Goal: Contribute content: Add original content to the website for others to see

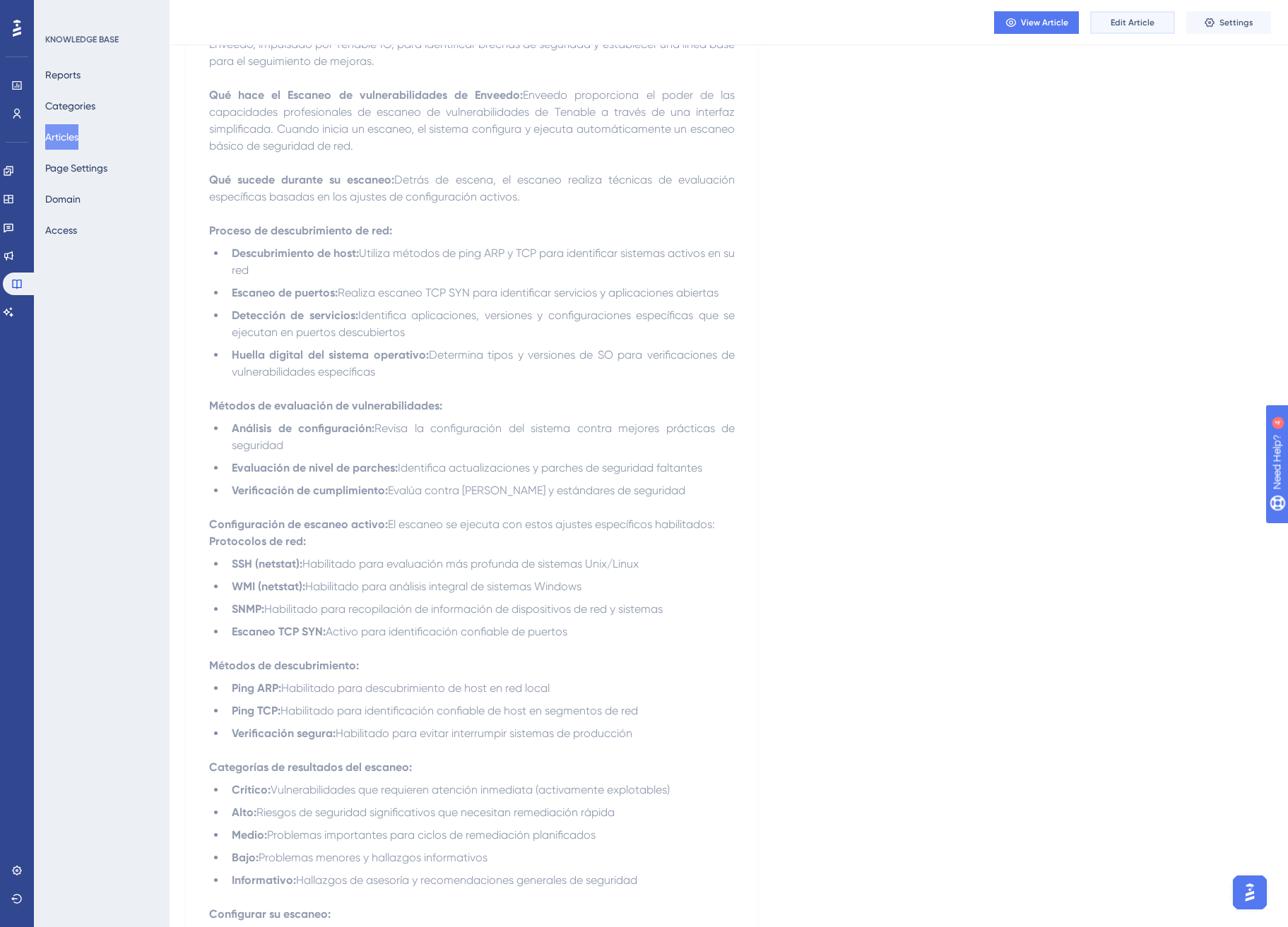
click at [1122, 29] on button "Edit Article" at bounding box center [1132, 22] width 85 height 23
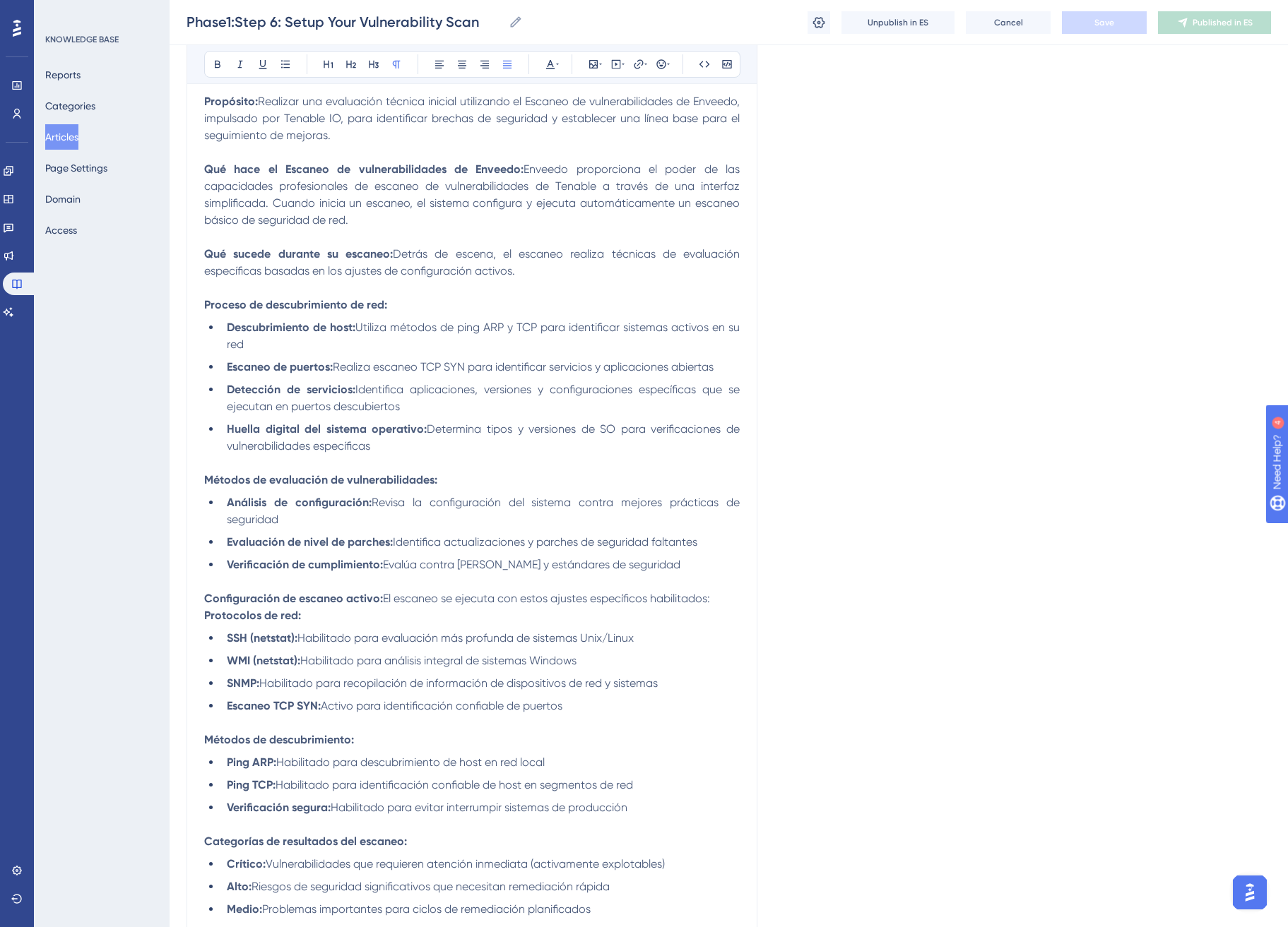
scroll to position [1762, 0]
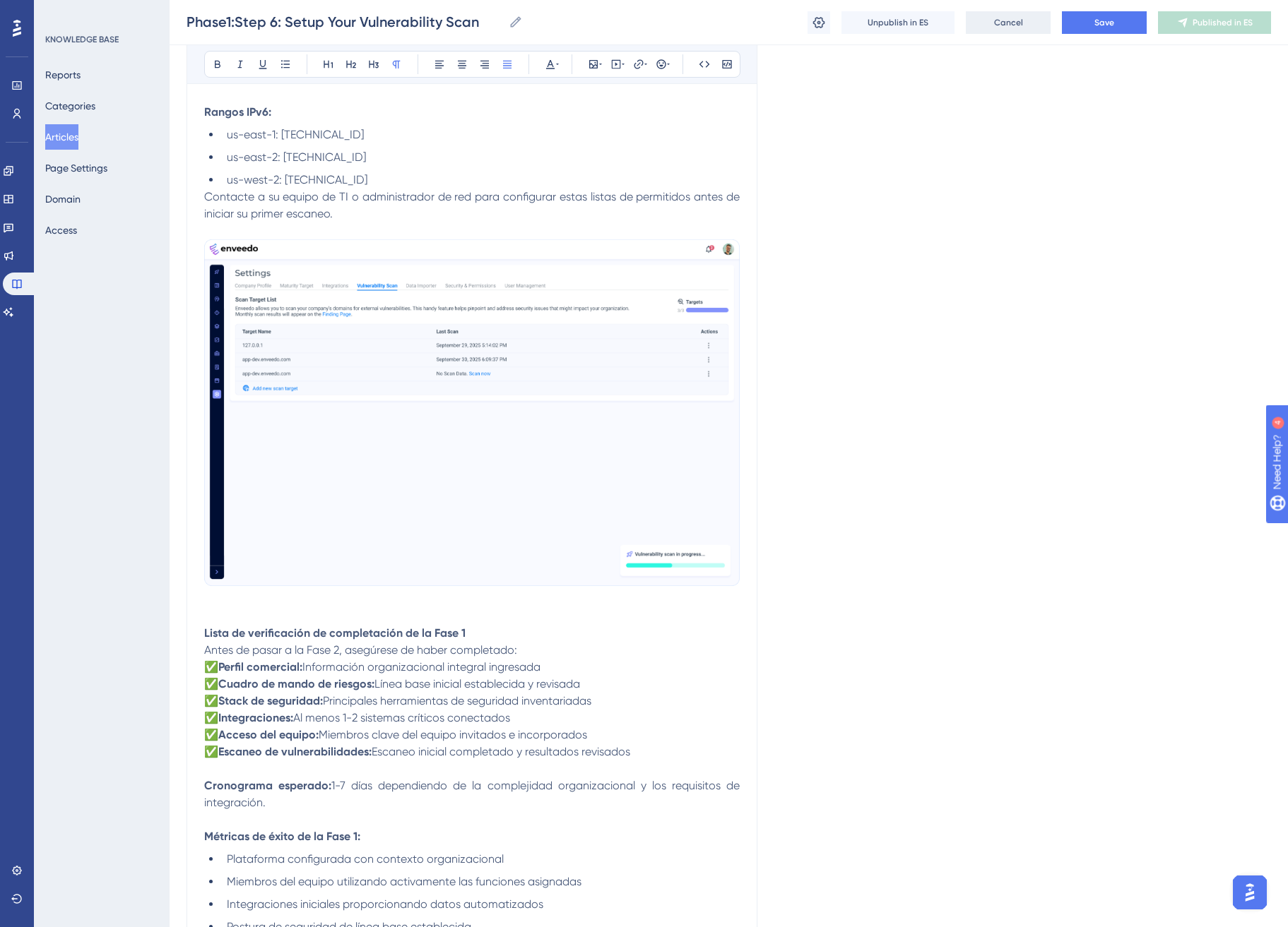
click at [1018, 20] on span "Cancel" at bounding box center [1008, 22] width 29 height 11
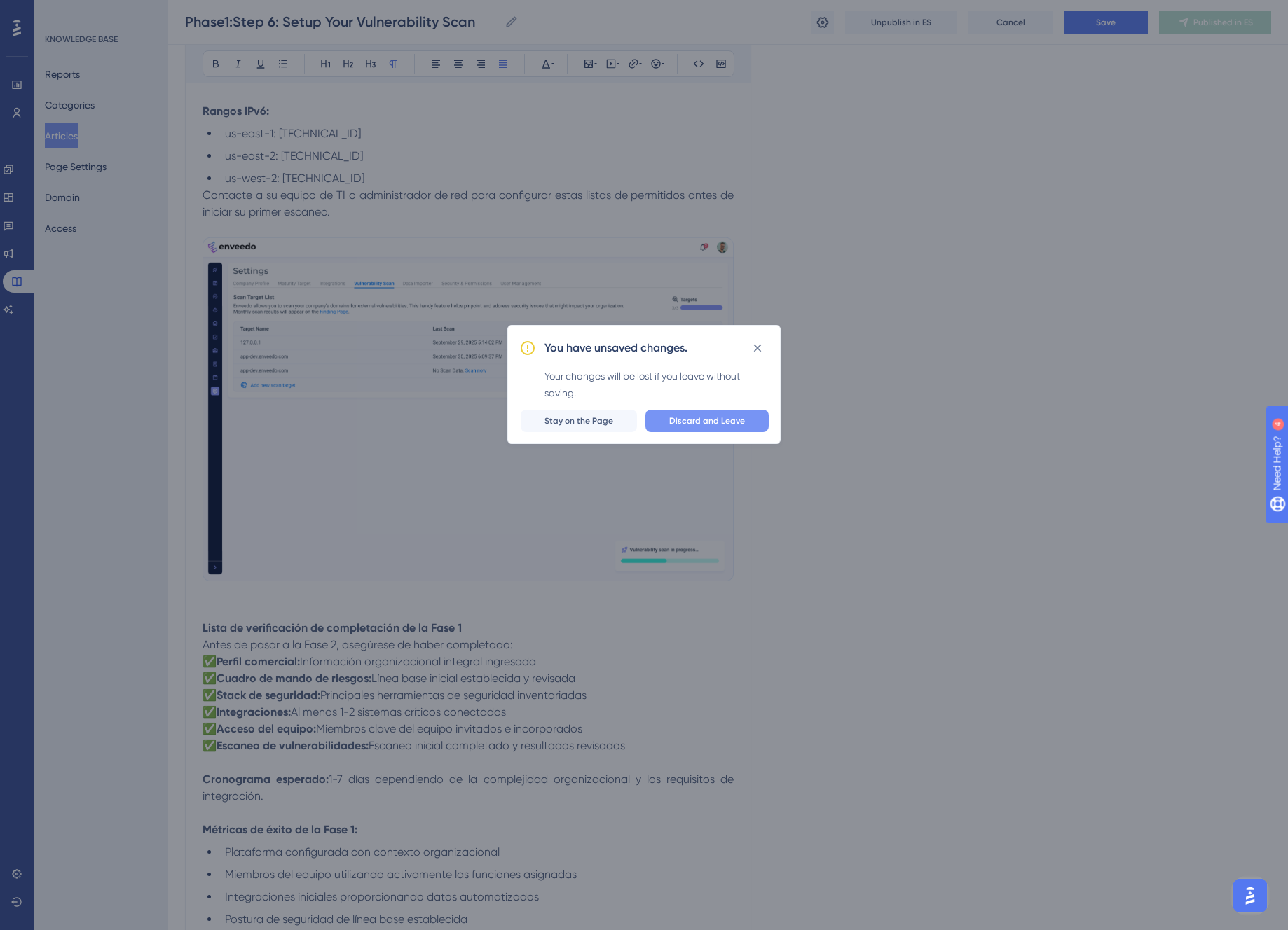
click at [687, 422] on span "Discard and Leave" at bounding box center [707, 420] width 76 height 11
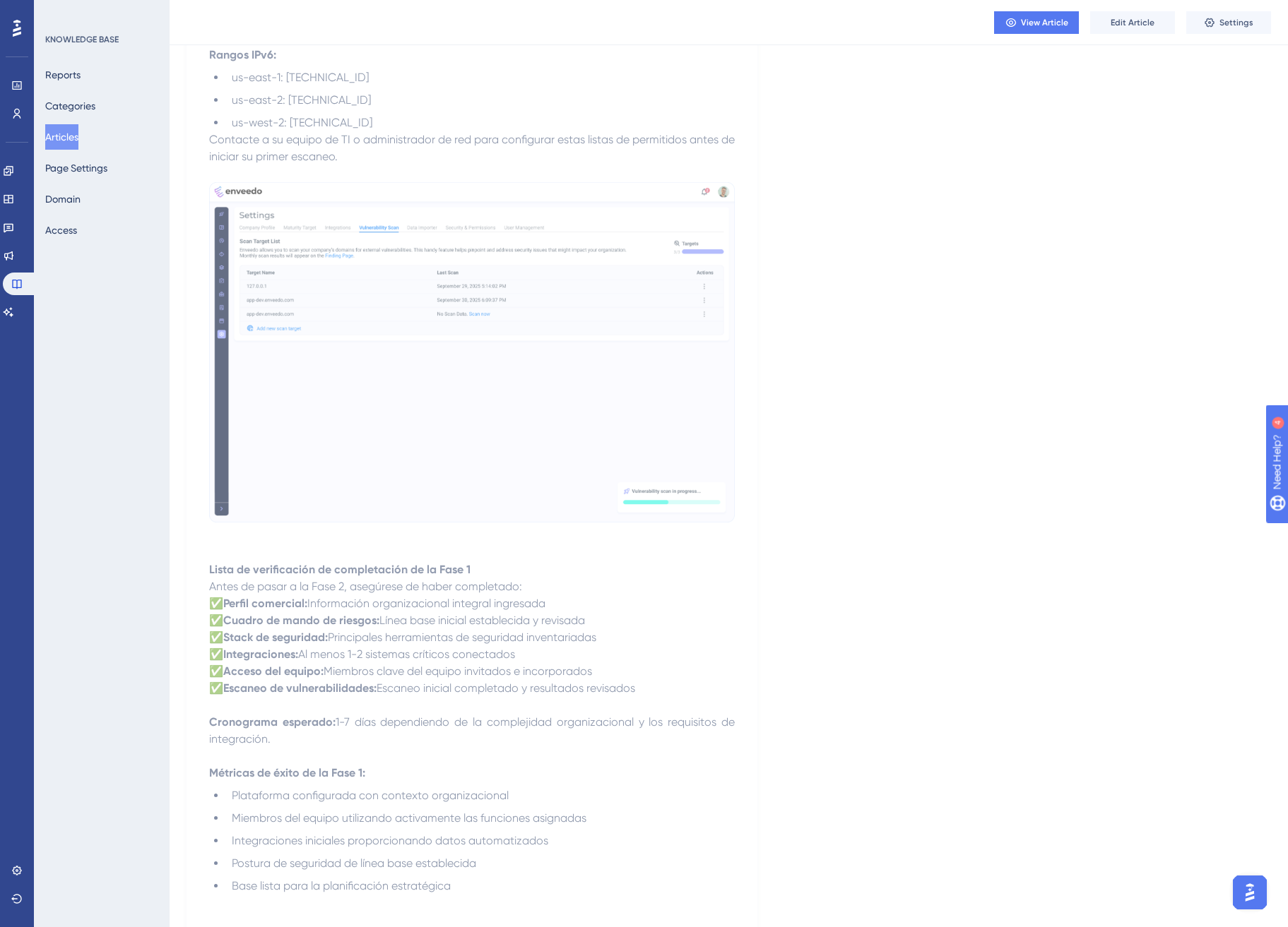
click at [67, 140] on button "Articles" at bounding box center [61, 137] width 33 height 25
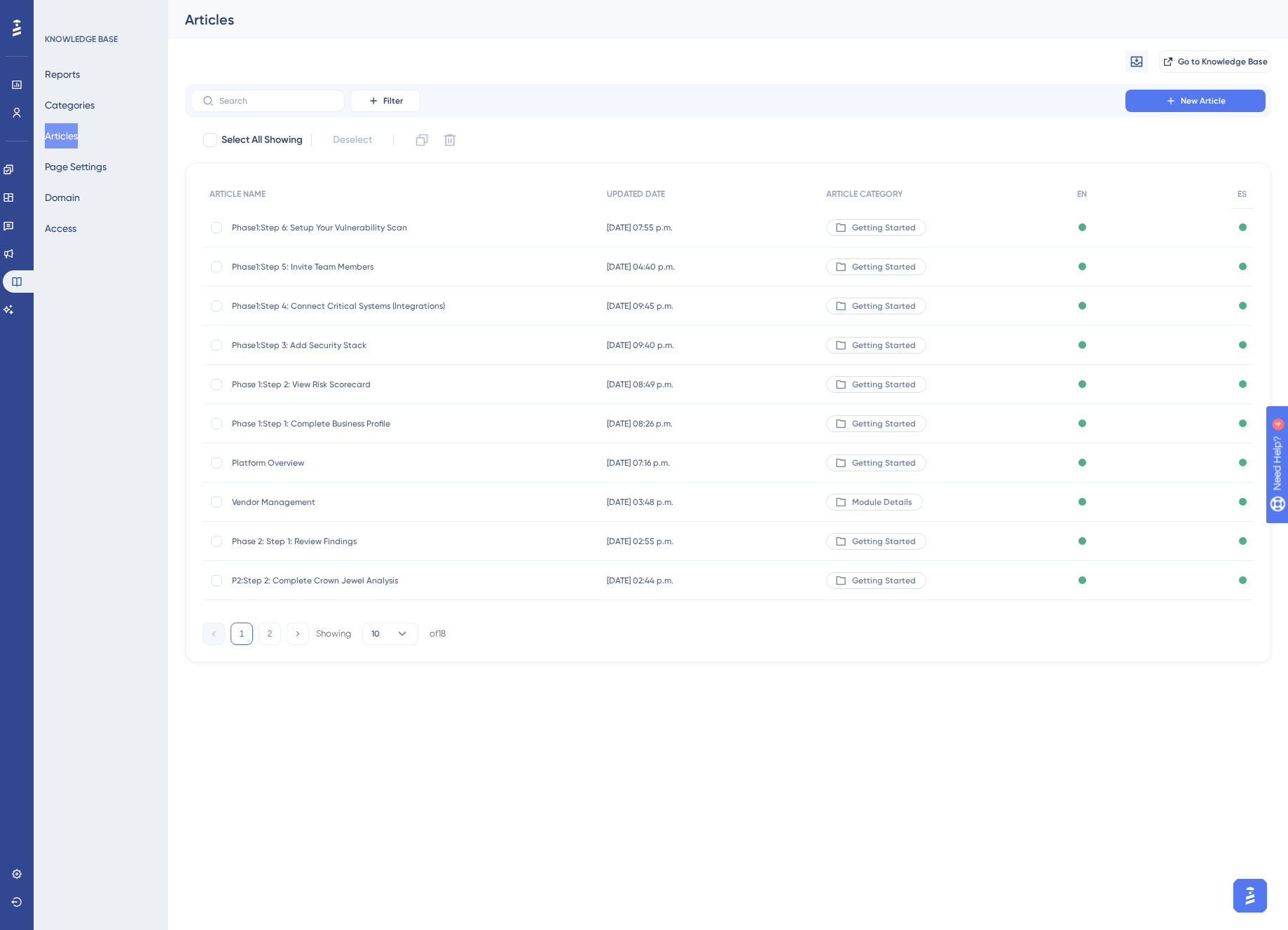
click at [327, 538] on span "Phase 2: Step 1: Review Findings" at bounding box center [343, 541] width 224 height 11
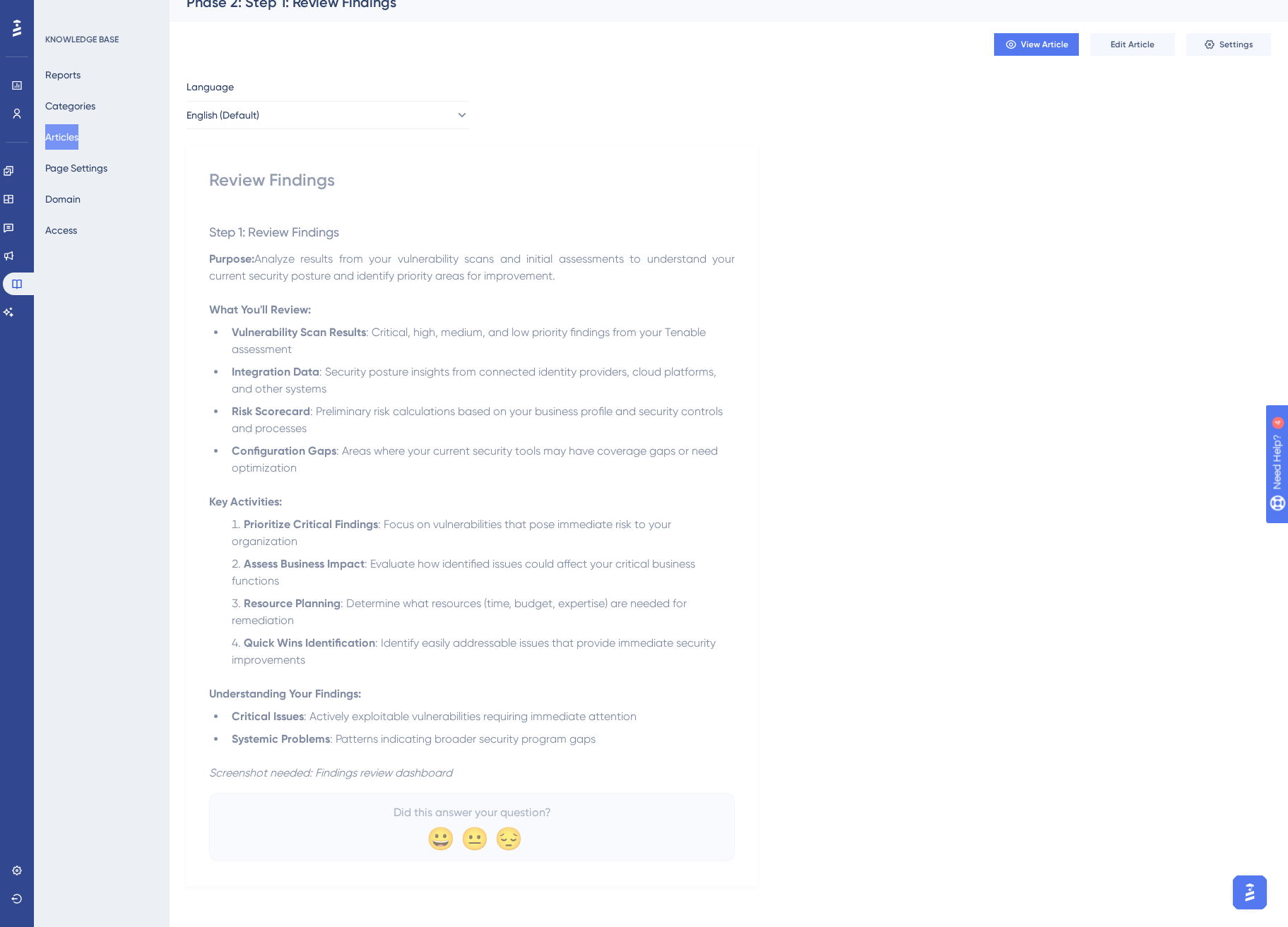
scroll to position [22, 0]
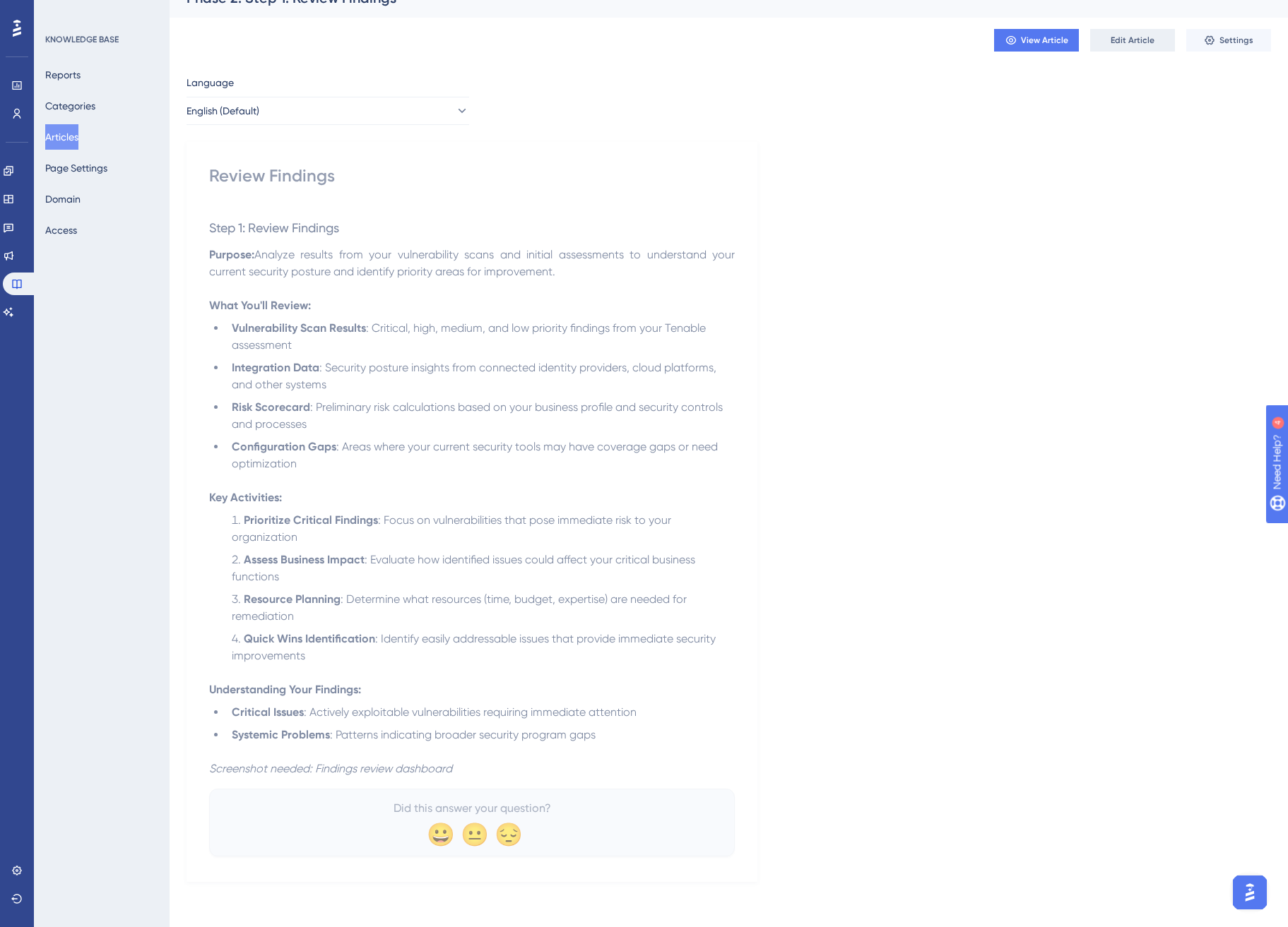
click at [1153, 43] on span "Edit Article" at bounding box center [1132, 40] width 44 height 11
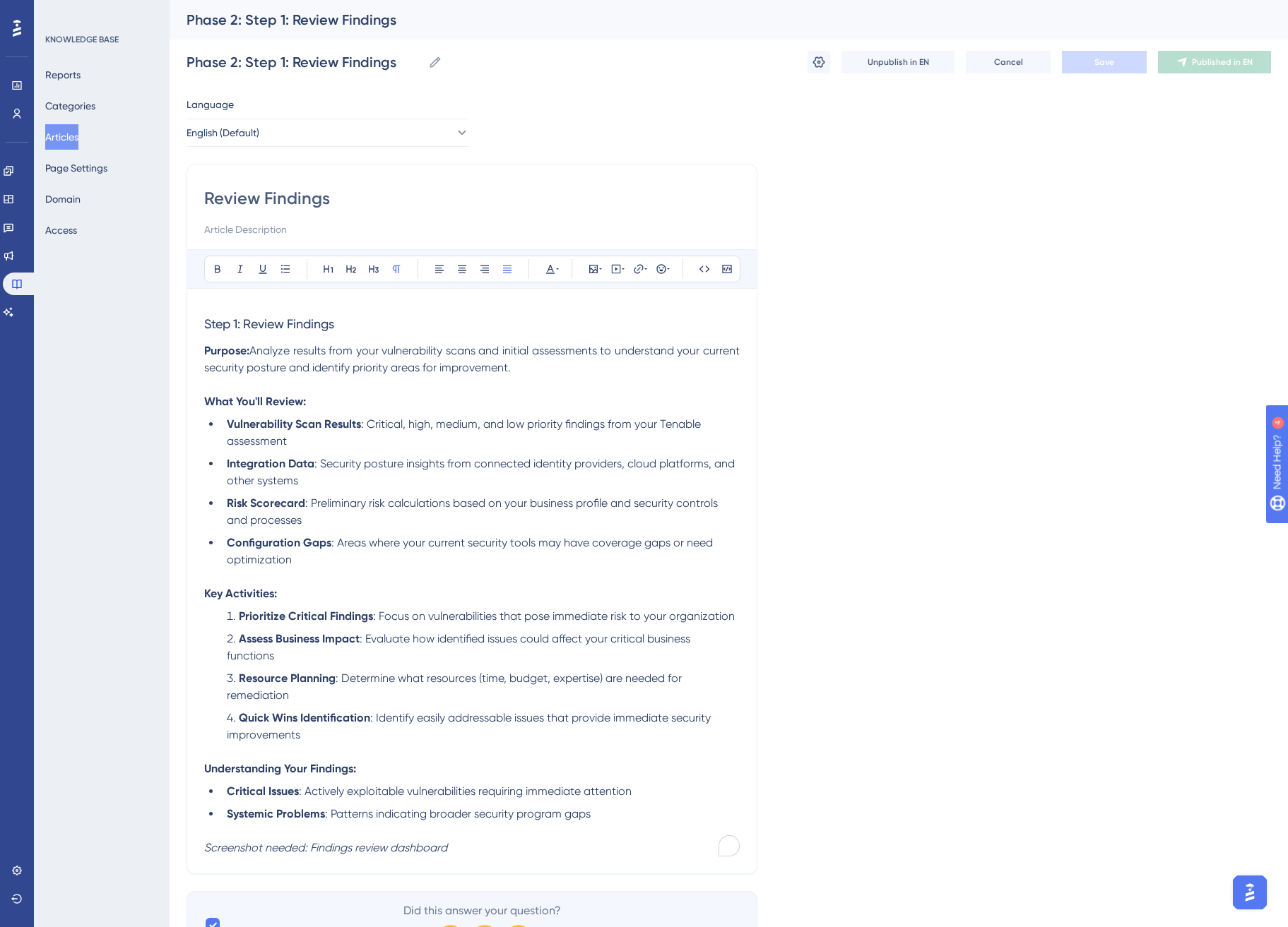
scroll to position [69, 0]
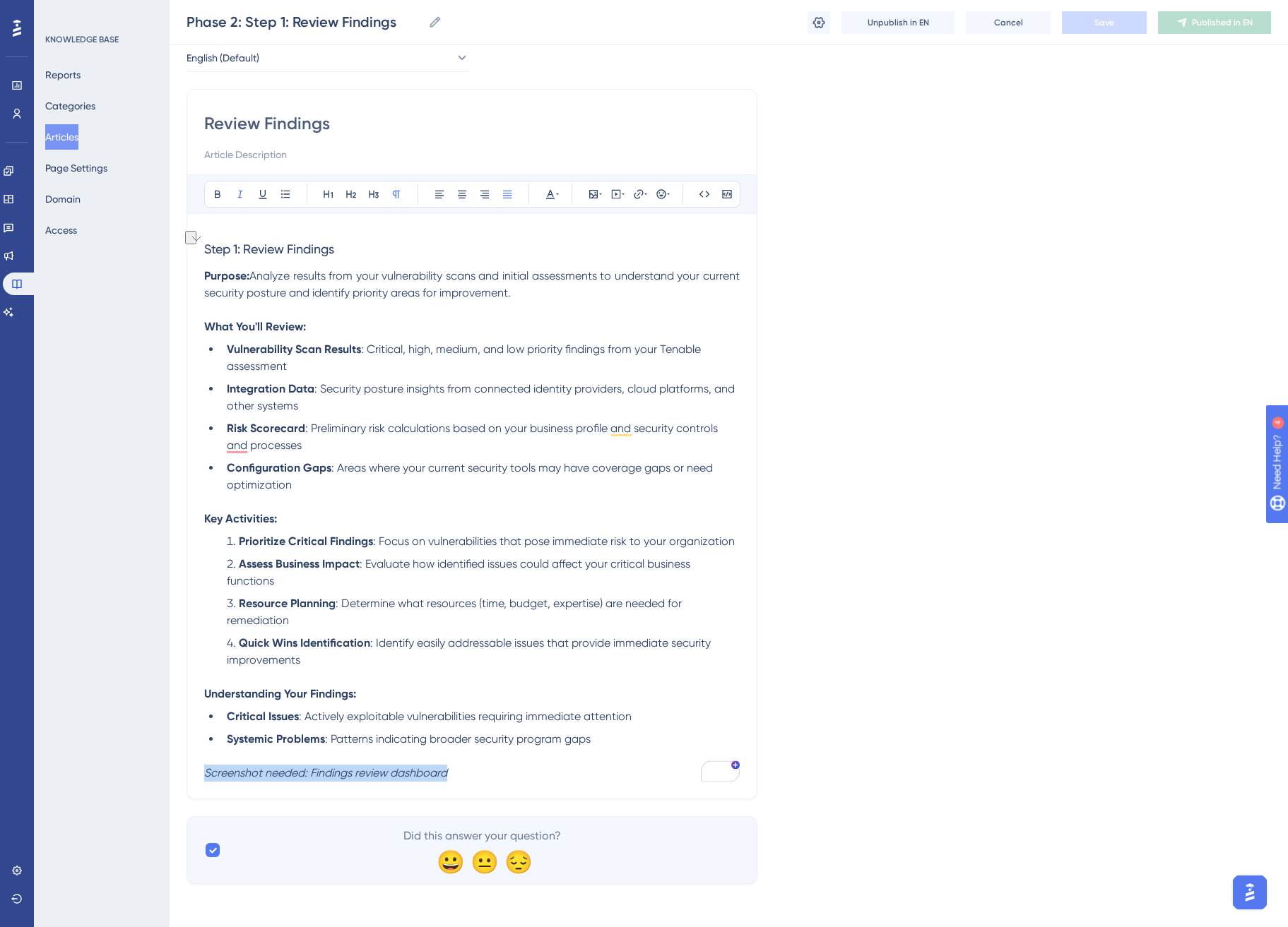
drag, startPoint x: 467, startPoint y: 772, endPoint x: 206, endPoint y: 777, distance: 261.0
click at [206, 777] on p "Screenshot needed: Findings review dashboard" at bounding box center [472, 773] width 536 height 17
click at [597, 197] on icon at bounding box center [594, 194] width 8 height 8
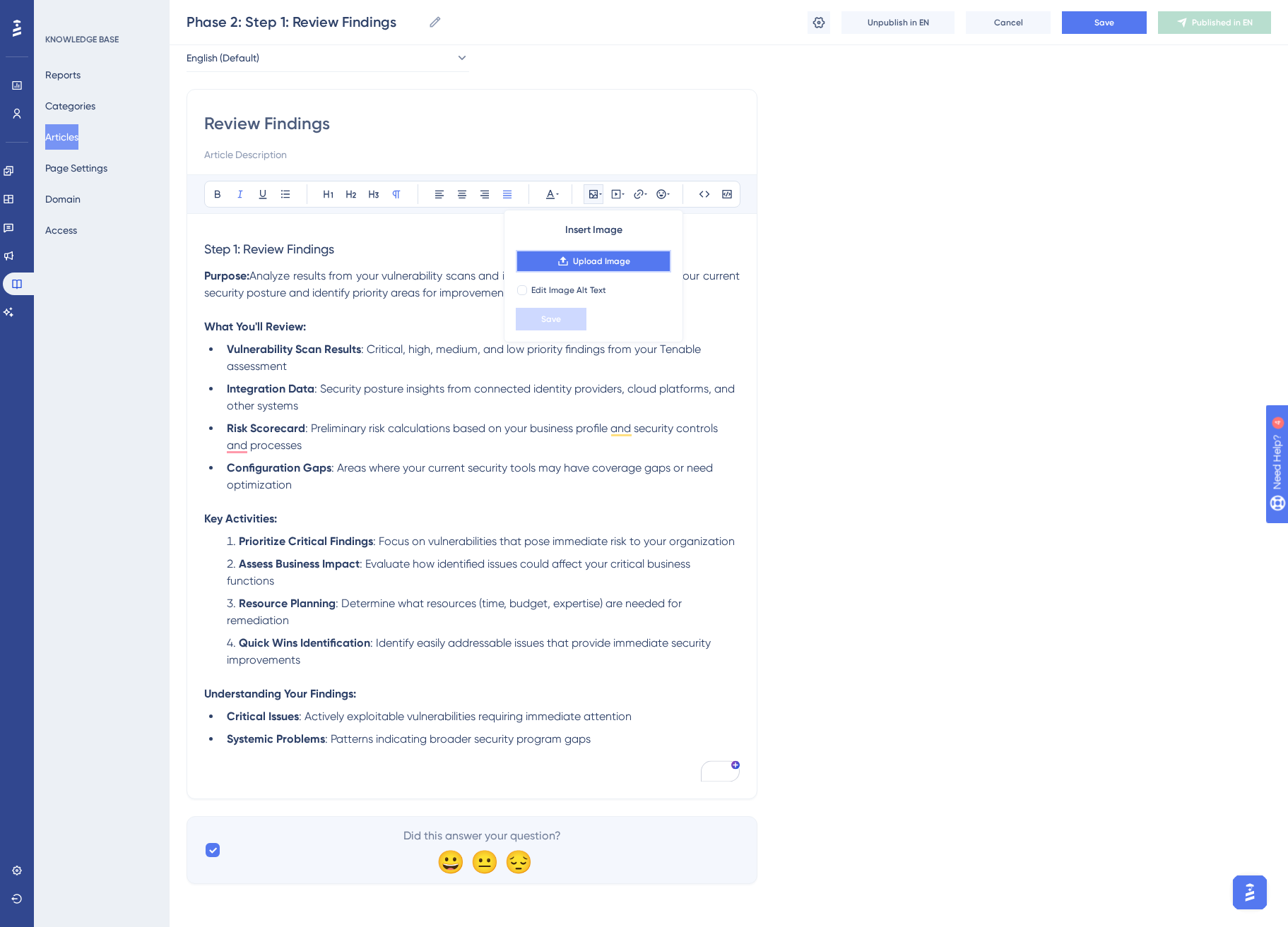
click at [626, 264] on span "Upload Image" at bounding box center [602, 261] width 57 height 11
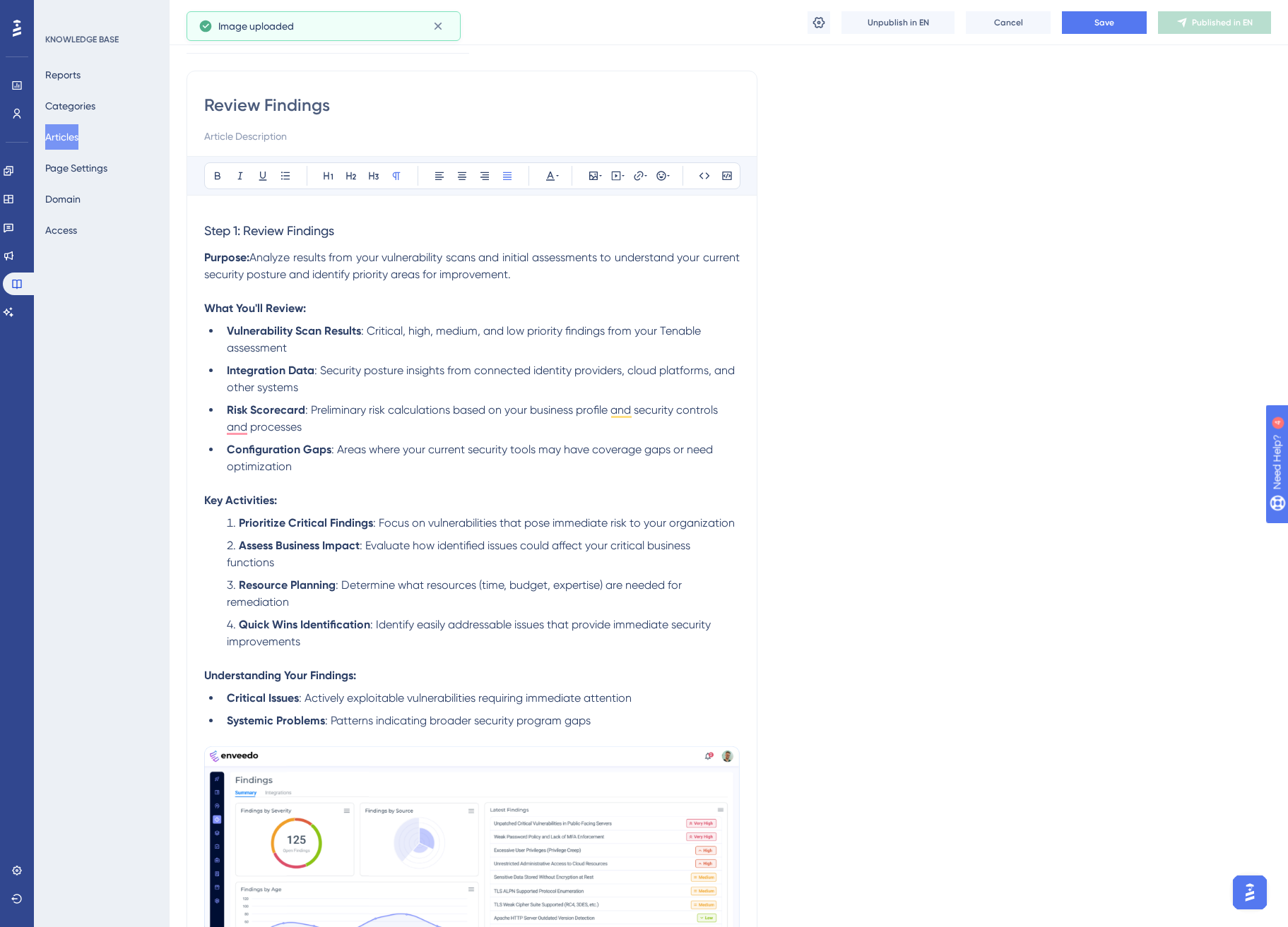
scroll to position [401, 0]
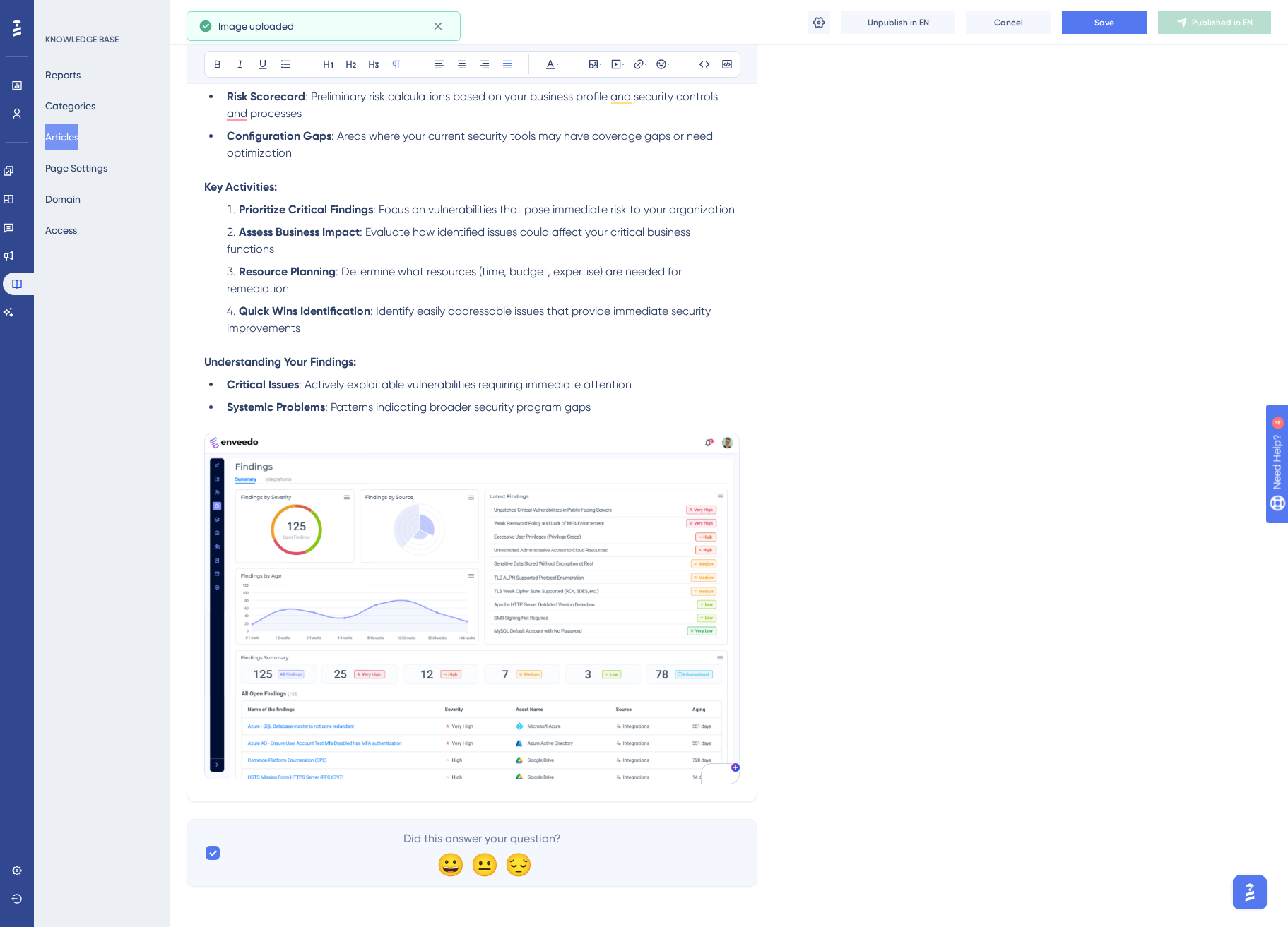
click at [886, 596] on div "Language English (Default) Review Findings Bold Italic Underline Bullet Point H…" at bounding box center [729, 287] width 1085 height 1198
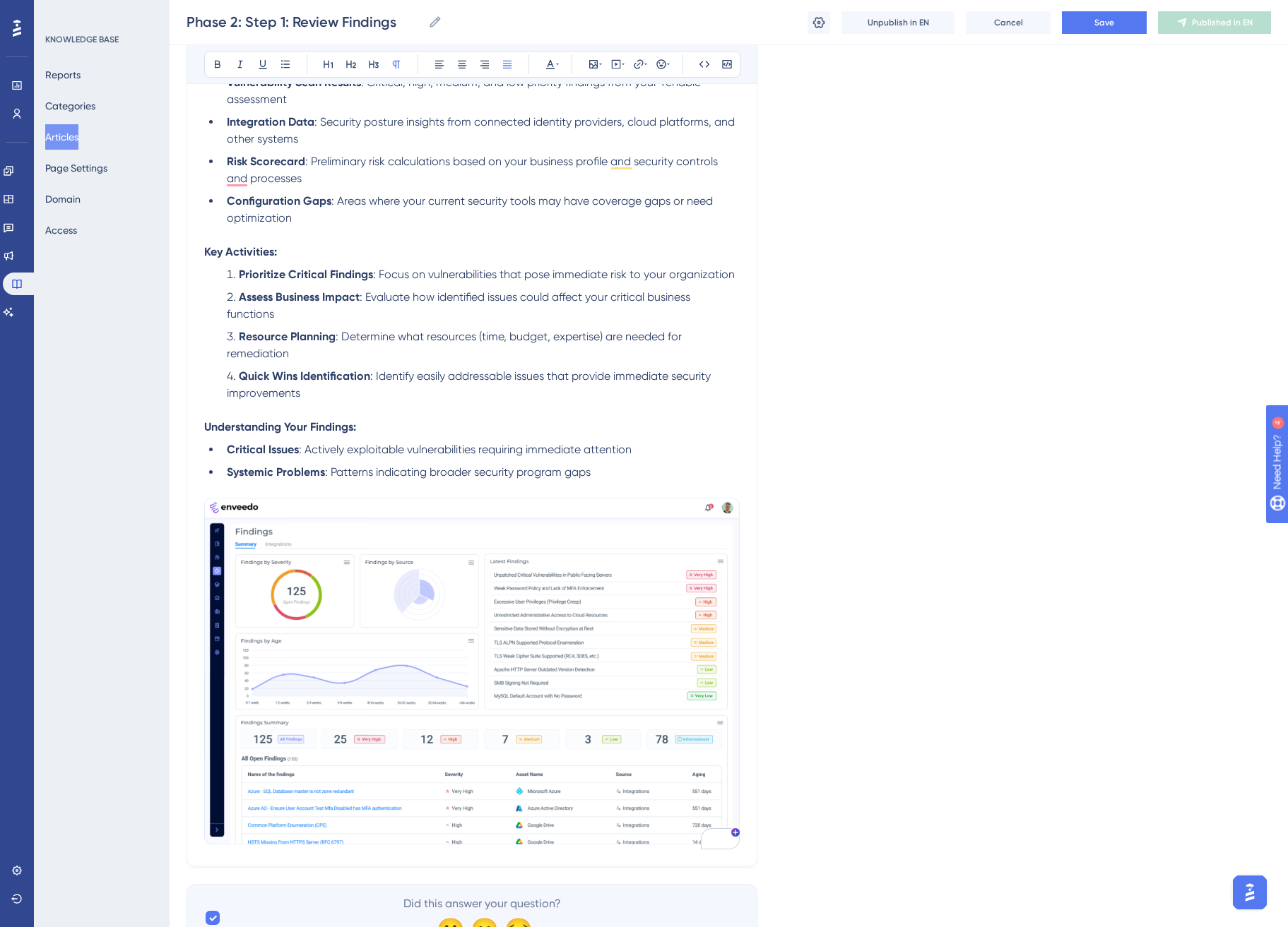
click at [628, 481] on p "To enrich screen reader interactions, please activate Accessibility in Grammarl…" at bounding box center [472, 489] width 536 height 17
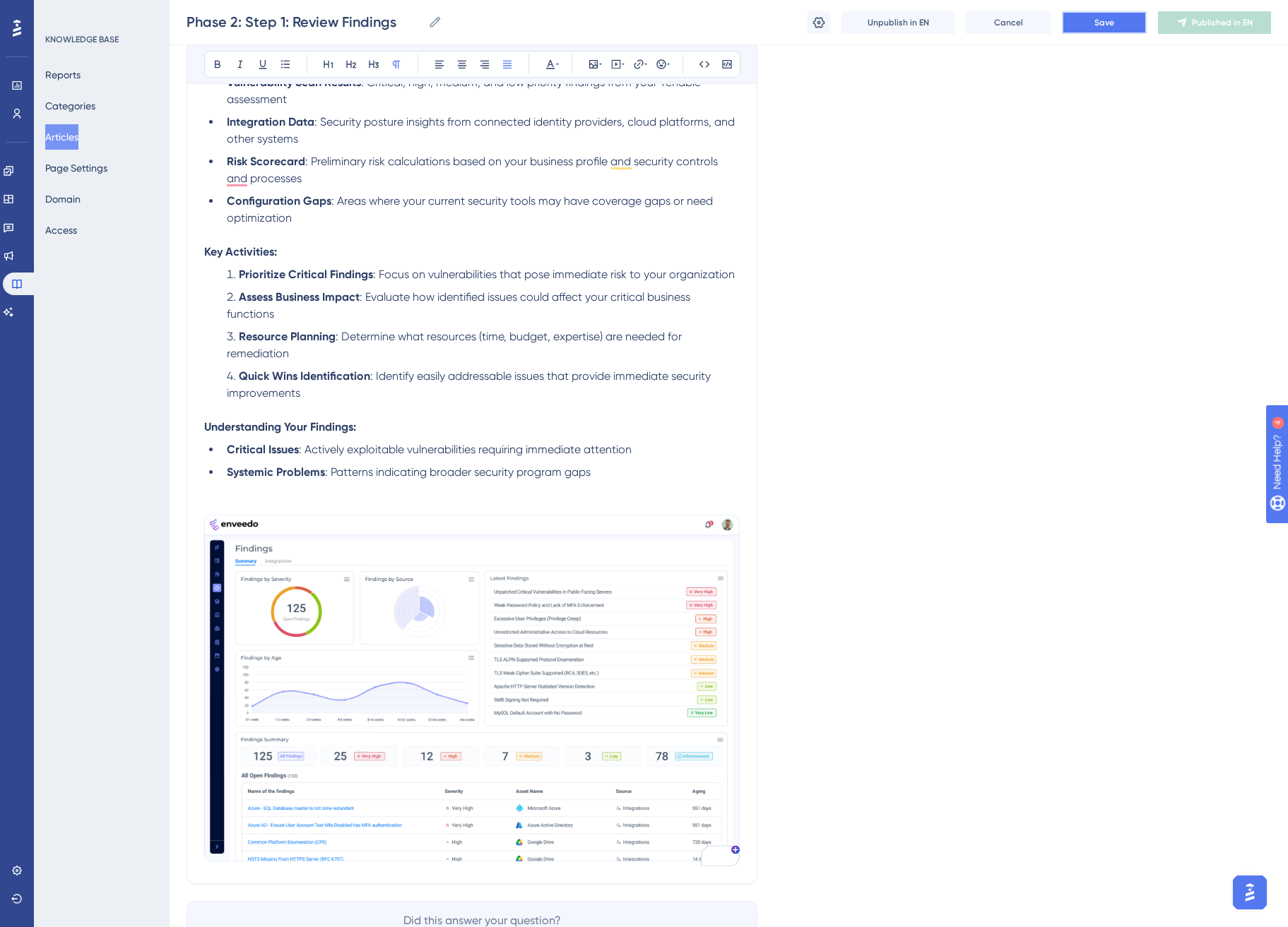
click at [1135, 24] on button "Save" at bounding box center [1104, 22] width 85 height 23
click at [1215, 28] on span "Publish in EN" at bounding box center [1222, 22] width 50 height 11
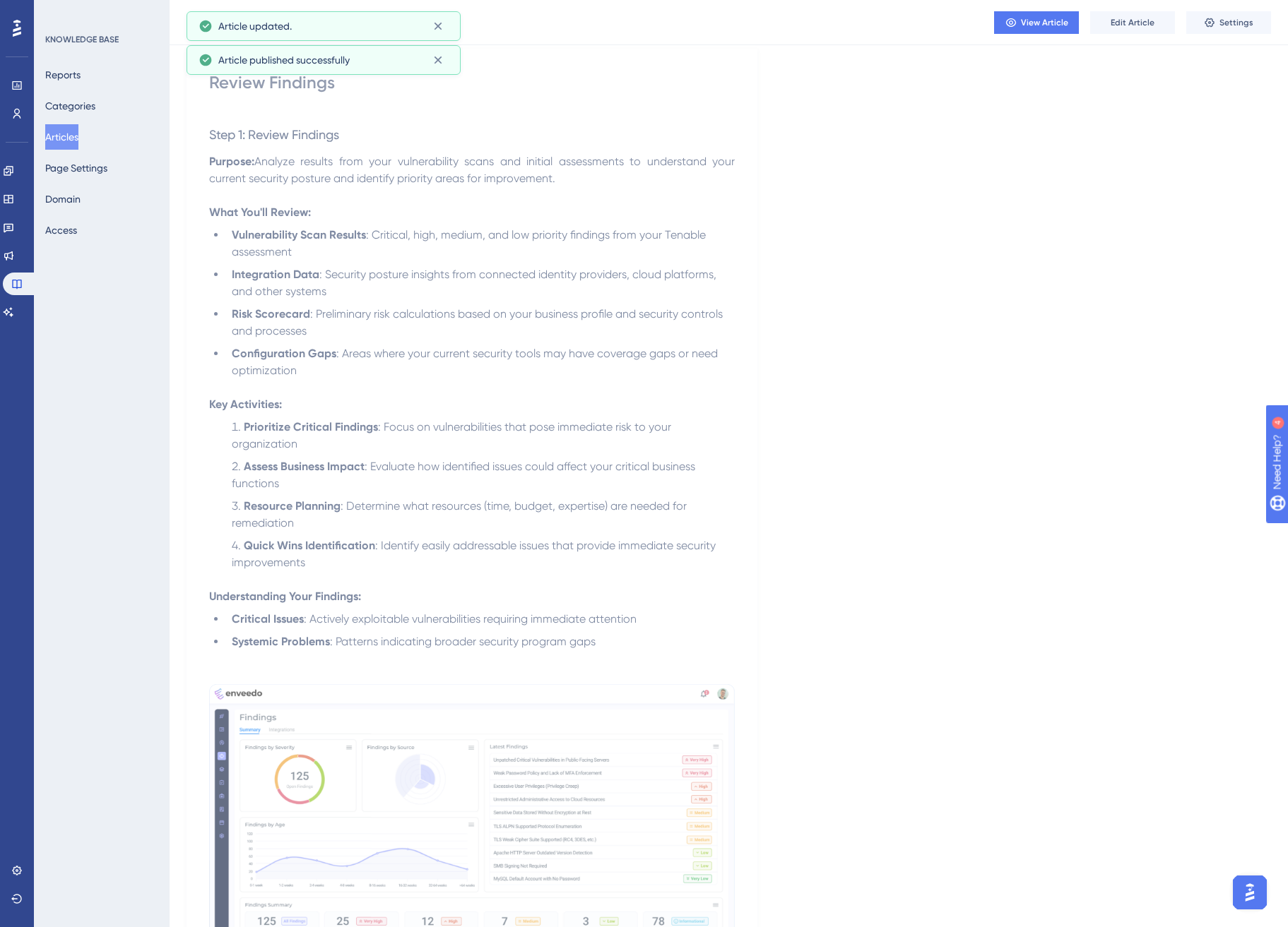
scroll to position [0, 0]
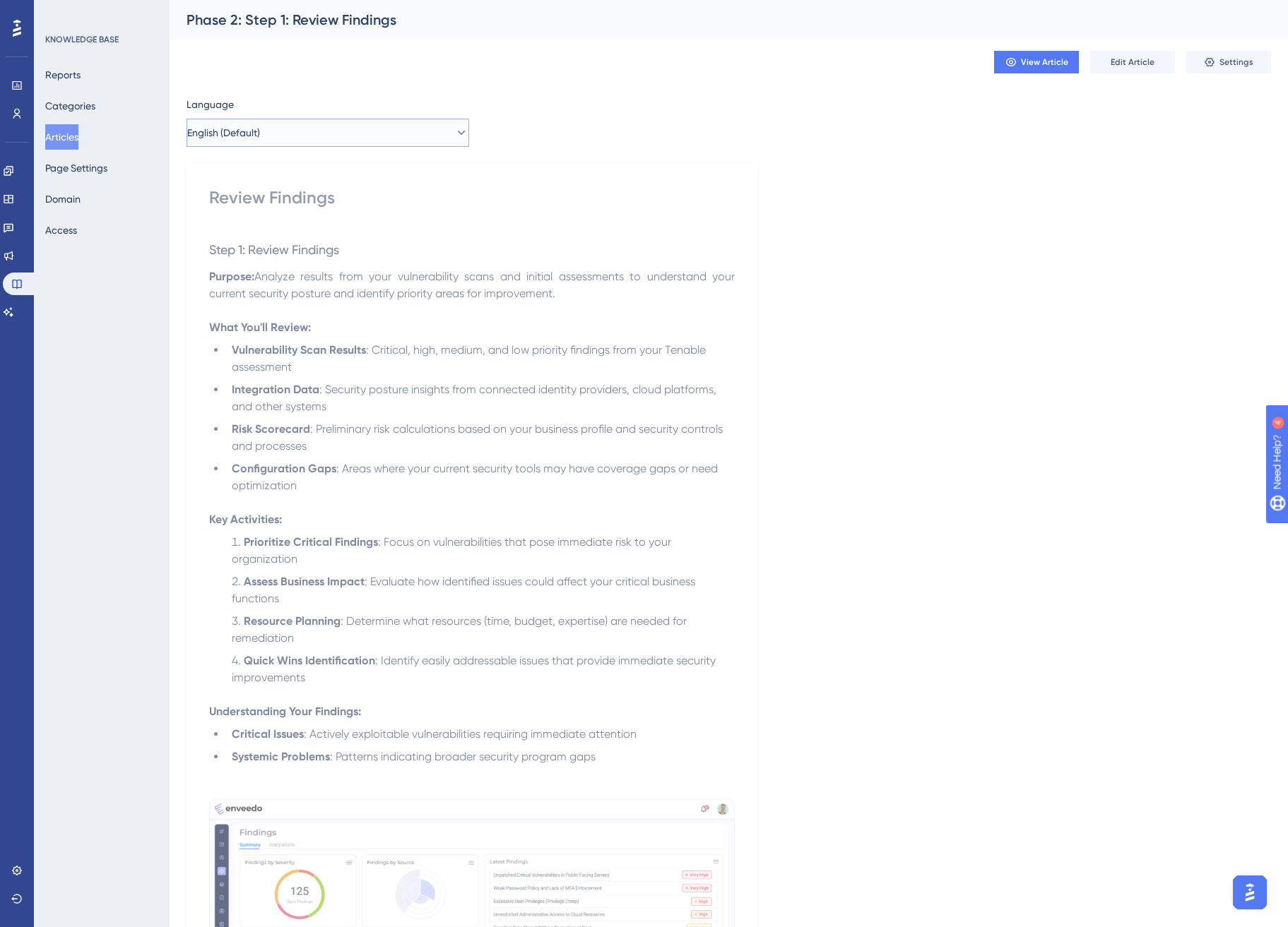
click at [283, 127] on button "English (Default)" at bounding box center [328, 133] width 282 height 29
click at [281, 195] on button "Spanish Spanish Published" at bounding box center [328, 204] width 264 height 29
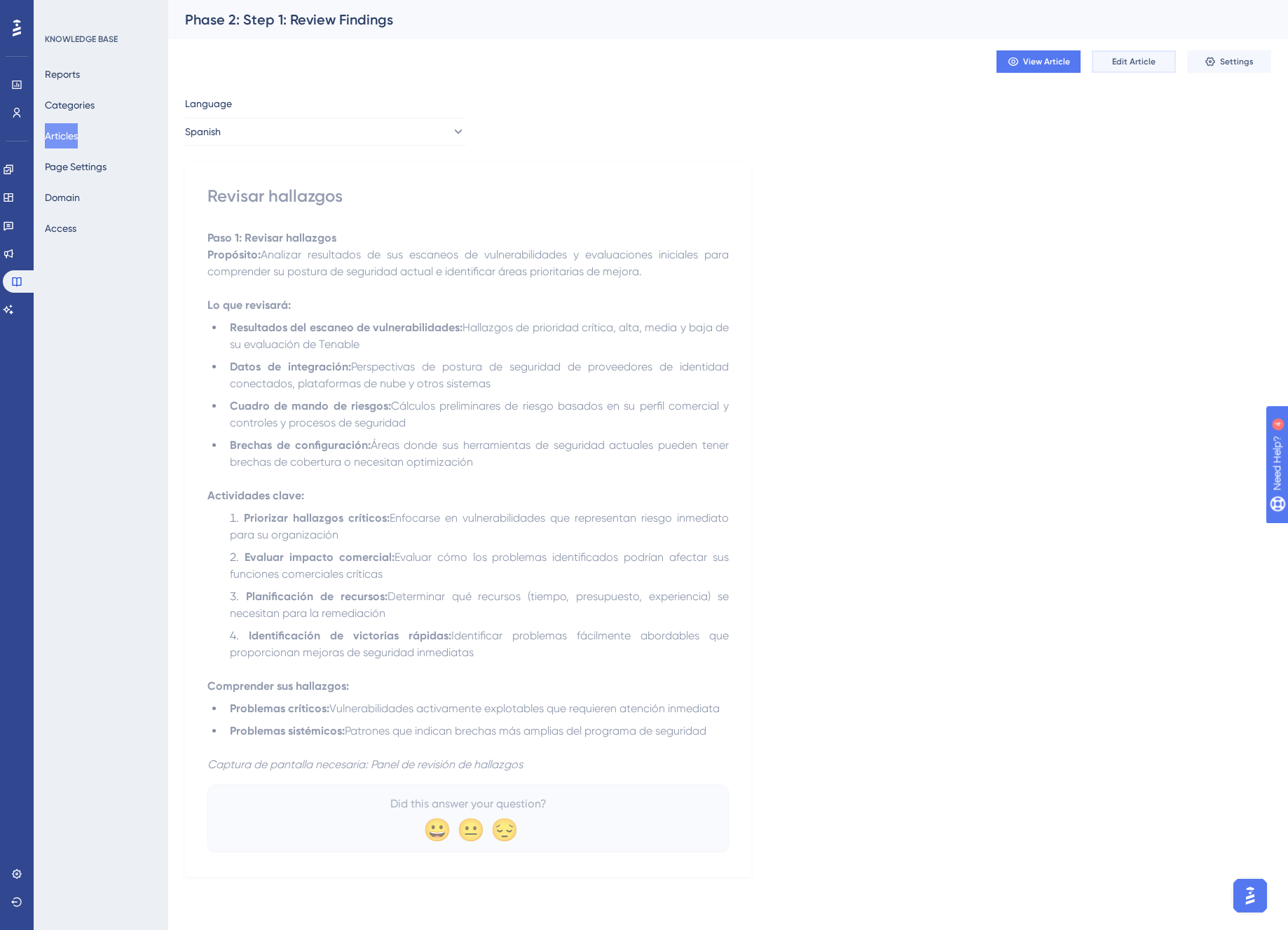
click at [1133, 68] on button "Edit Article" at bounding box center [1133, 62] width 84 height 22
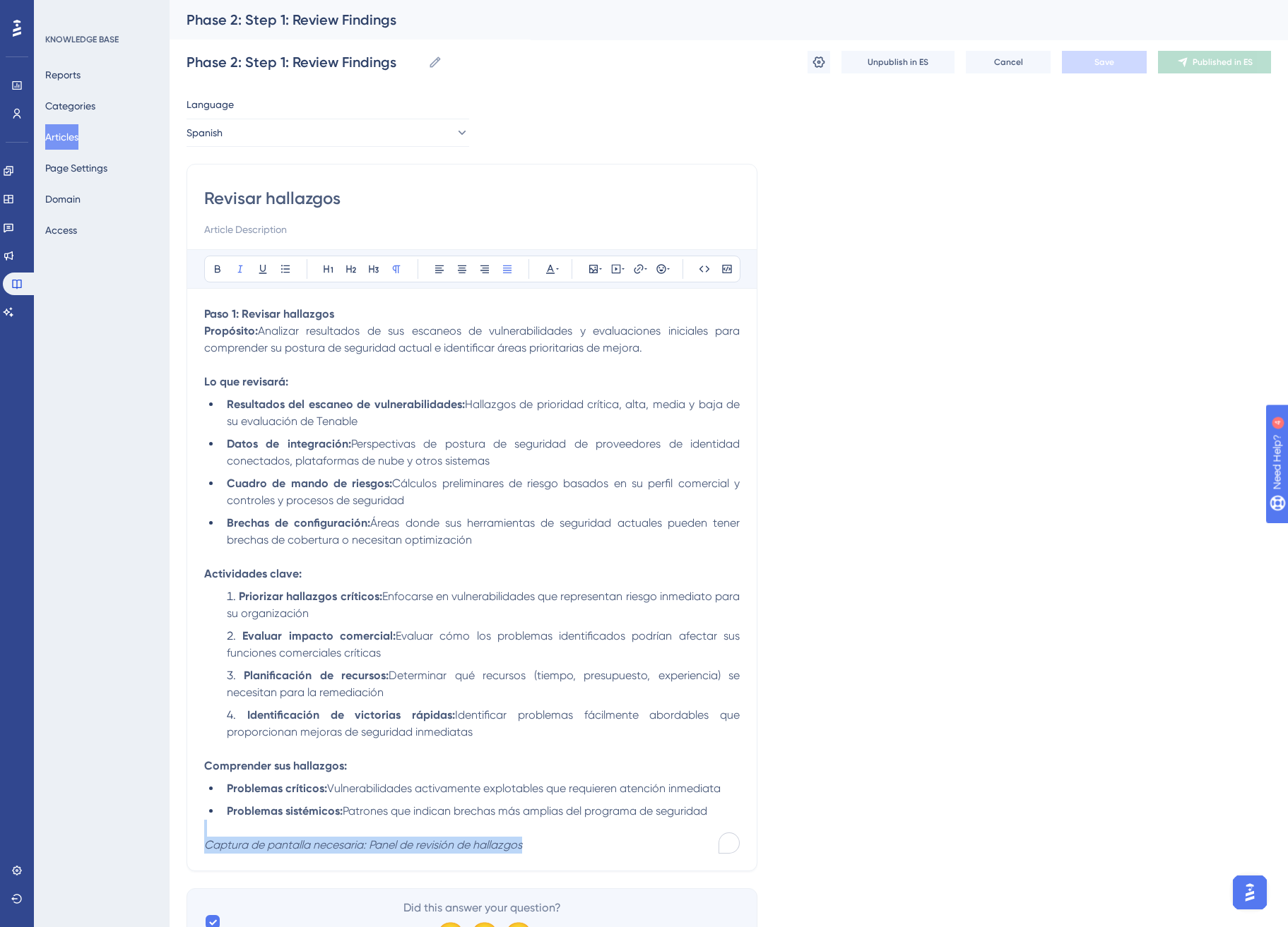
drag, startPoint x: 547, startPoint y: 849, endPoint x: 175, endPoint y: 833, distance: 372.3
click at [175, 833] on div "Performance Users Engagement Widgets Feedback Product Updates Knowledge Base AI…" at bounding box center [729, 489] width 1118 height 979
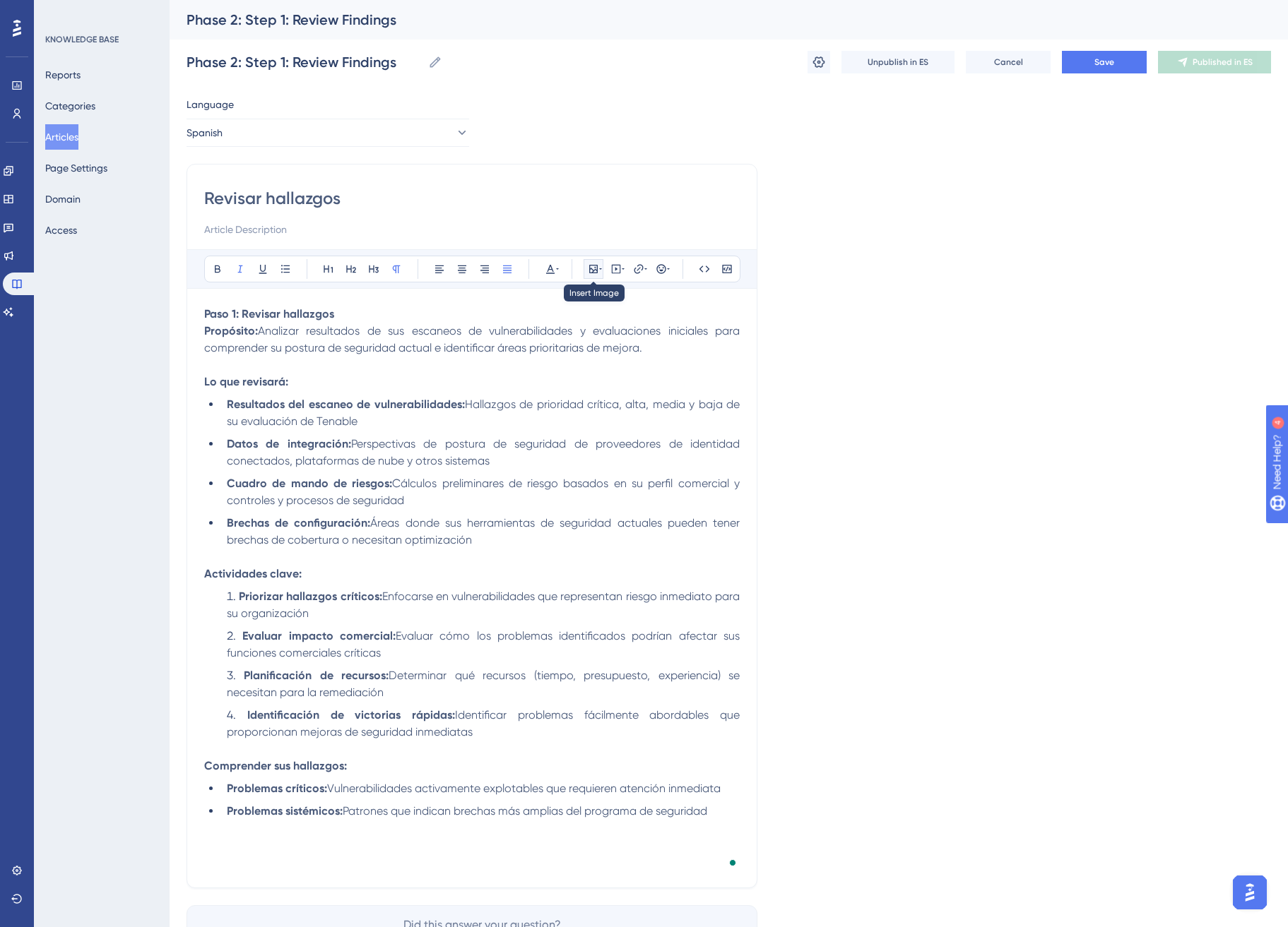
click at [599, 266] on icon at bounding box center [600, 268] width 3 height 11
click at [620, 344] on button "Upload Image" at bounding box center [593, 336] width 156 height 23
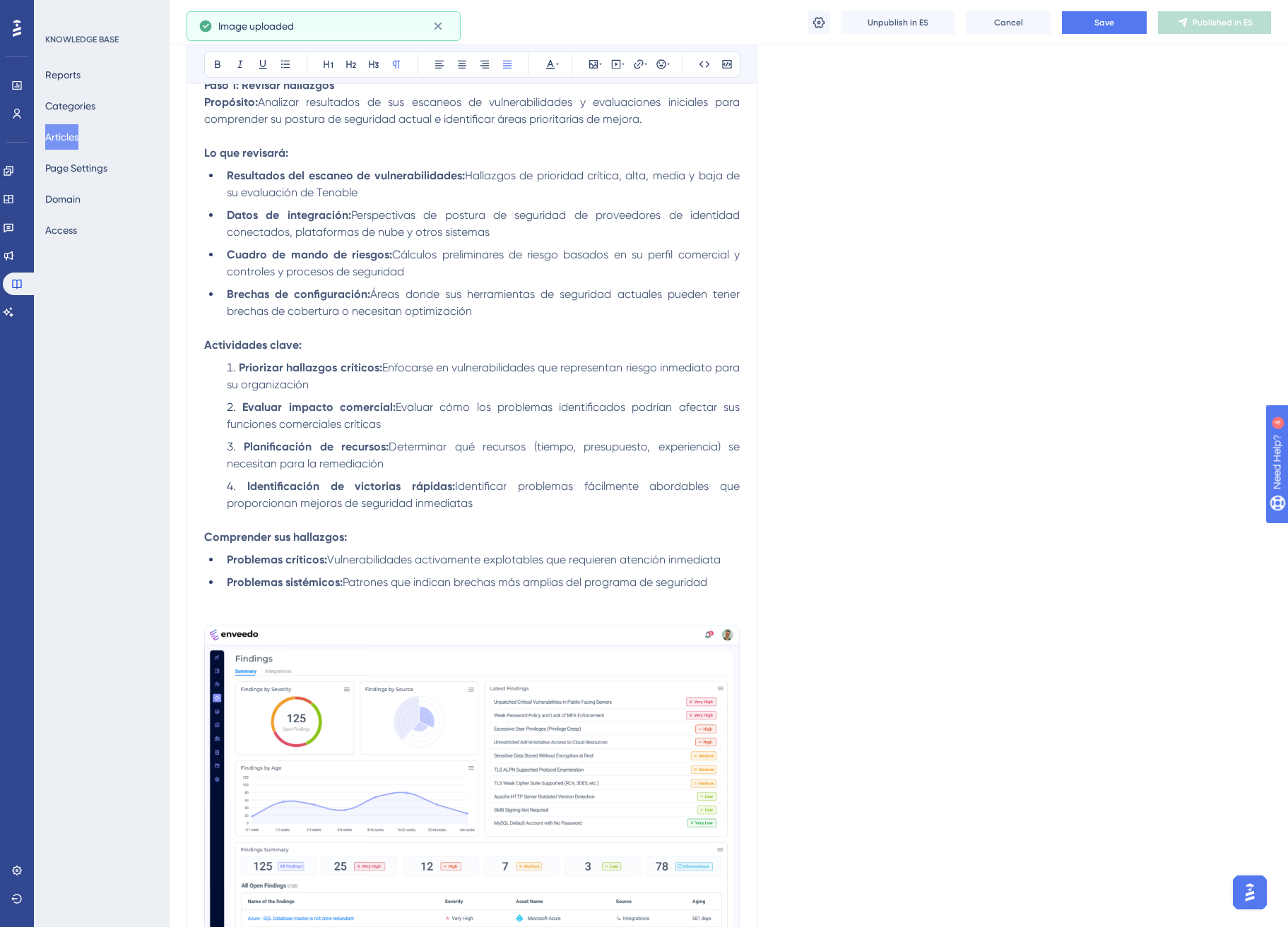
scroll to position [380, 0]
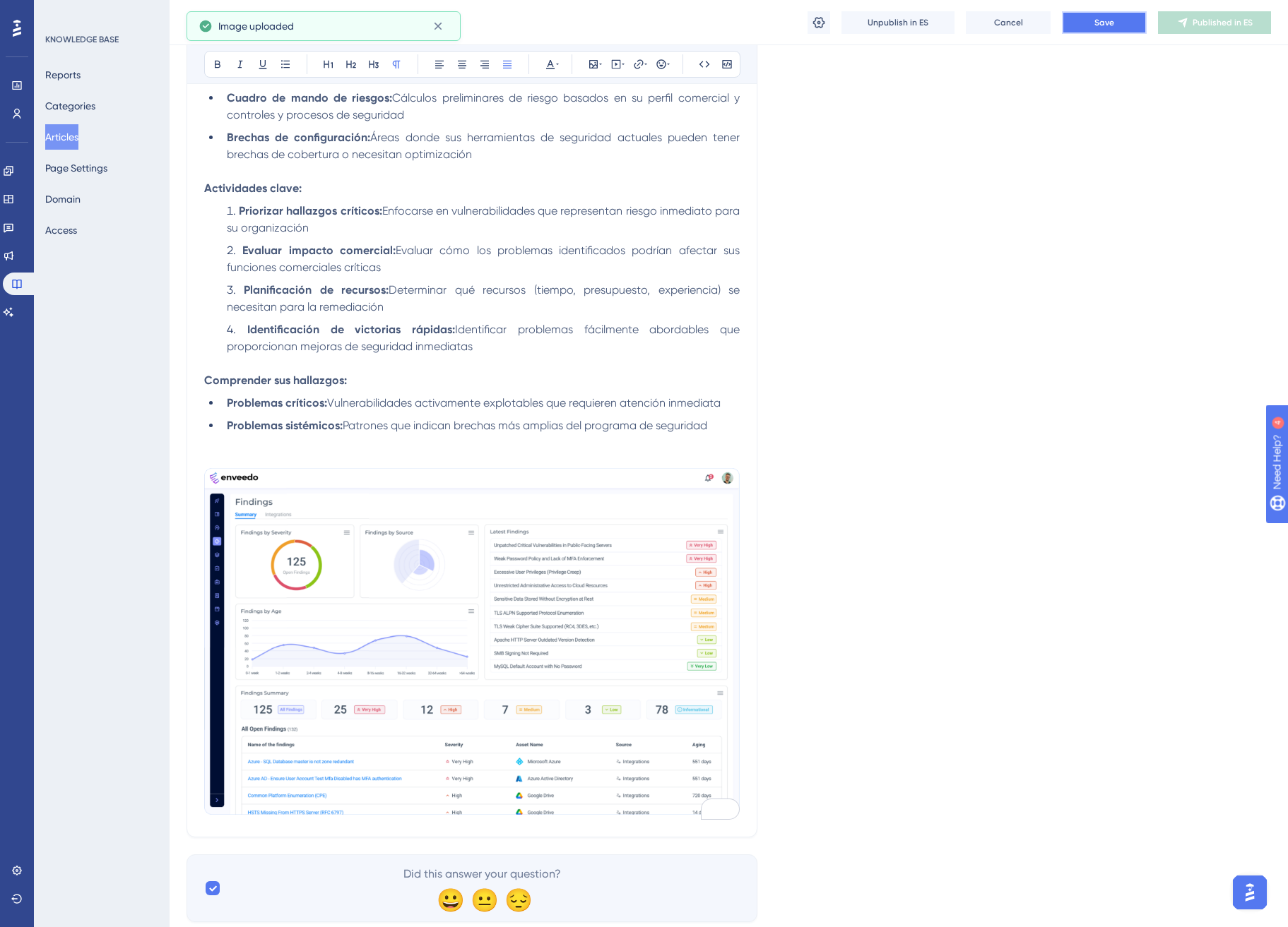
click at [1122, 29] on button "Save" at bounding box center [1104, 22] width 85 height 23
click at [1237, 29] on button "Publish in ES" at bounding box center [1214, 22] width 113 height 23
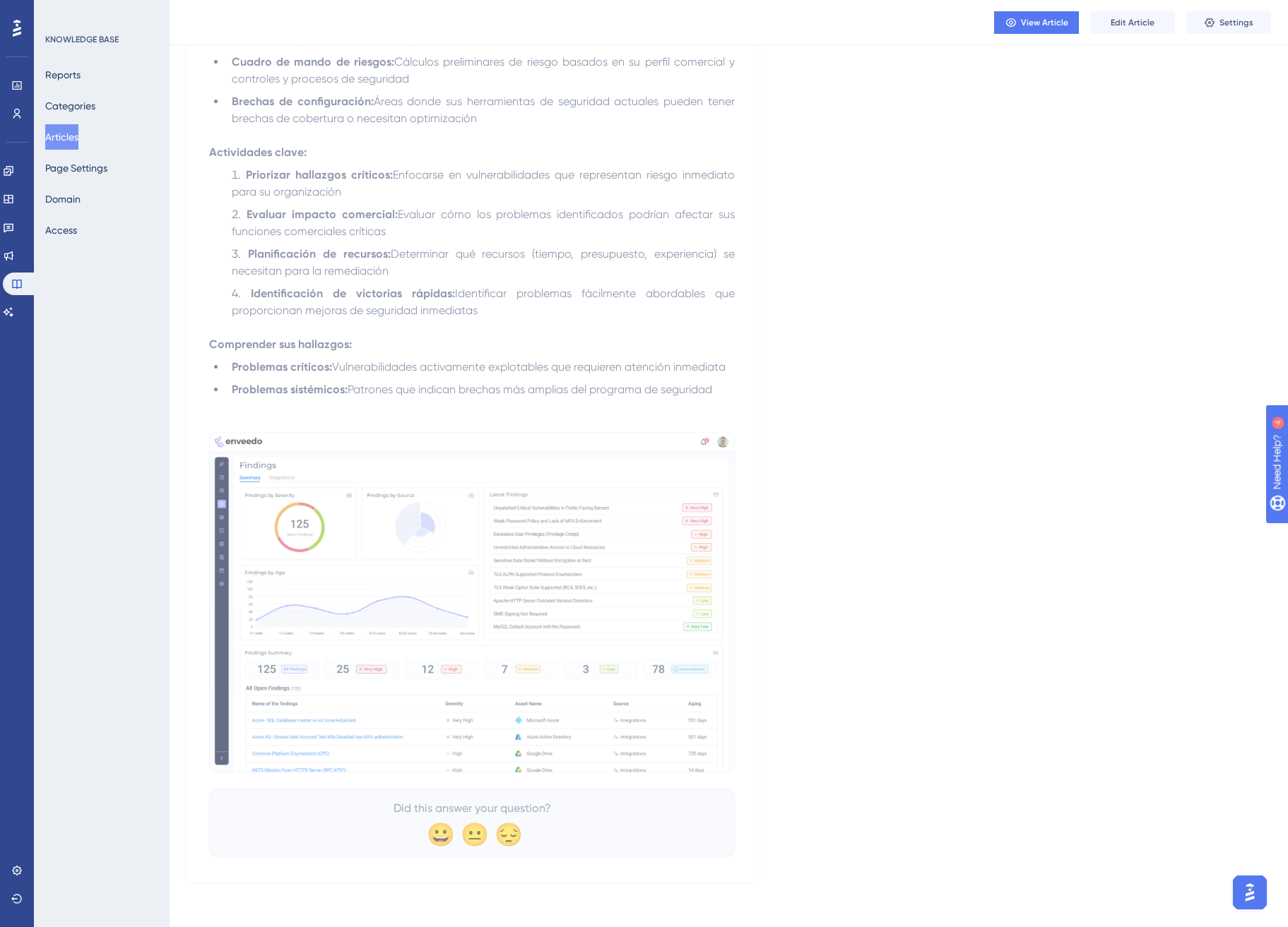
click at [78, 140] on button "Articles" at bounding box center [61, 137] width 33 height 25
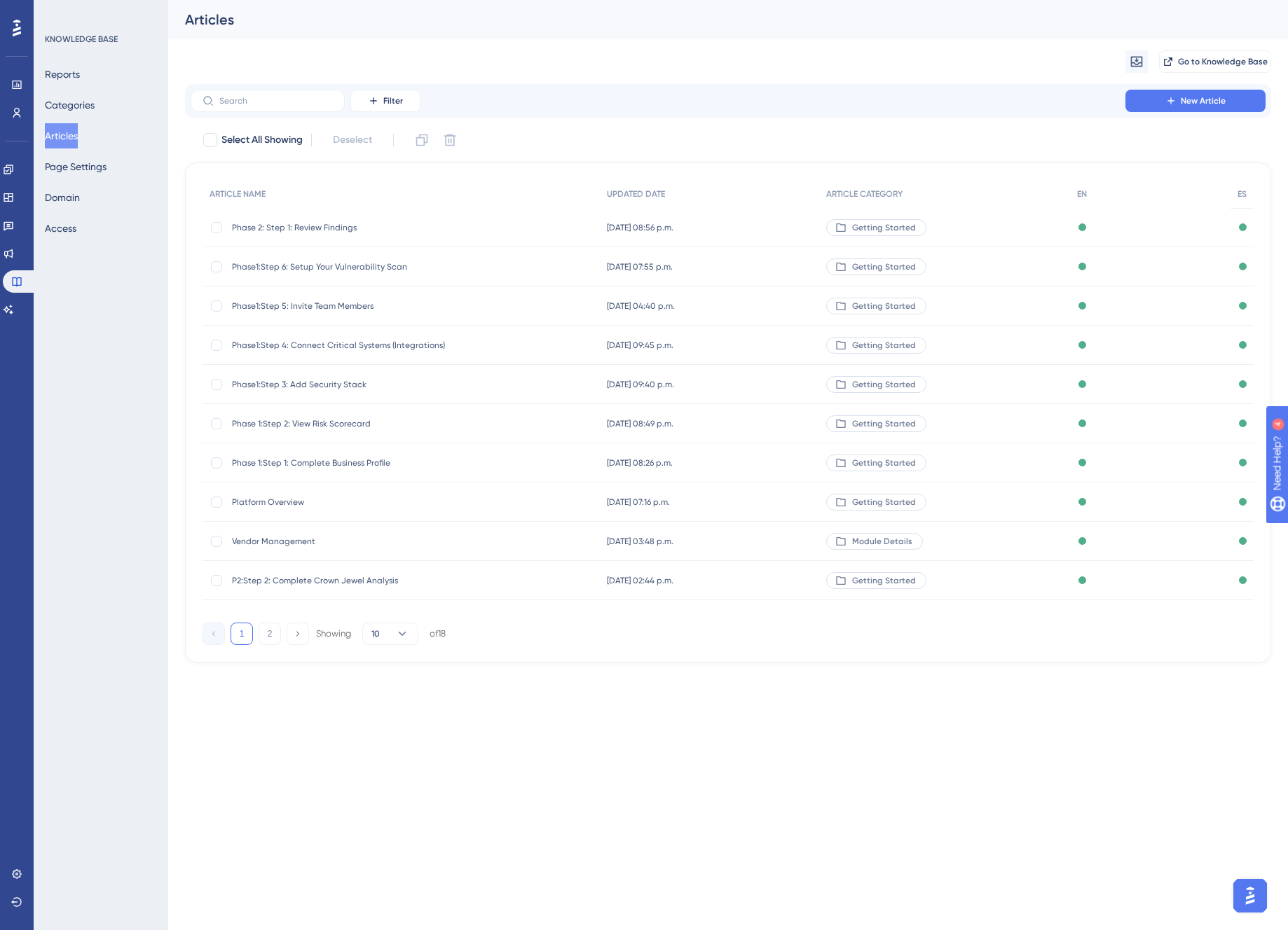
click at [343, 575] on span "P2:Step 2: Complete Crown Jewel Analysis" at bounding box center [343, 580] width 224 height 11
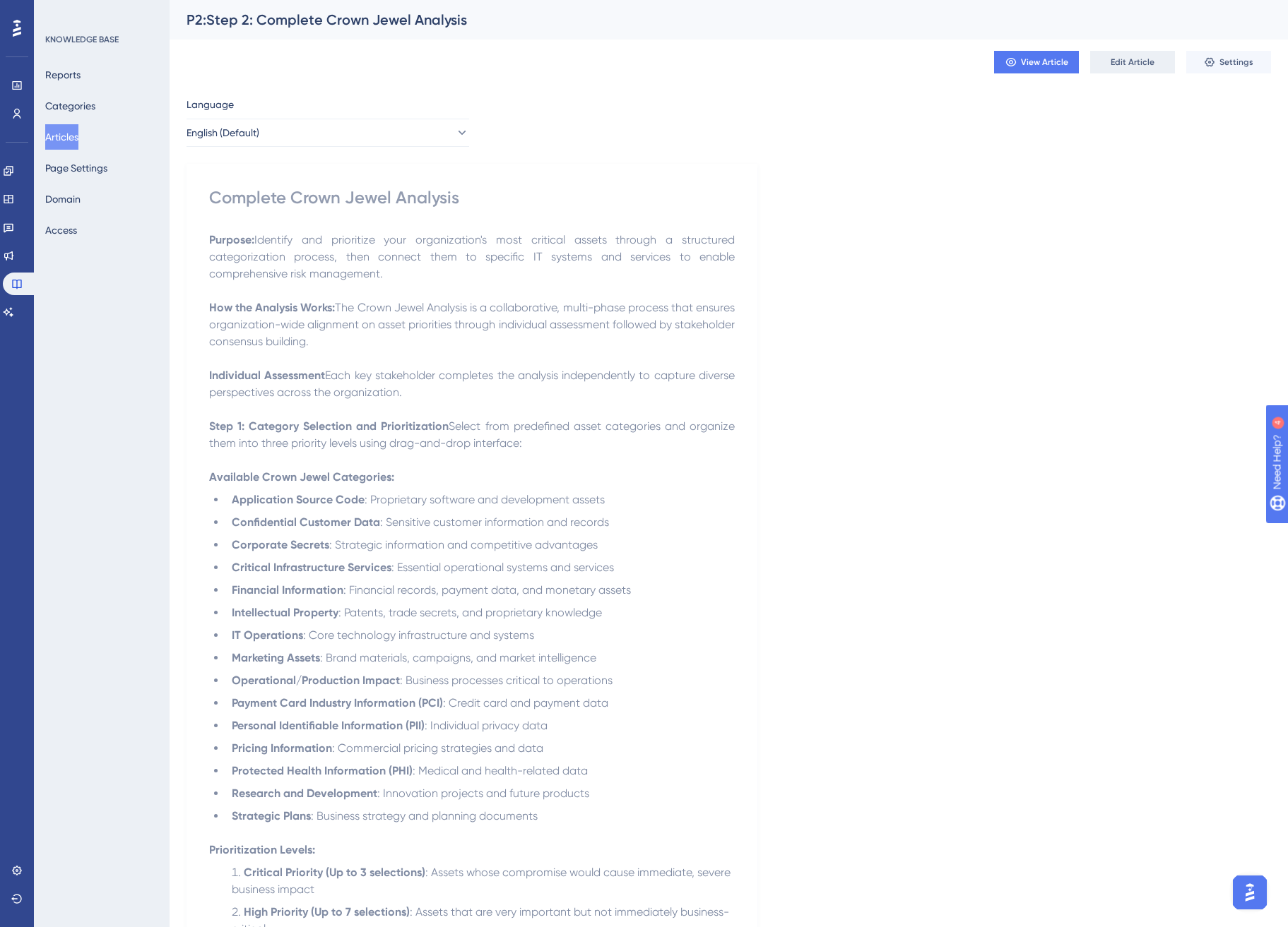
click at [1119, 61] on span "Edit Article" at bounding box center [1132, 61] width 44 height 11
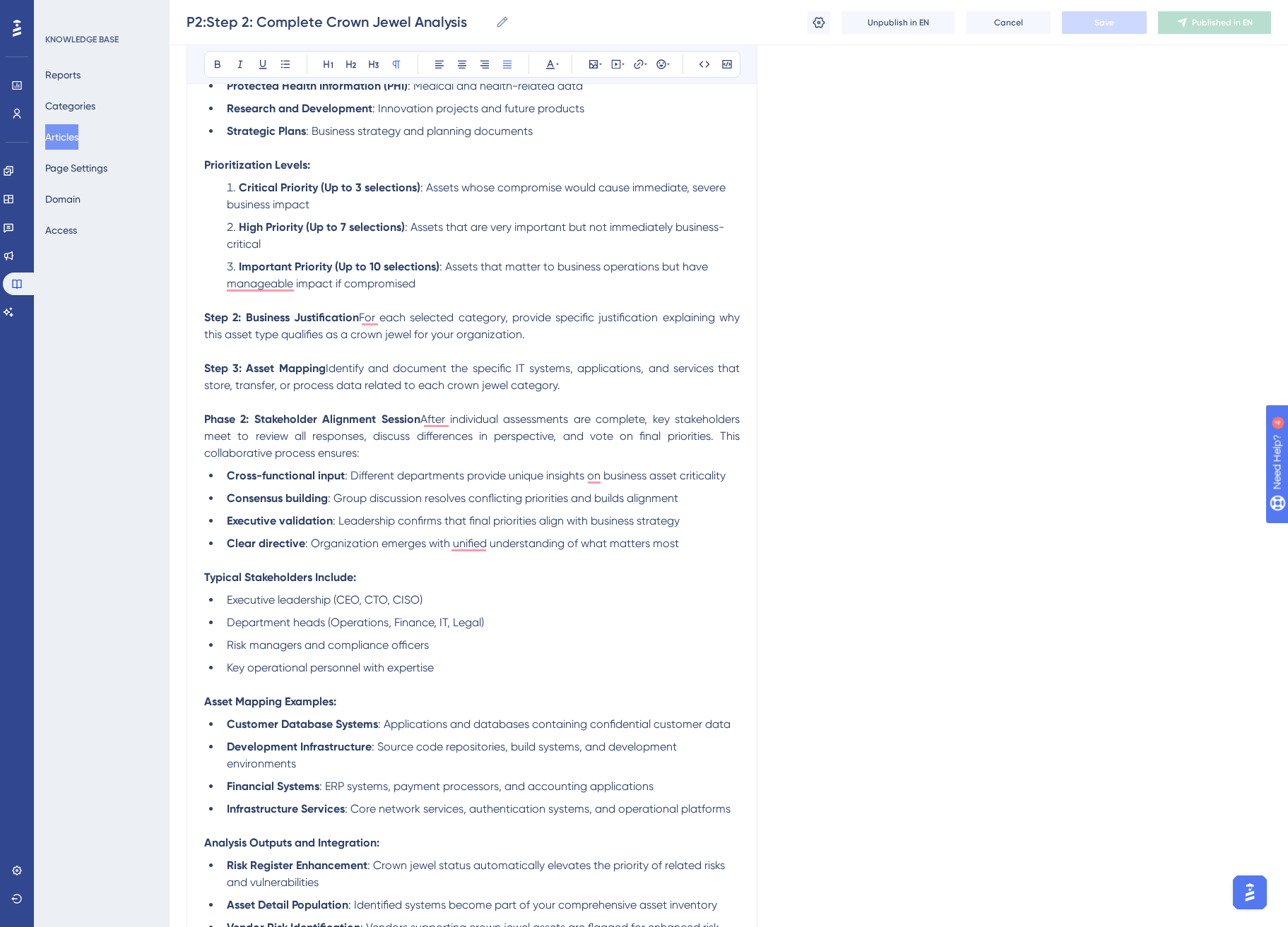
scroll to position [677, 0]
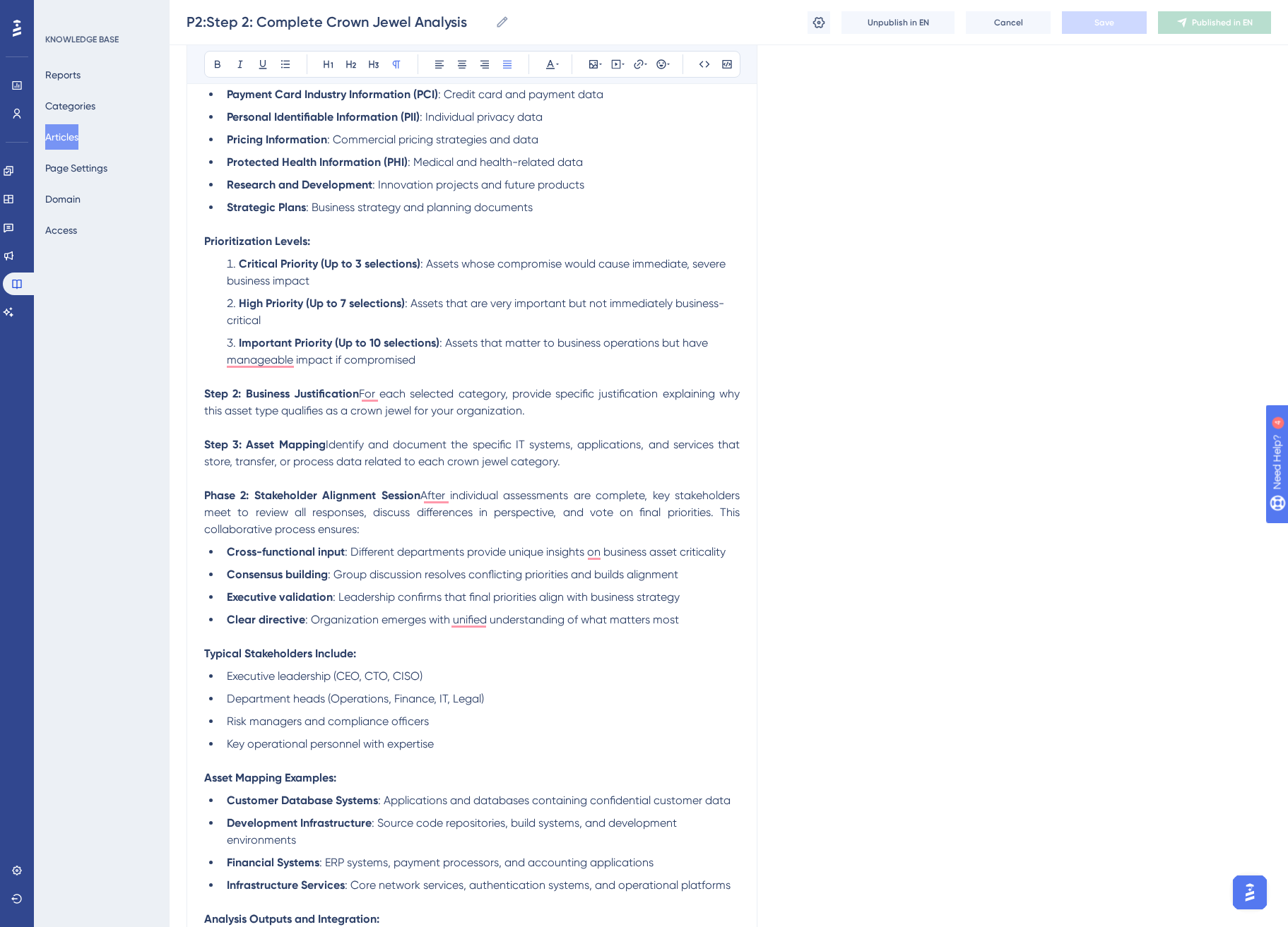
click at [499, 369] on p "To enrich screen reader interactions, please activate Accessibility in Grammarl…" at bounding box center [472, 377] width 536 height 17
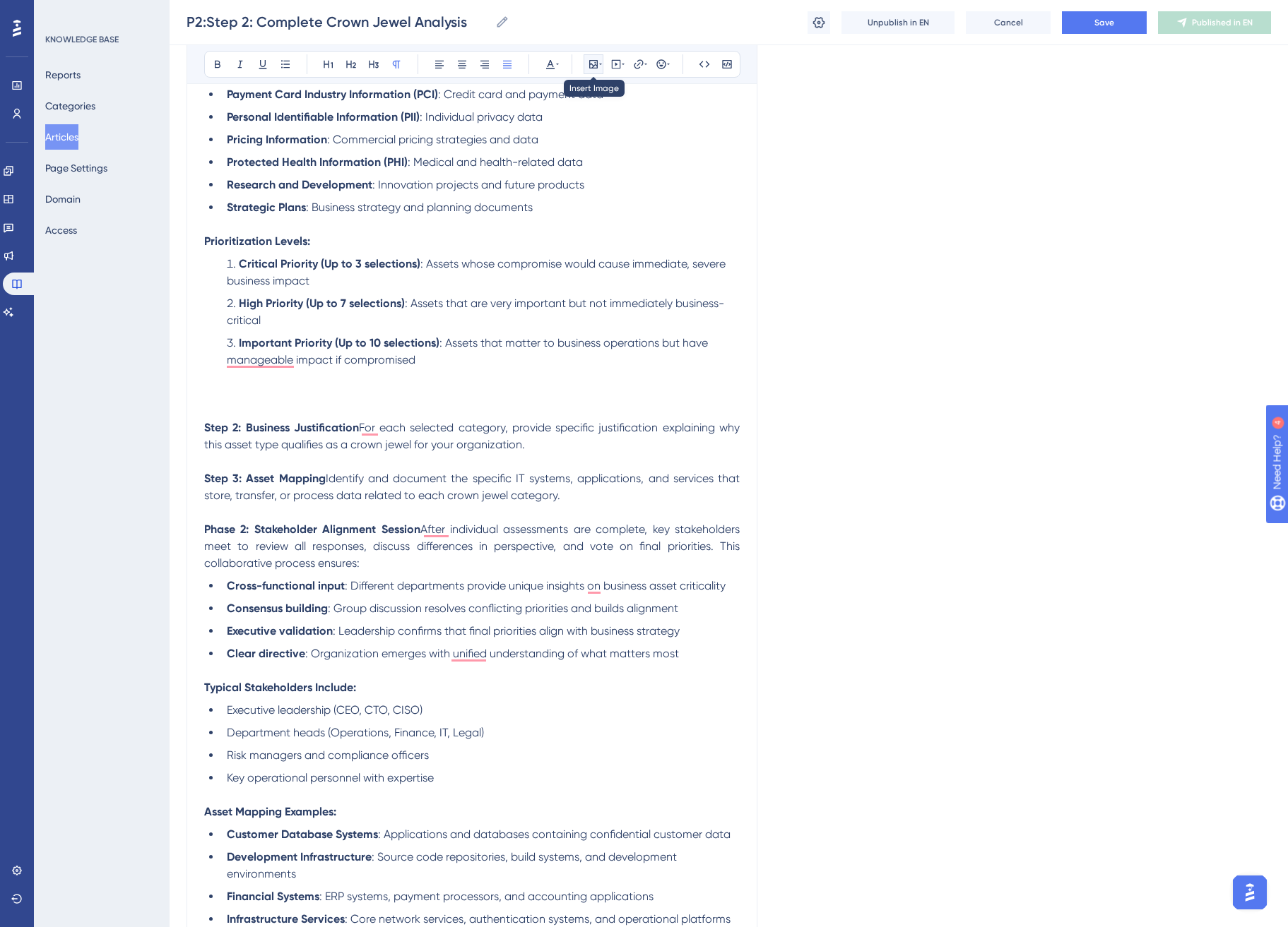
click at [595, 62] on icon at bounding box center [593, 64] width 11 height 11
click at [626, 123] on button "Upload Image" at bounding box center [593, 131] width 156 height 23
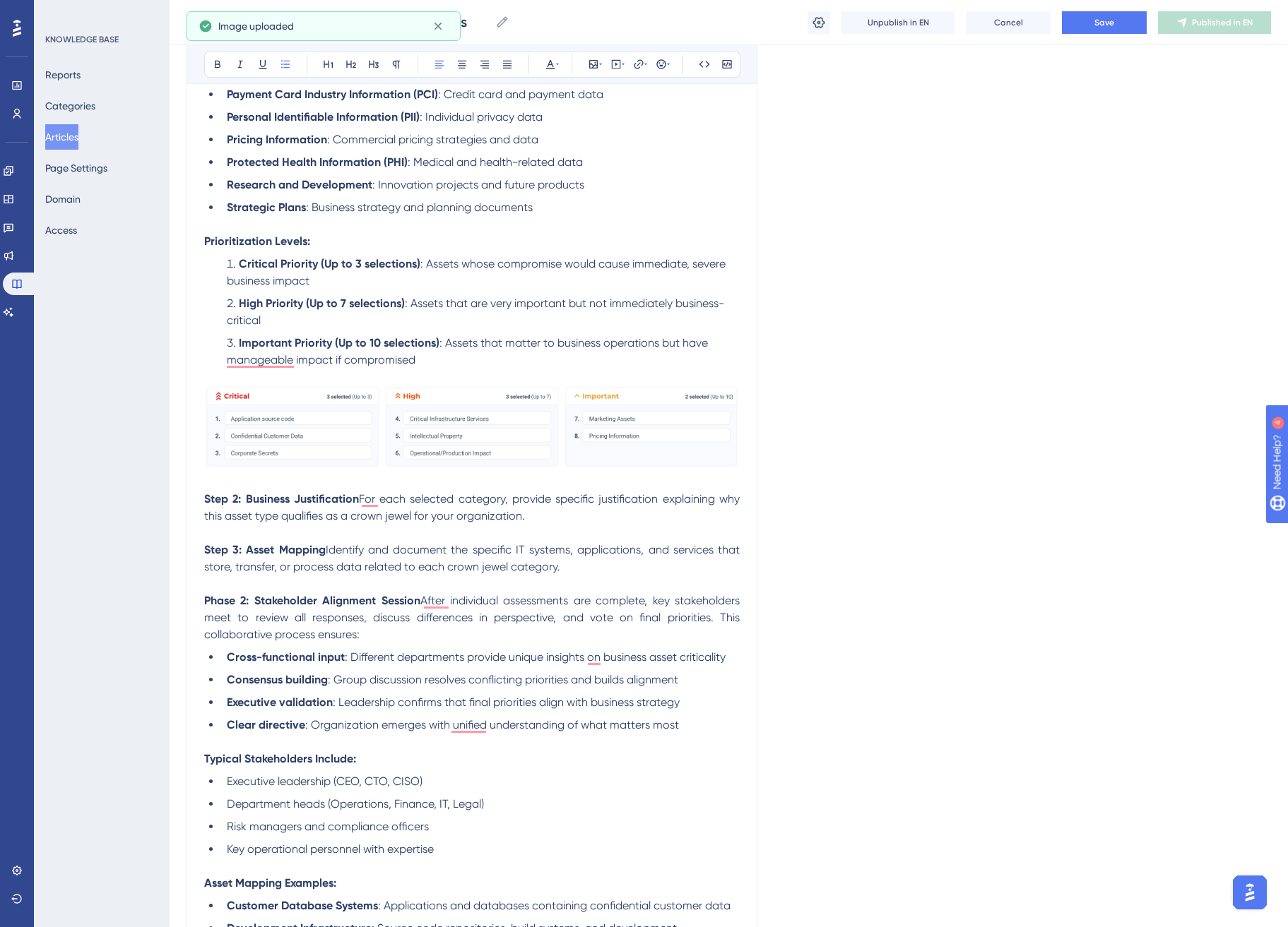
click at [520, 354] on li "Important Priority (Up to 10 selections) : Assets that matter to business opera…" at bounding box center [480, 351] width 519 height 34
click at [315, 314] on li "High Priority (Up to 7 selections) : Assets that are very important but not imm…" at bounding box center [480, 312] width 519 height 34
click at [376, 271] on li "Critical Priority (Up to 3 selections) : Assets whose compromise would cause im…" at bounding box center [480, 272] width 519 height 34
click at [369, 282] on li "Critical Priority (Up to 3 selections) : Assets whose compromise would cause im…" at bounding box center [480, 272] width 519 height 34
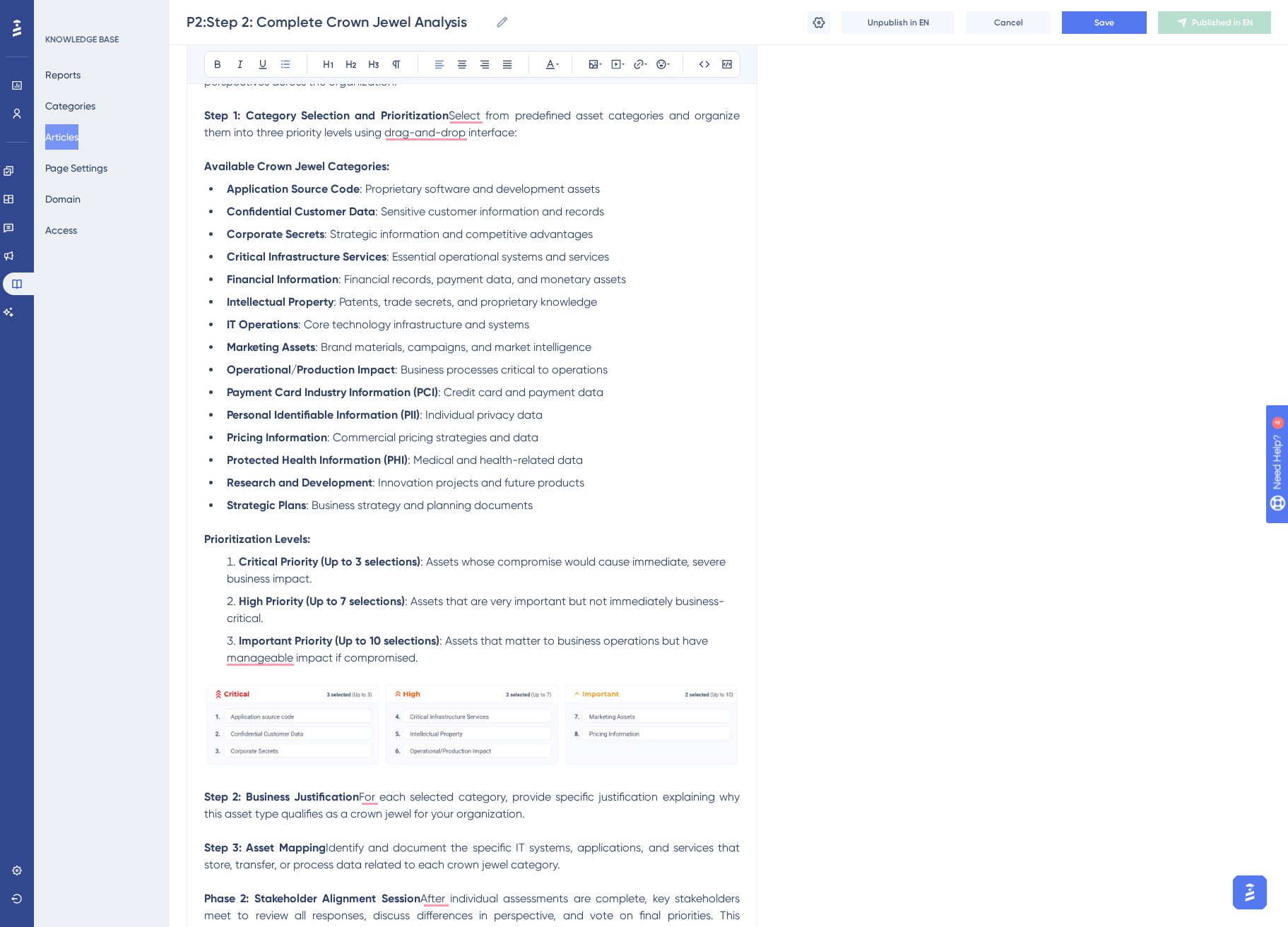
scroll to position [370, 0]
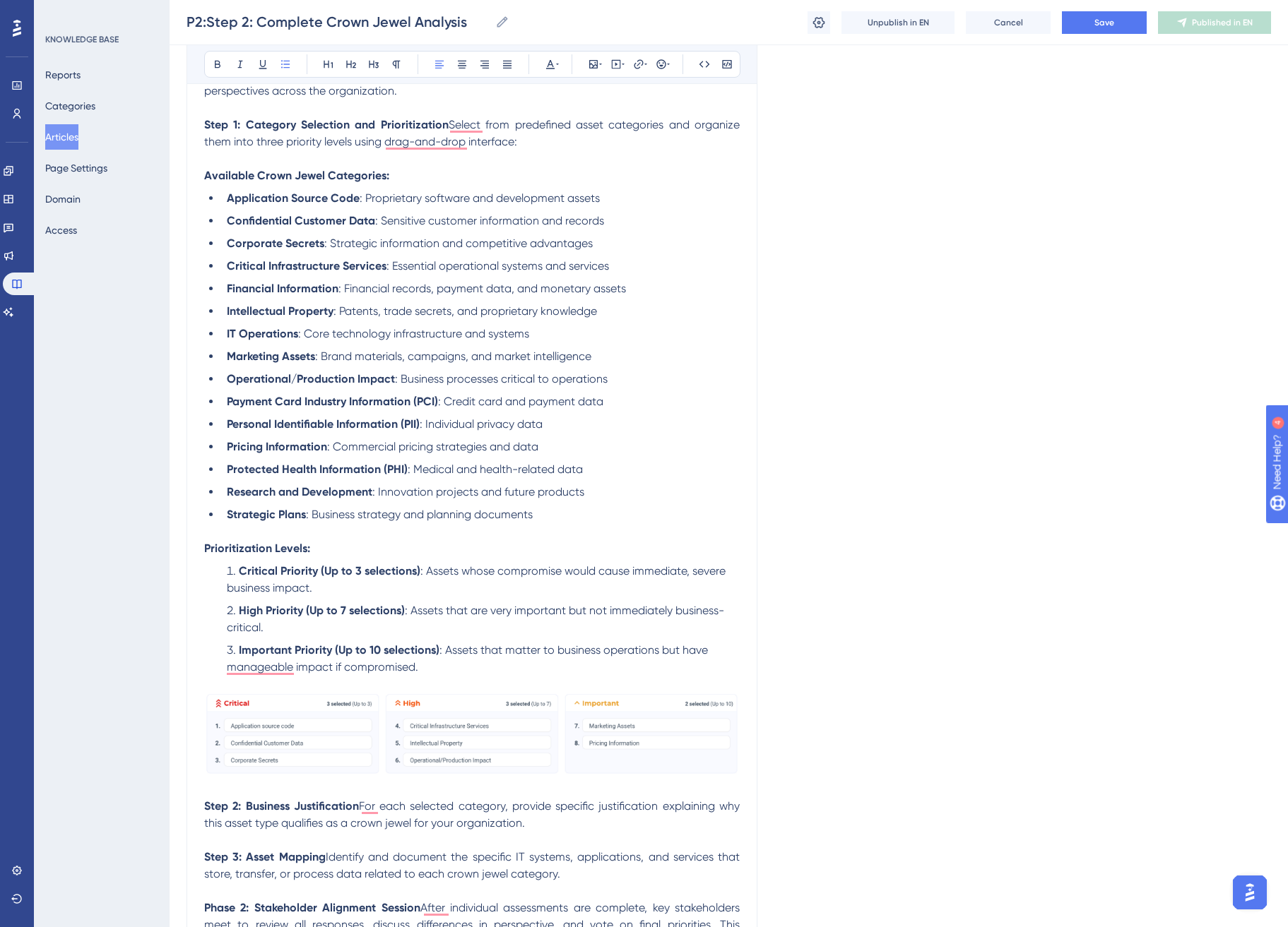
click at [666, 525] on p "To enrich screen reader interactions, please activate Accessibility in Grammarl…" at bounding box center [472, 532] width 536 height 17
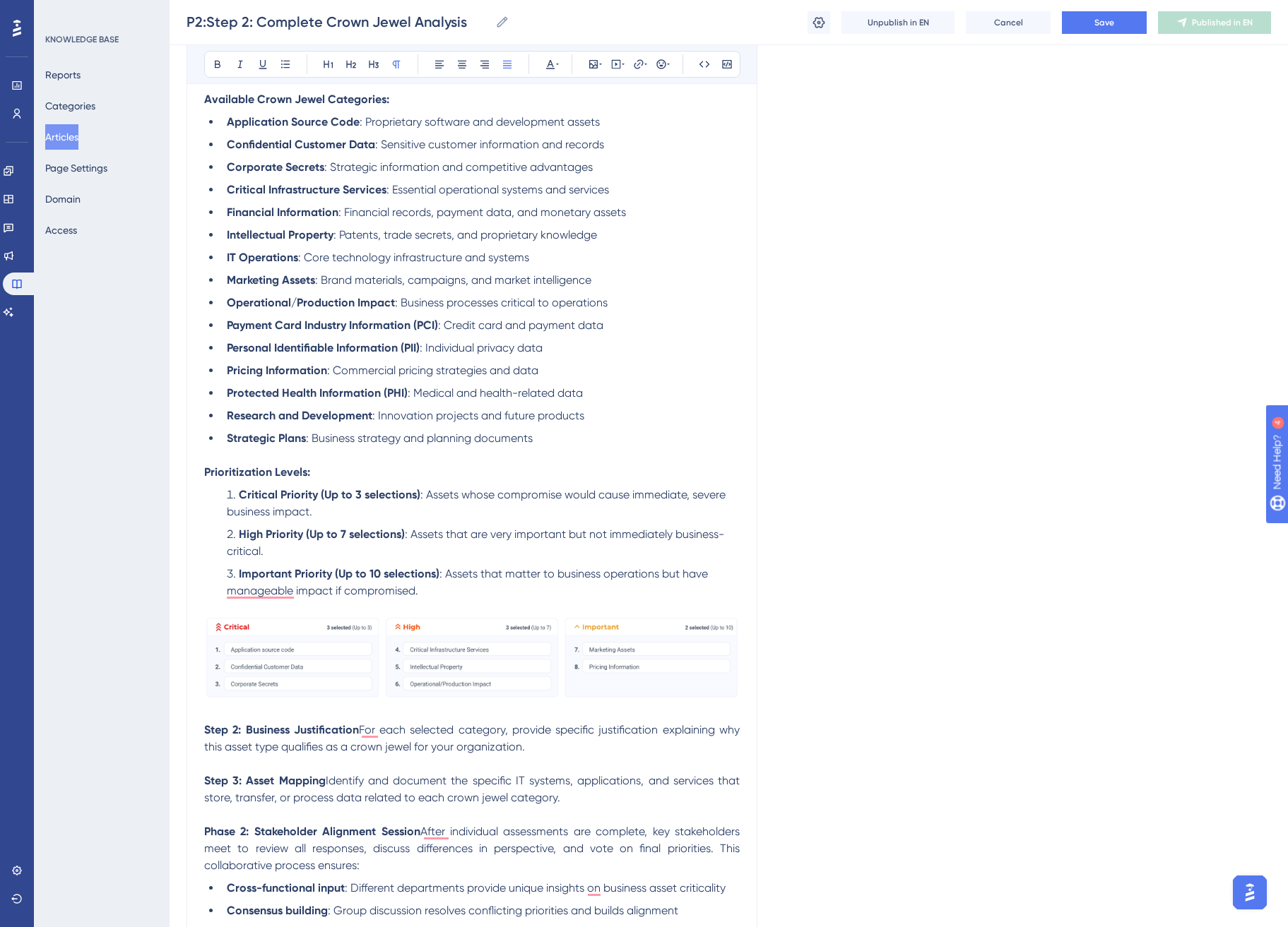
scroll to position [368, 0]
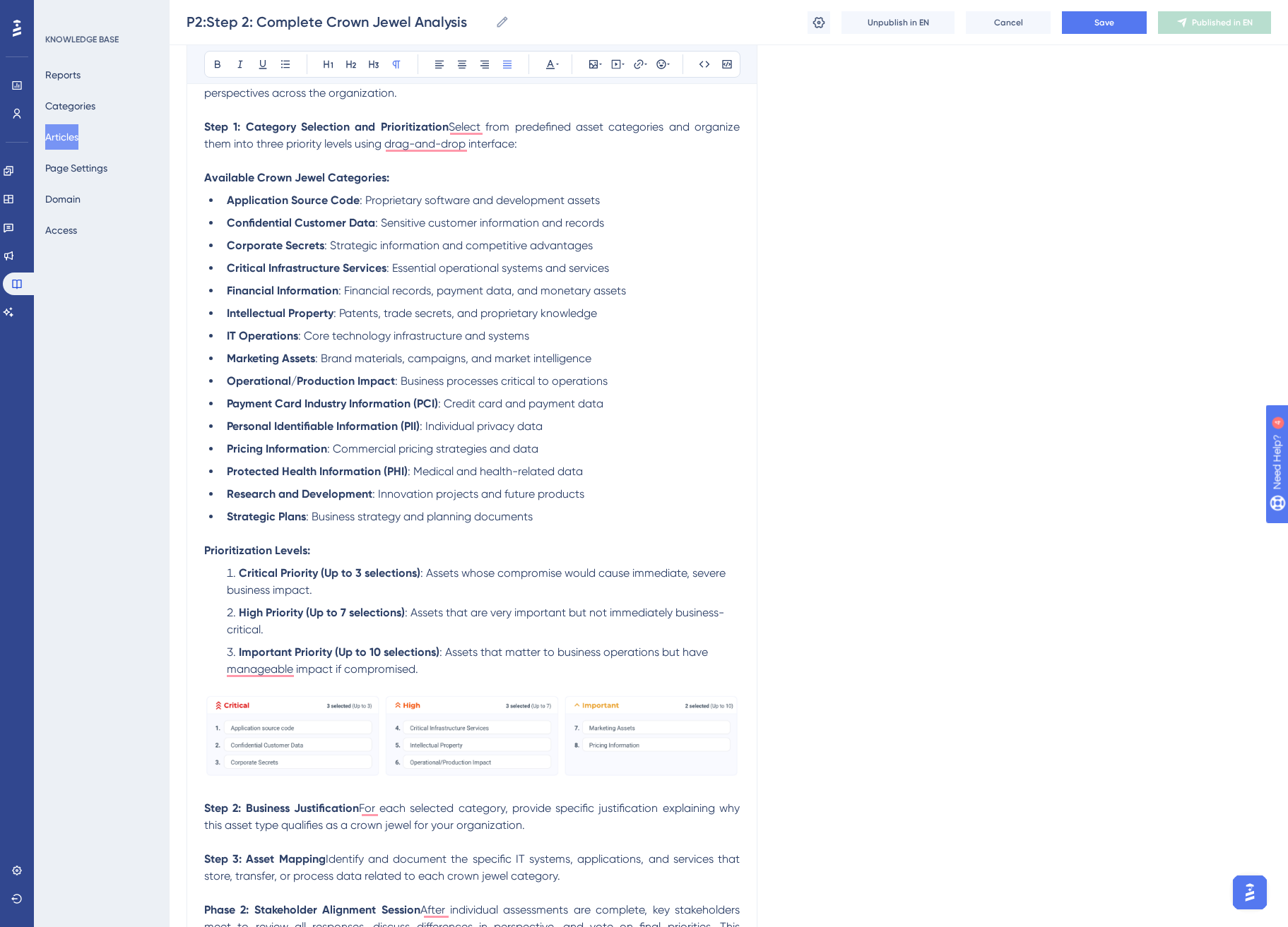
click at [583, 134] on p "Step 1: Category Selection and Prioritization Select from predefined asset cate…" at bounding box center [472, 135] width 536 height 34
click at [567, 143] on p "Step 1: Category Selection and Prioritization Select from predefined asset cate…" at bounding box center [472, 135] width 536 height 34
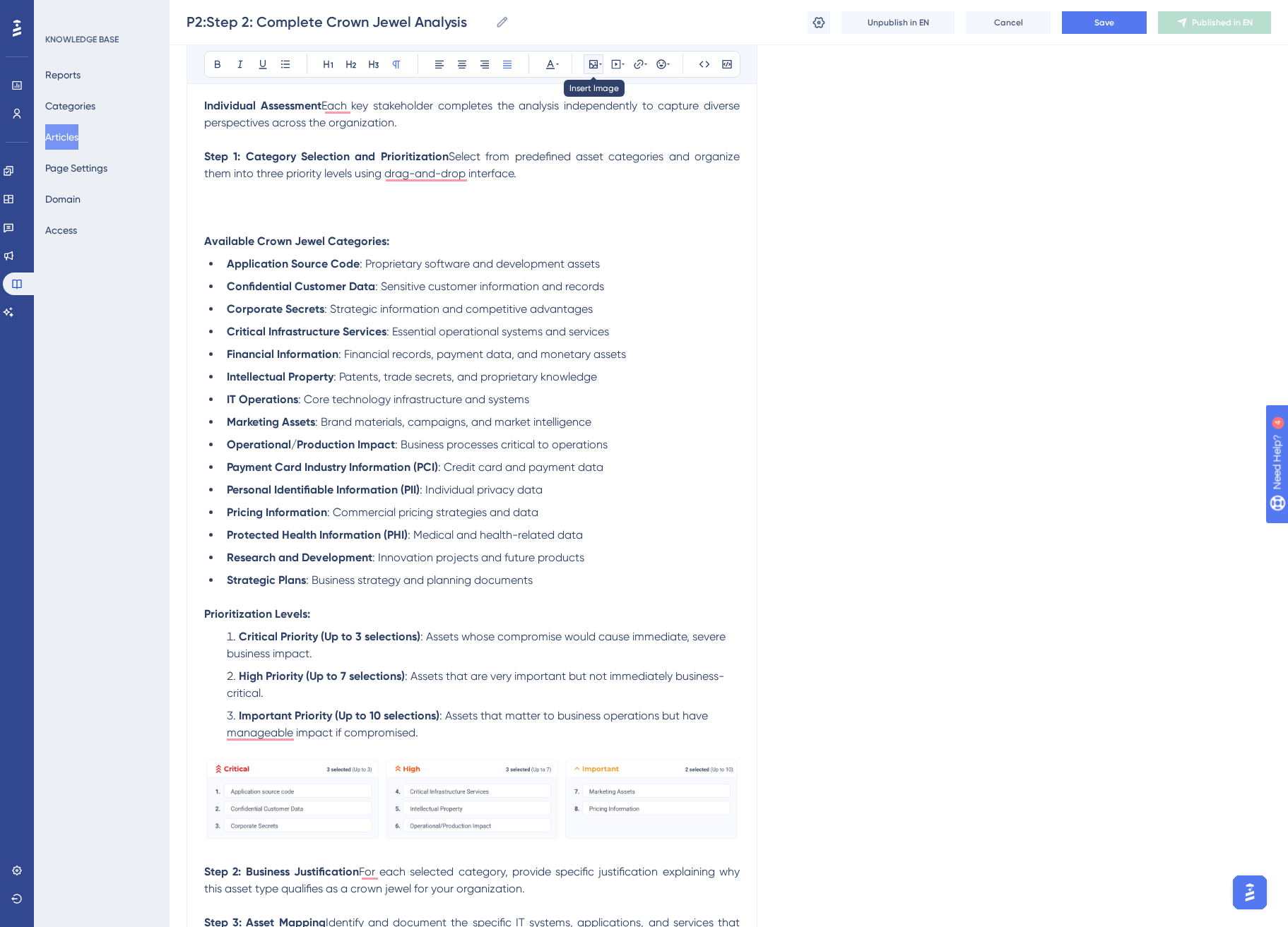
click at [598, 64] on icon at bounding box center [593, 64] width 11 height 11
click at [604, 134] on span "Upload Image" at bounding box center [602, 131] width 57 height 11
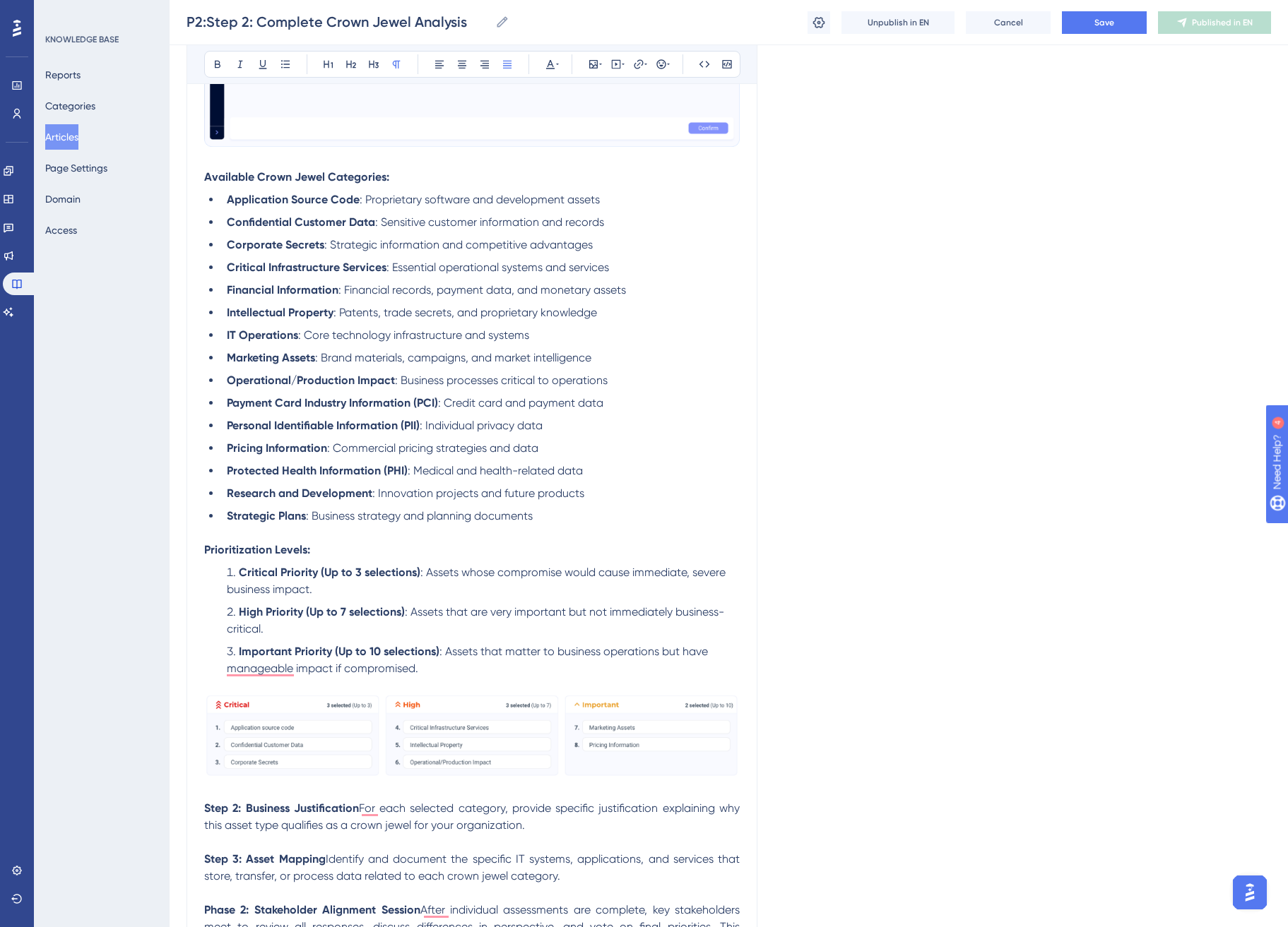
scroll to position [659, 0]
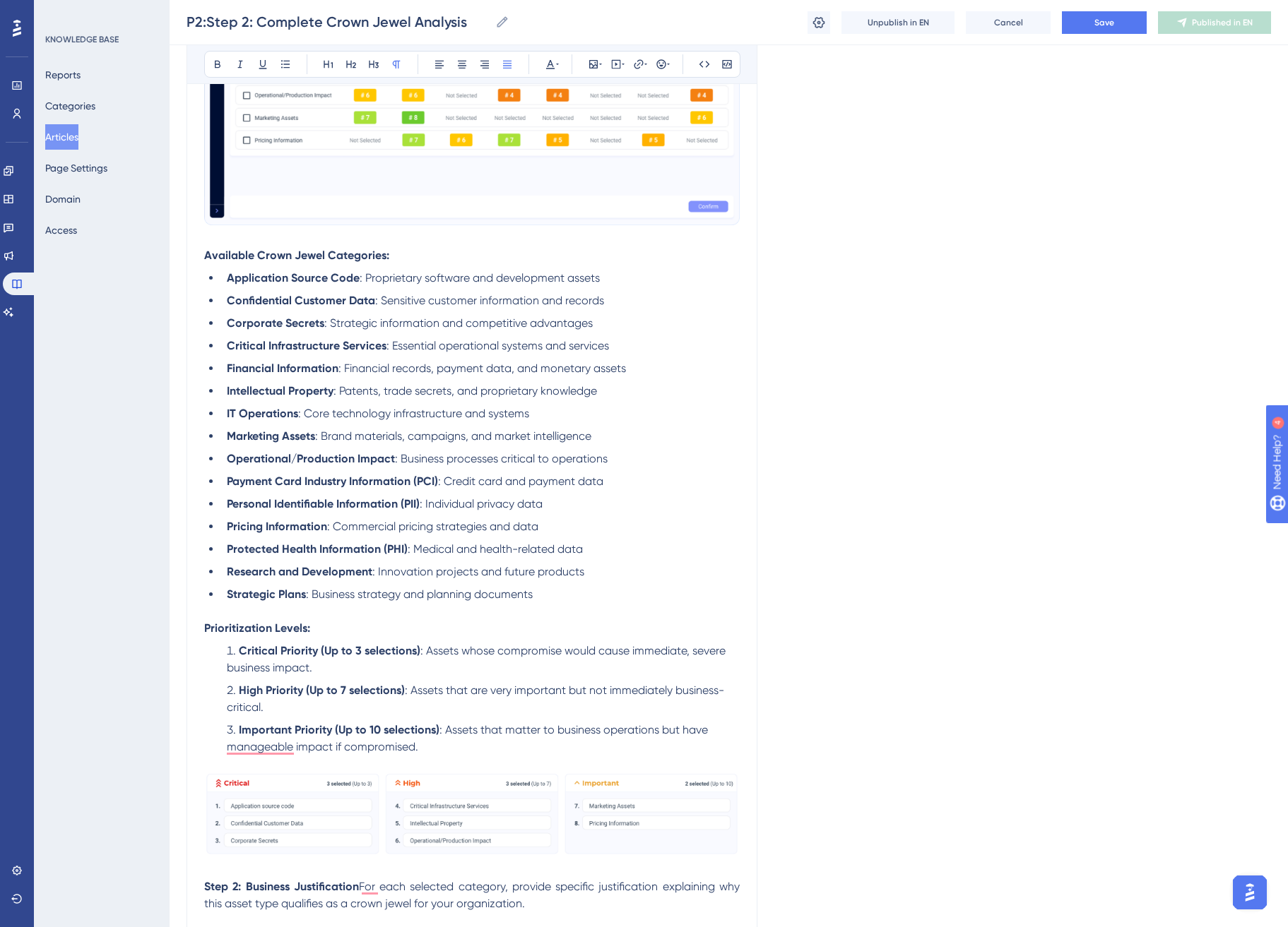
click at [590, 190] on img "To enrich screen reader interactions, please activate Accessibility in Grammarl…" at bounding box center [472, 51] width 536 height 347
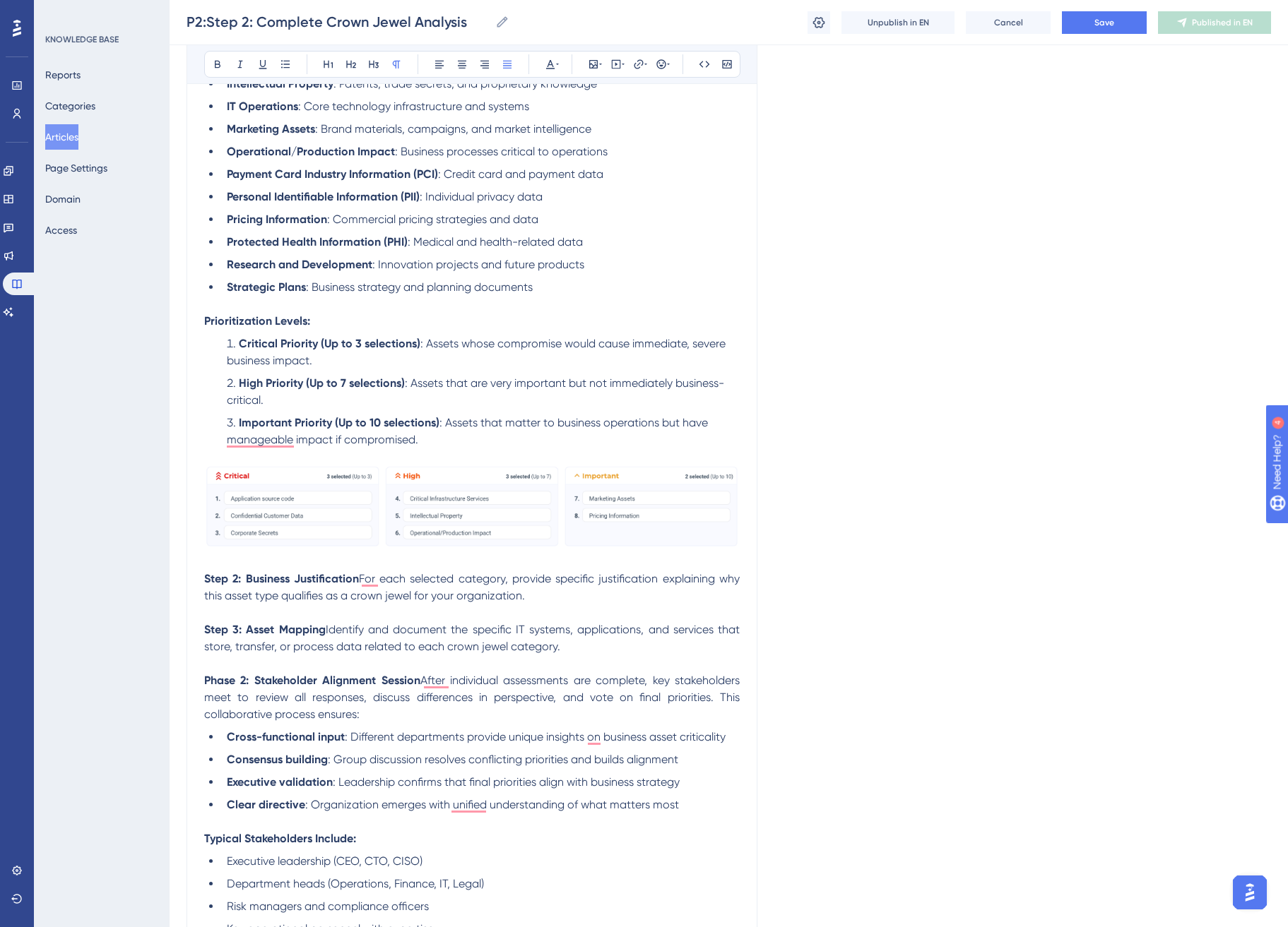
scroll to position [710, 0]
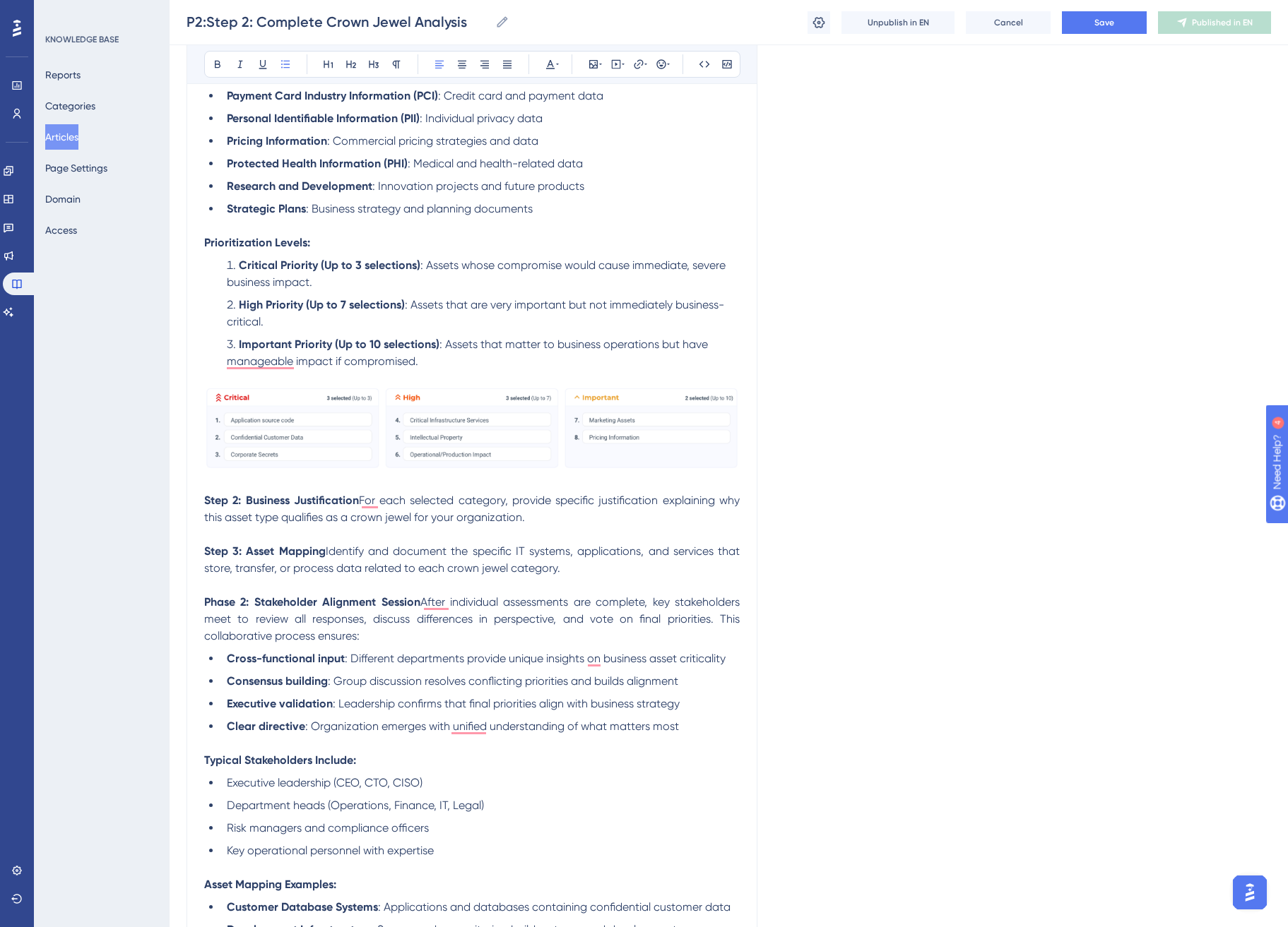
click at [704, 724] on li "Clear directive : Organization emerges with unified understanding of what matte…" at bounding box center [480, 727] width 519 height 17
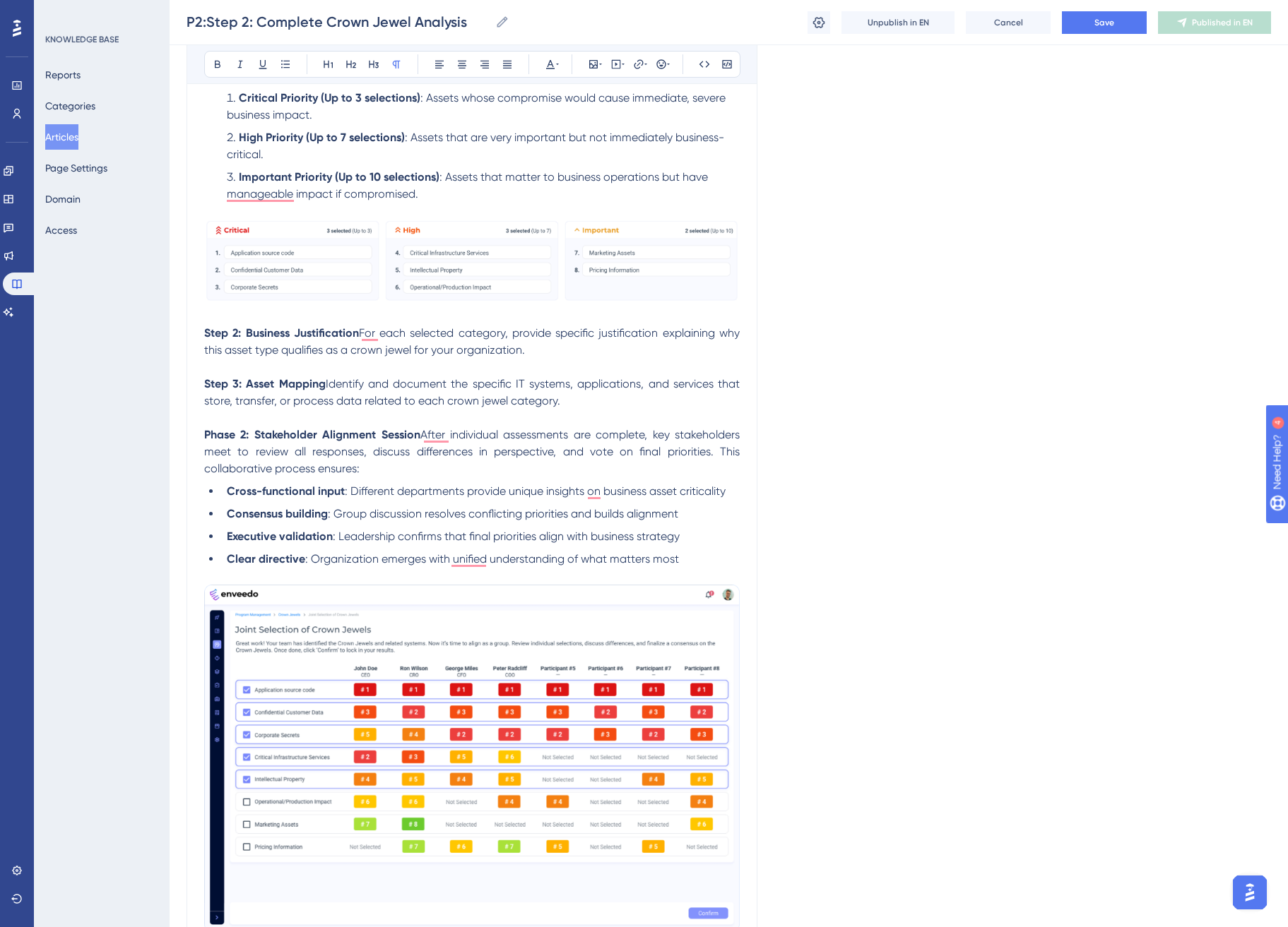
scroll to position [859, 0]
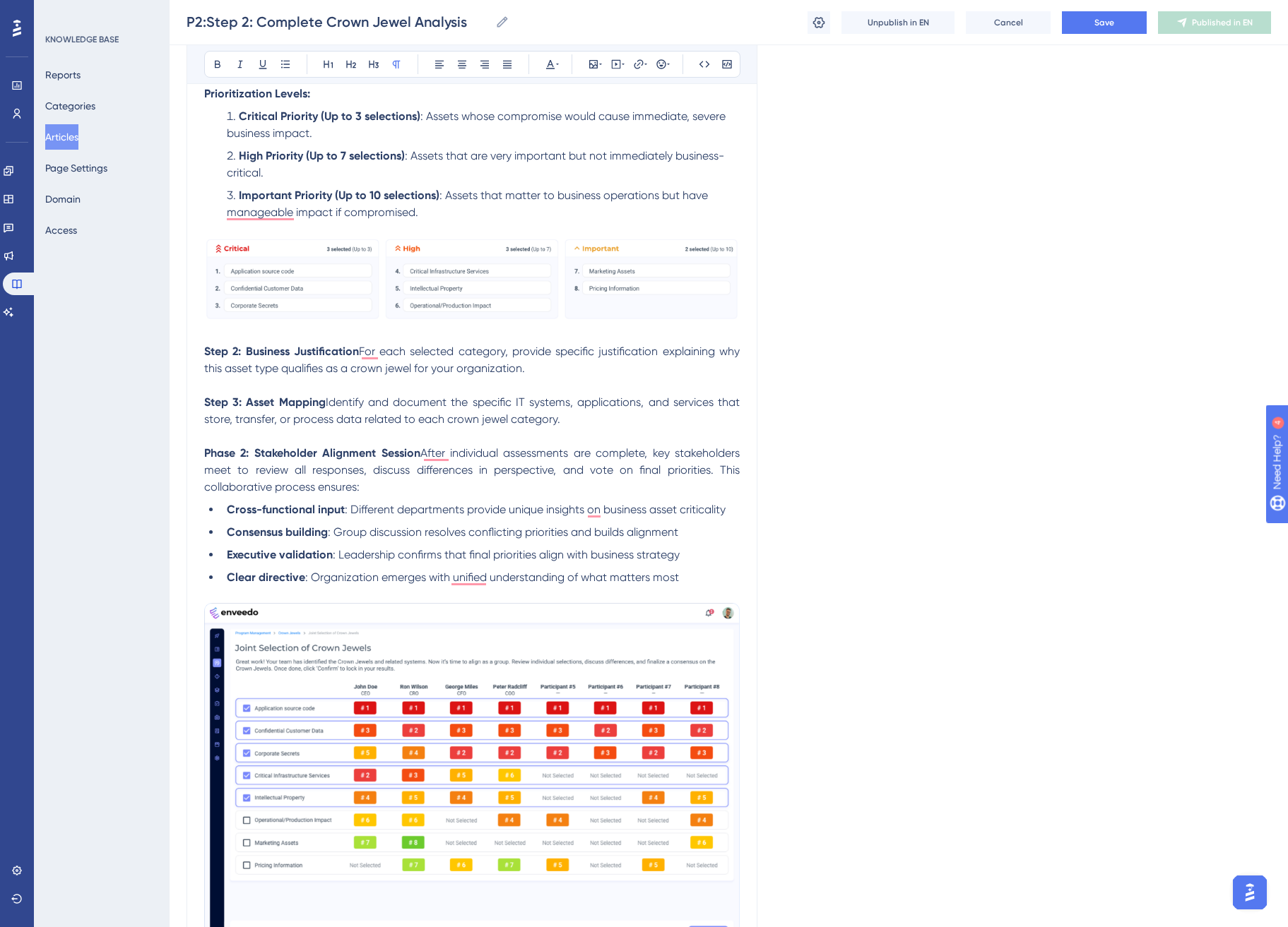
click at [629, 422] on p "Step 3: Asset Mapping Identify and document the specific IT systems, applicatio…" at bounding box center [472, 411] width 536 height 34
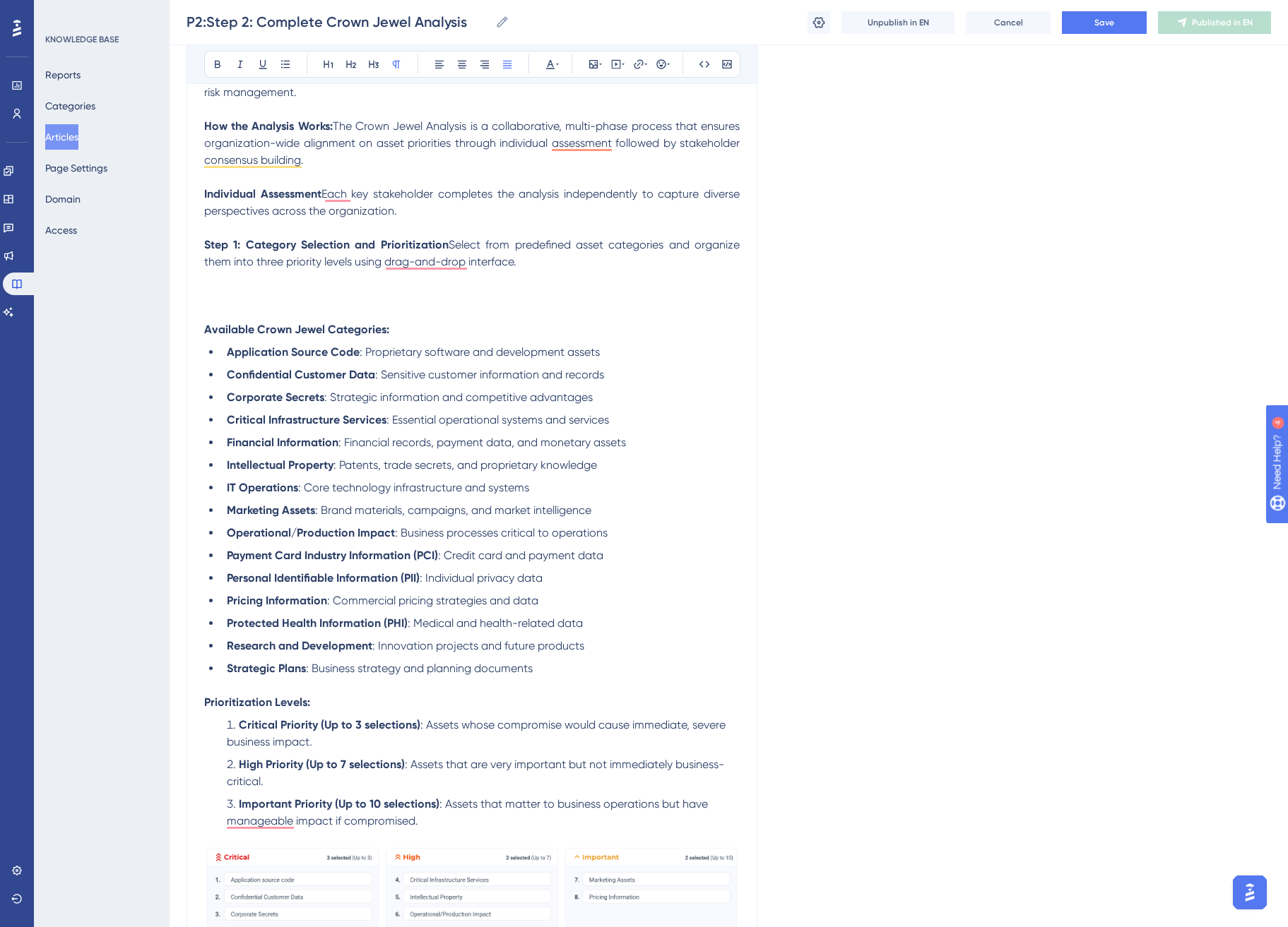
scroll to position [171, 0]
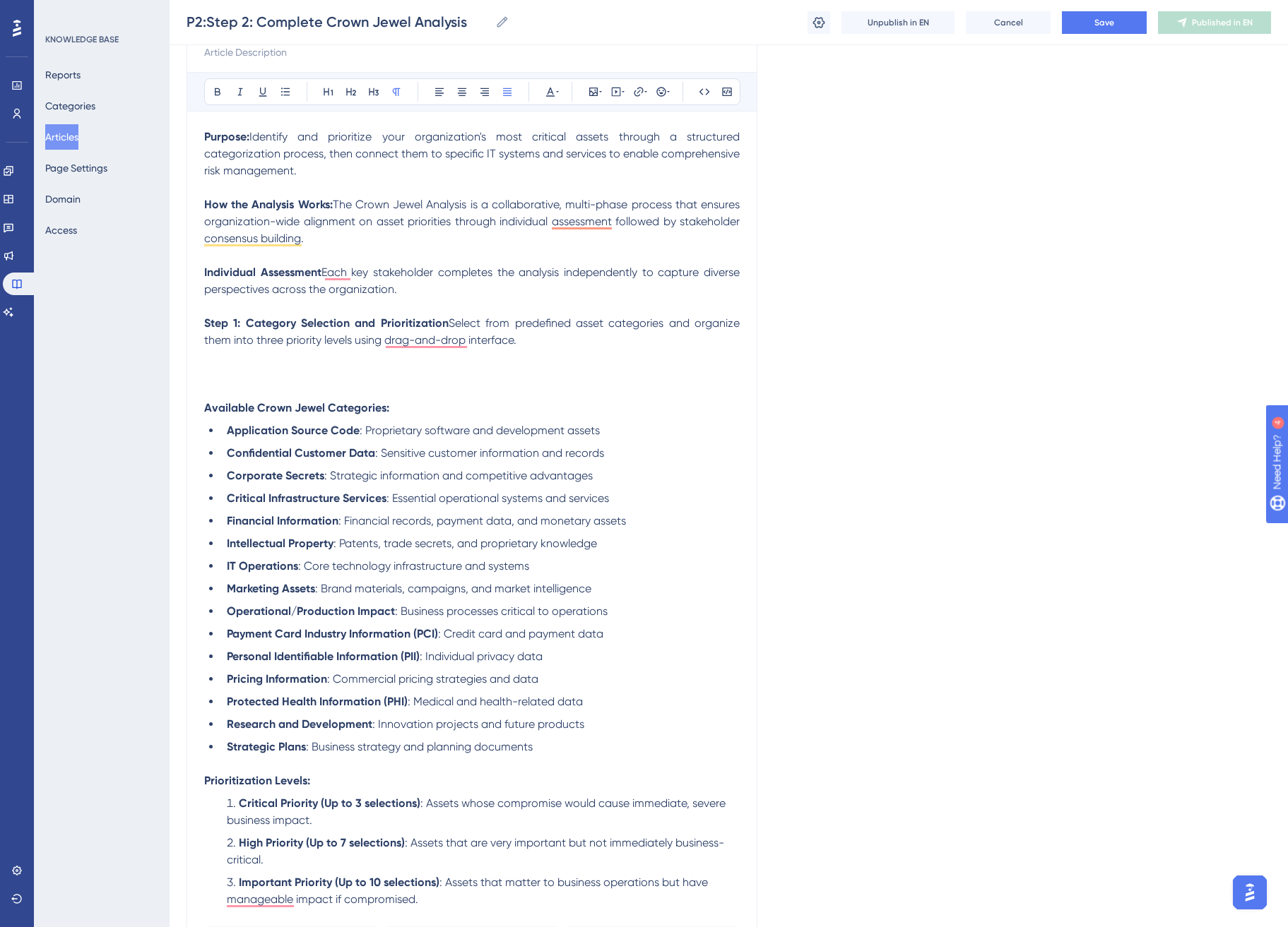
click at [282, 369] on p "To enrich screen reader interactions, please activate Accessibility in Grammarl…" at bounding box center [472, 374] width 536 height 17
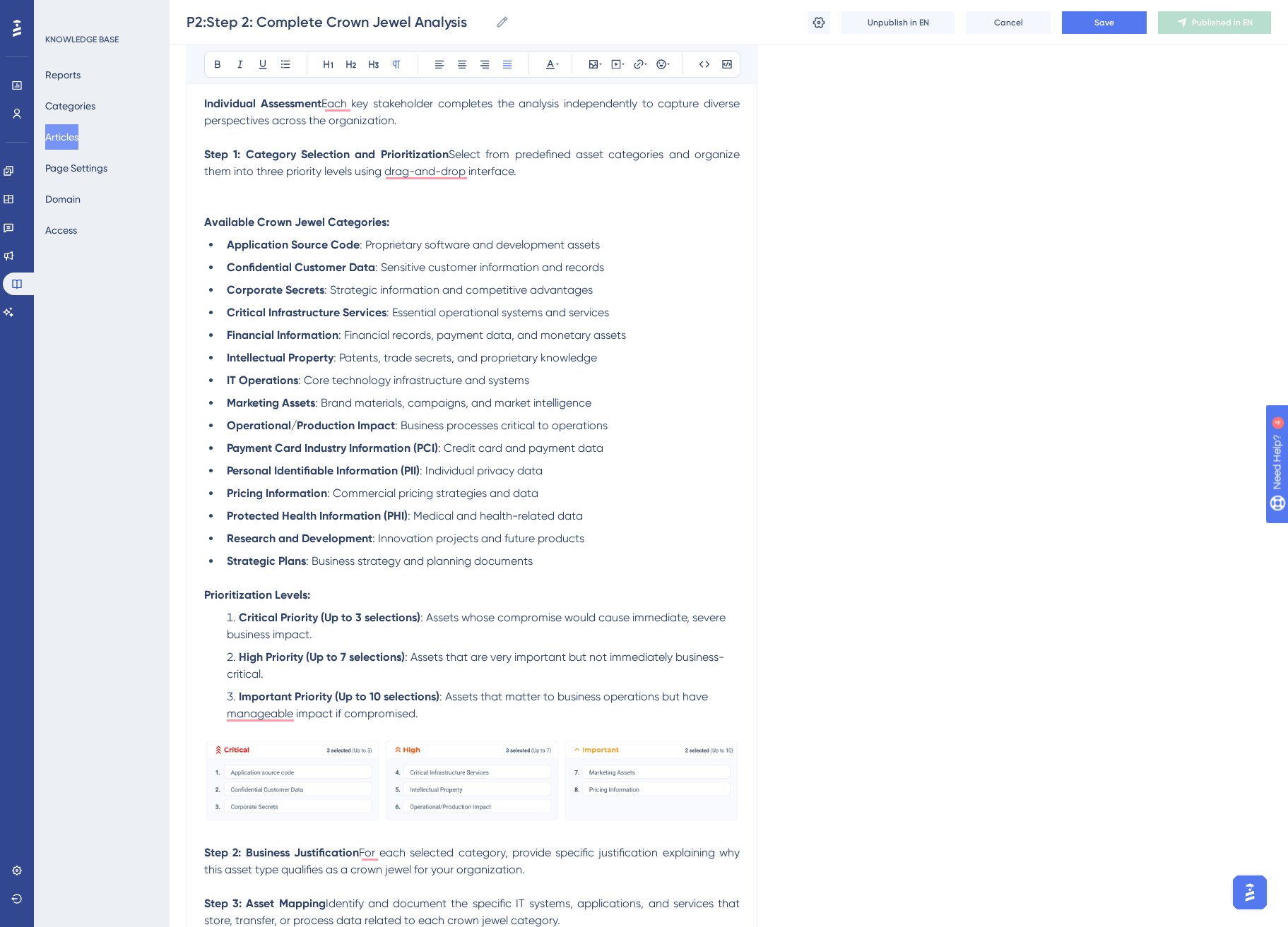
scroll to position [283, 0]
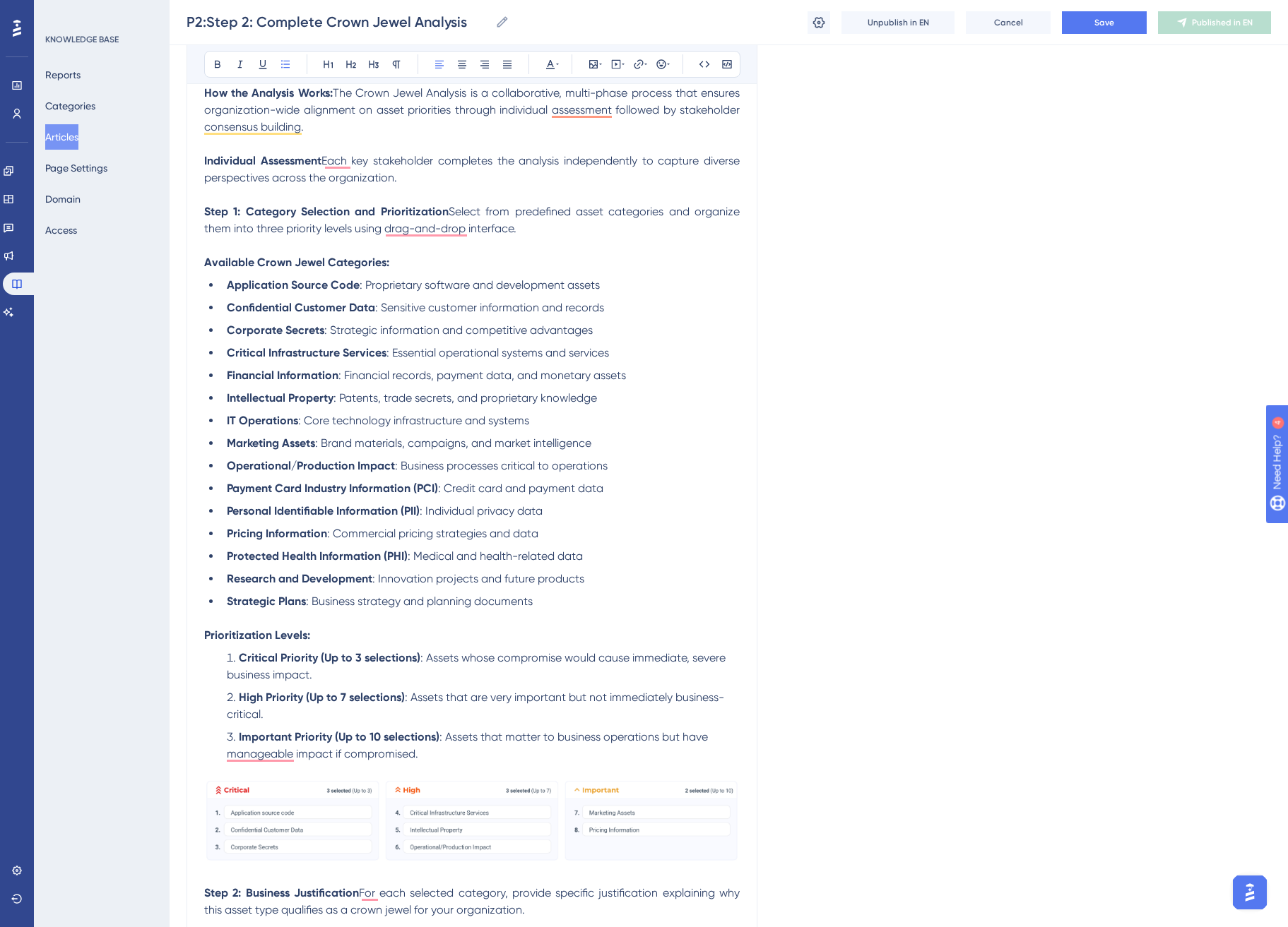
click at [684, 603] on li "Strategic Plans : Business strategy and planning documents" at bounding box center [480, 602] width 519 height 17
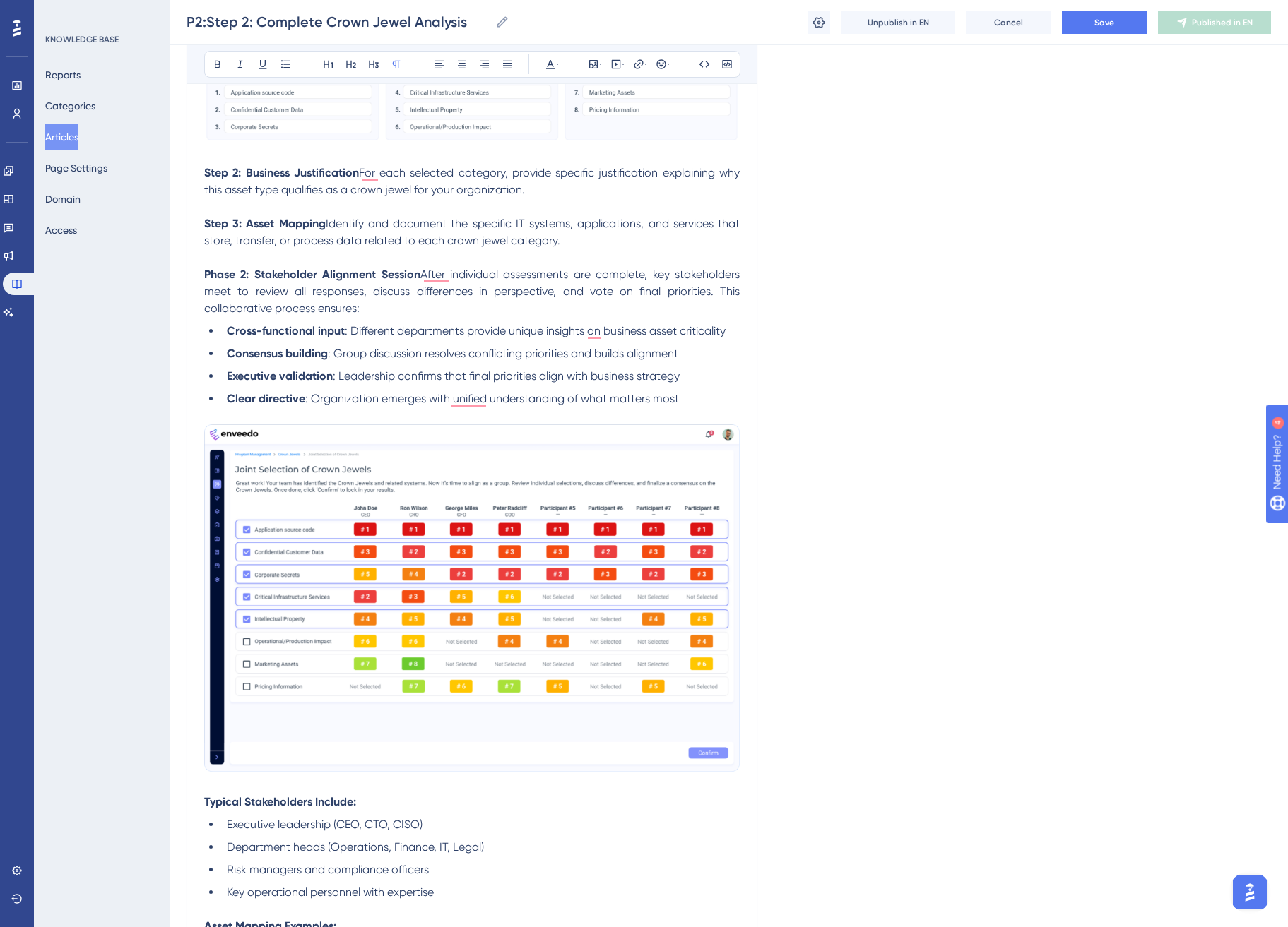
scroll to position [1007, 0]
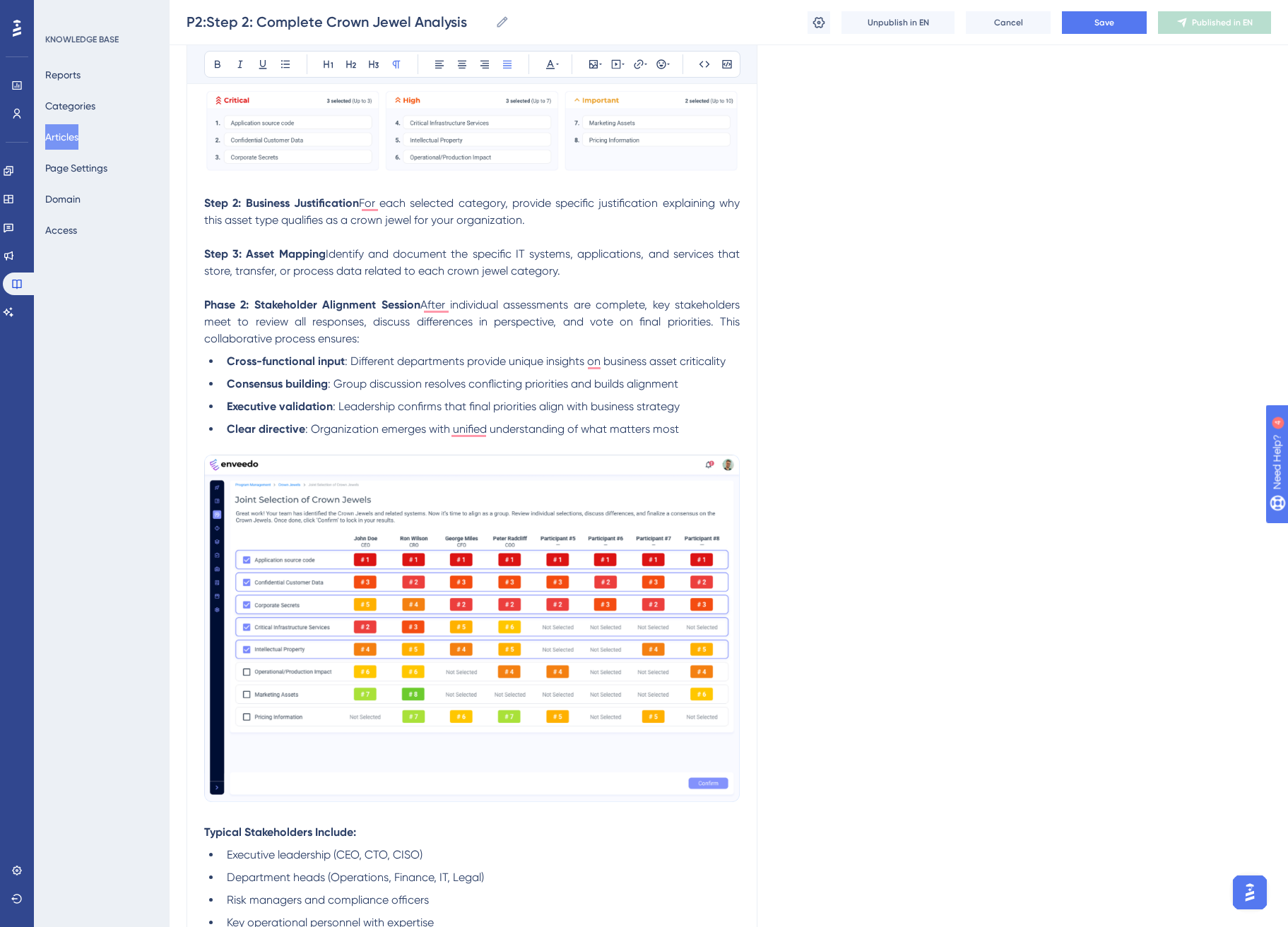
click at [583, 224] on p "Step 2: Business Justification For each selected category, provide specific jus…" at bounding box center [472, 212] width 536 height 34
click at [641, 274] on p "Step 3: Asset Mapping Identify and document the specific IT systems, applicatio…" at bounding box center [472, 262] width 536 height 34
click at [582, 219] on p "Step 2: Business Justification For each selected category, provide specific jus…" at bounding box center [472, 212] width 536 height 34
click at [612, 273] on p "Step 3: Asset Mapping Identify and document the specific IT systems, applicatio…" at bounding box center [472, 262] width 536 height 34
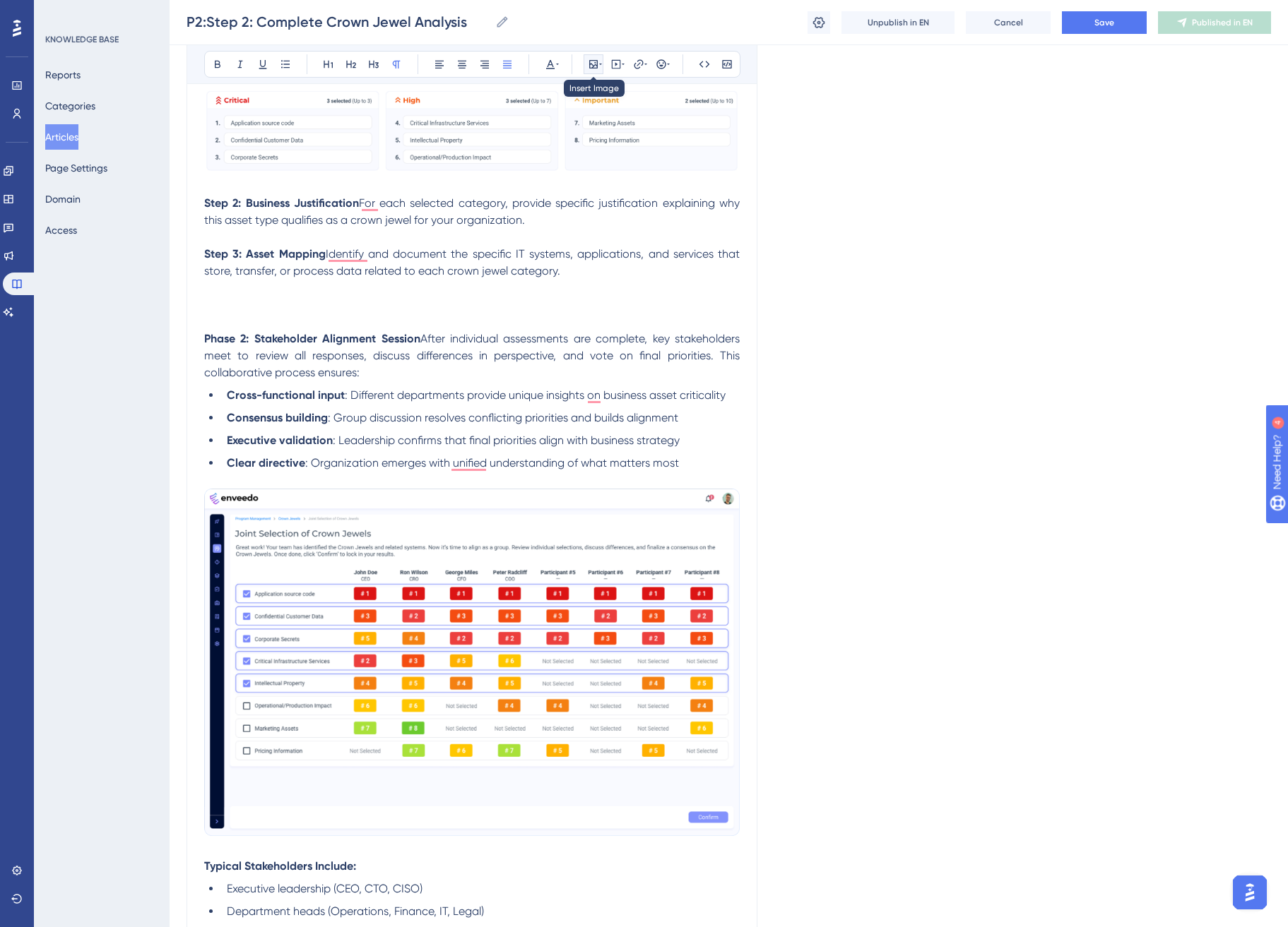
click at [599, 62] on icon at bounding box center [600, 64] width 3 height 11
click at [631, 135] on button "Upload Image" at bounding box center [593, 131] width 156 height 23
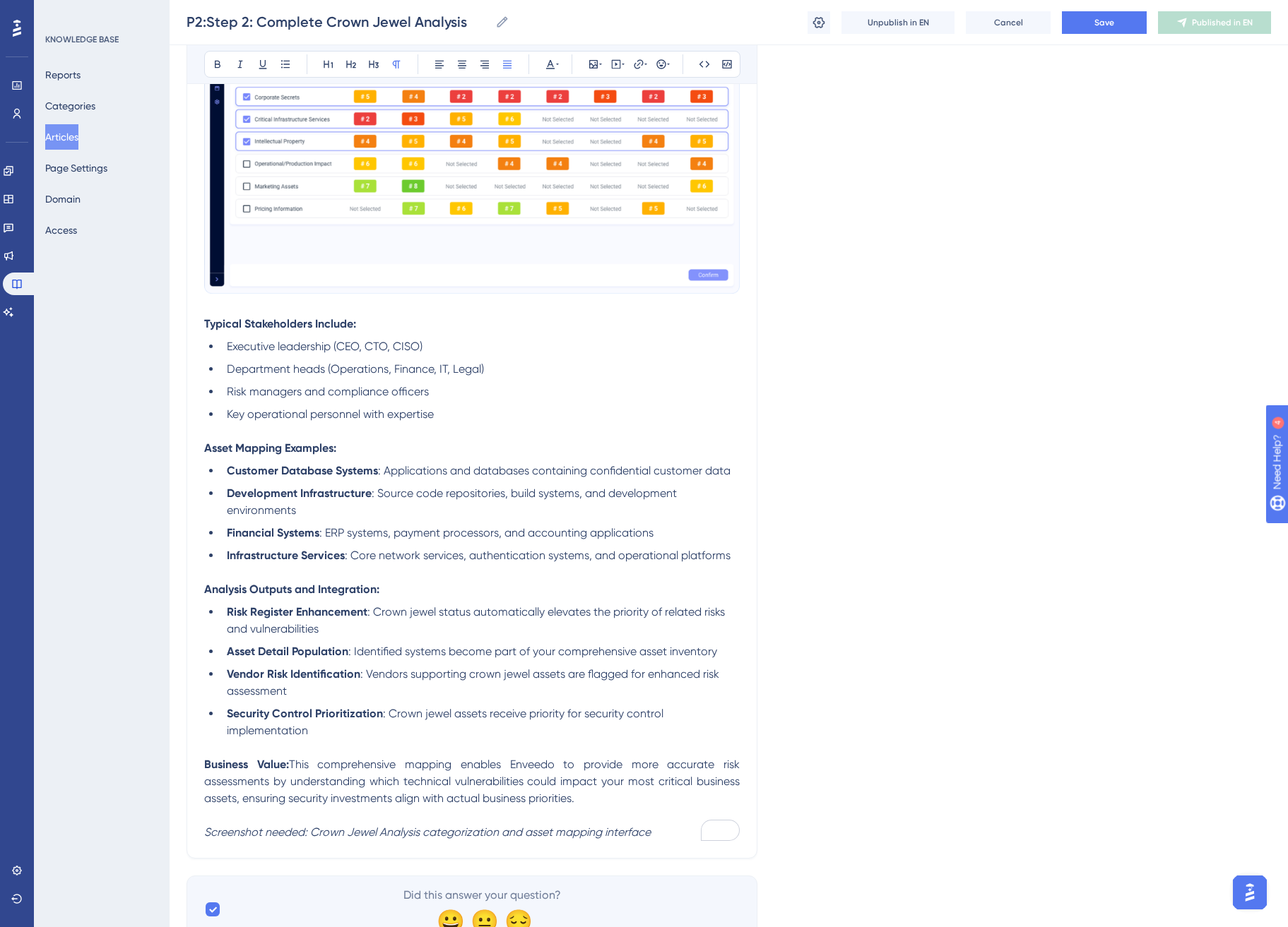
scroll to position [1893, 0]
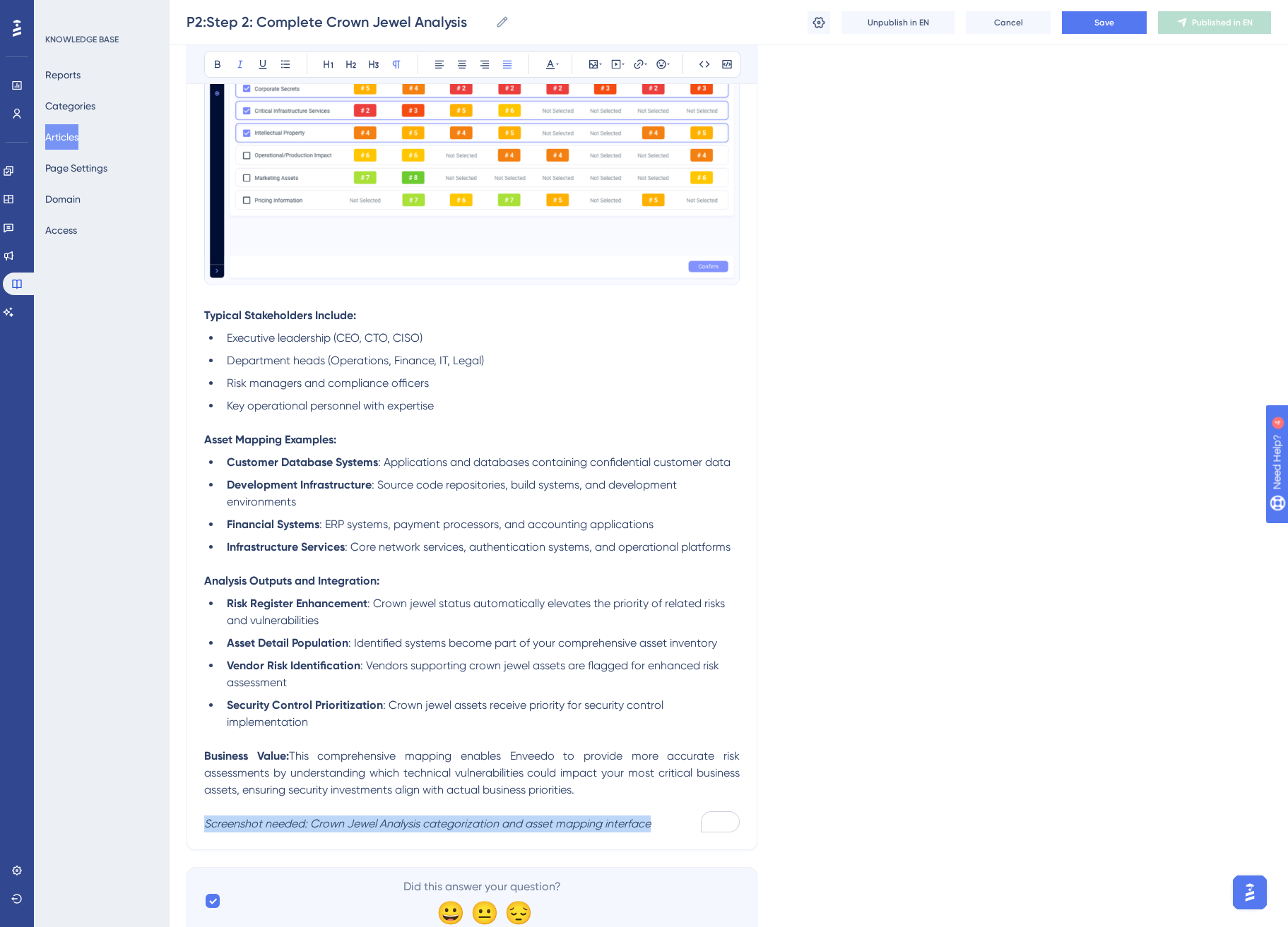
drag, startPoint x: 671, startPoint y: 830, endPoint x: 157, endPoint y: 819, distance: 514.1
click at [599, 64] on icon at bounding box center [600, 64] width 3 height 11
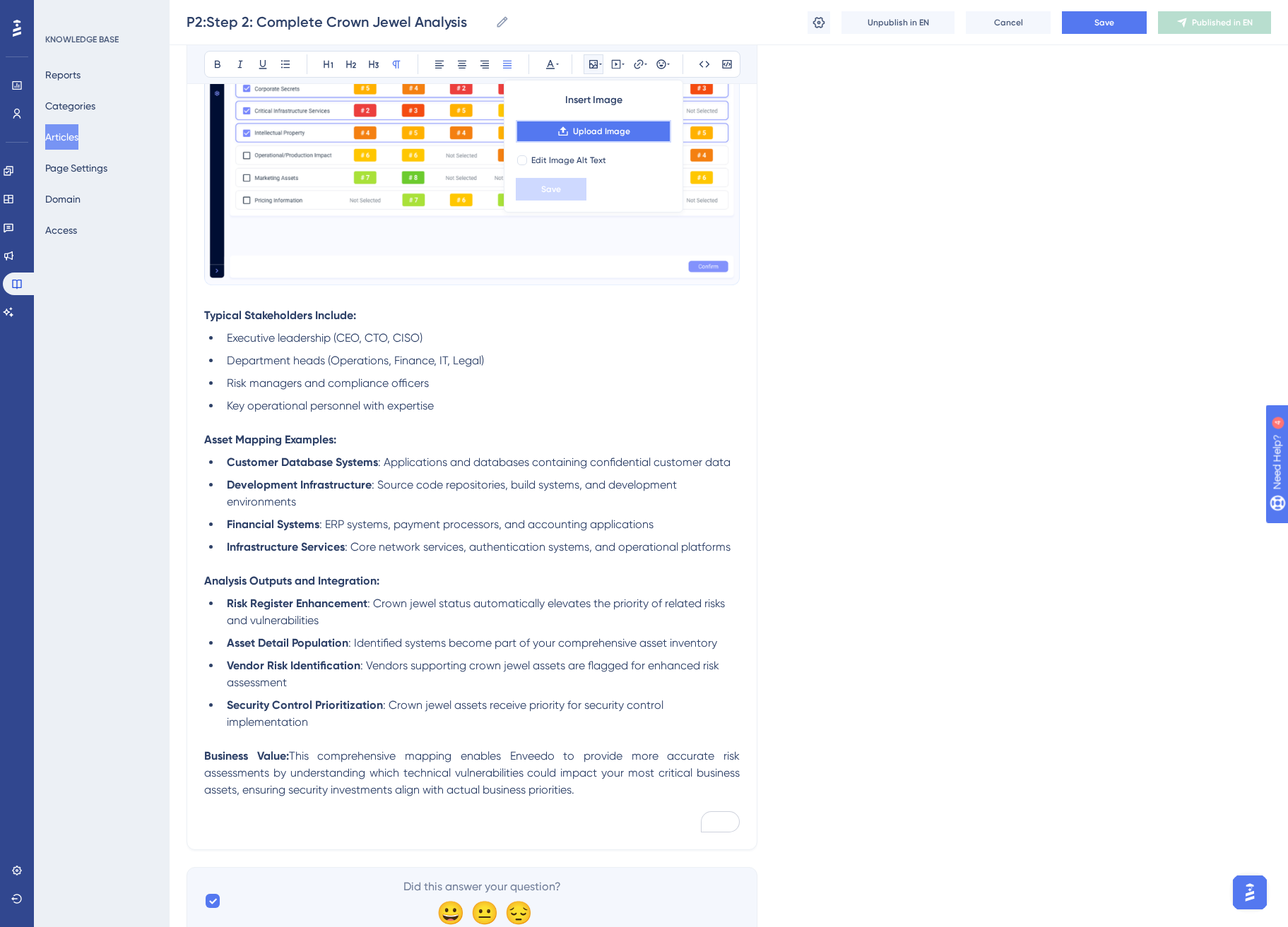
click at [619, 134] on span "Upload Image" at bounding box center [602, 131] width 57 height 11
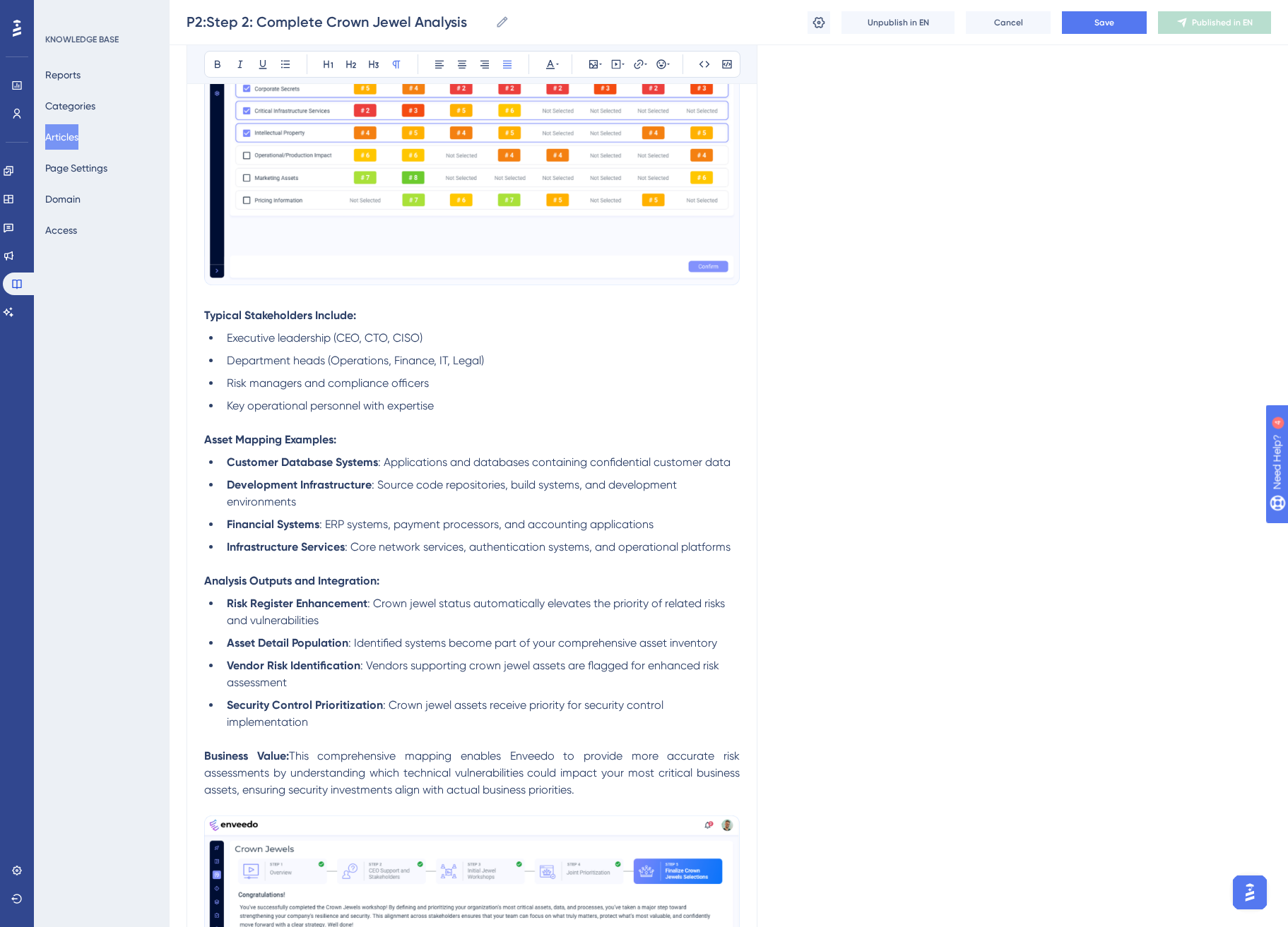
scroll to position [1952, 0]
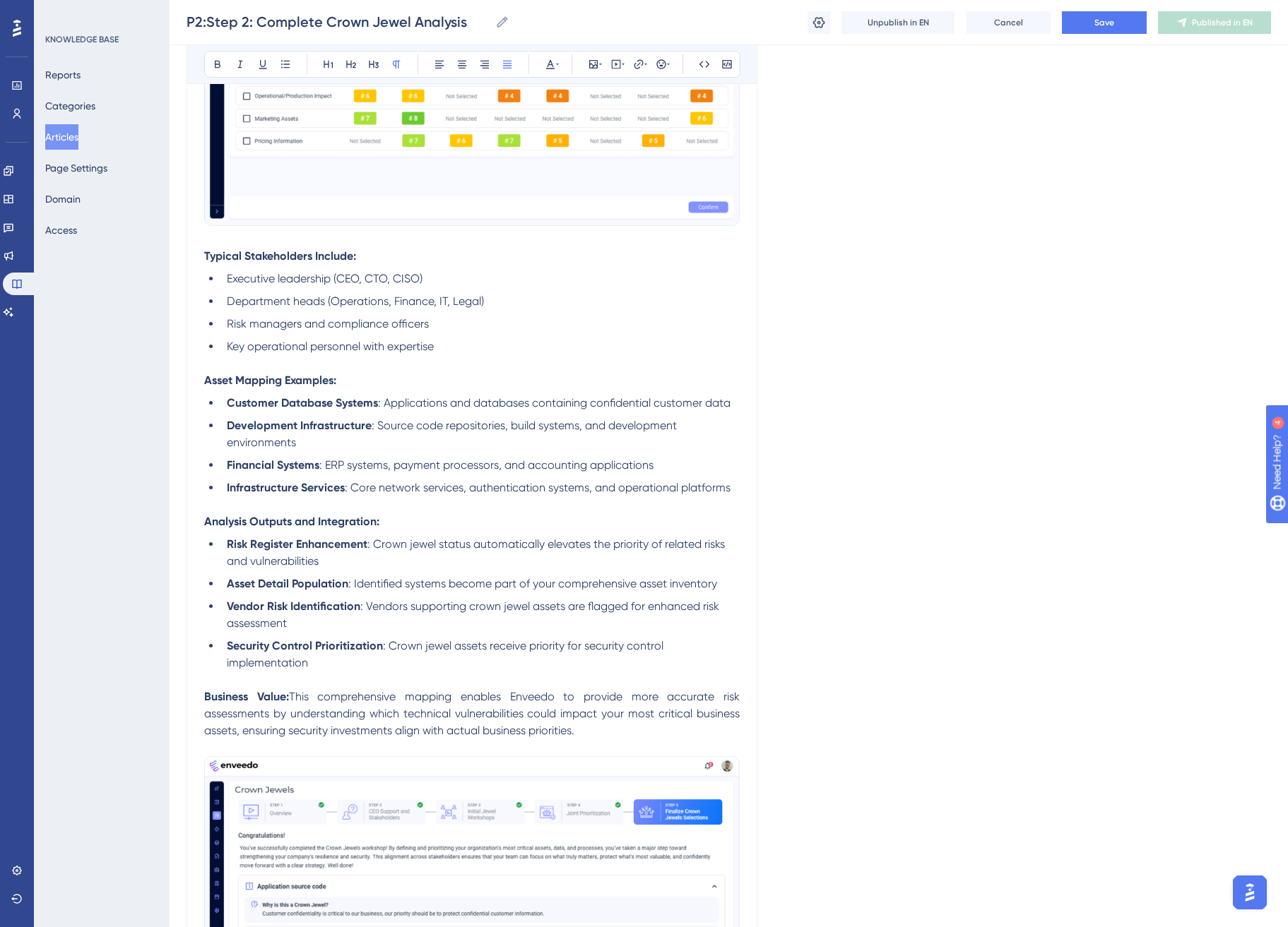
click at [619, 732] on p "Business Value: This comprehensive mapping enables Enveedo to provide more accu…" at bounding box center [472, 714] width 536 height 51
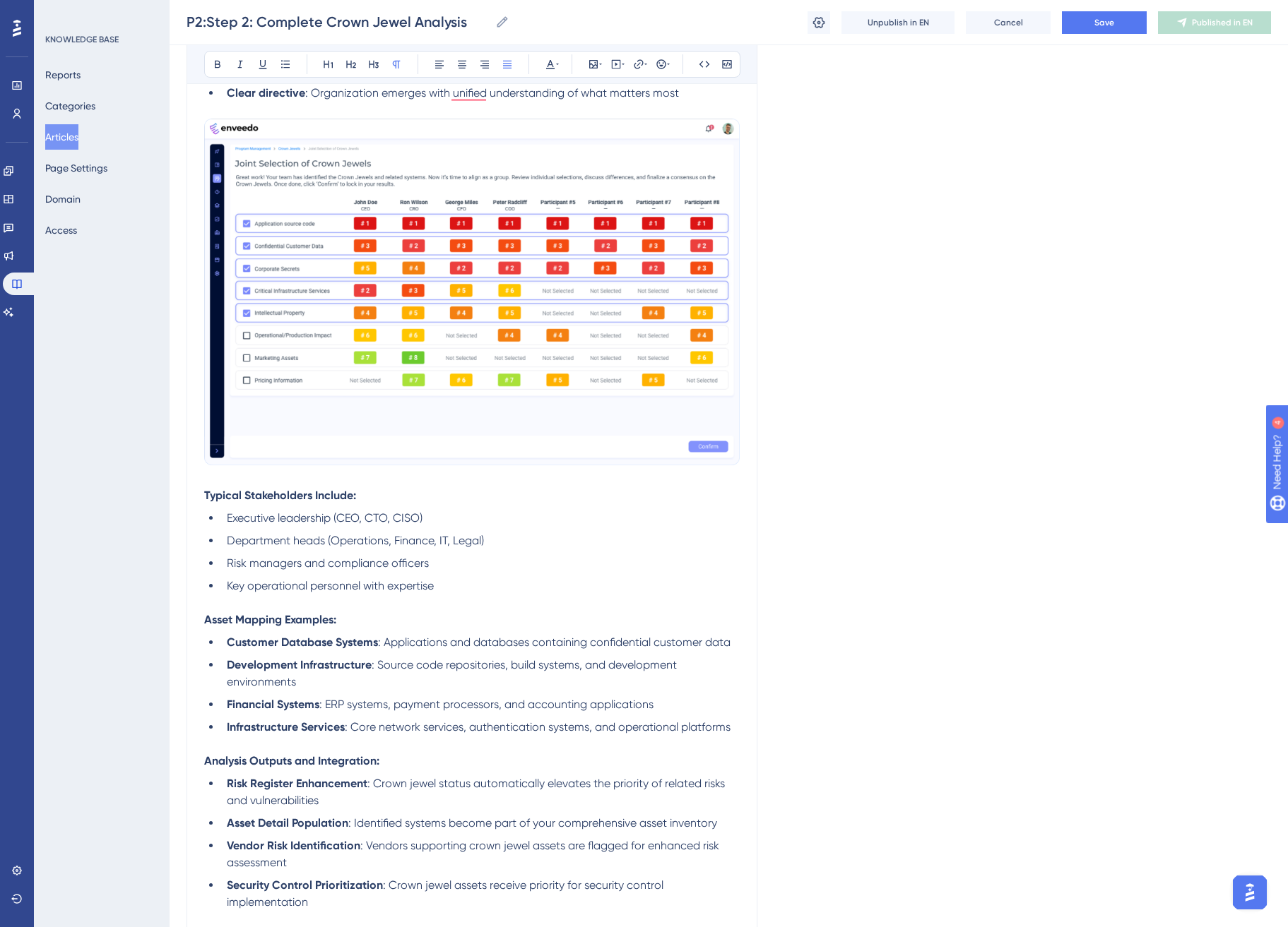
scroll to position [1895, 0]
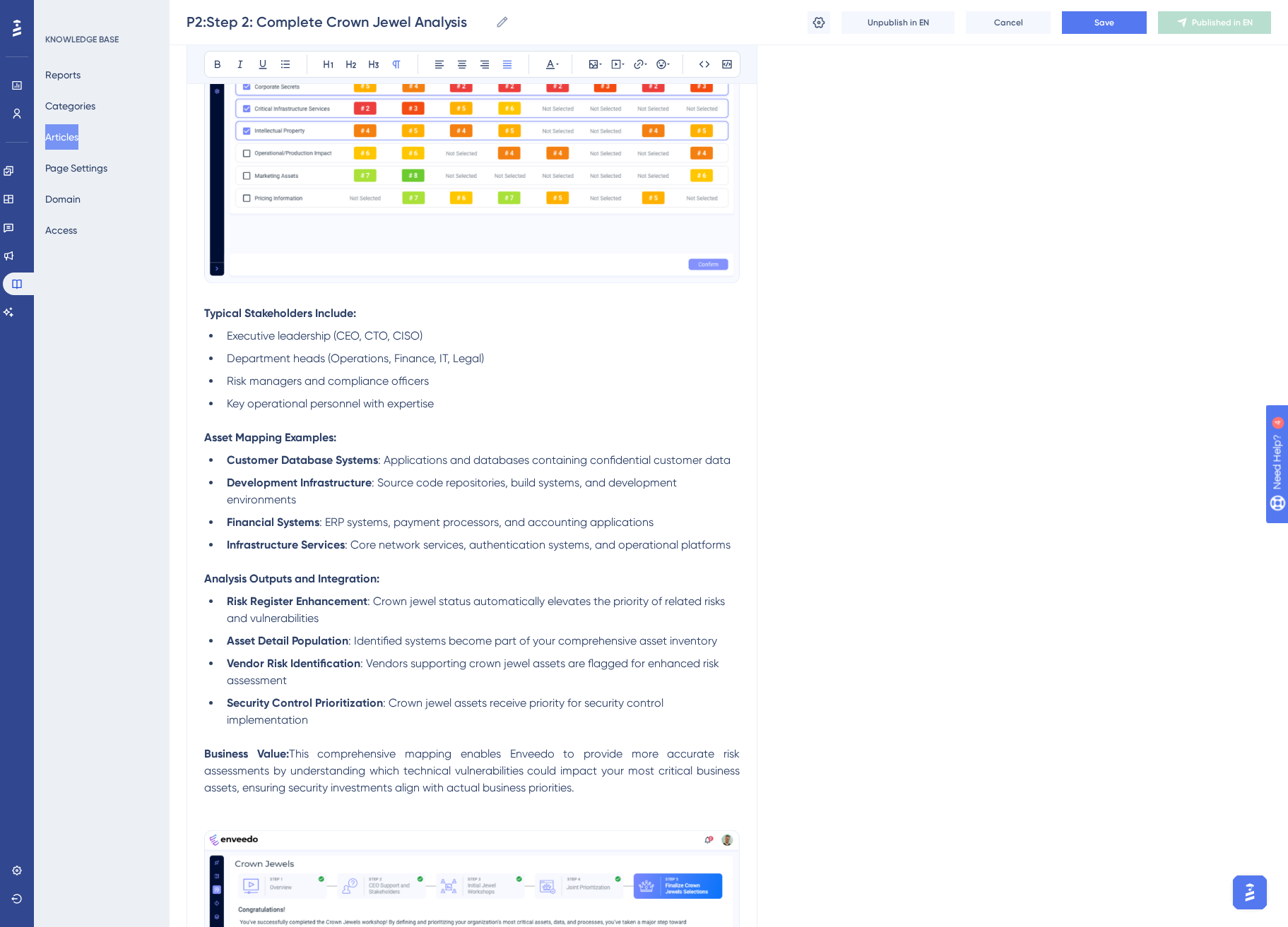
click at [264, 803] on p "To enrich screen reader interactions, please activate Accessibility in Grammarl…" at bounding box center [472, 805] width 536 height 17
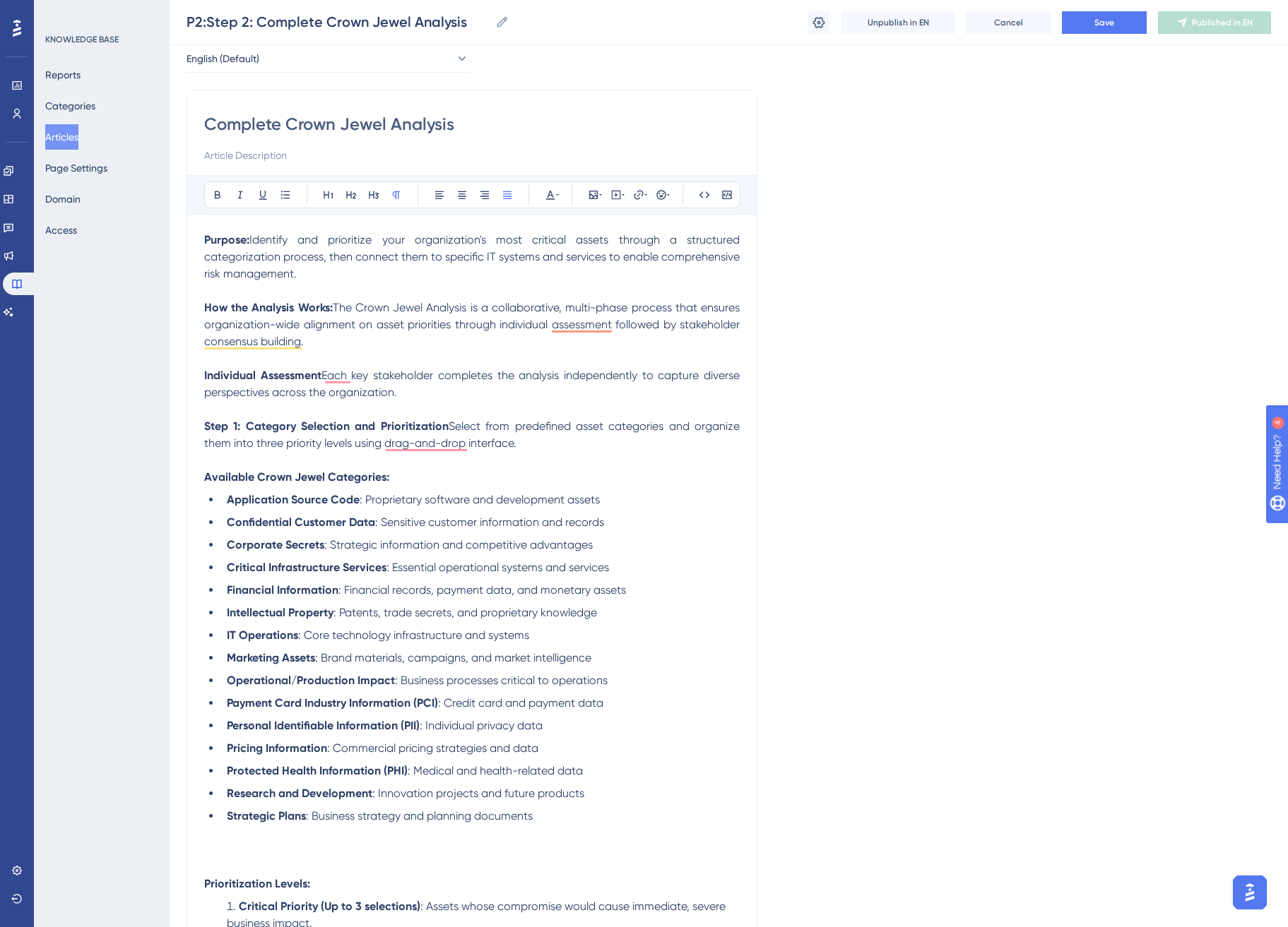
scroll to position [77, 0]
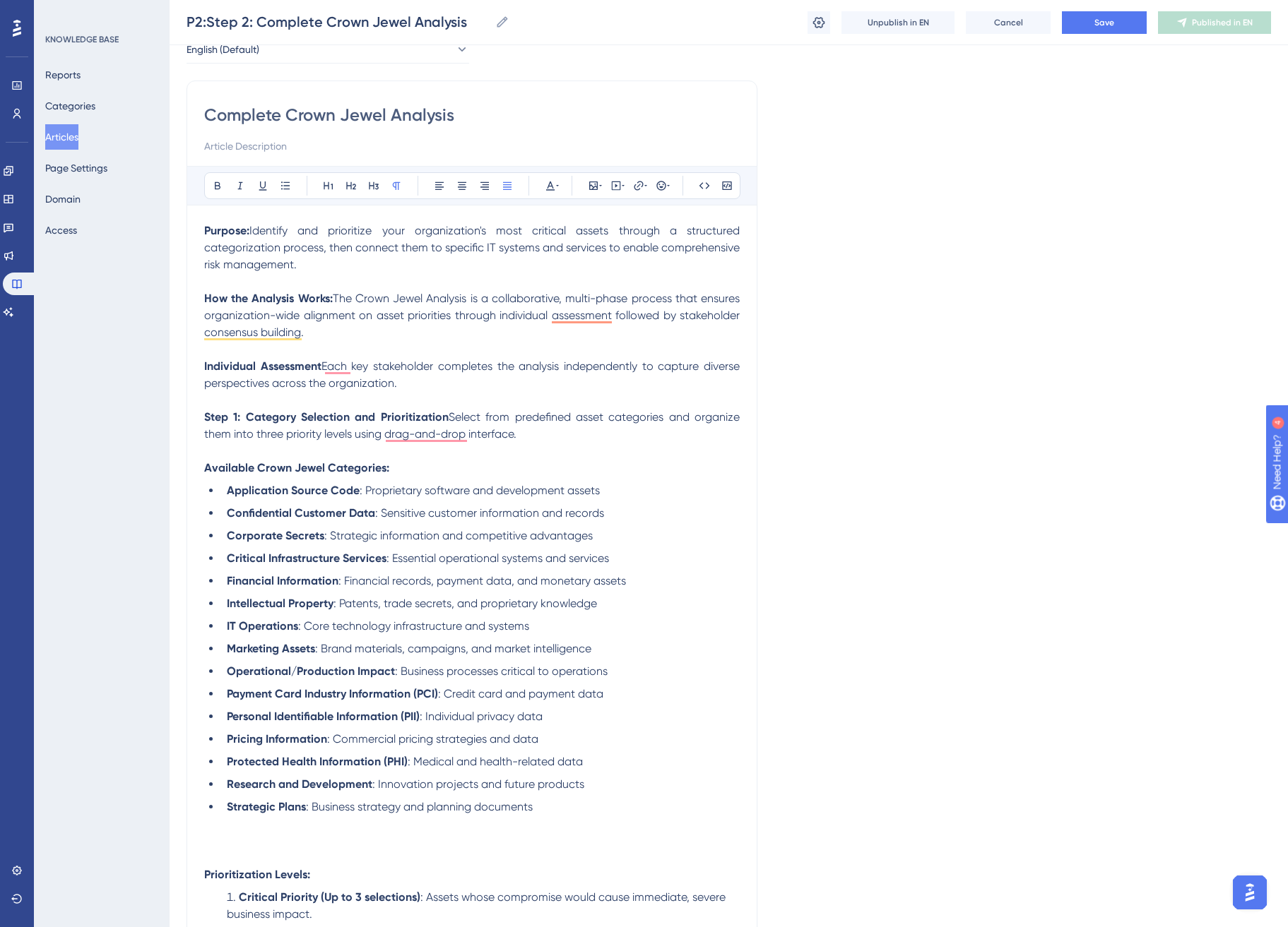
click at [290, 840] on p "To enrich screen reader interactions, please activate Accessibility in Grammarl…" at bounding box center [472, 841] width 536 height 17
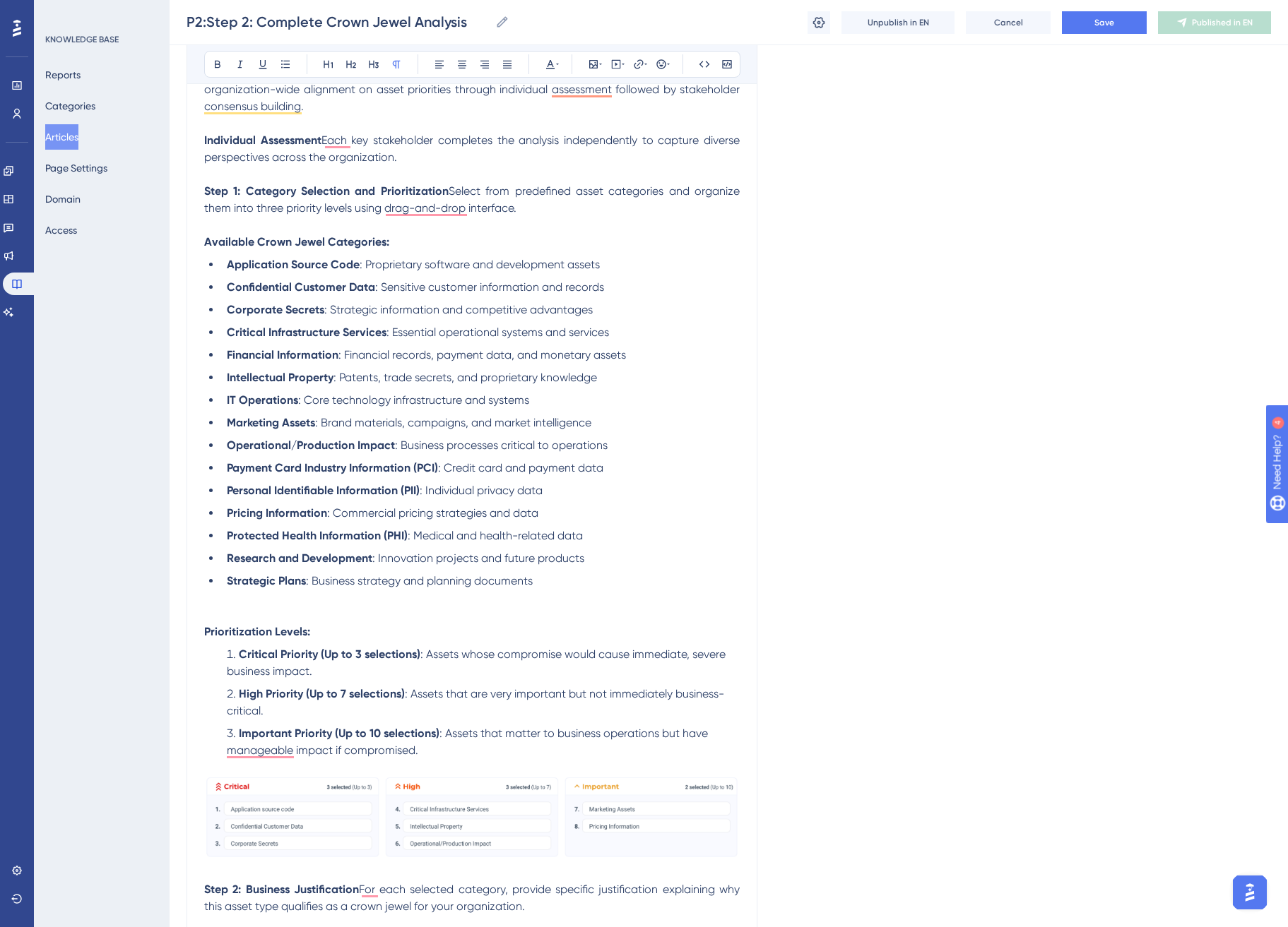
scroll to position [382, 0]
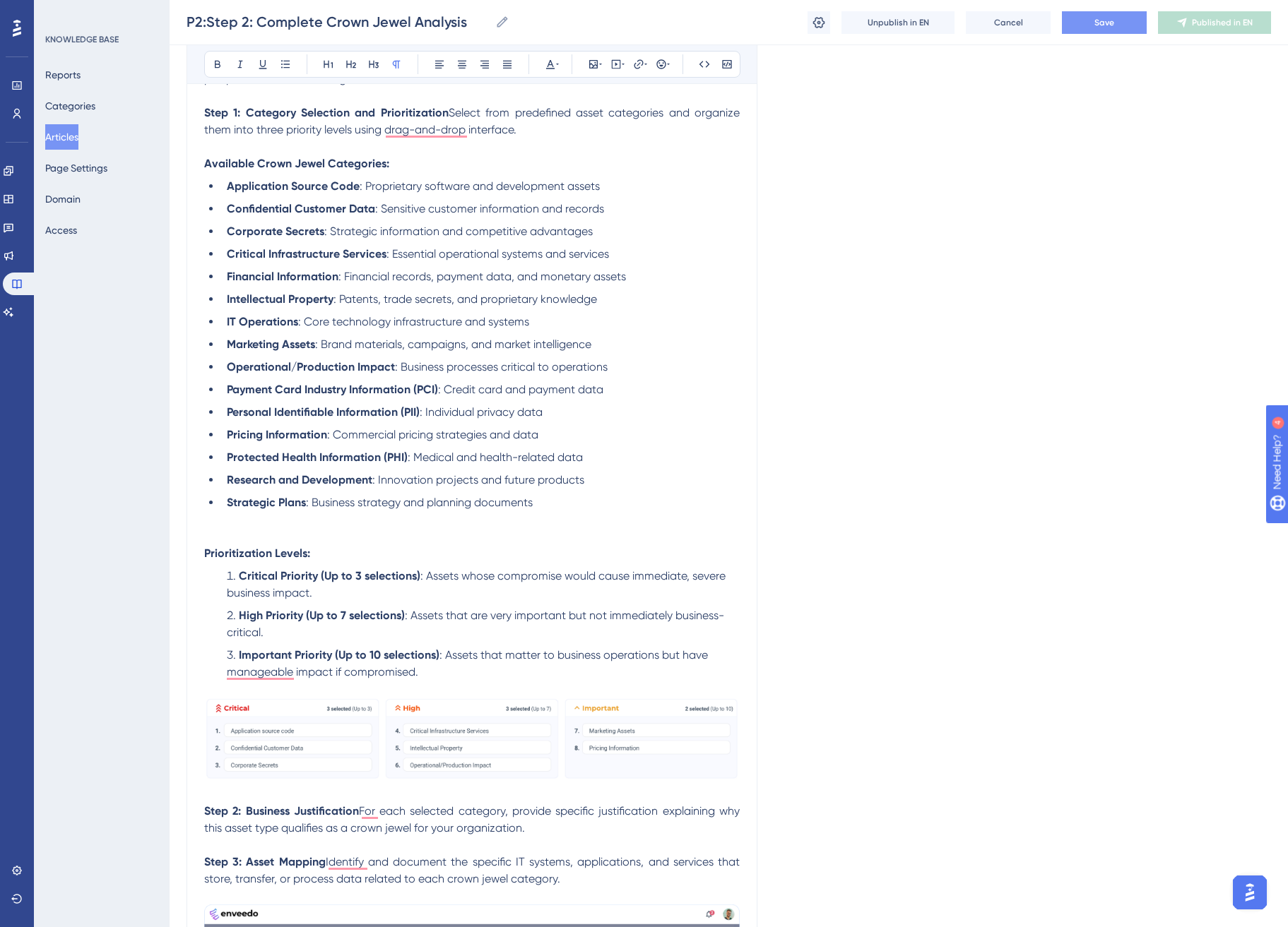
click at [1131, 29] on button "Save" at bounding box center [1104, 22] width 85 height 23
click at [1233, 26] on span "Publish in EN" at bounding box center [1222, 22] width 50 height 11
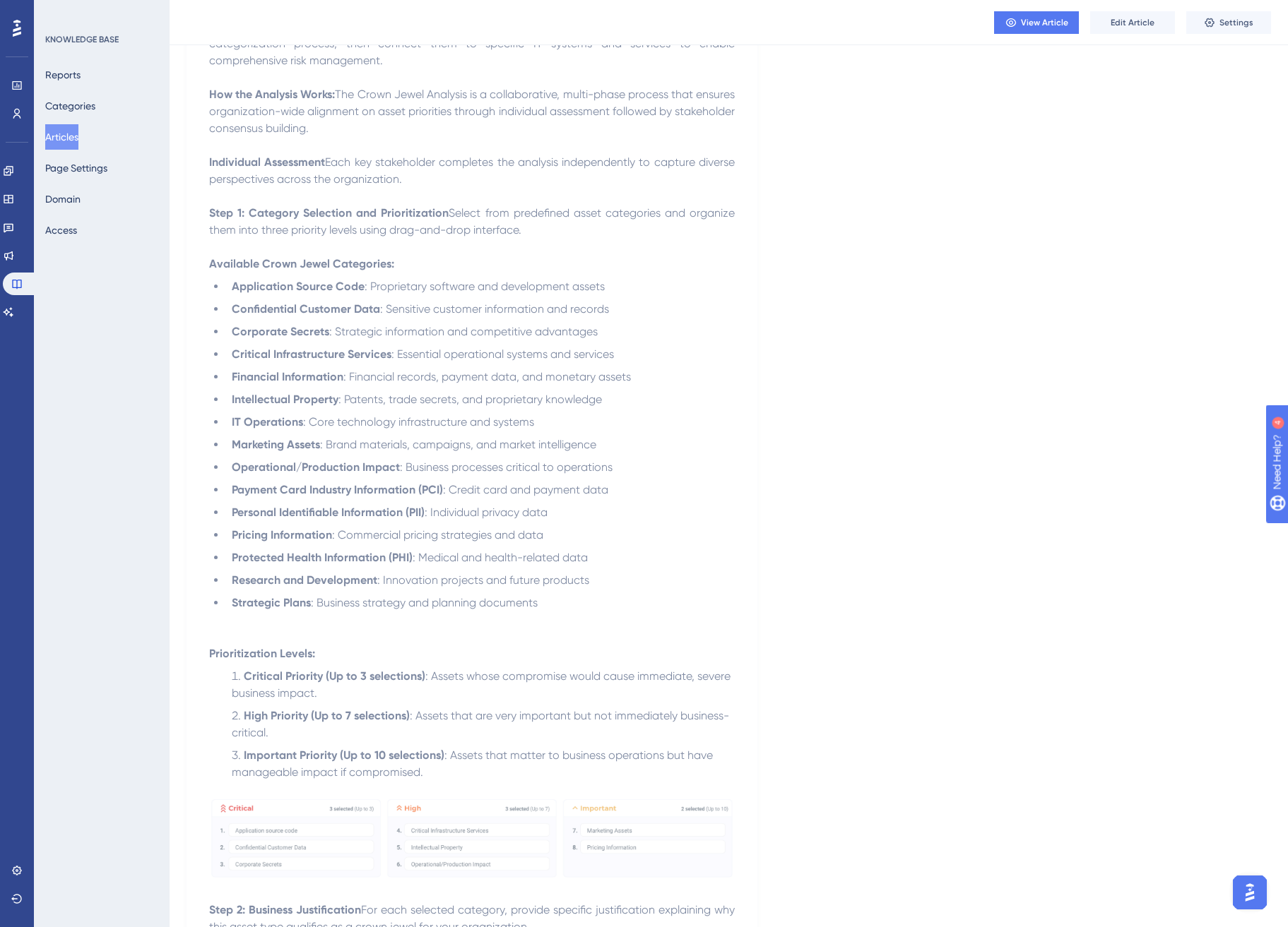
scroll to position [0, 0]
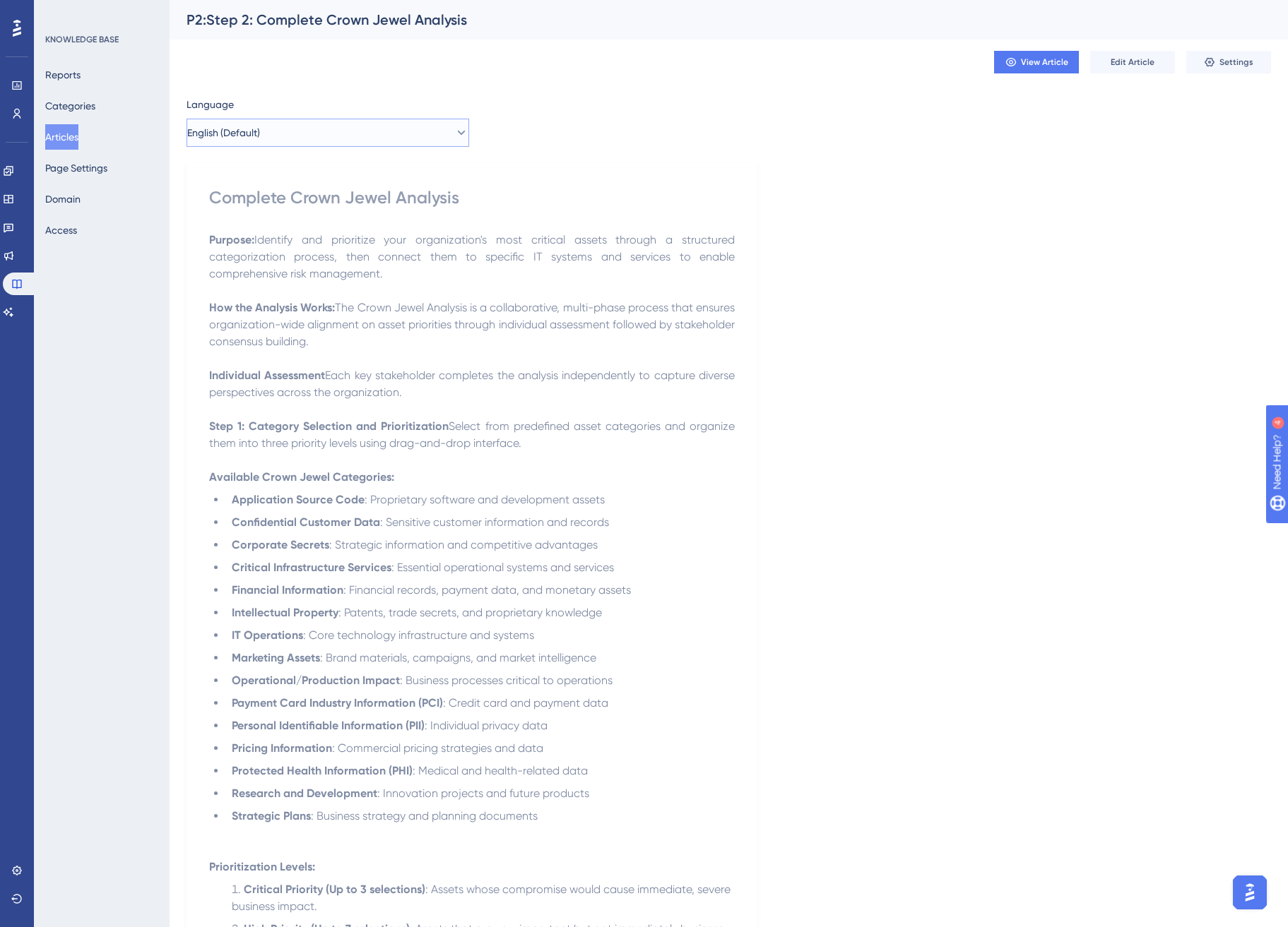
click at [312, 130] on button "English (Default)" at bounding box center [328, 133] width 282 height 29
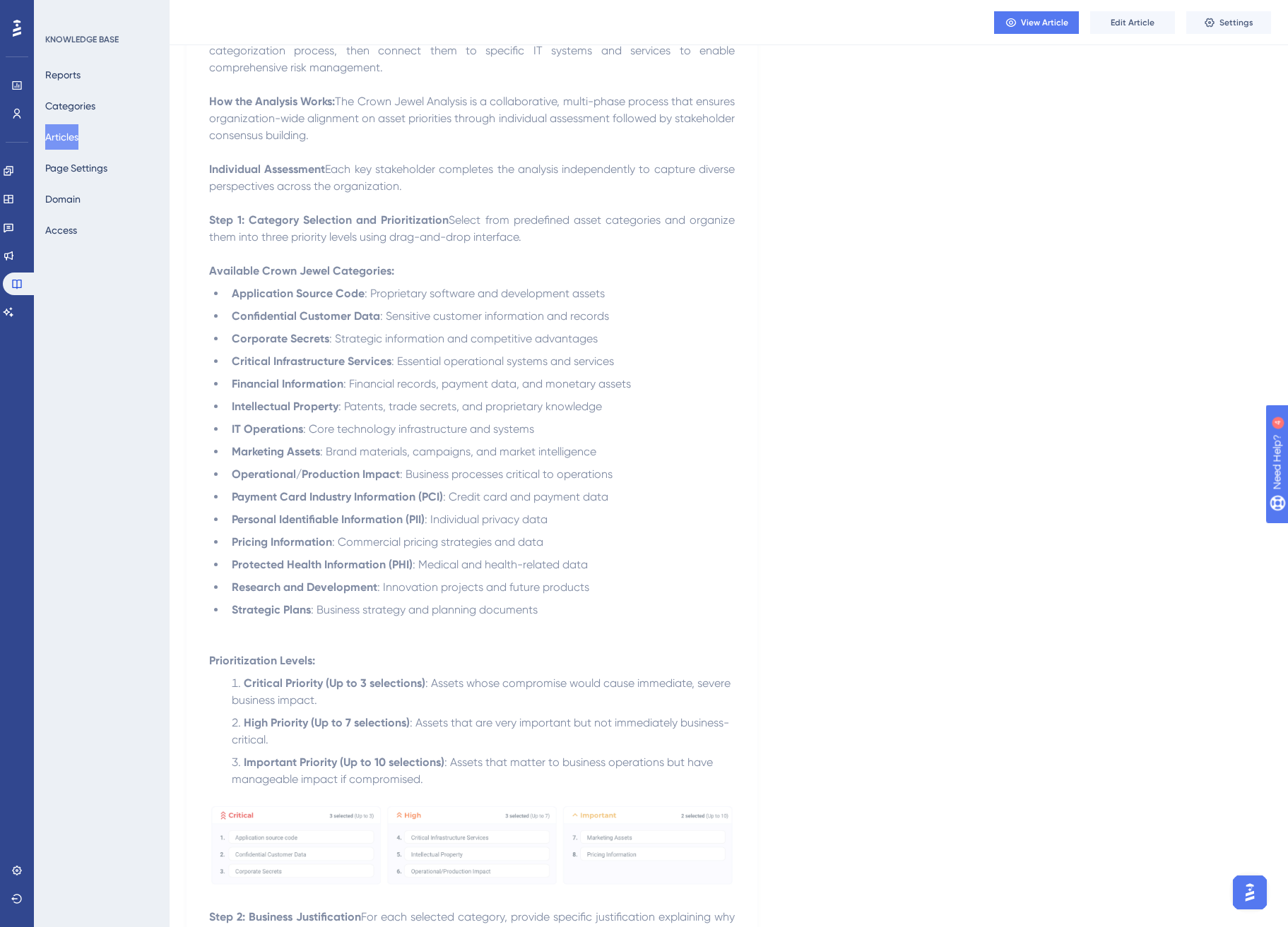
scroll to position [17, 0]
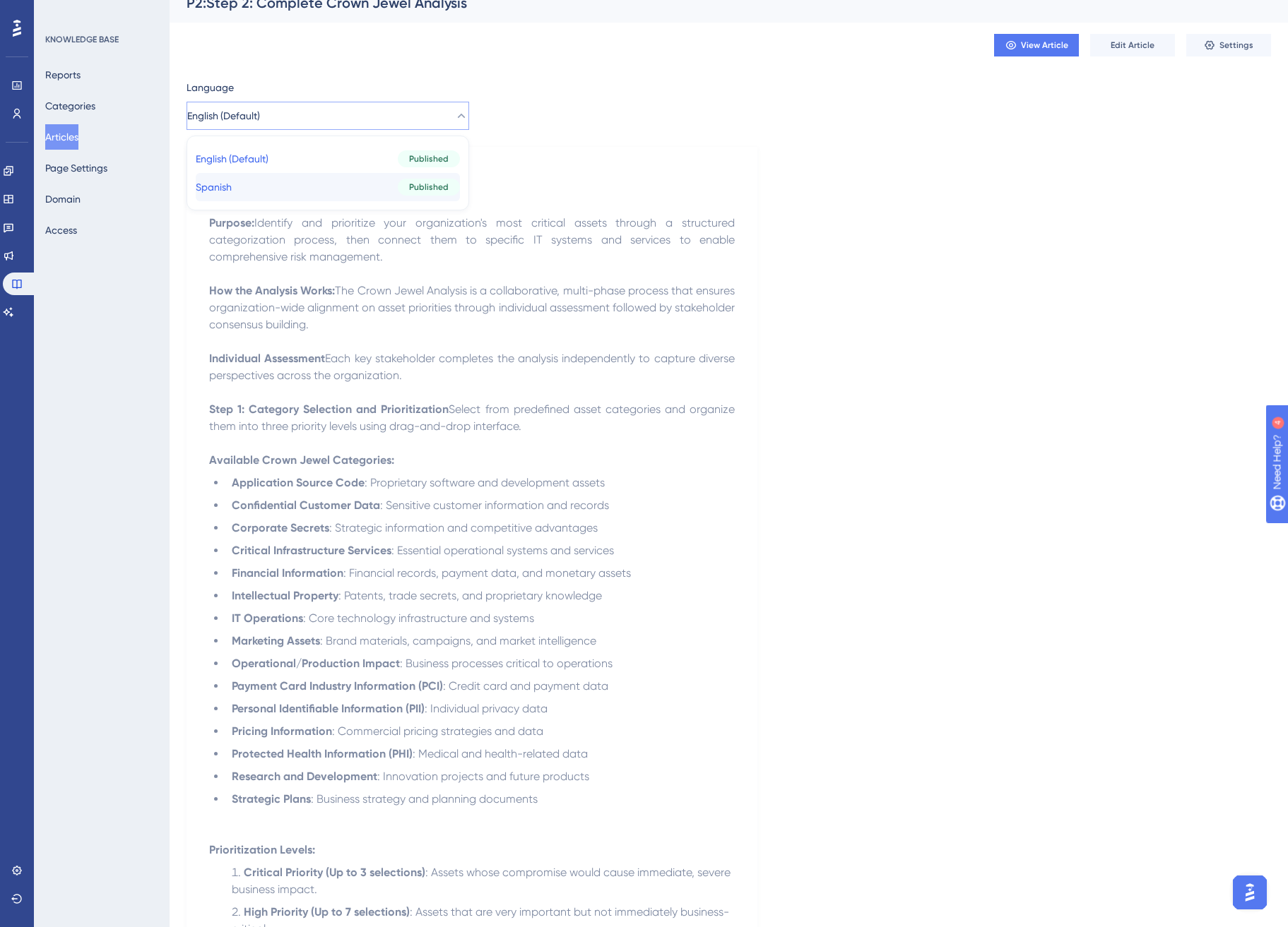
click at [310, 187] on button "Spanish Spanish Published" at bounding box center [328, 187] width 264 height 29
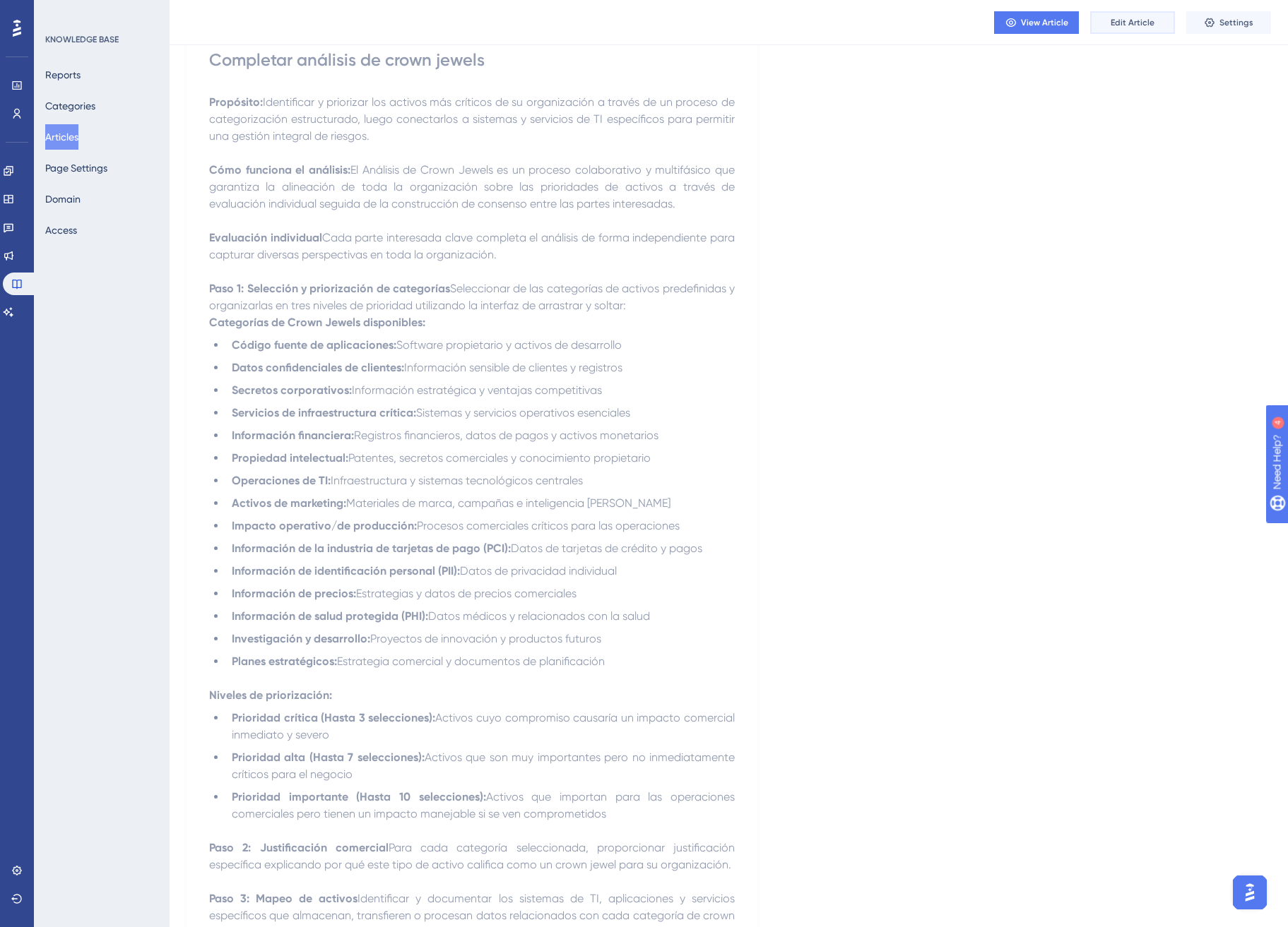
drag, startPoint x: 1112, startPoint y: 24, endPoint x: 1105, endPoint y: 40, distance: 17.5
click at [1112, 24] on span "Edit Article" at bounding box center [1132, 22] width 44 height 11
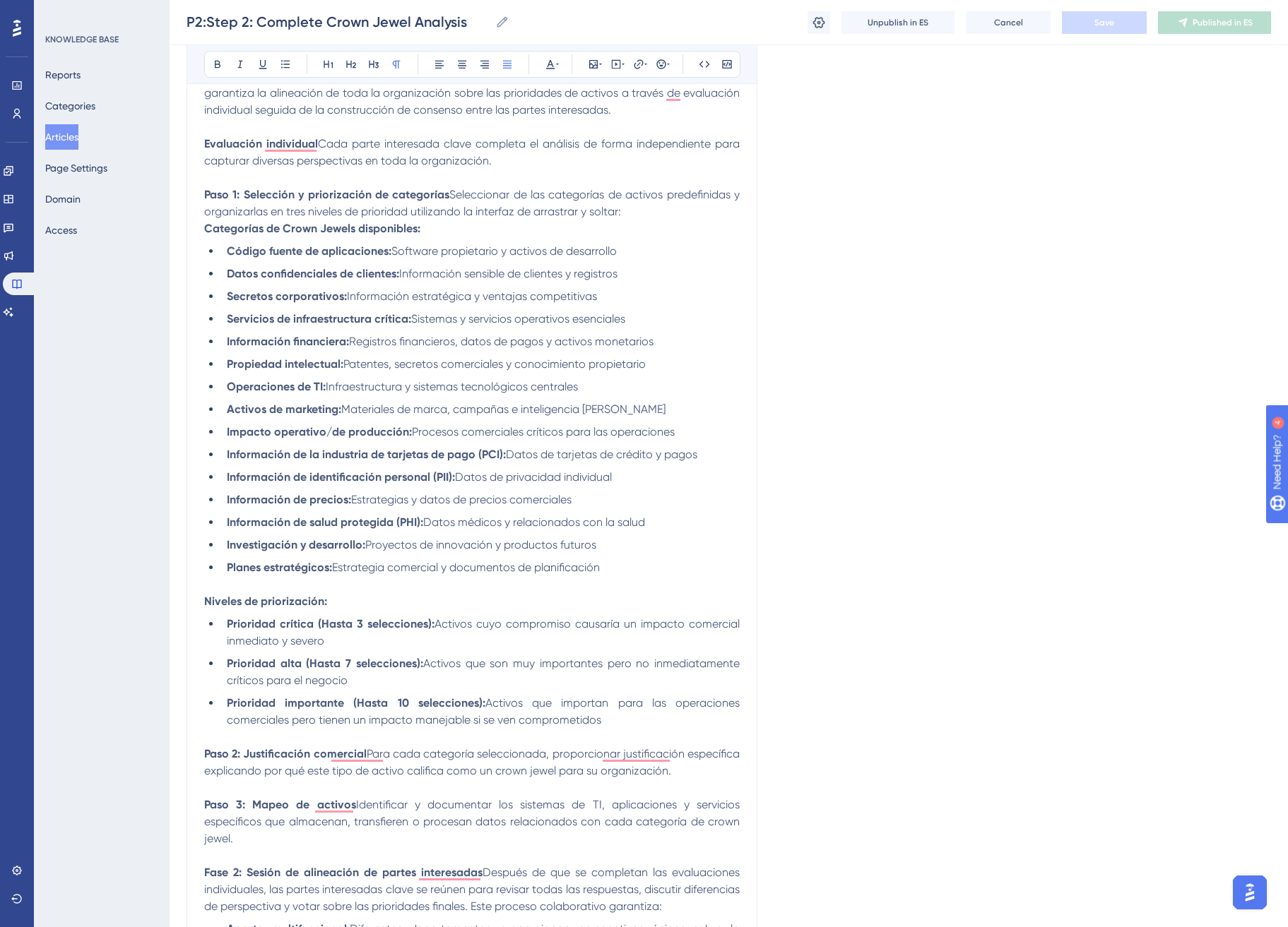
scroll to position [319, 0]
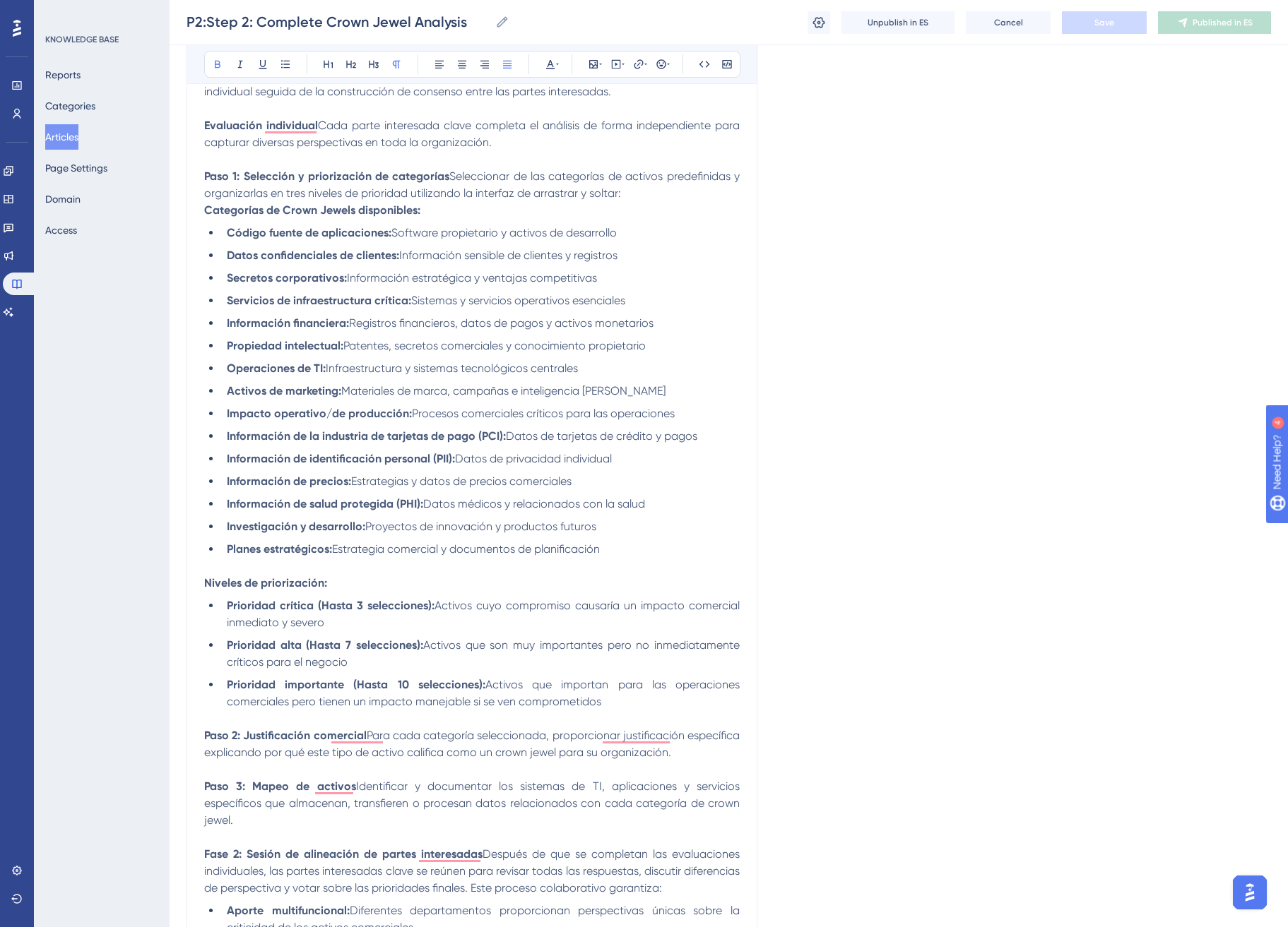
click at [657, 699] on li "Prioridad importante (Hasta 10 selecciones): Activos que importan para las oper…" at bounding box center [480, 693] width 519 height 34
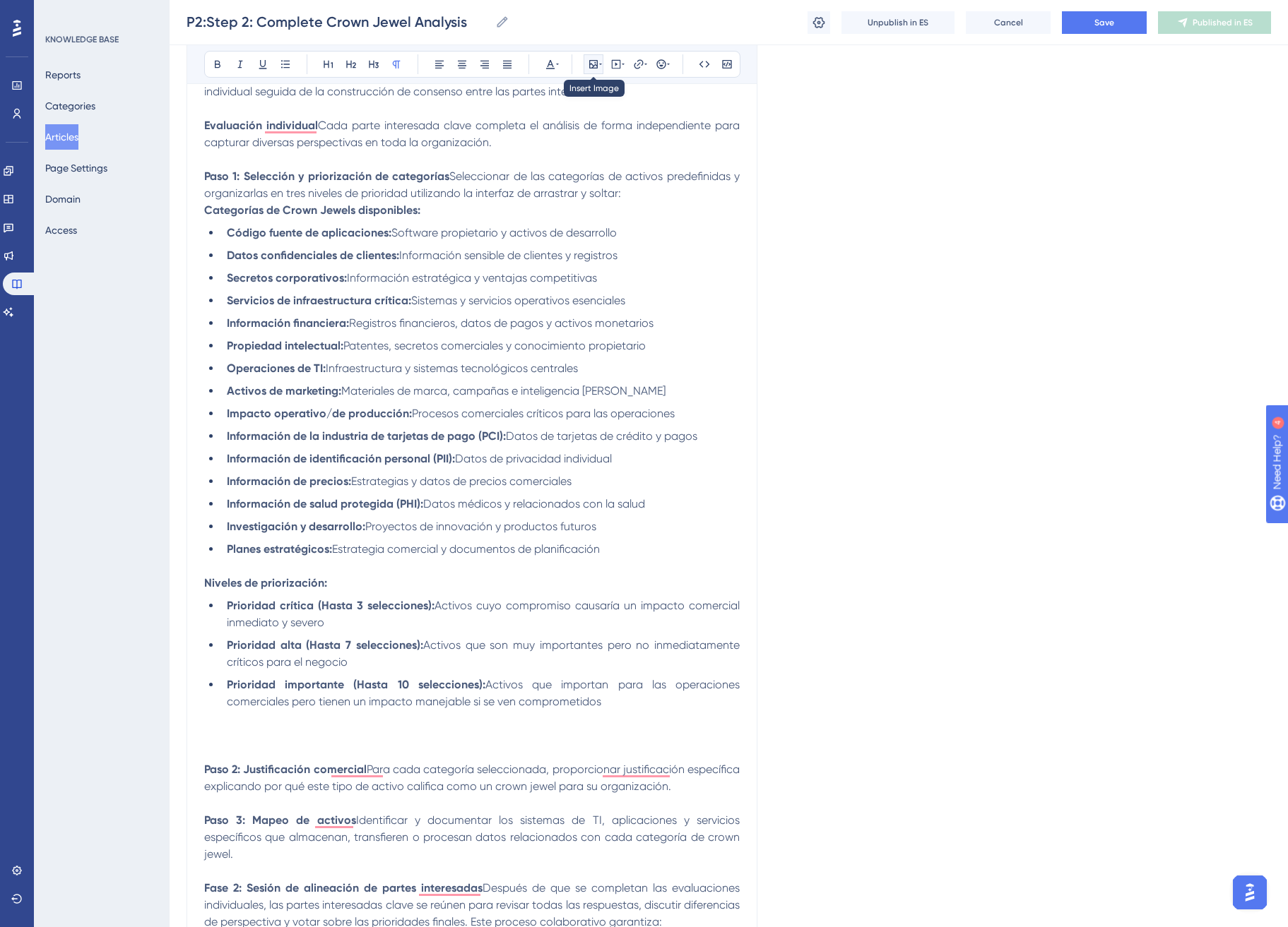
click at [596, 65] on icon at bounding box center [594, 64] width 8 height 8
click at [617, 126] on span "Upload Image" at bounding box center [602, 131] width 57 height 11
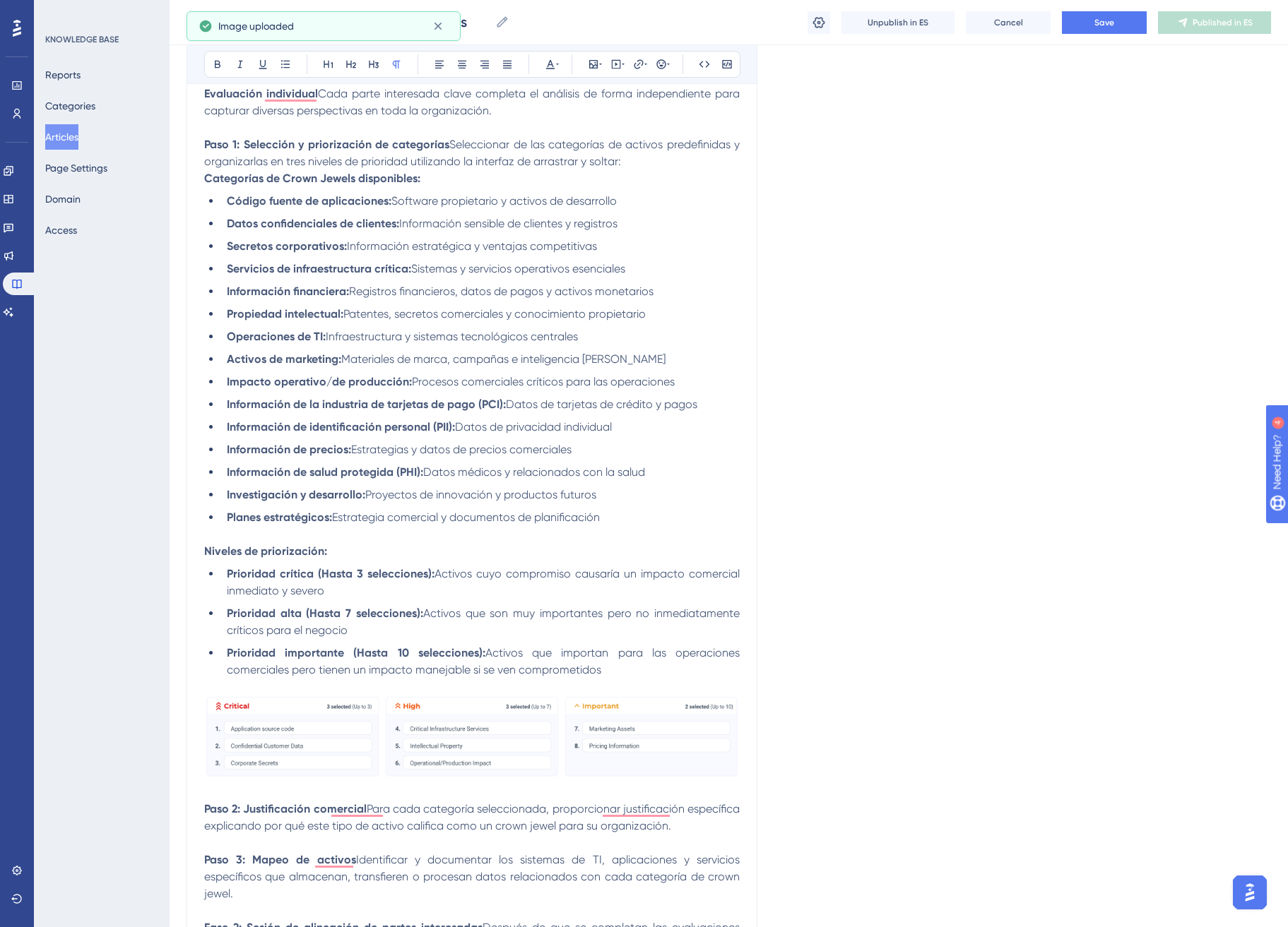
scroll to position [510, 0]
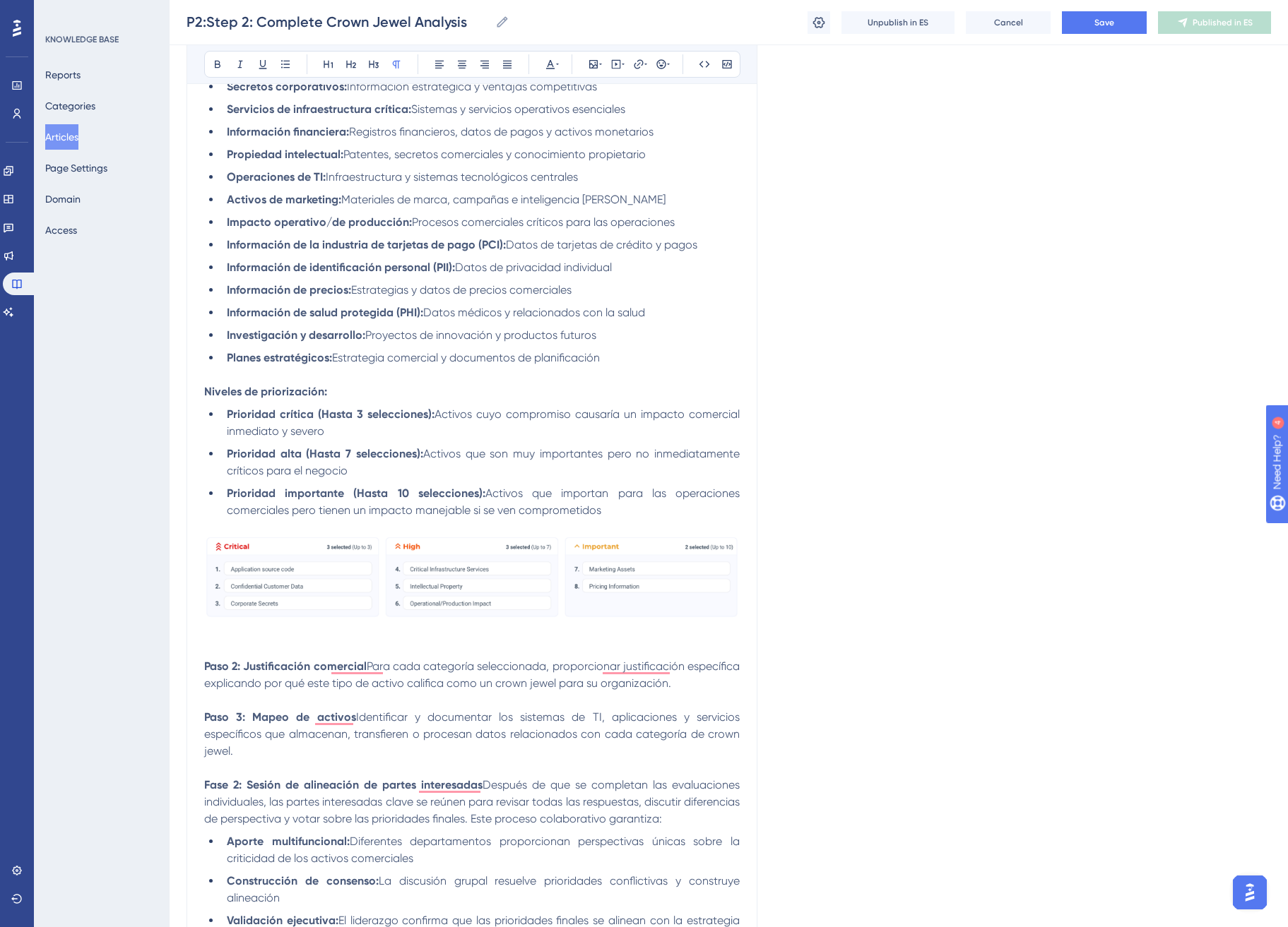
click at [335, 746] on p "Paso 3: Mapeo de activos Identificar y documentar los sistemas de TI, aplicacio…" at bounding box center [472, 735] width 536 height 51
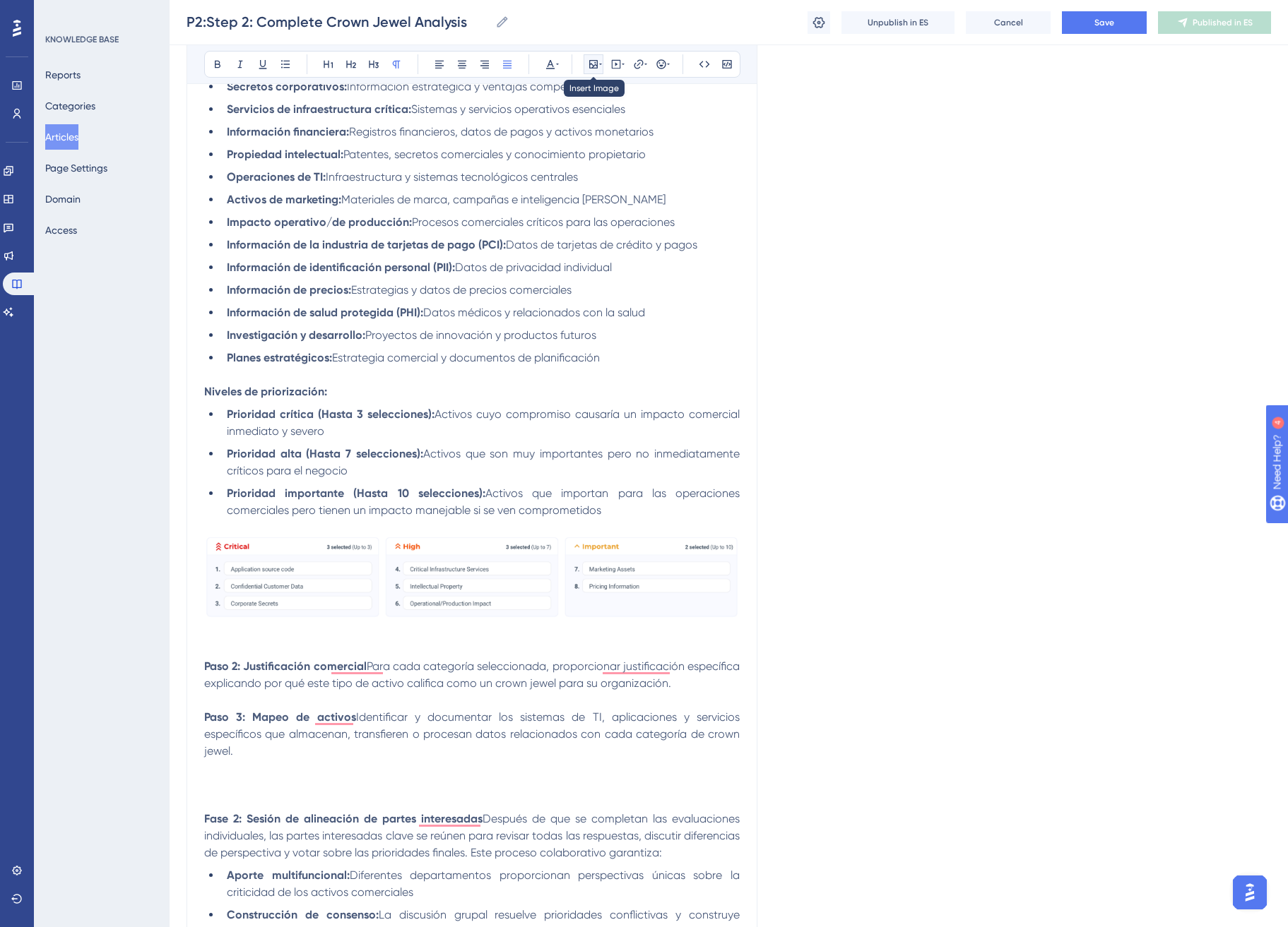
click at [603, 61] on button at bounding box center [594, 65] width 20 height 20
click at [604, 133] on span "Upload Image" at bounding box center [602, 131] width 57 height 11
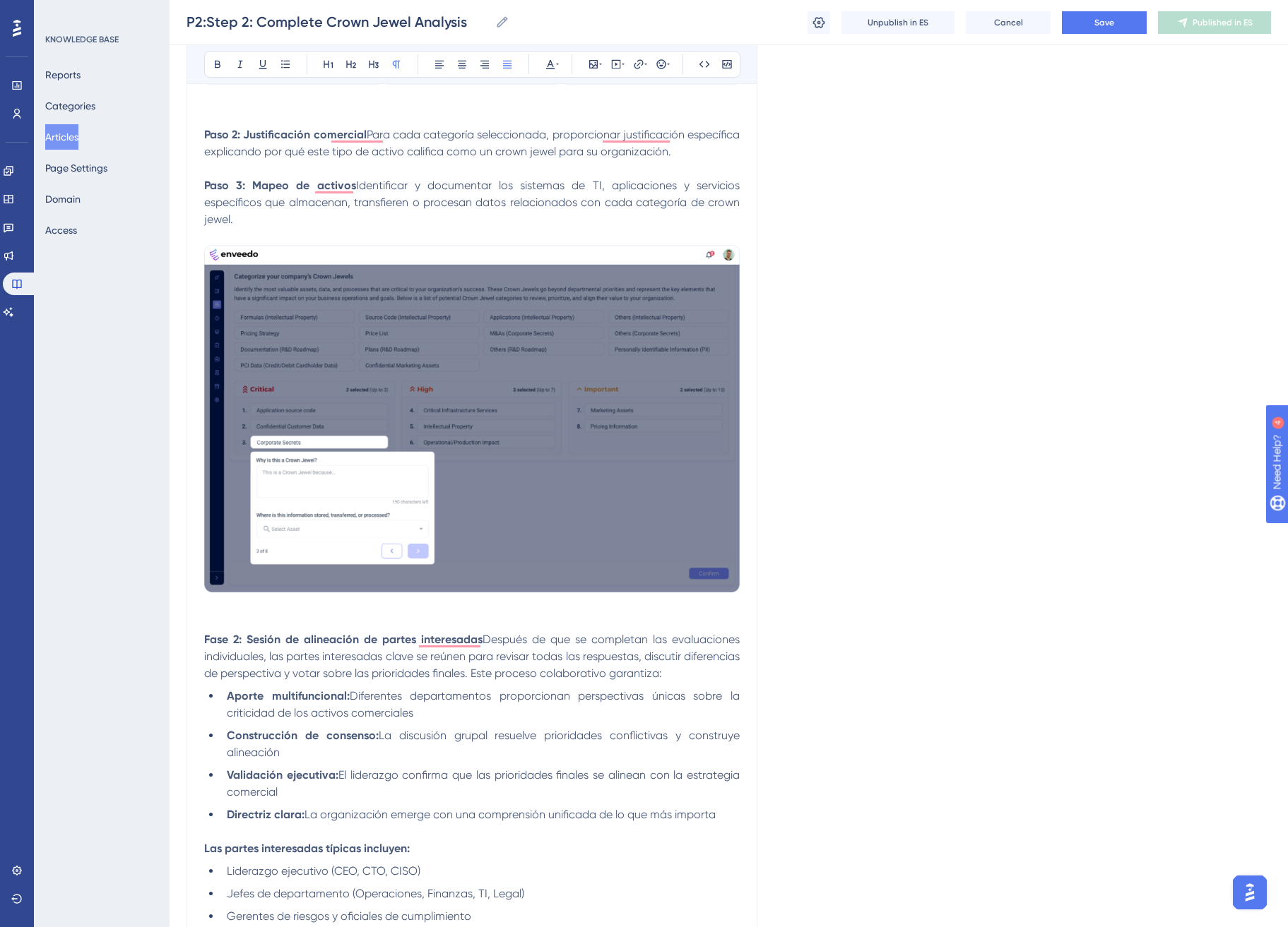
scroll to position [1051, 0]
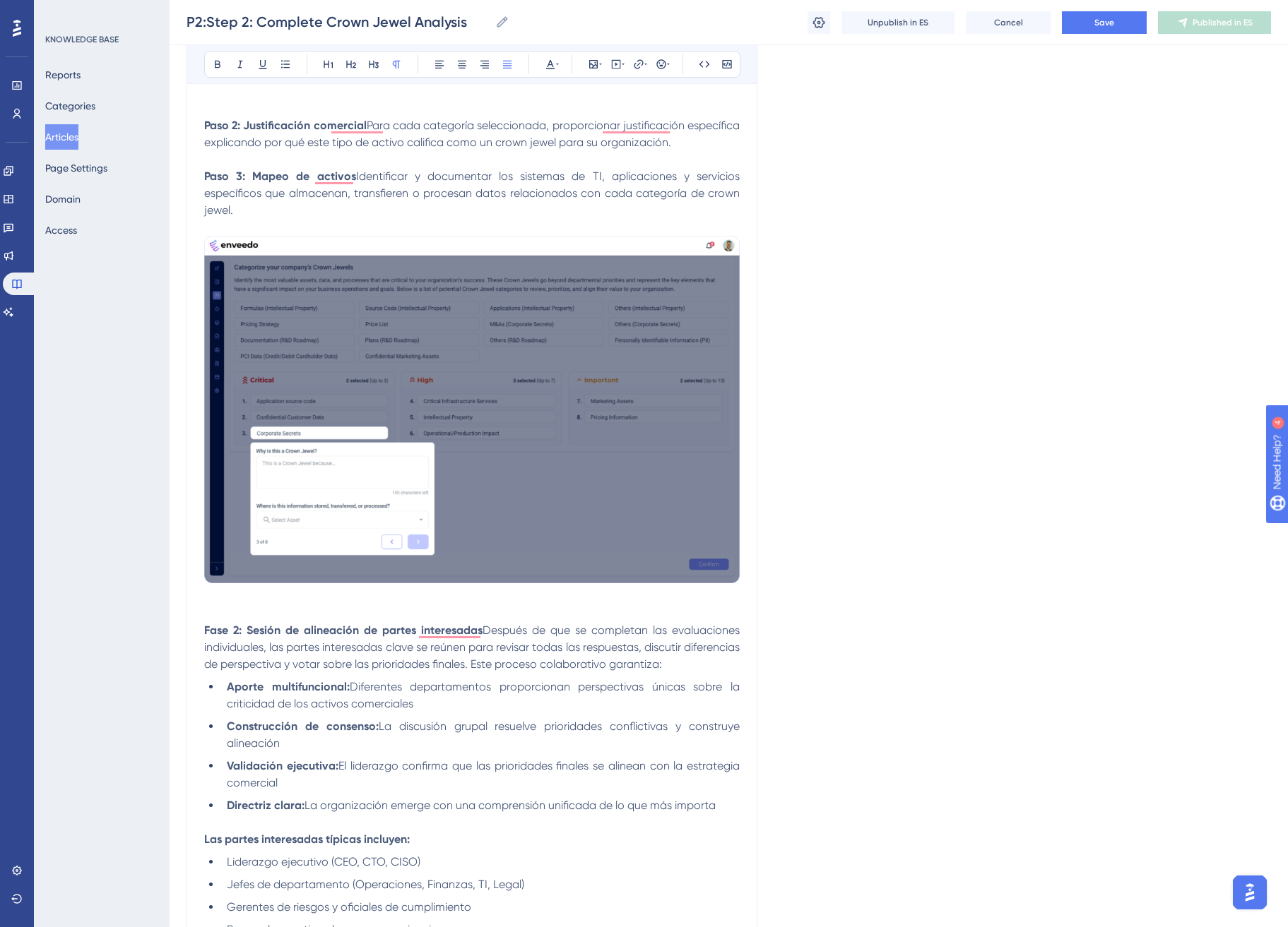
click at [284, 217] on p "Paso 3: Mapeo de activos Identificar y documentar los sistemas de TI, aplicacio…" at bounding box center [472, 193] width 536 height 51
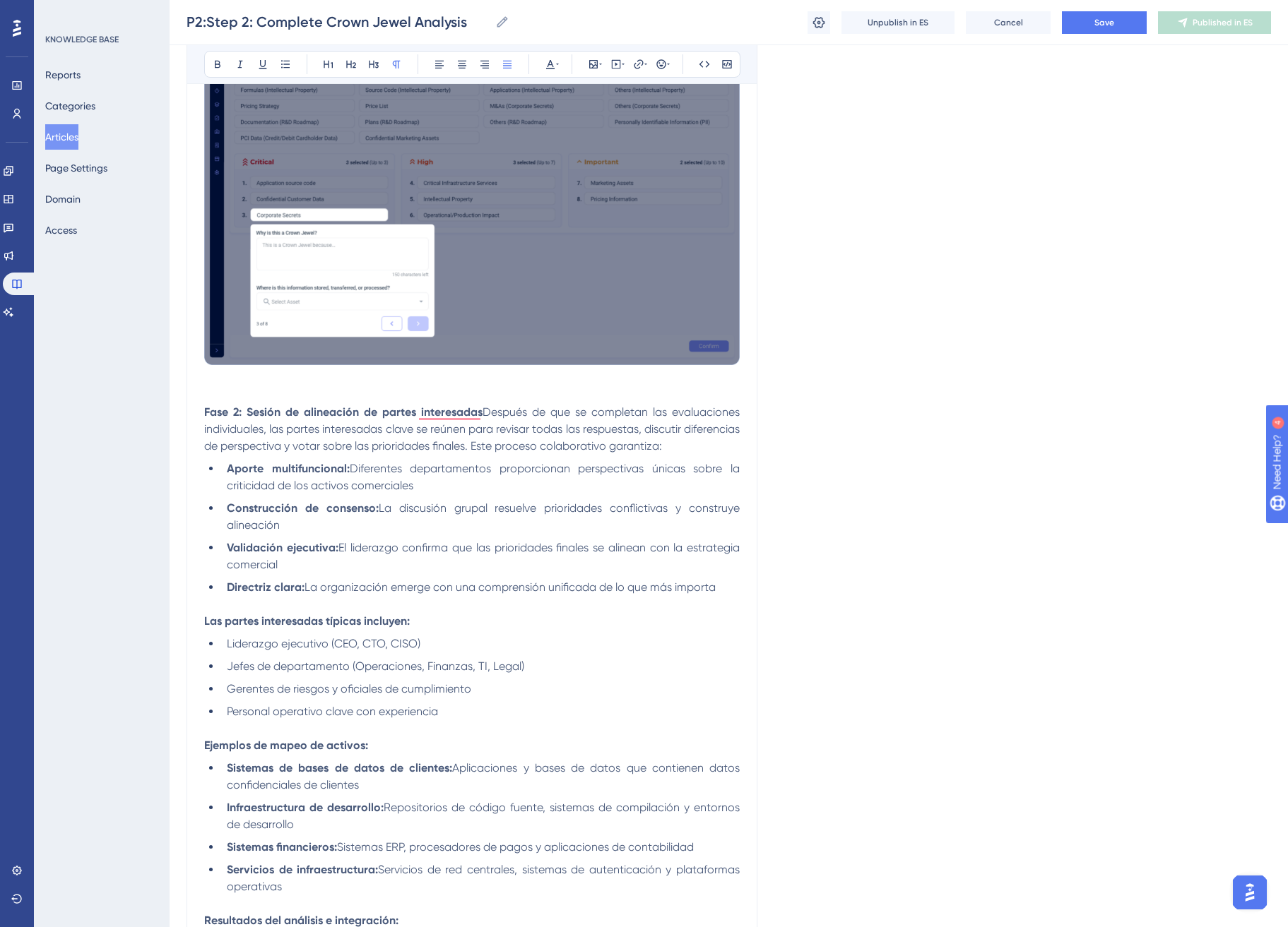
scroll to position [1457, 0]
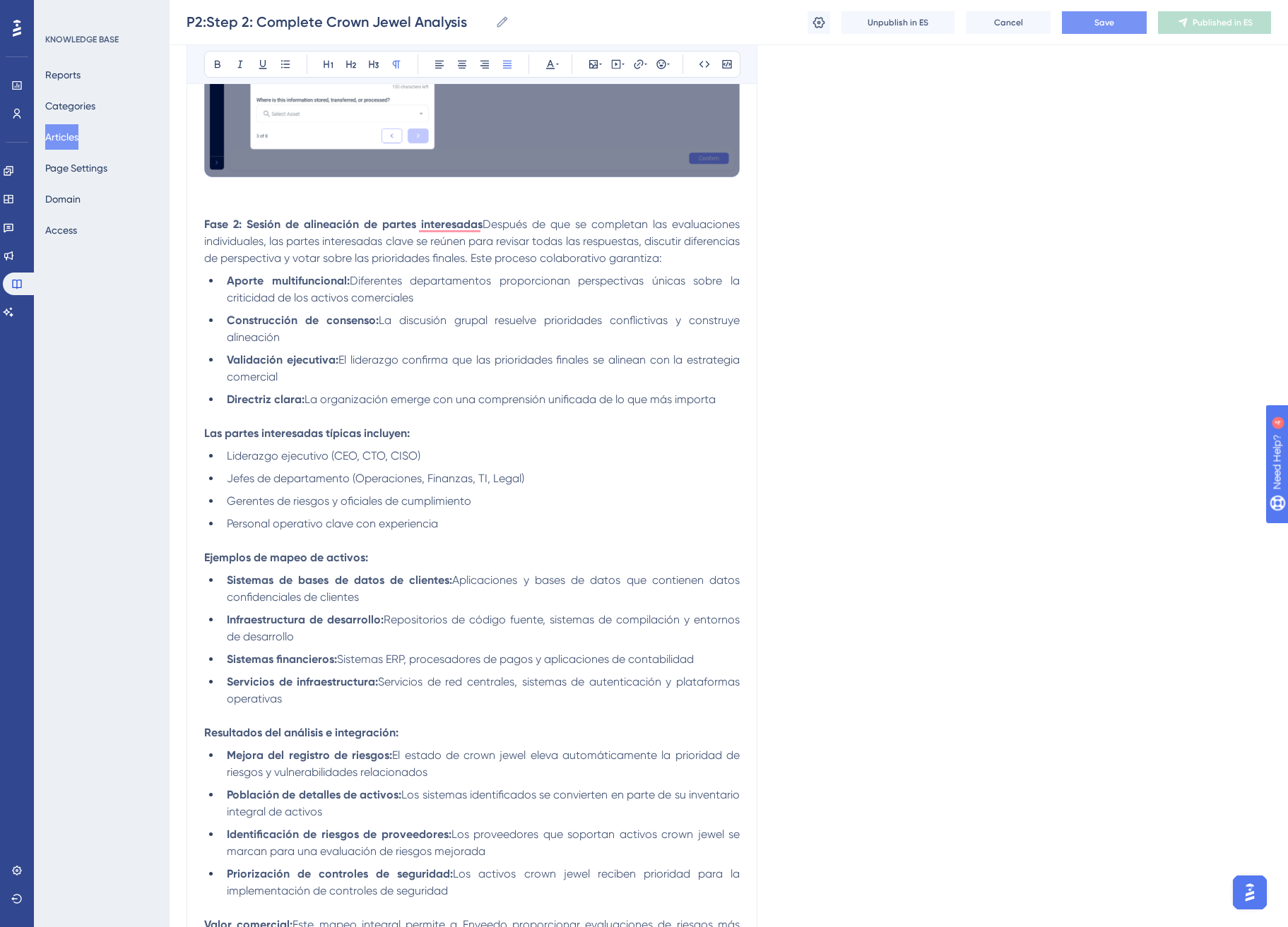
click at [1089, 29] on button "Save" at bounding box center [1104, 22] width 85 height 23
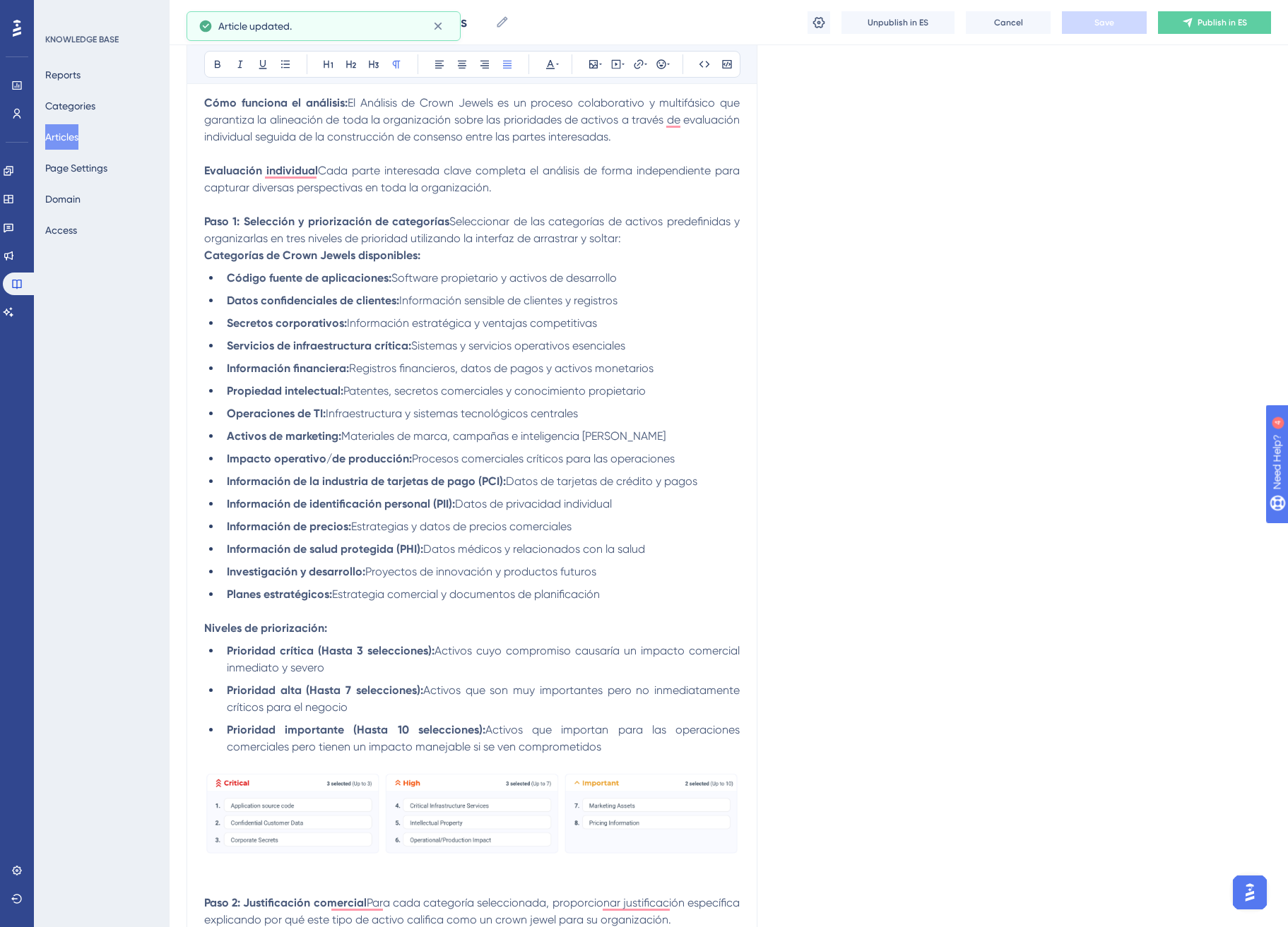
scroll to position [0, 0]
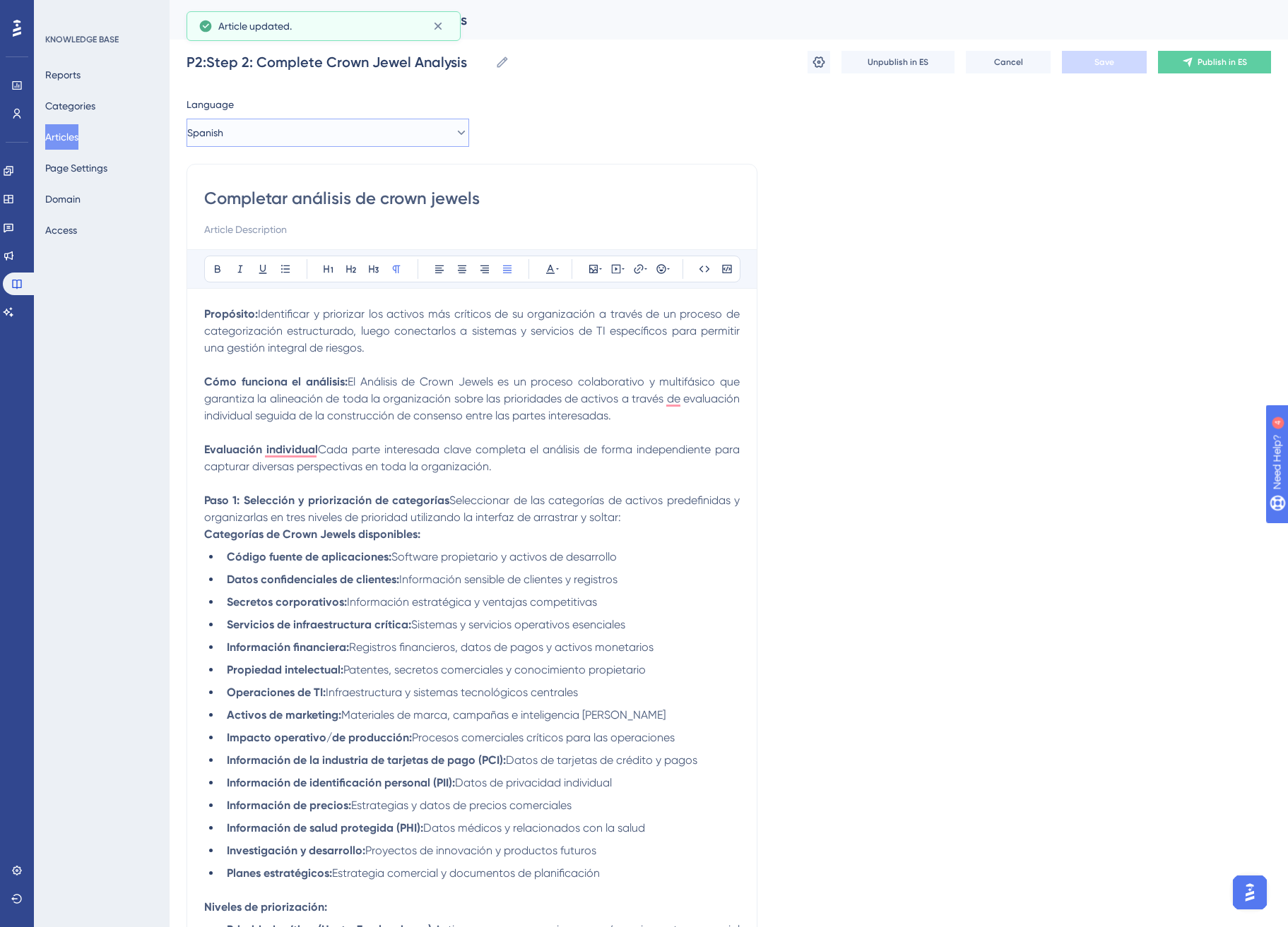
click at [226, 121] on button "Spanish" at bounding box center [328, 133] width 282 height 29
click at [268, 172] on span "English (Default)" at bounding box center [232, 176] width 73 height 17
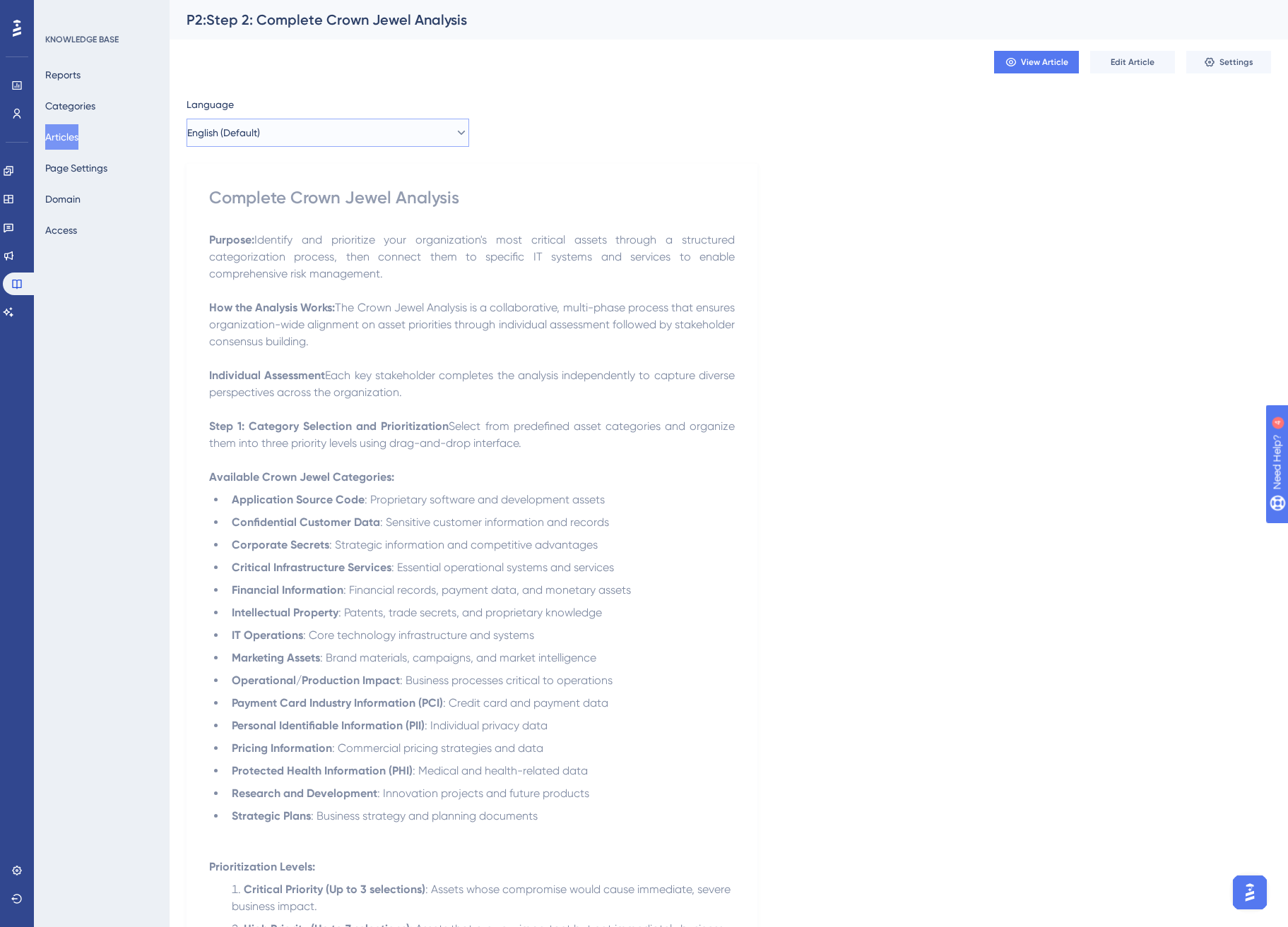
click at [372, 126] on button "English (Default)" at bounding box center [328, 133] width 282 height 29
click at [347, 198] on span "Published with pending draft" at bounding box center [389, 203] width 117 height 11
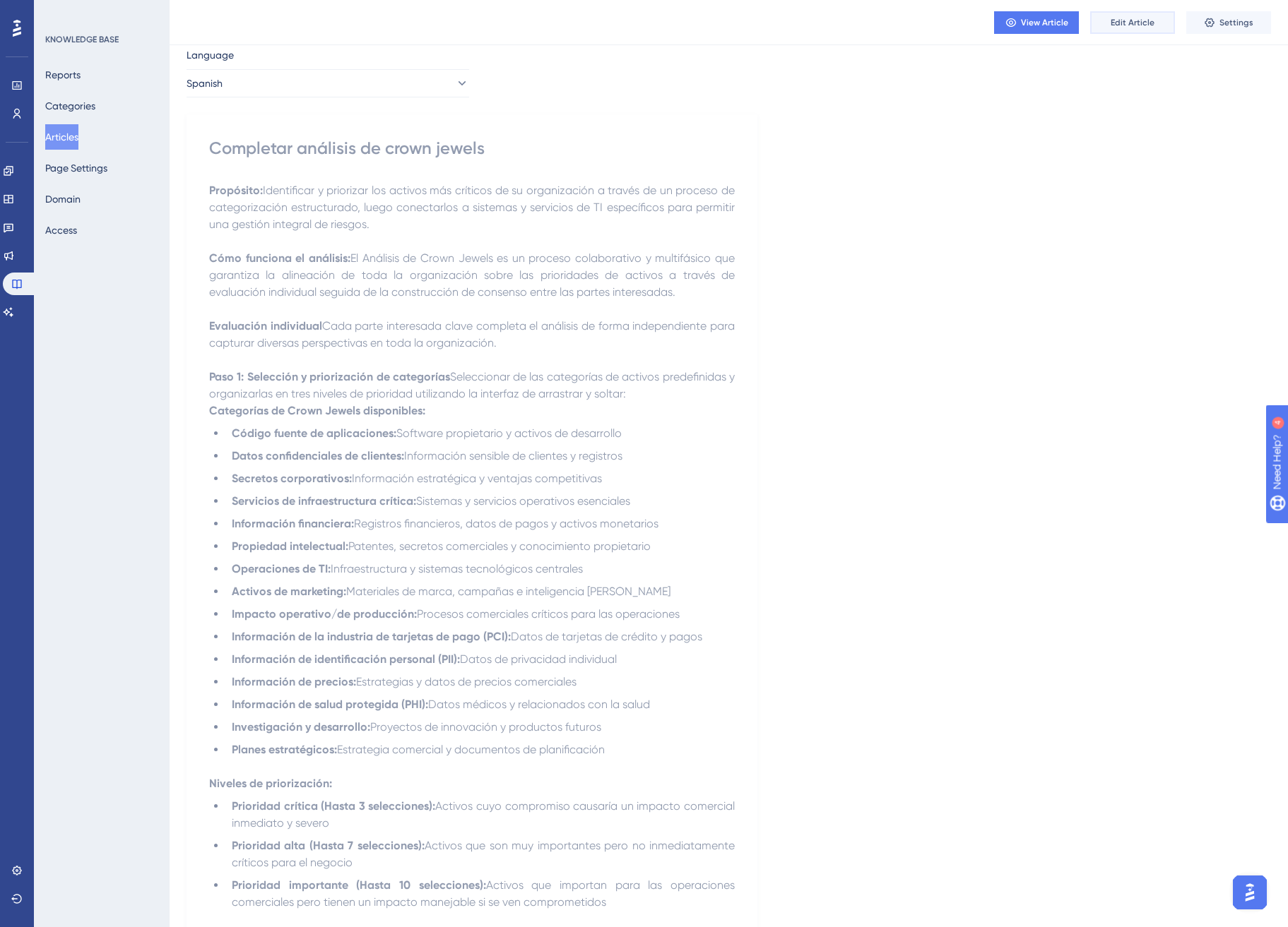
click at [1118, 30] on button "Edit Article" at bounding box center [1132, 22] width 85 height 23
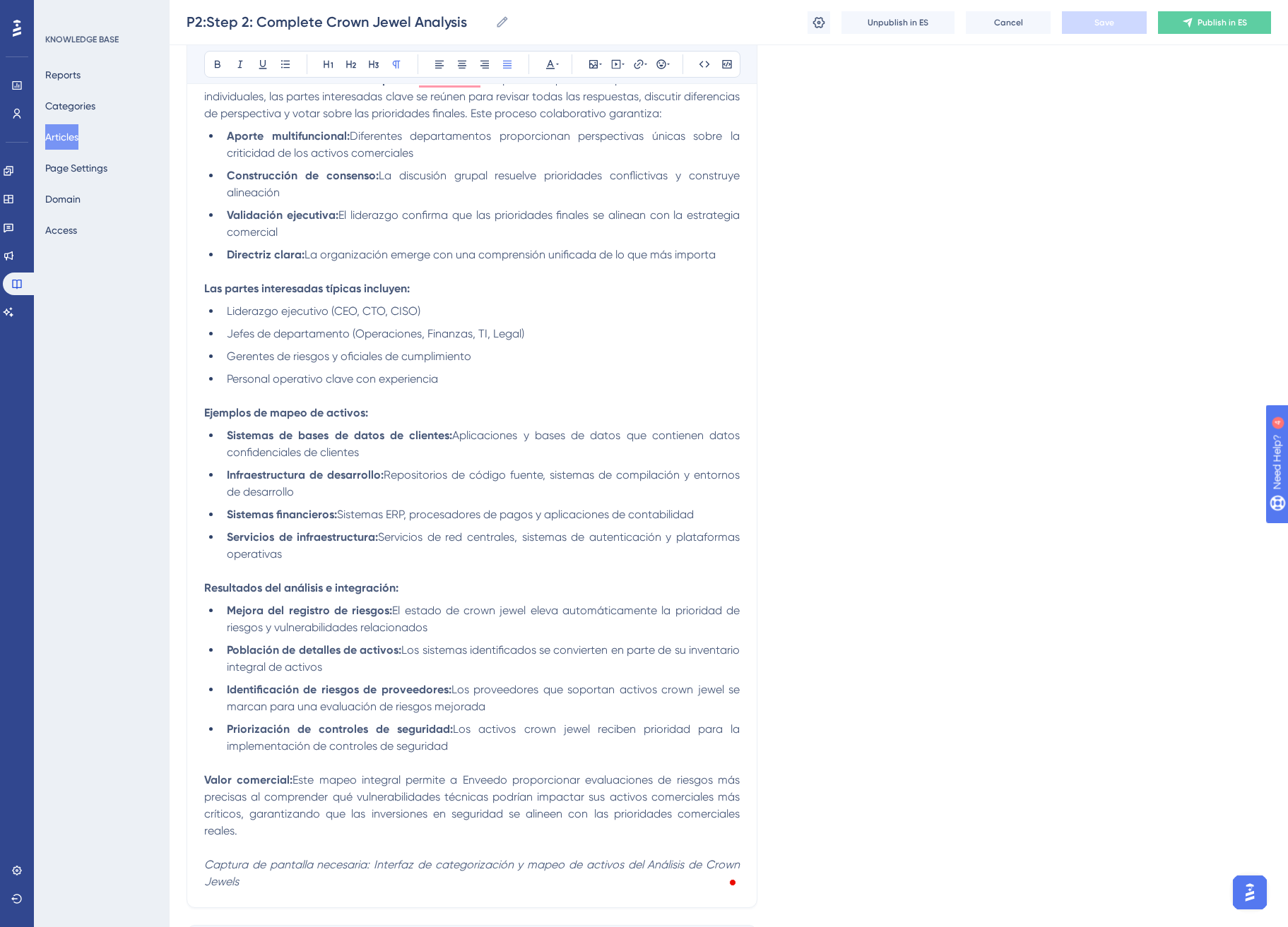
scroll to position [1502, 0]
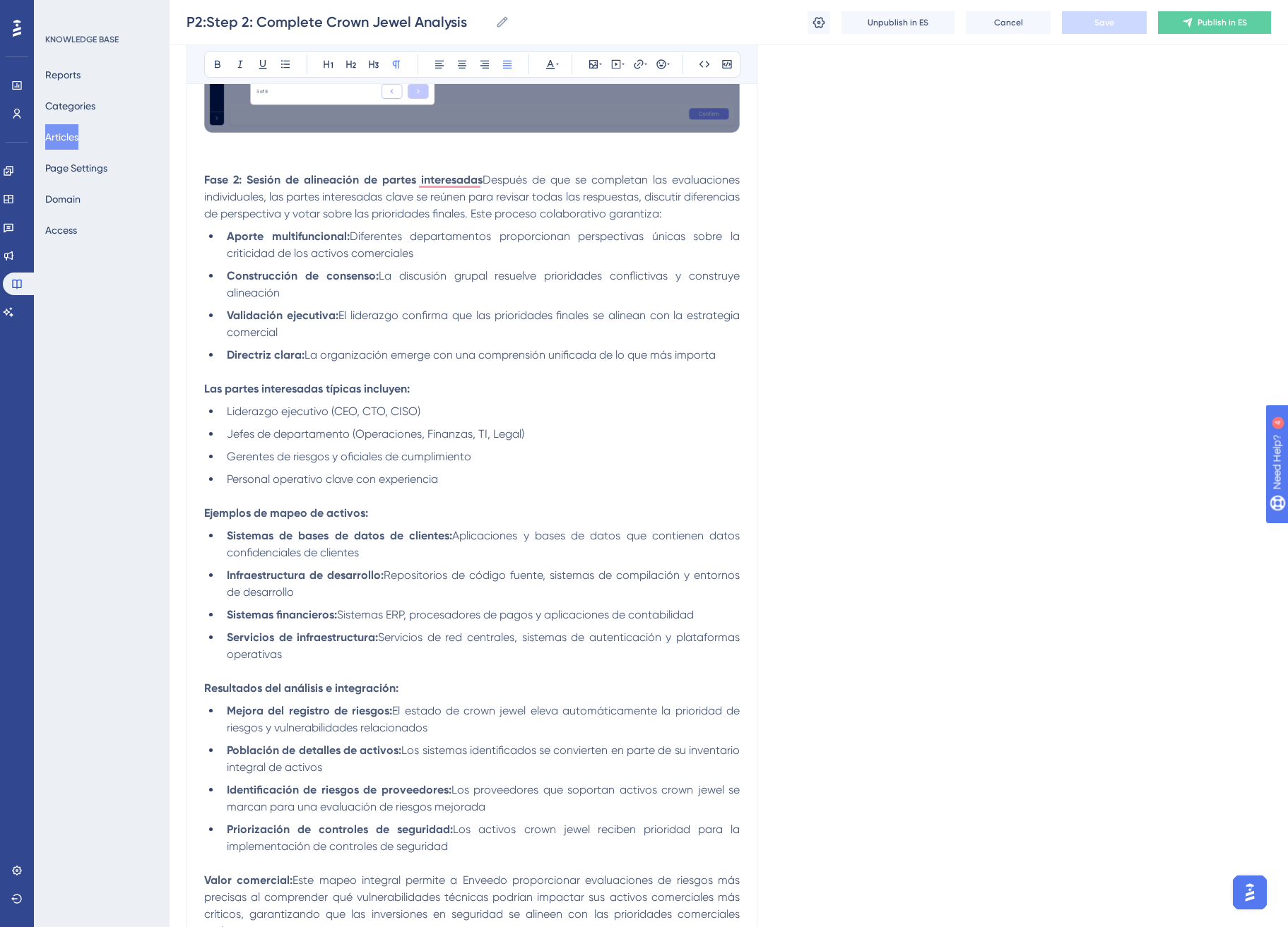
click at [726, 356] on li "Directriz [PERSON_NAME]: La organización emerge con una comprensión unificada d…" at bounding box center [480, 356] width 519 height 17
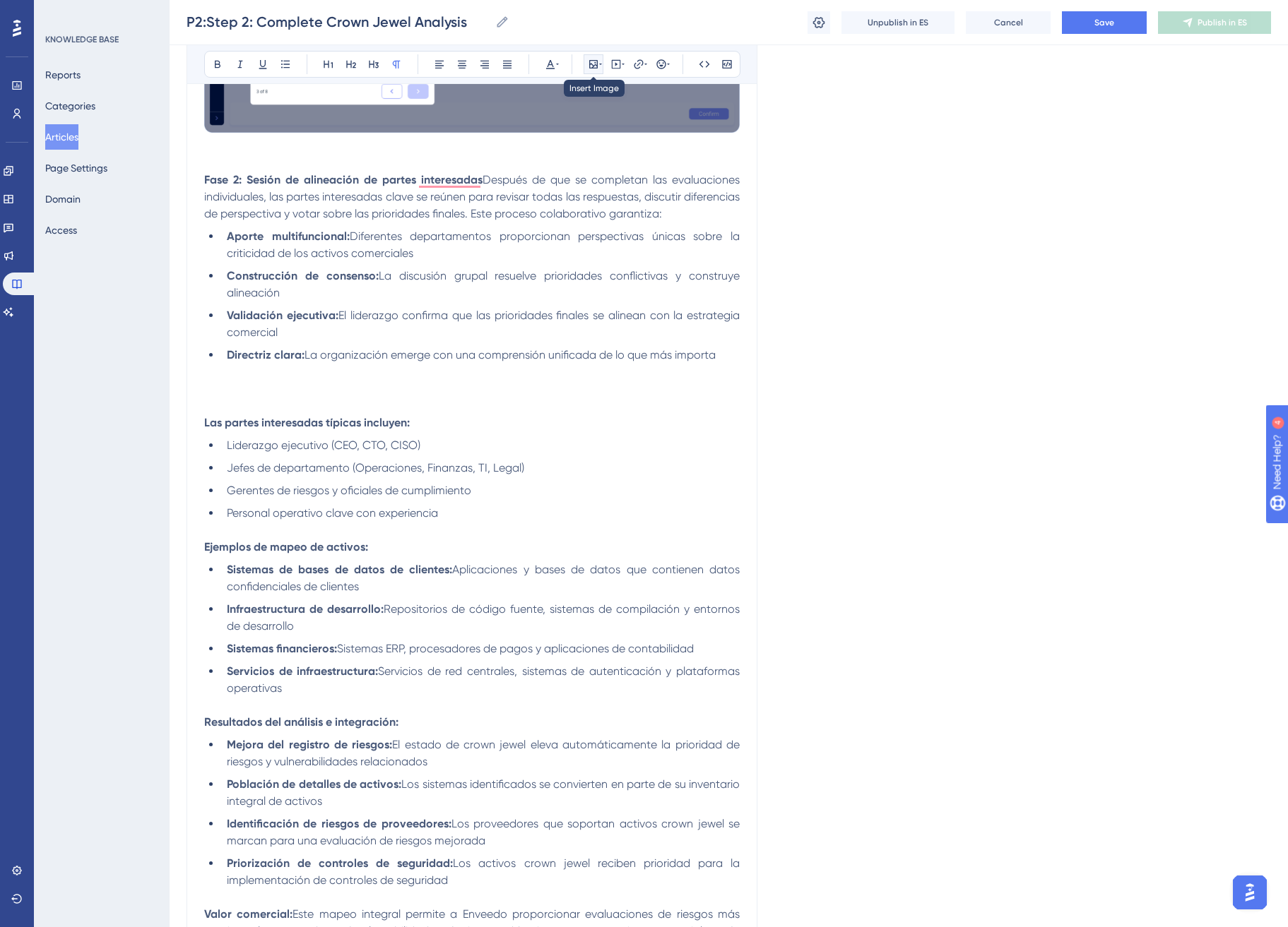
click at [602, 56] on button at bounding box center [594, 65] width 20 height 20
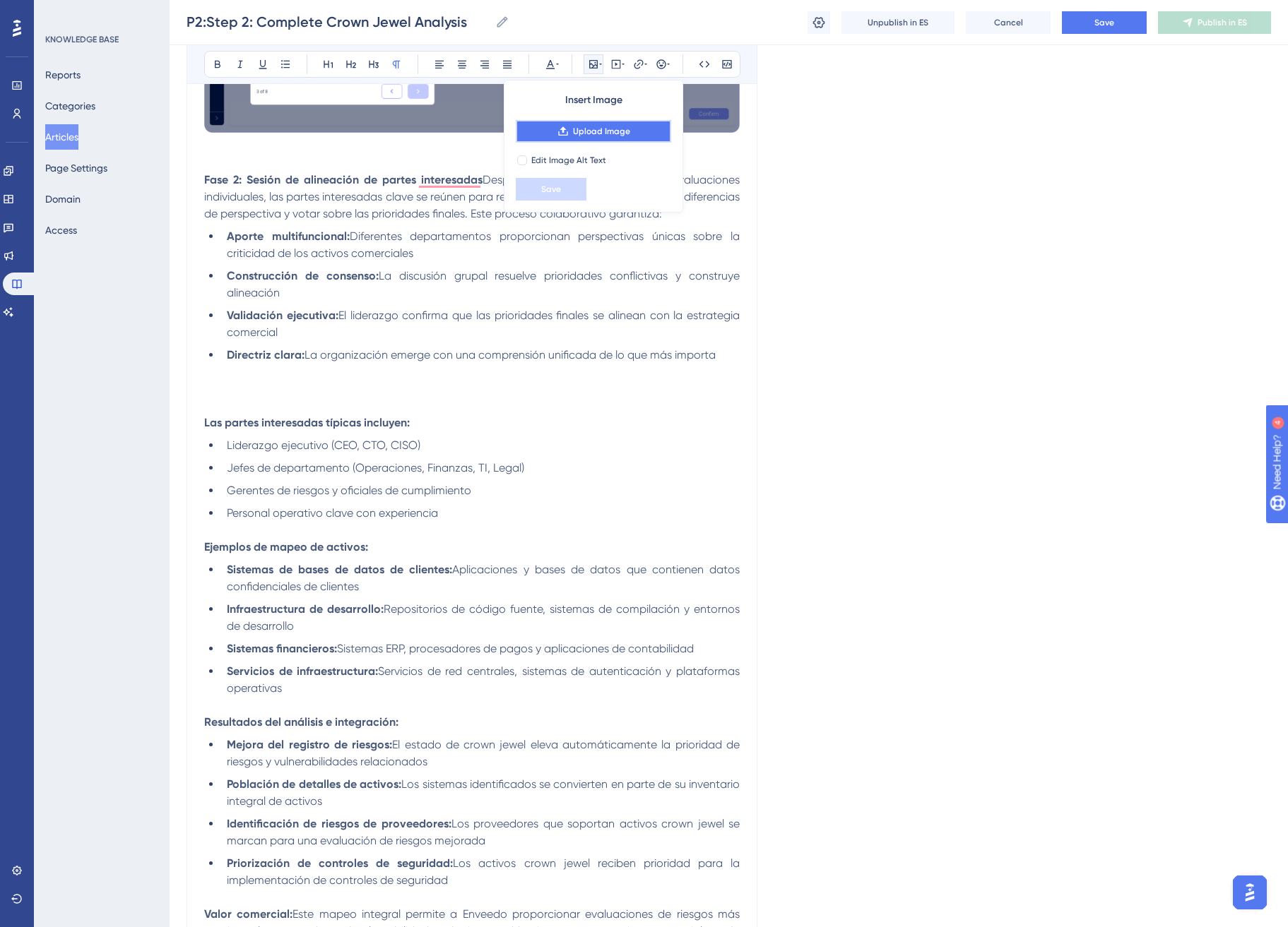
click at [627, 128] on span "Upload Image" at bounding box center [602, 131] width 57 height 11
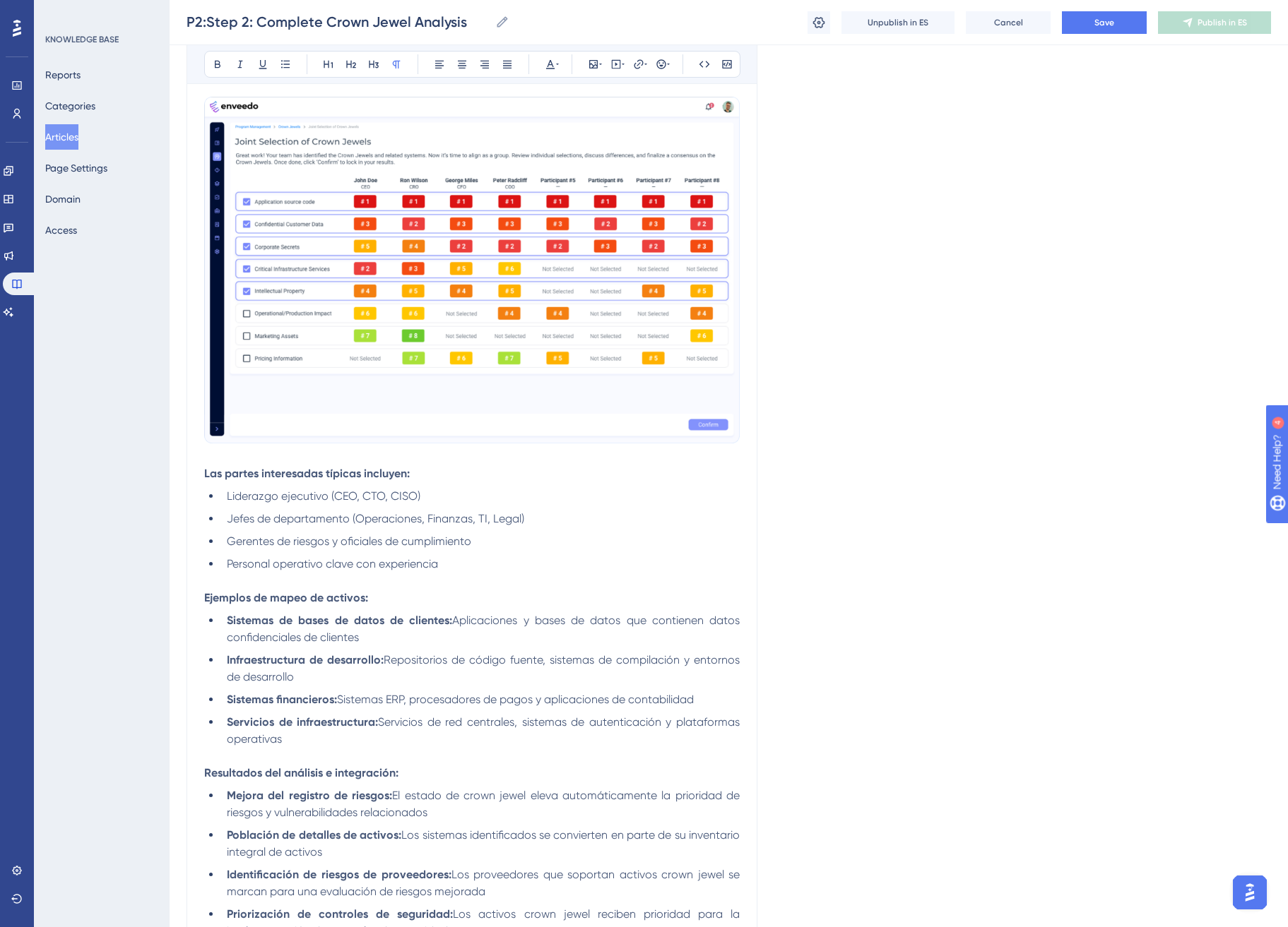
scroll to position [2048, 0]
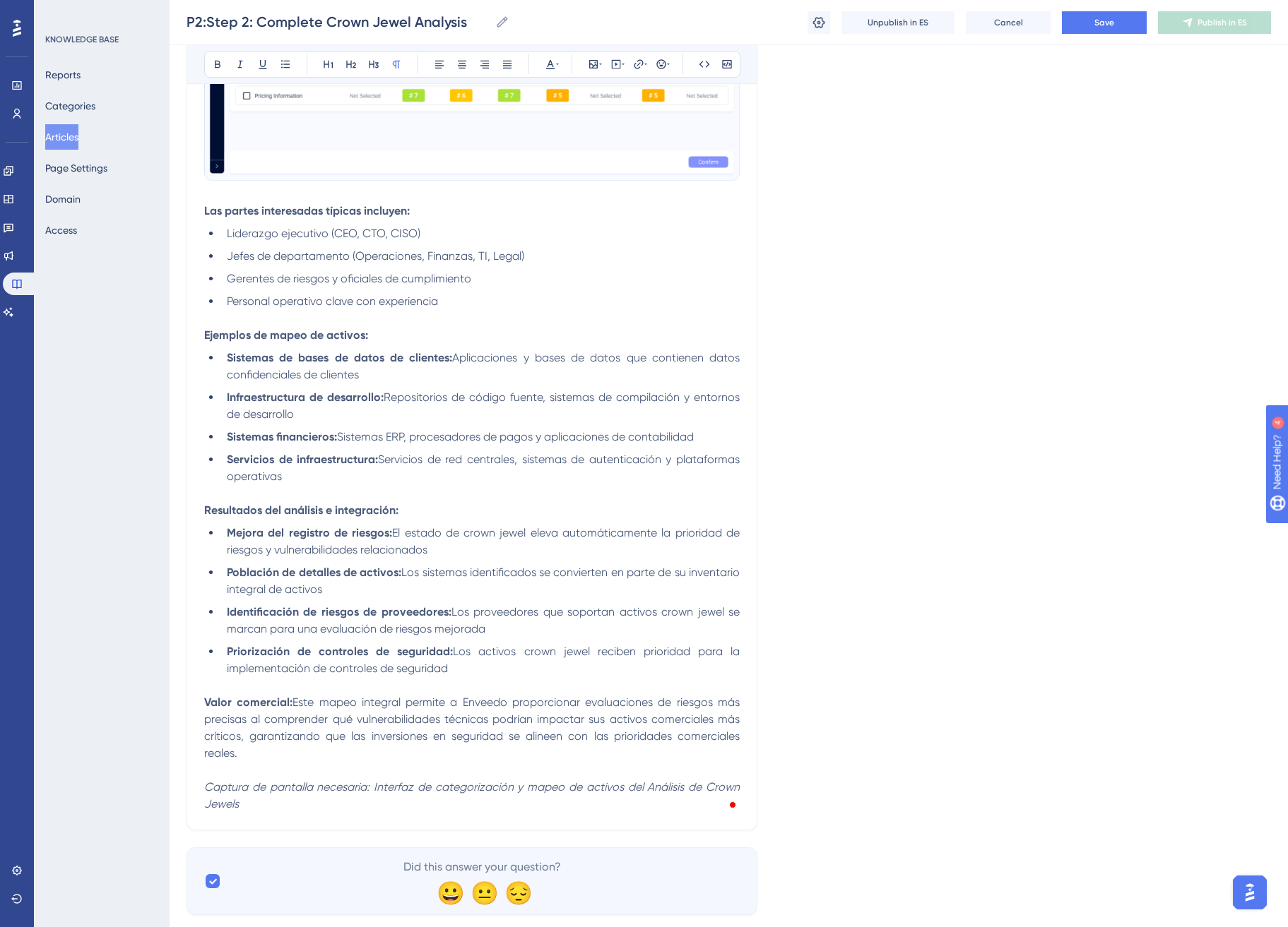
click at [297, 752] on p "Valor comercial: Este mapeo integral permite a Enveedo proporcionar evaluacione…" at bounding box center [472, 728] width 536 height 68
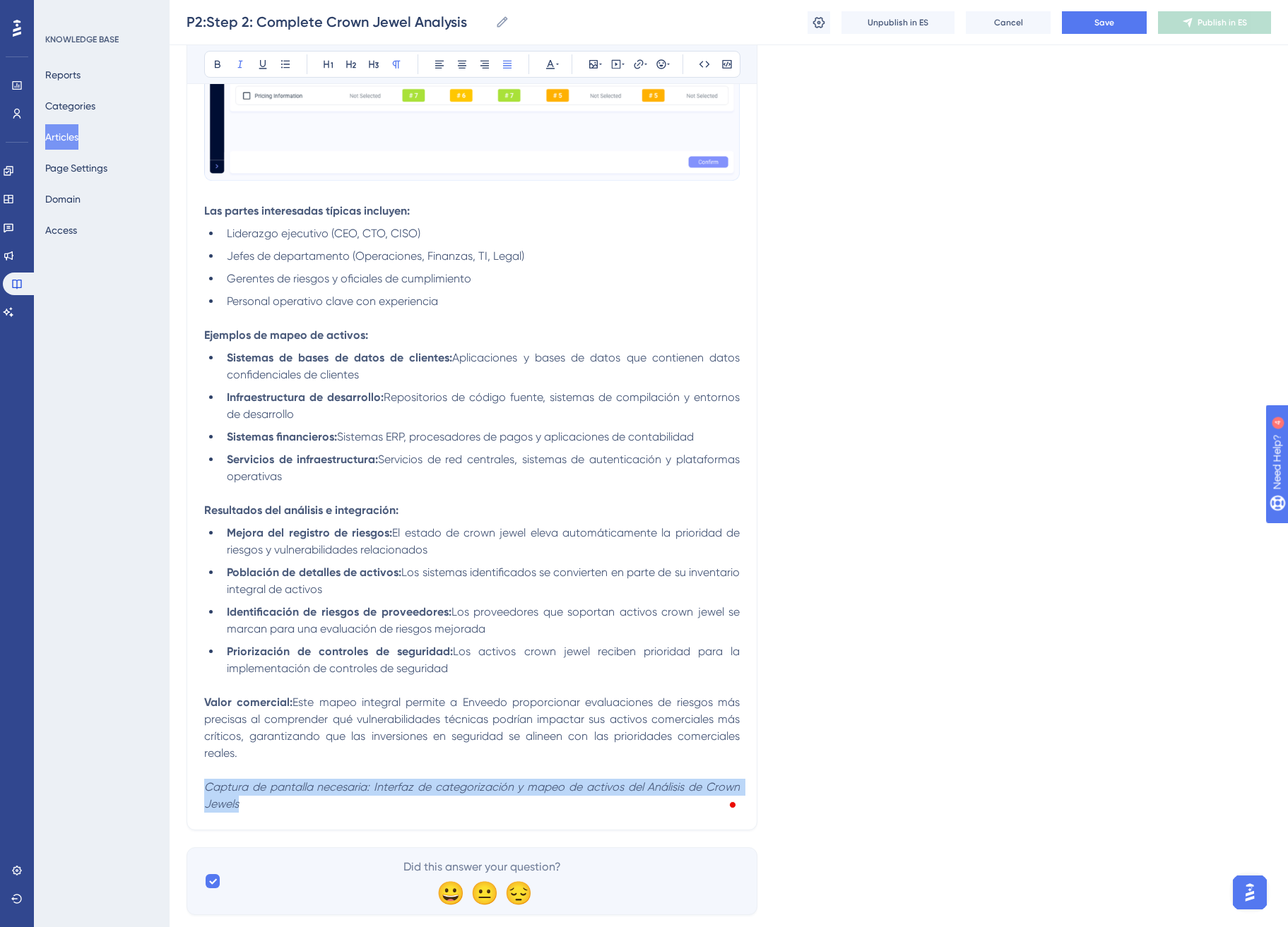
drag, startPoint x: 256, startPoint y: 800, endPoint x: 179, endPoint y: 789, distance: 77.8
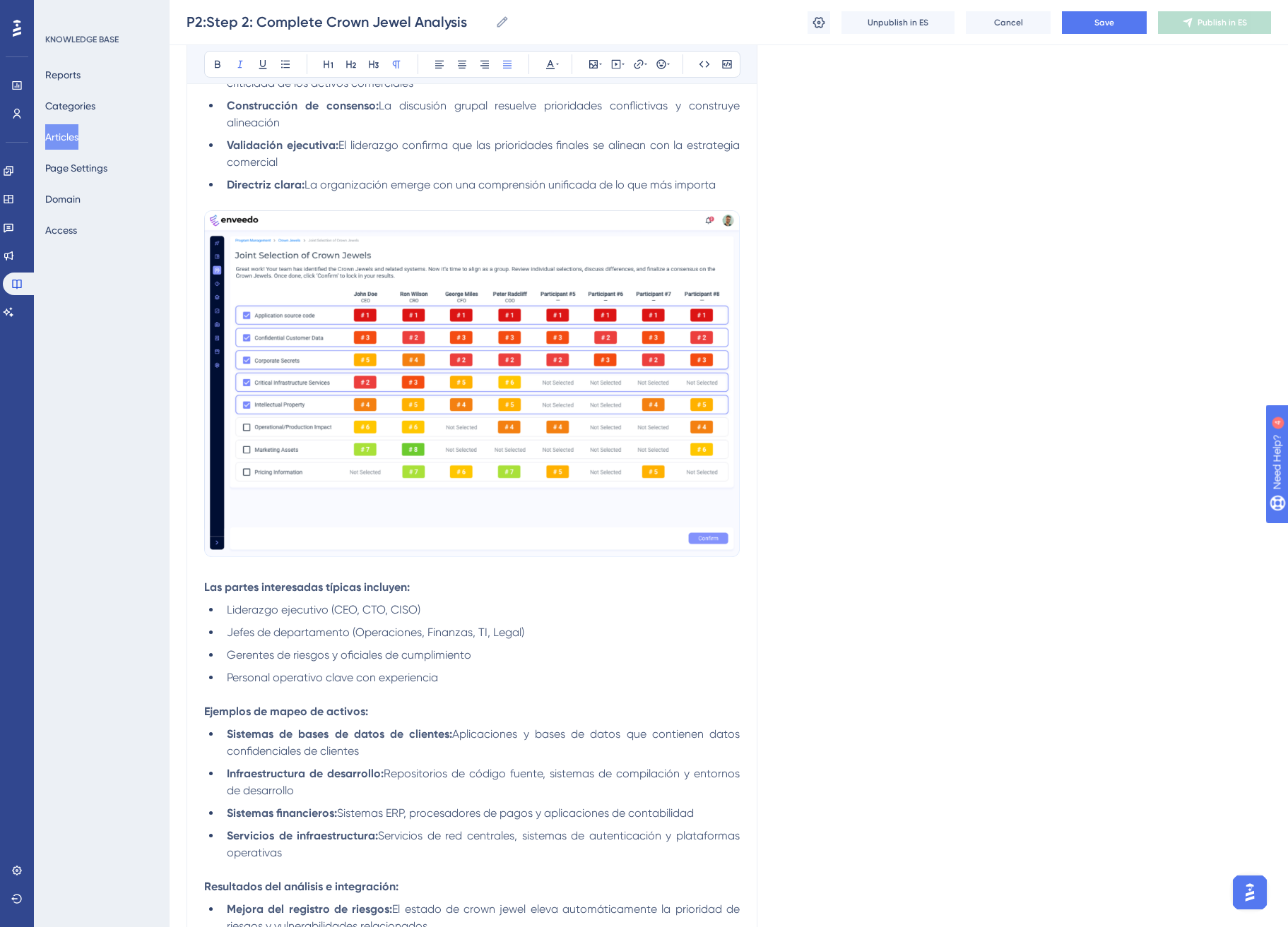
scroll to position [1662, 0]
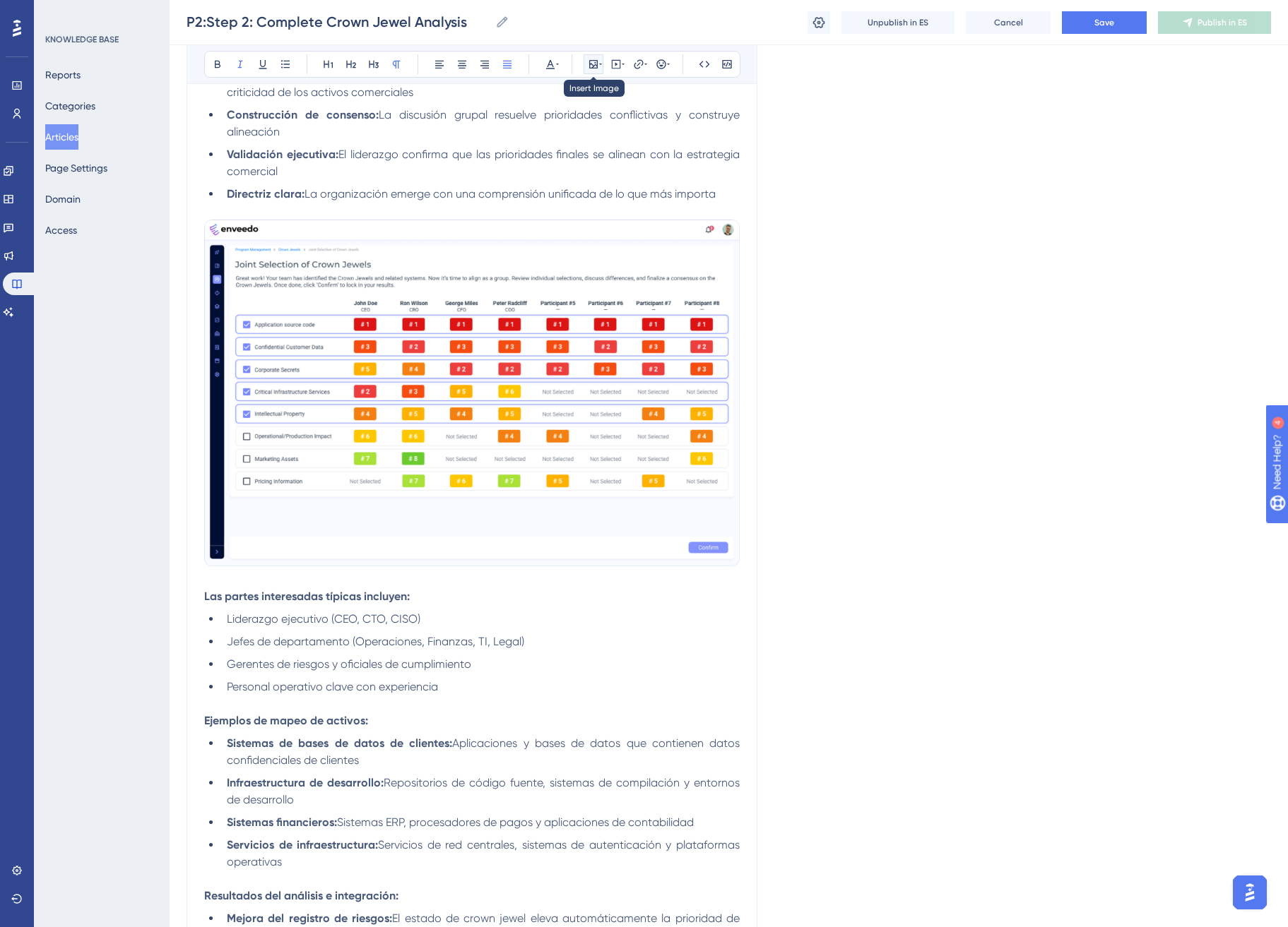
click at [594, 64] on icon at bounding box center [593, 64] width 11 height 11
click at [604, 135] on span "Upload Image" at bounding box center [602, 131] width 57 height 11
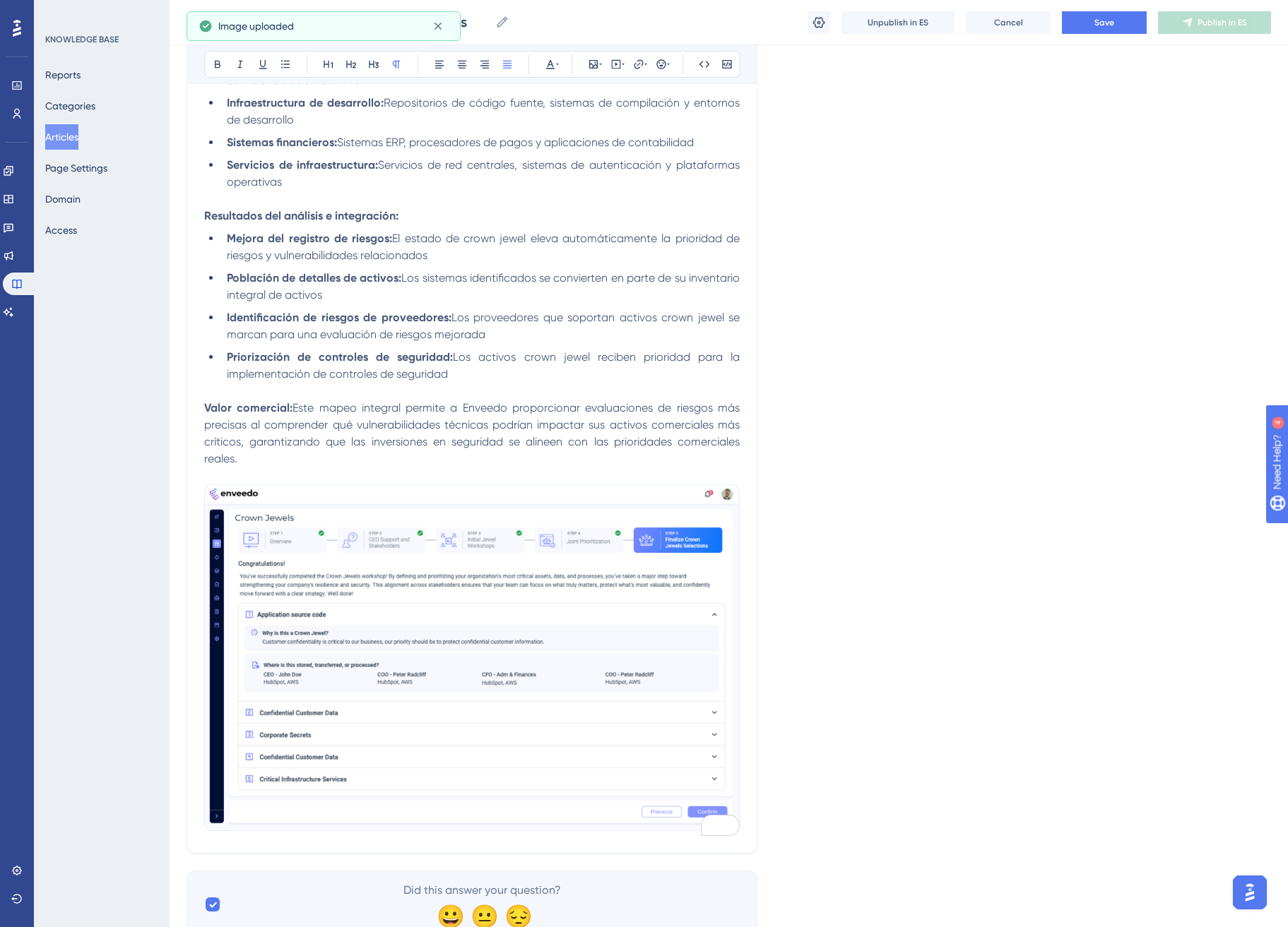
scroll to position [2361, 0]
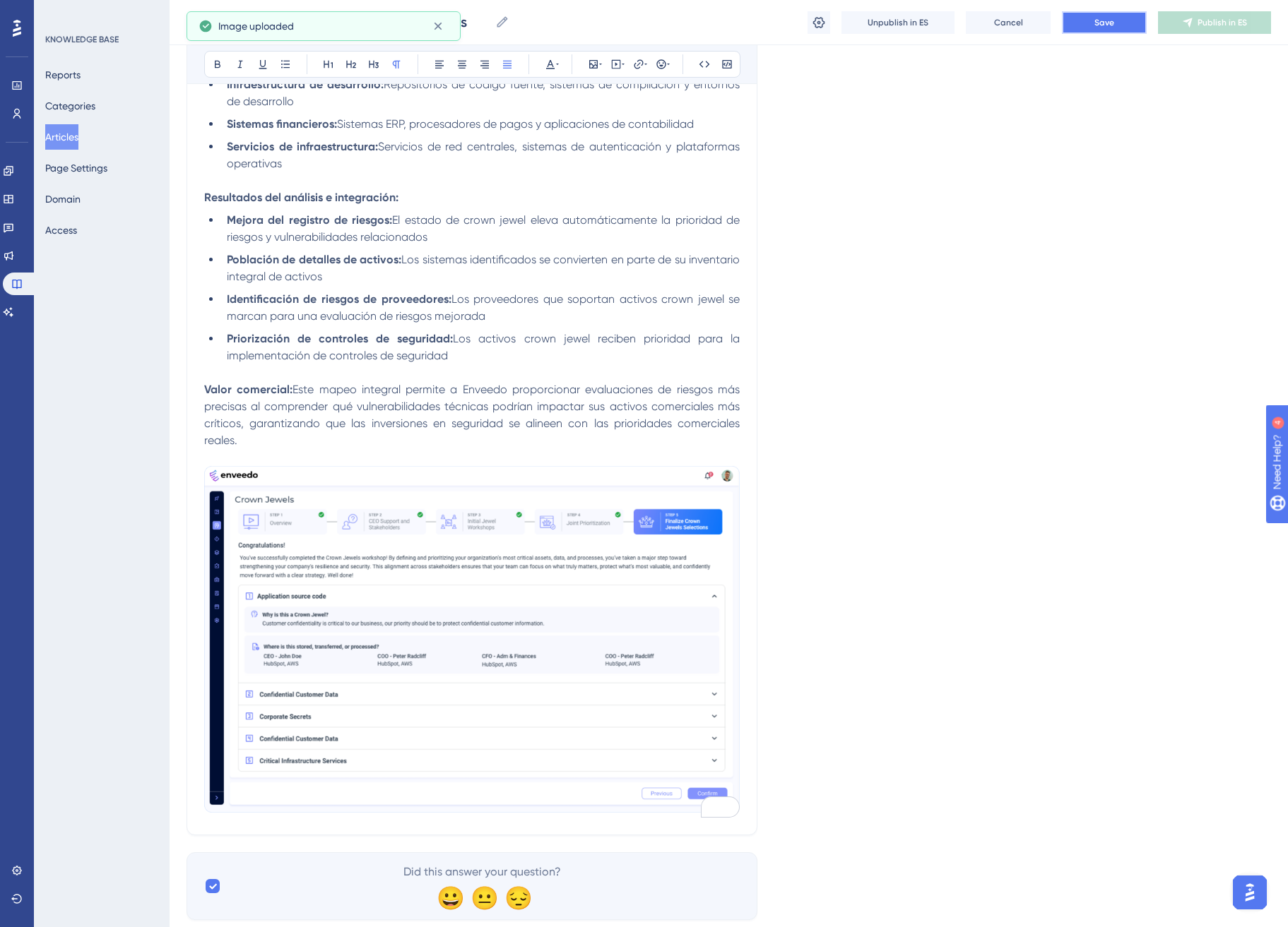
click at [1097, 29] on button "Save" at bounding box center [1104, 22] width 85 height 23
click at [1228, 23] on span "Publish in ES" at bounding box center [1222, 22] width 50 height 11
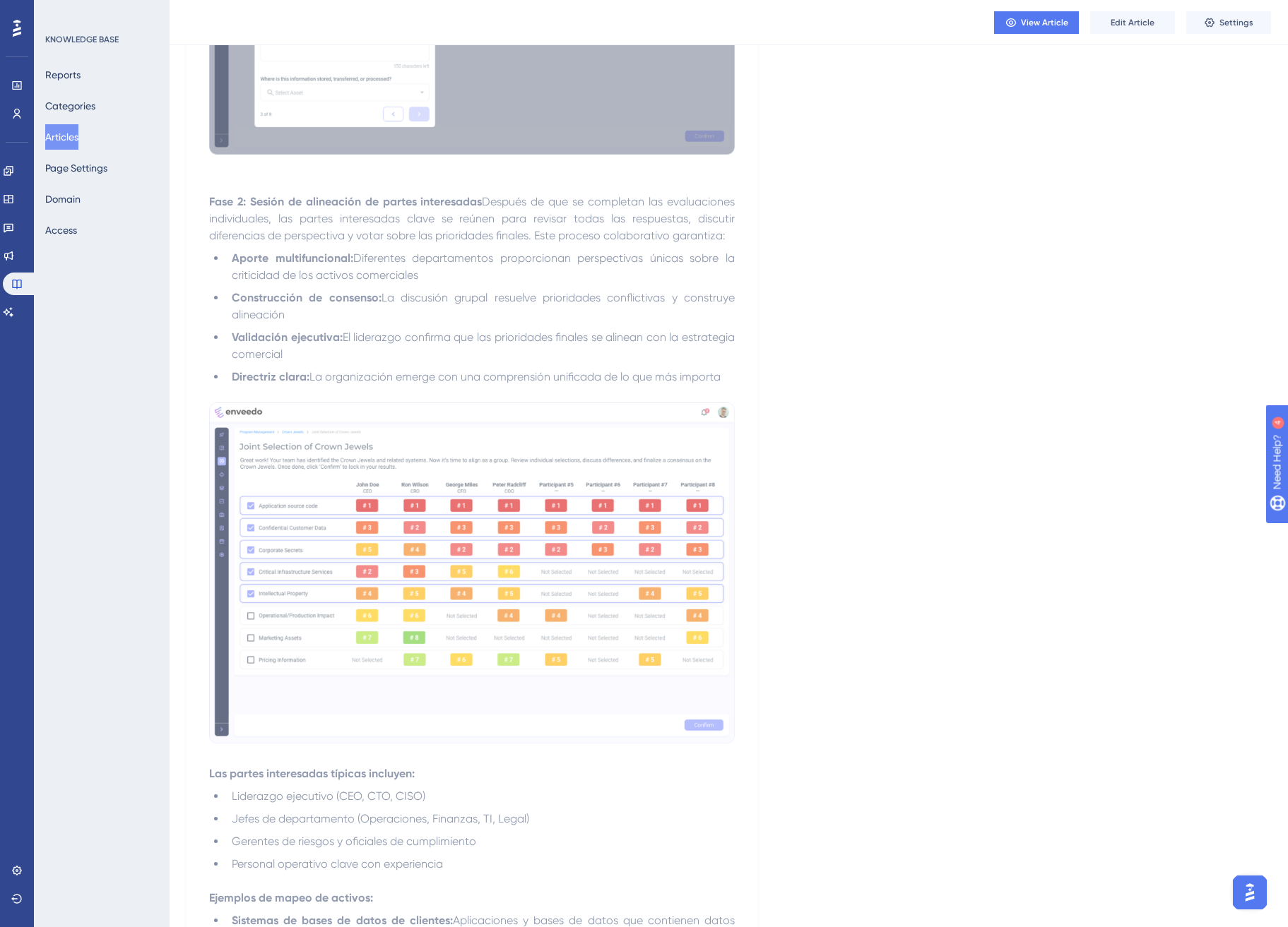
scroll to position [1027, 0]
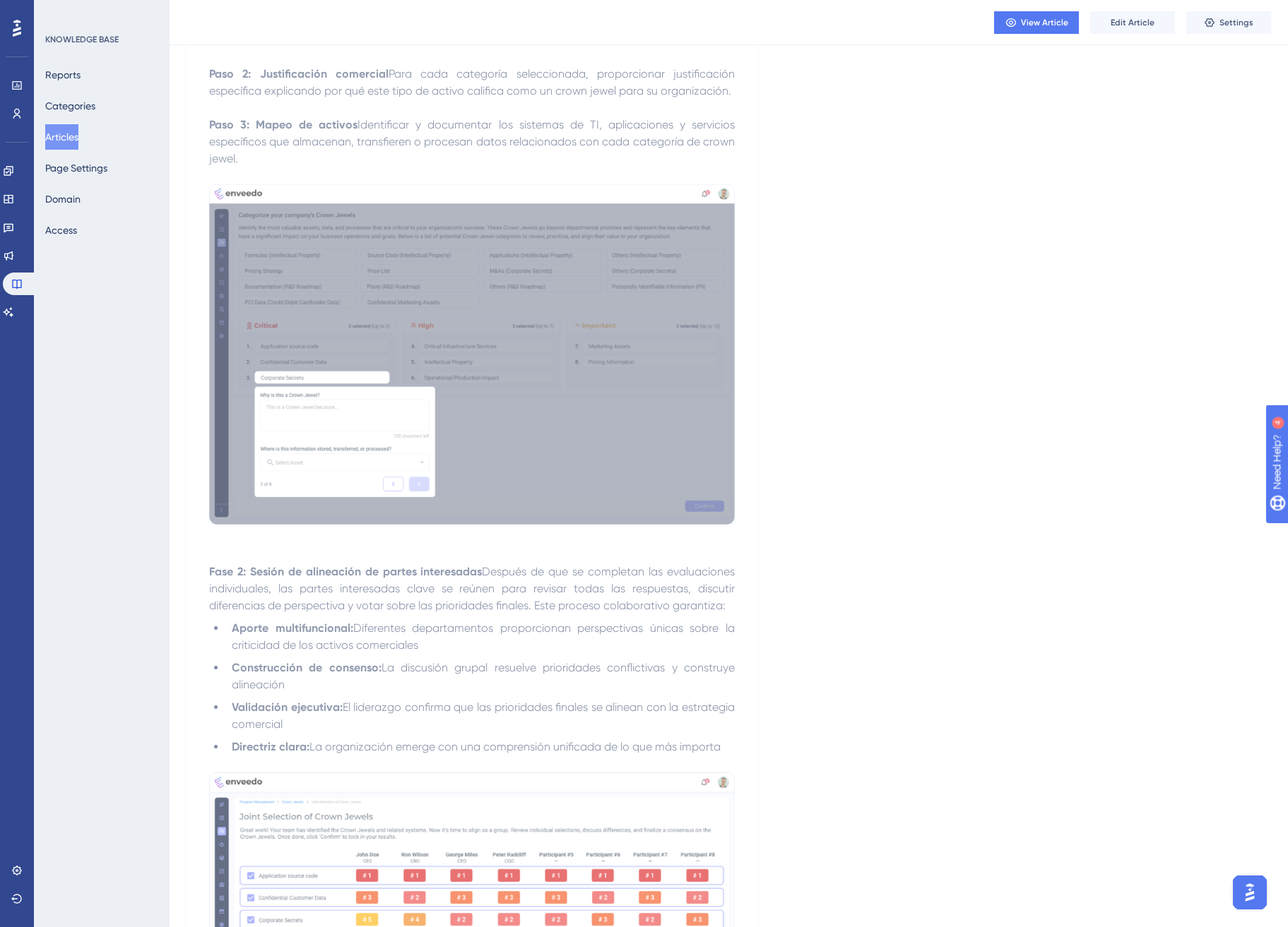
click at [78, 138] on button "Articles" at bounding box center [61, 137] width 33 height 25
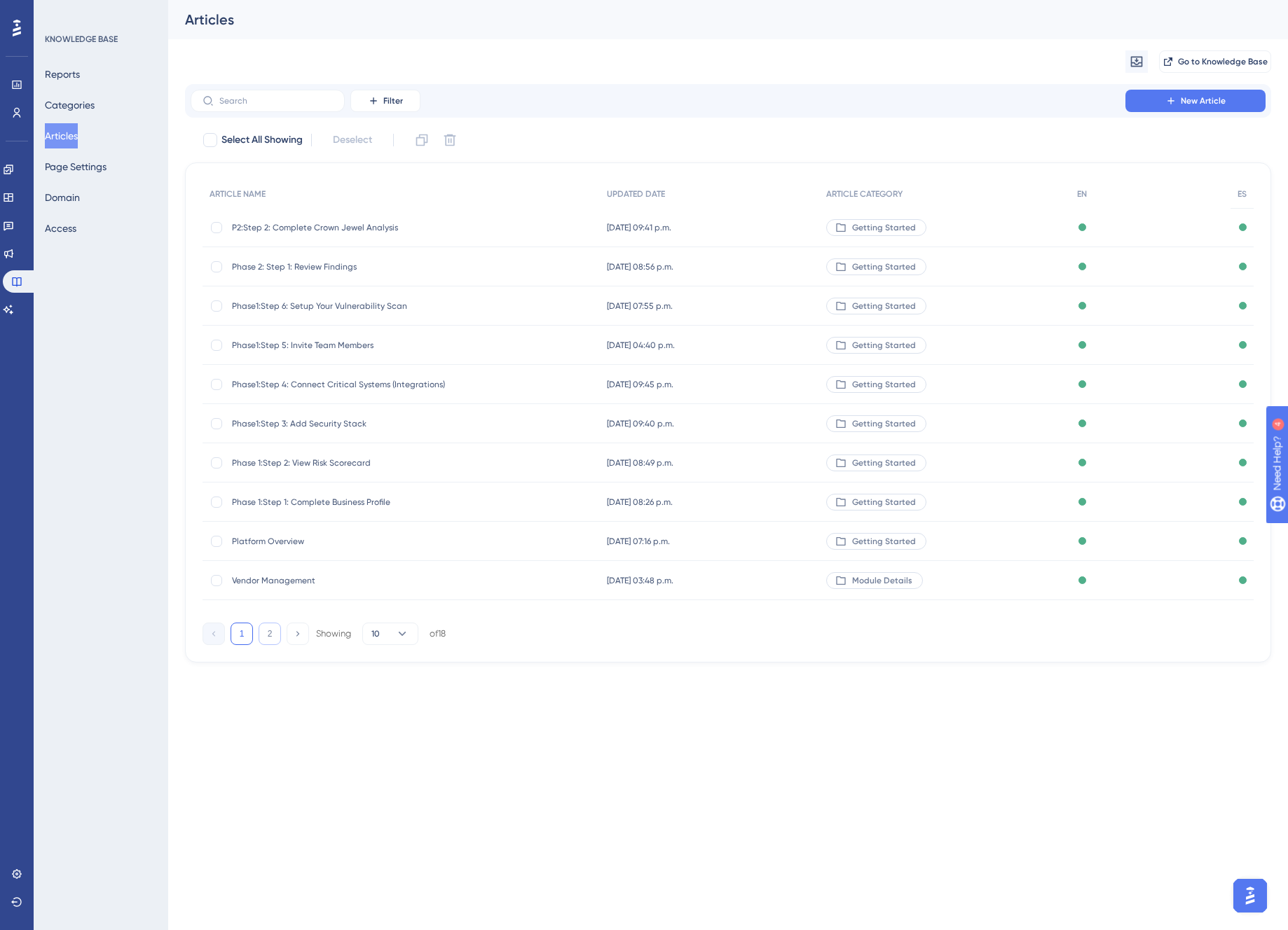
click at [267, 634] on button "2" at bounding box center [269, 633] width 23 height 22
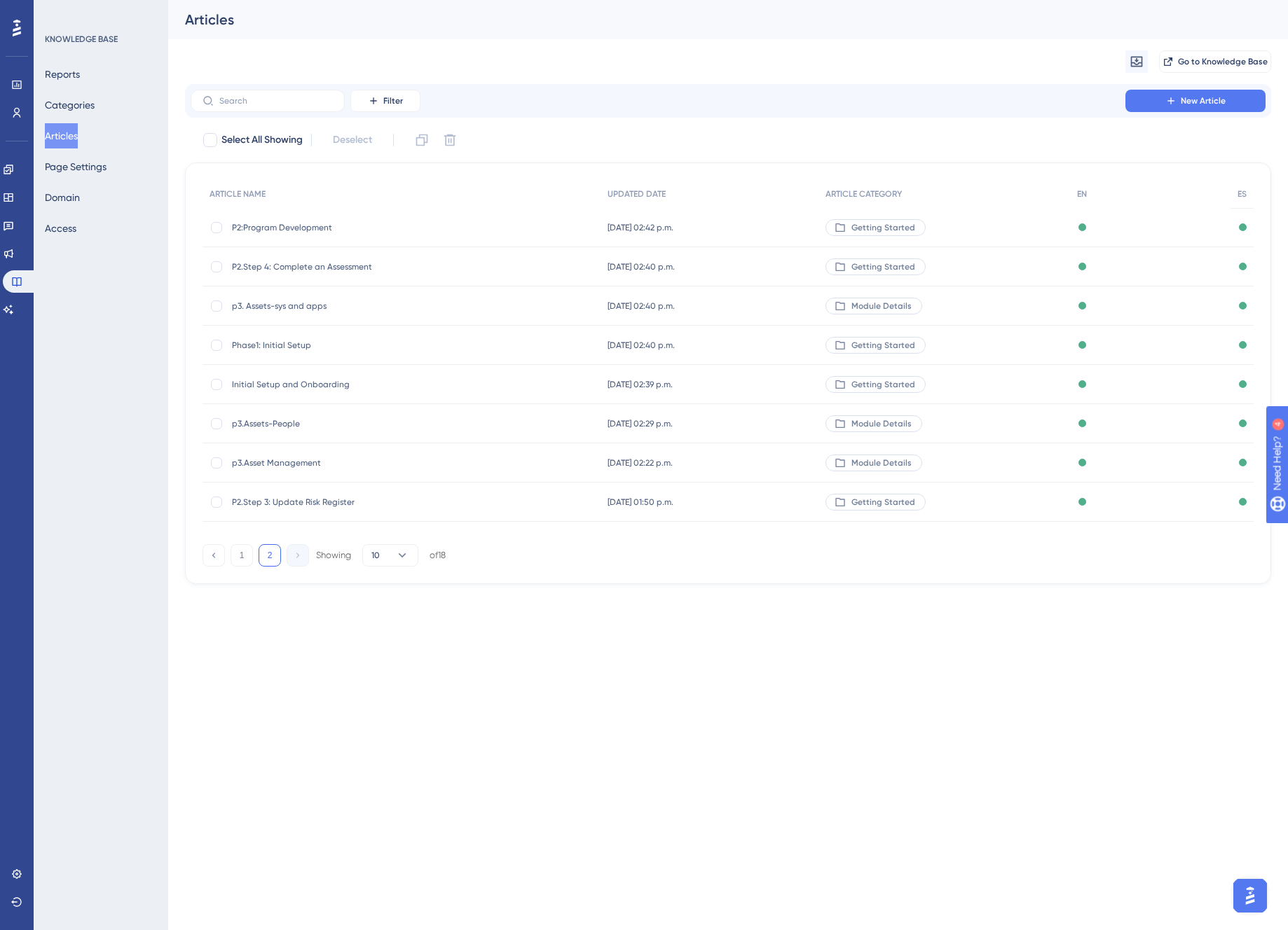
click at [305, 499] on span "P2.Step 3: Update Risk Register" at bounding box center [343, 502] width 224 height 11
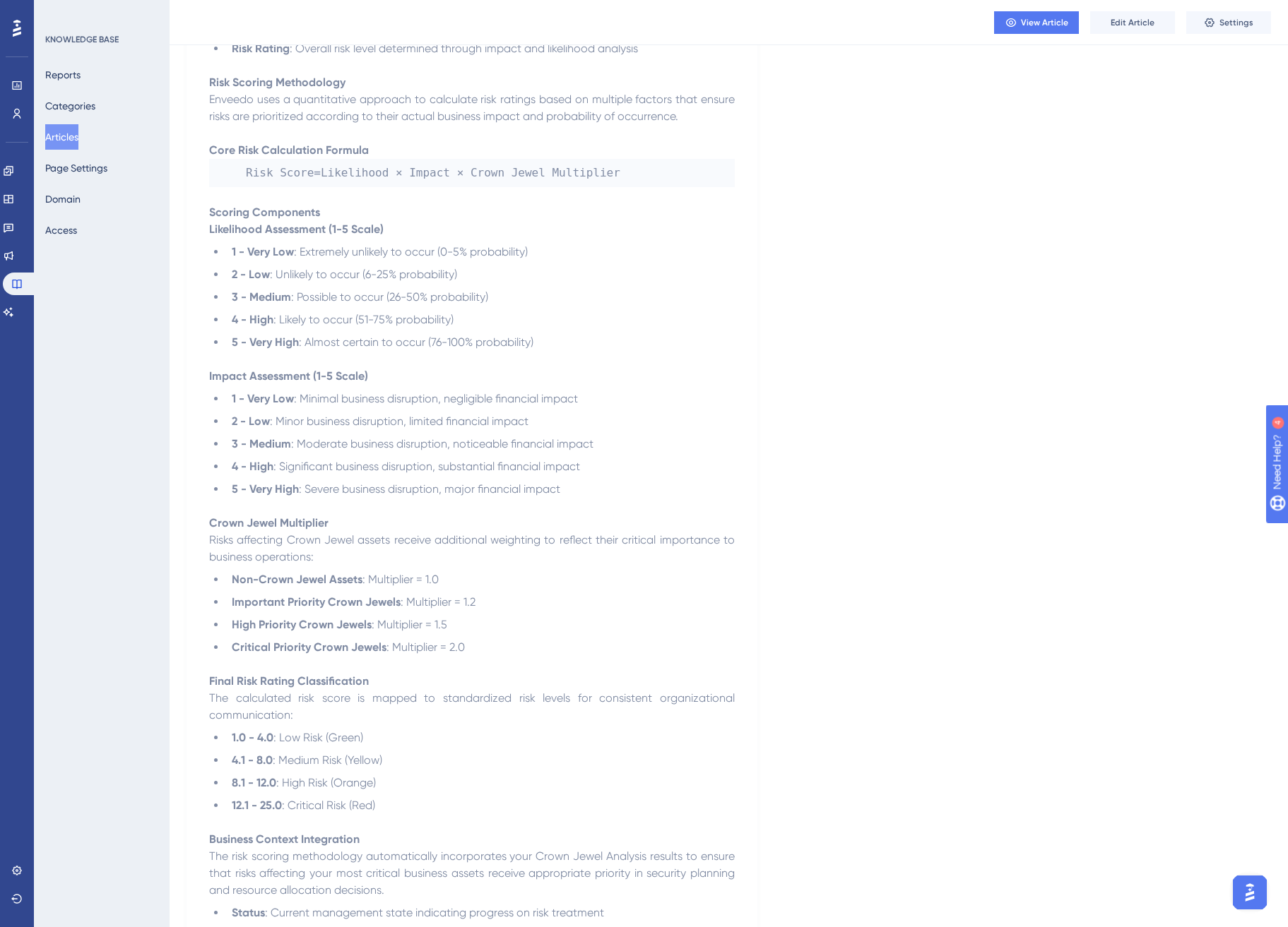
scroll to position [856, 0]
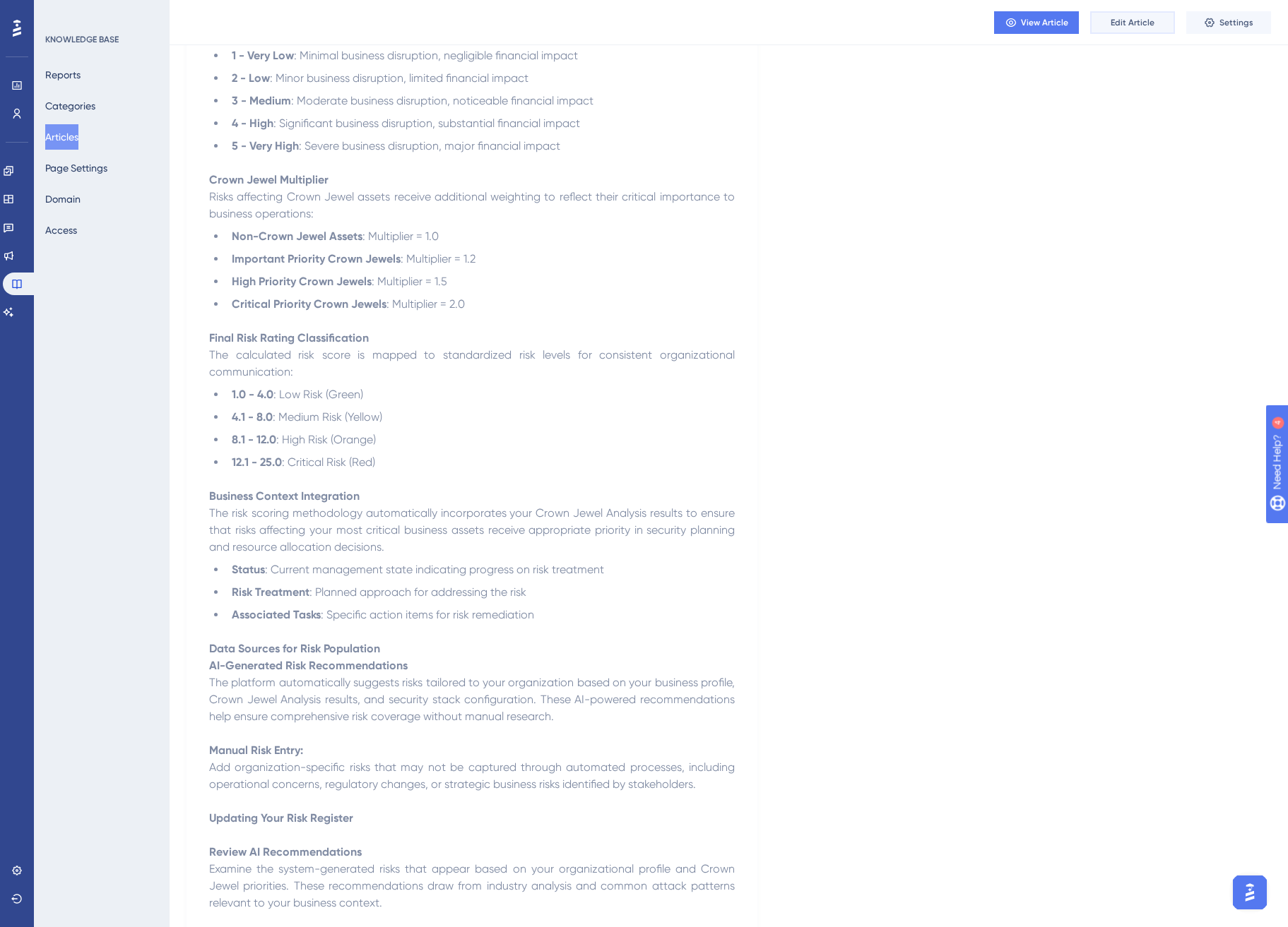
click at [1142, 17] on span "Edit Article" at bounding box center [1132, 22] width 44 height 11
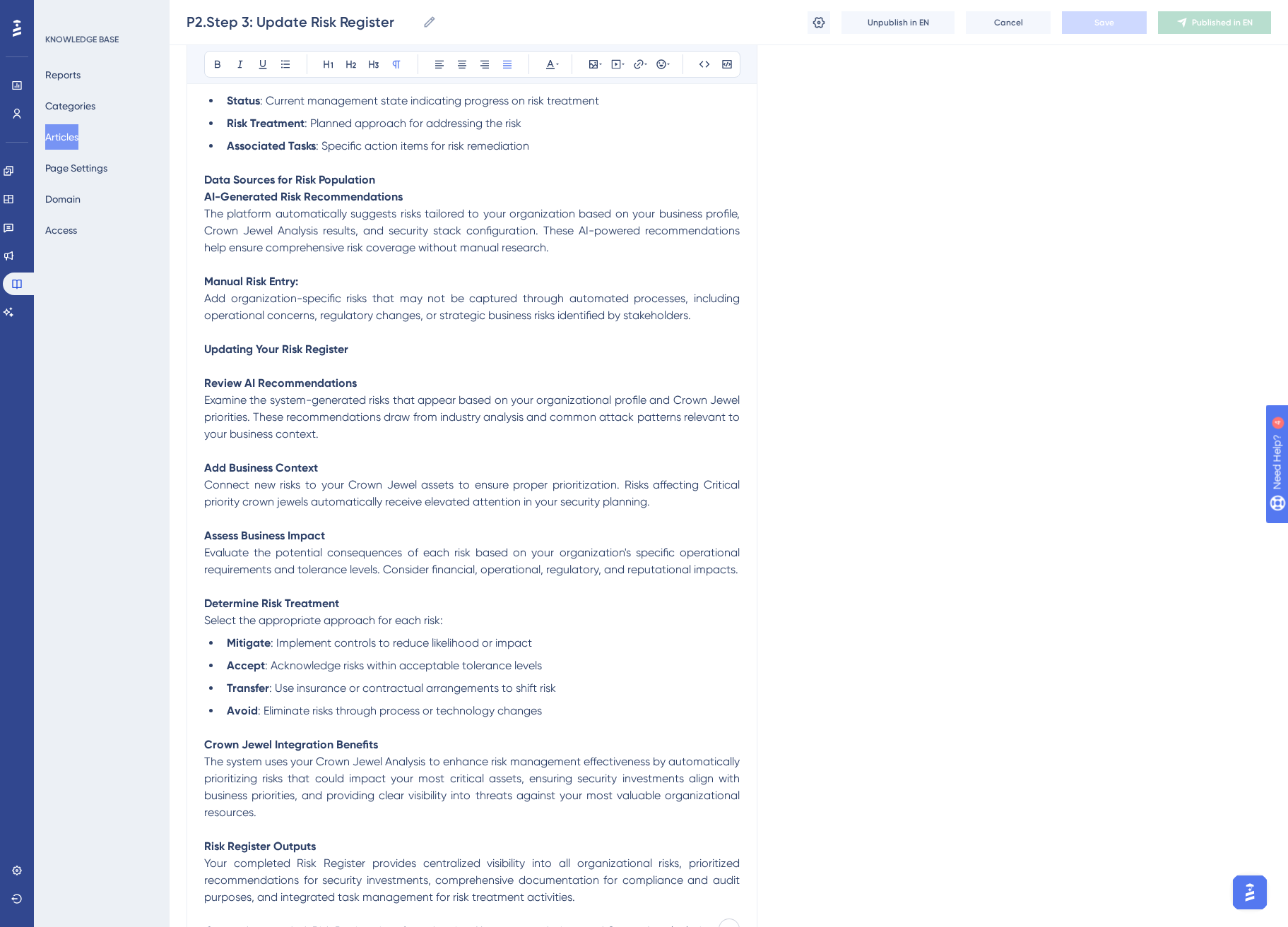
scroll to position [1560, 0]
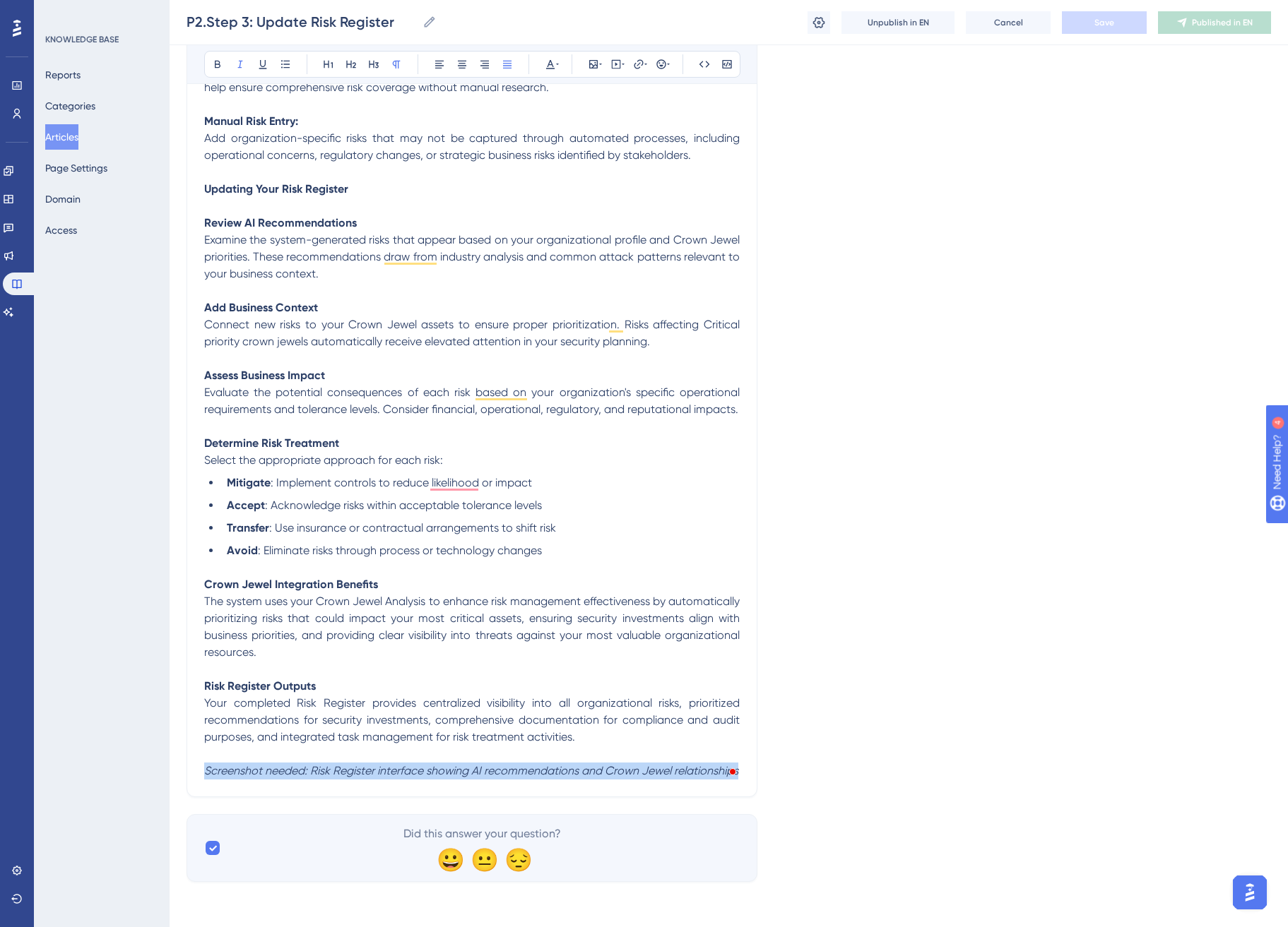
drag, startPoint x: 207, startPoint y: 771, endPoint x: 804, endPoint y: 766, distance: 597.0
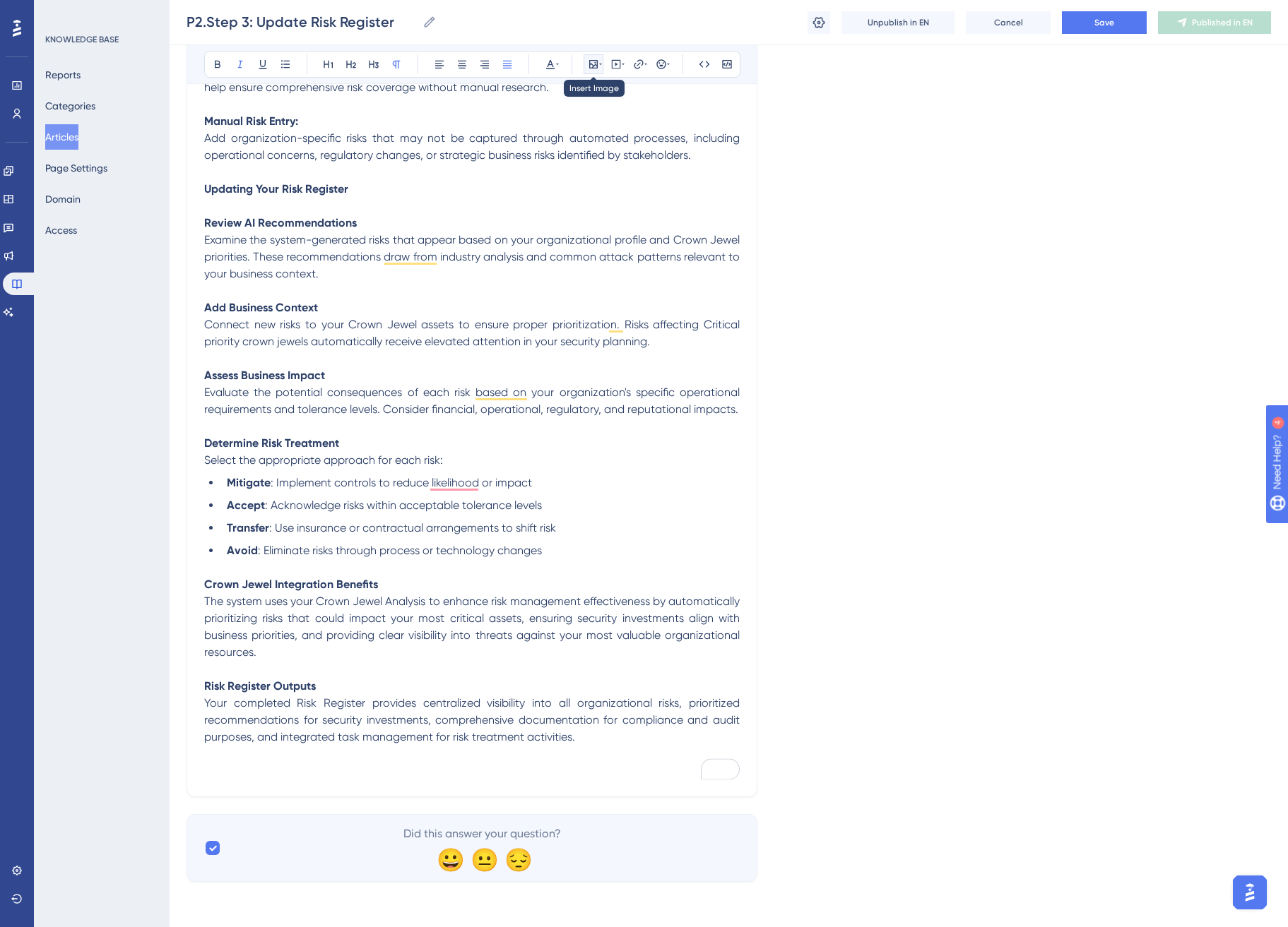
click at [591, 64] on icon at bounding box center [594, 64] width 8 height 8
click at [625, 120] on button "Upload Image" at bounding box center [593, 131] width 156 height 23
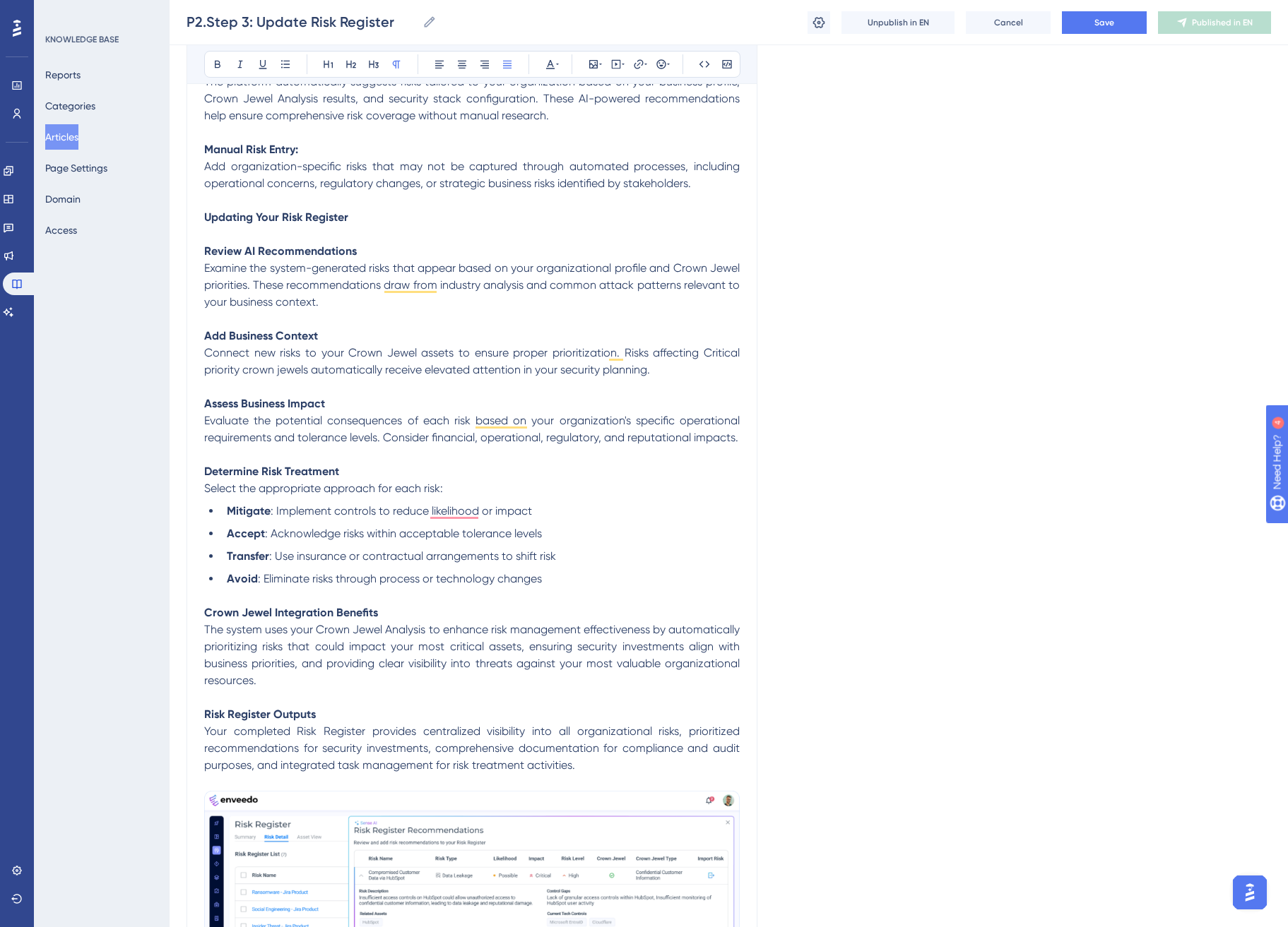
scroll to position [1769, 0]
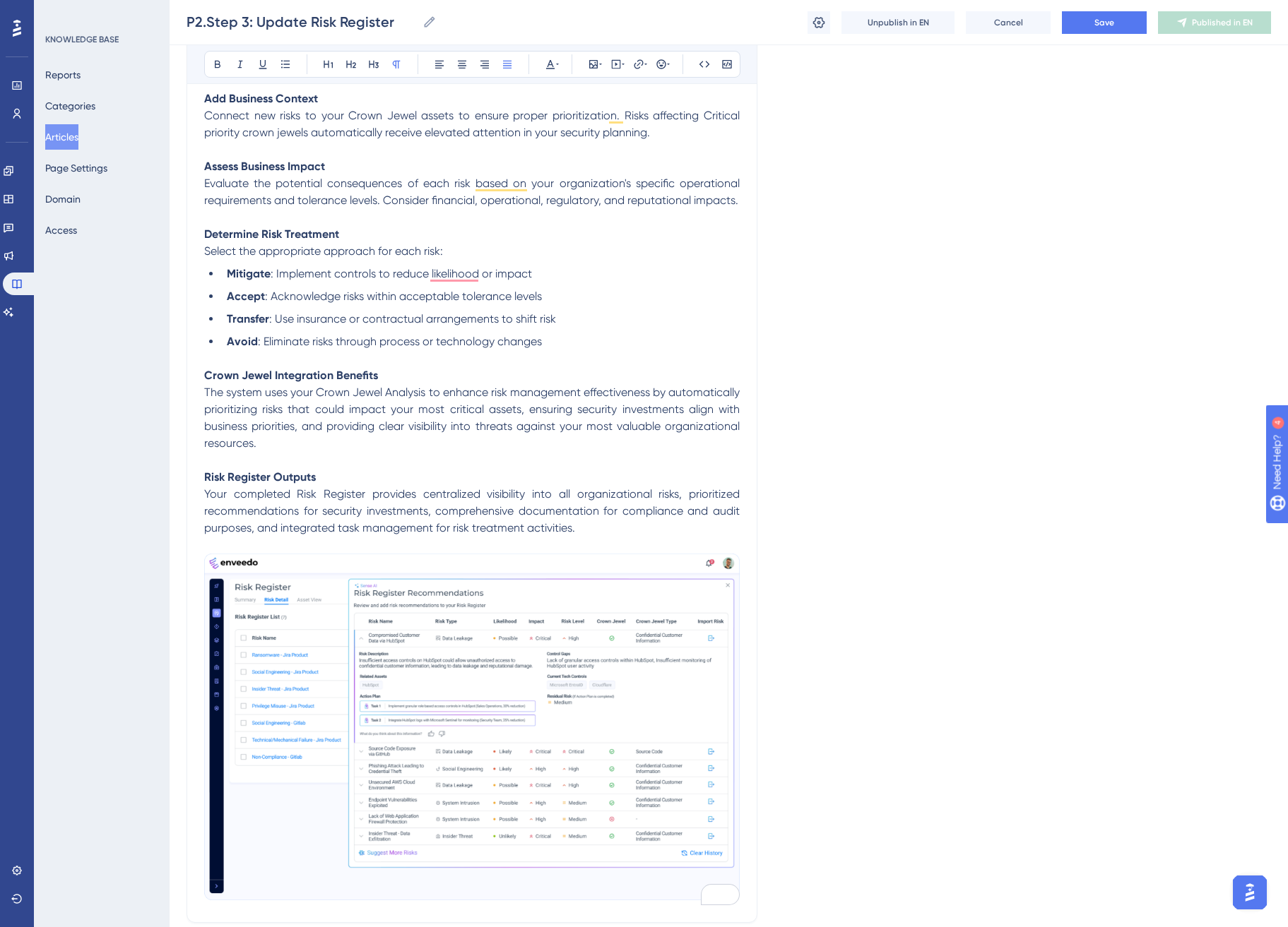
click at [586, 347] on li "Avoid : Eliminate risks through process or technology changes" at bounding box center [480, 342] width 519 height 17
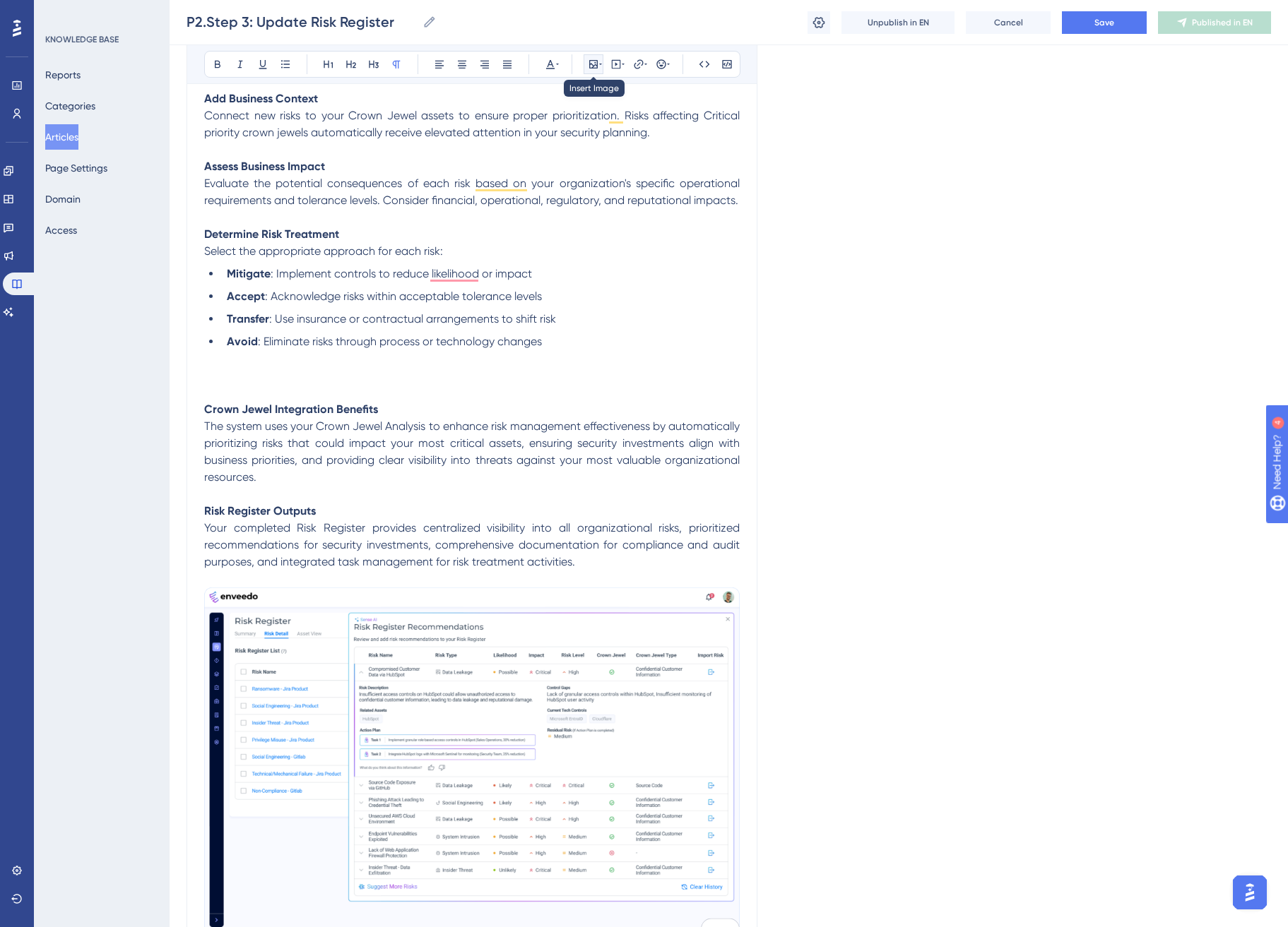
click at [597, 63] on icon at bounding box center [594, 64] width 8 height 8
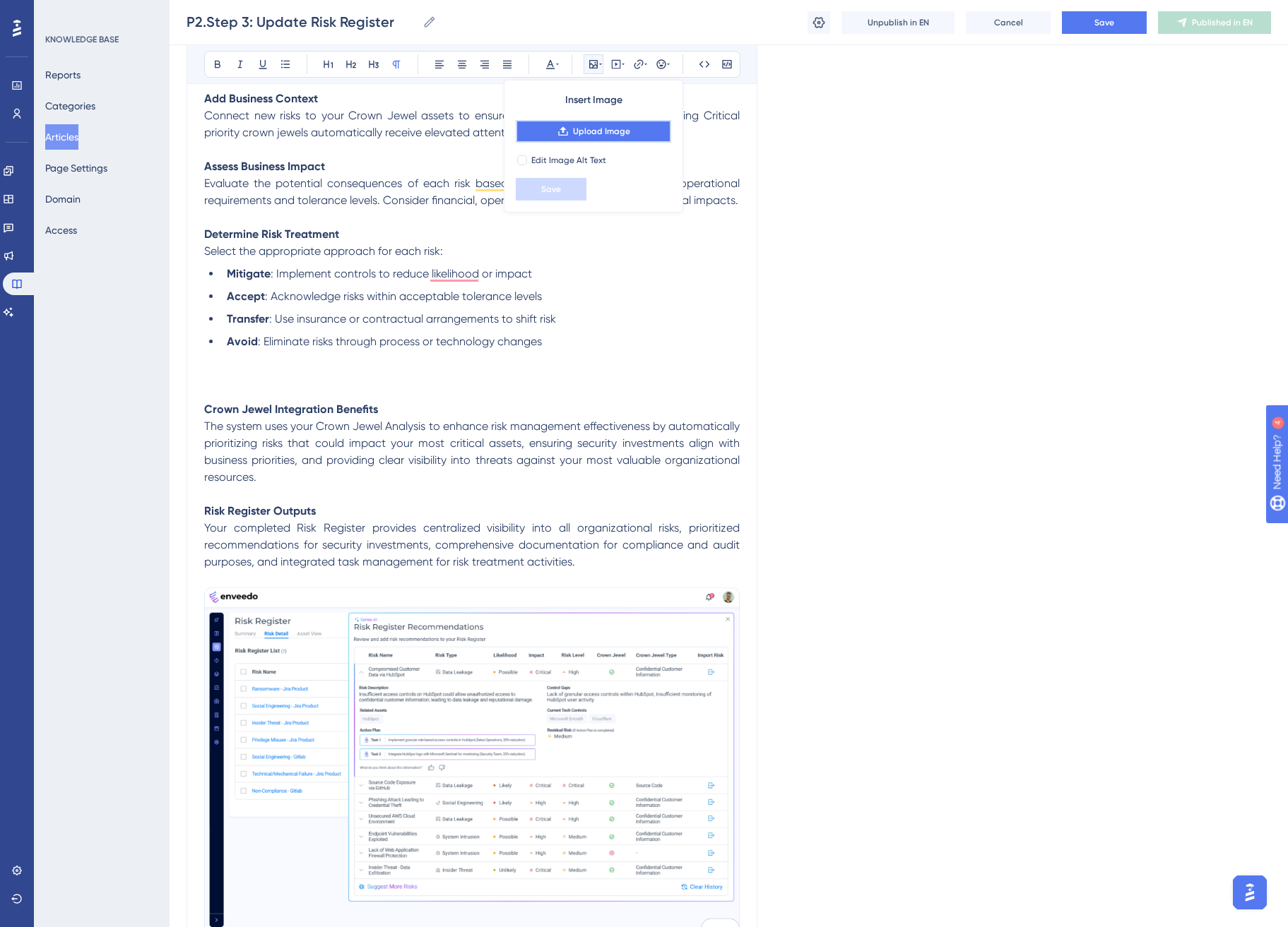
click at [641, 122] on button "Upload Image" at bounding box center [593, 131] width 156 height 23
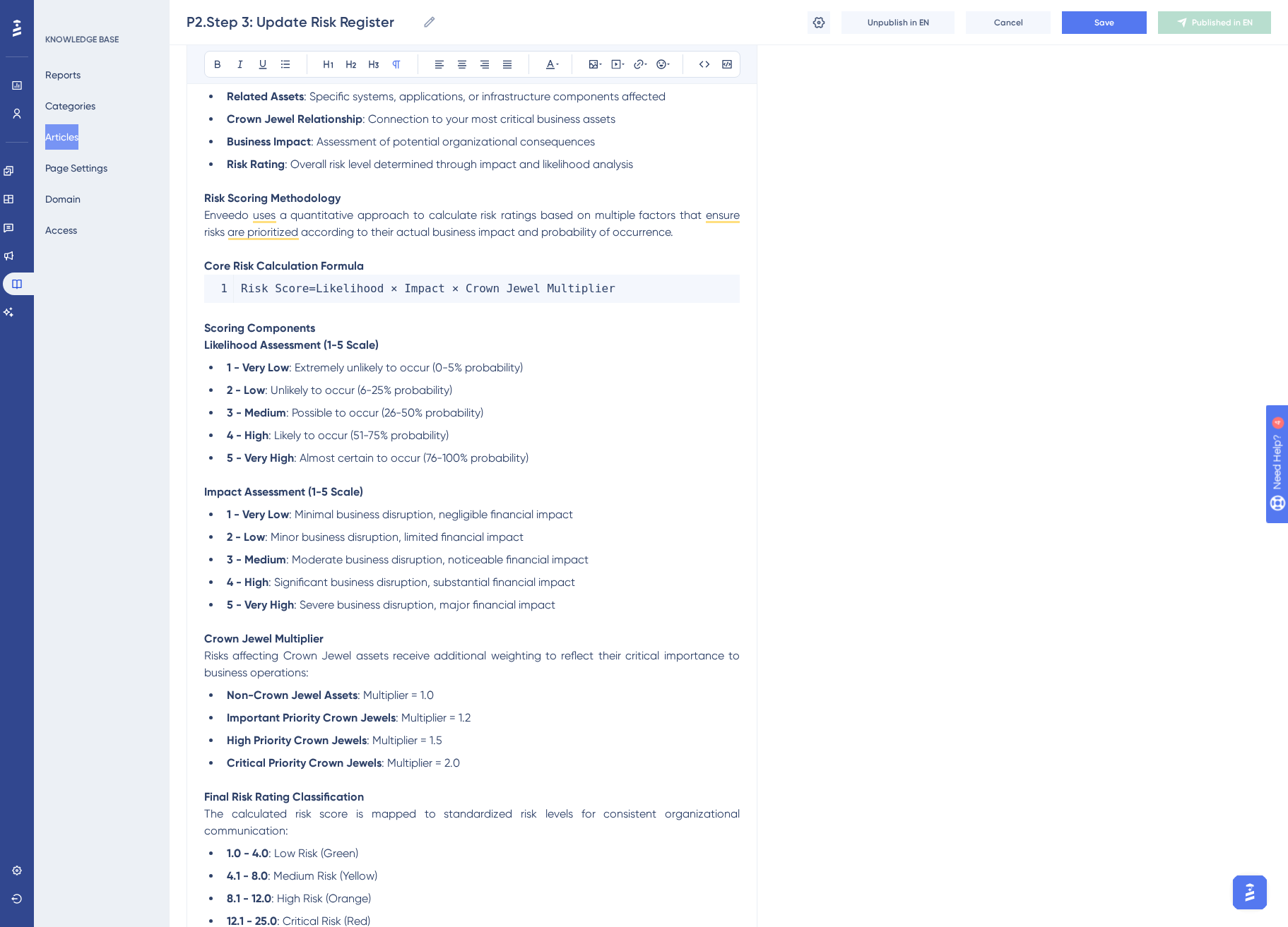
scroll to position [442, 0]
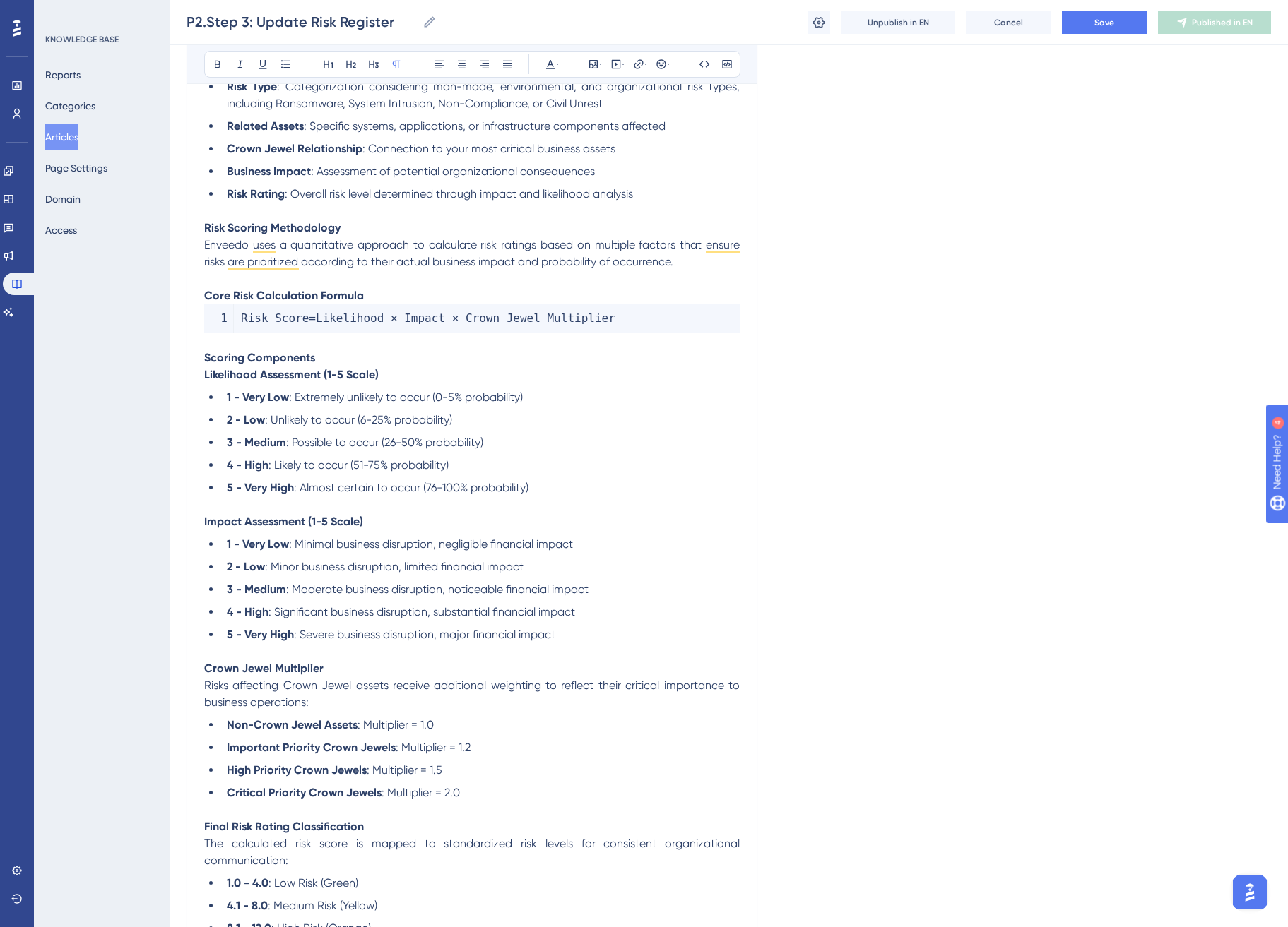
click at [423, 298] on p "Core Risk Calculation Formula" at bounding box center [472, 296] width 536 height 17
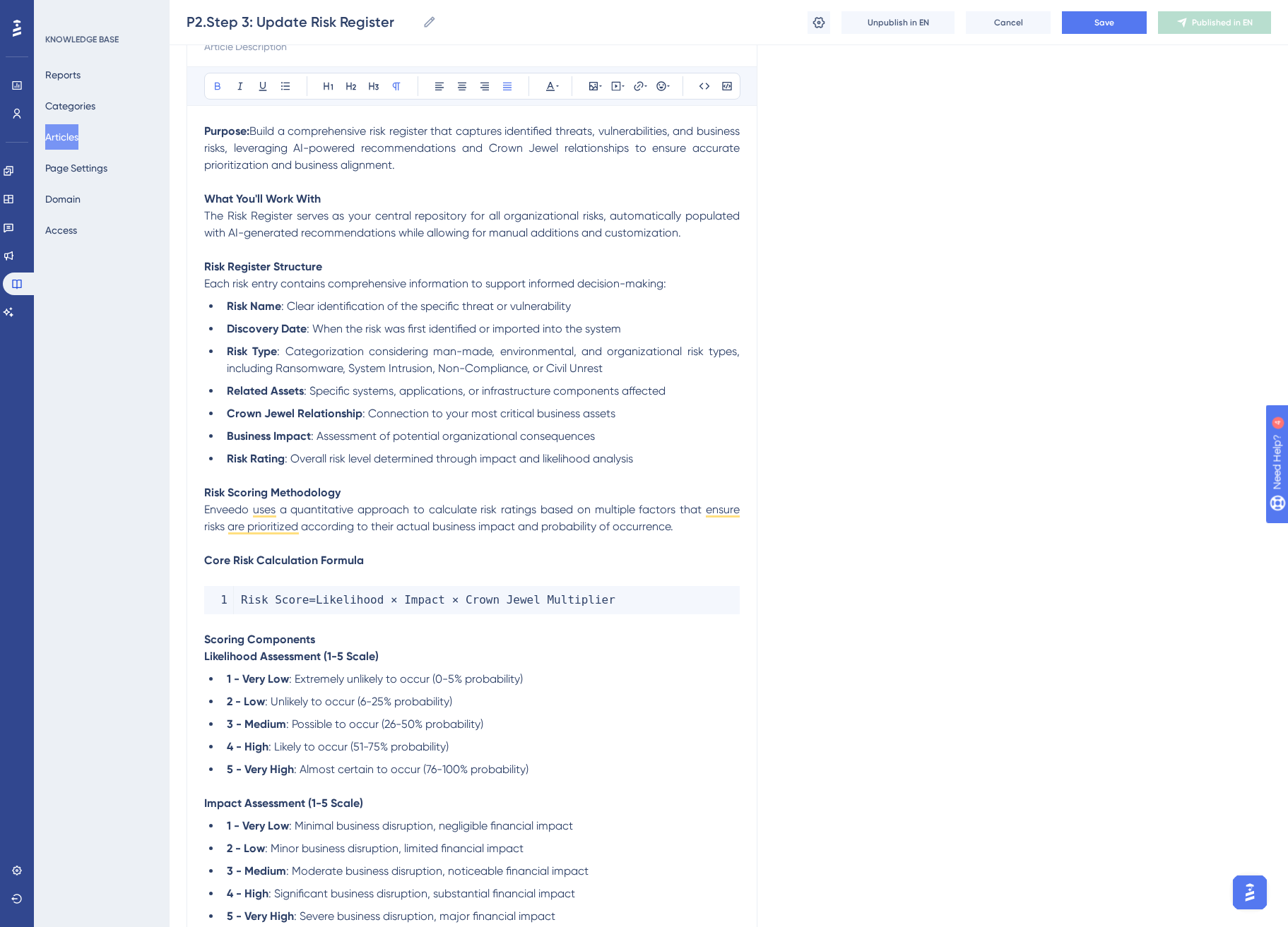
scroll to position [0, 0]
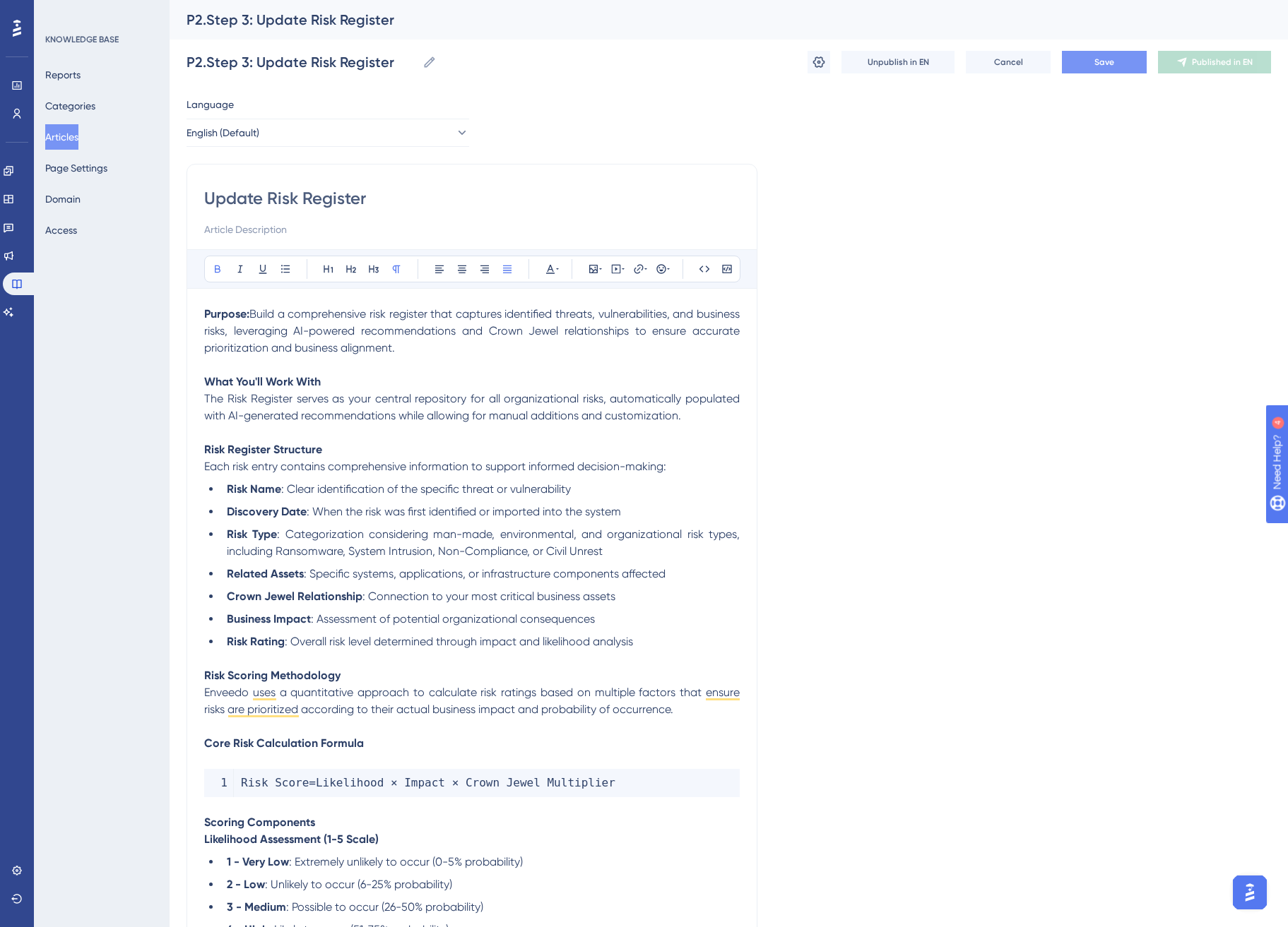
click at [1120, 61] on button "Save" at bounding box center [1104, 62] width 85 height 23
click at [1208, 66] on span "Publish in EN" at bounding box center [1222, 61] width 50 height 11
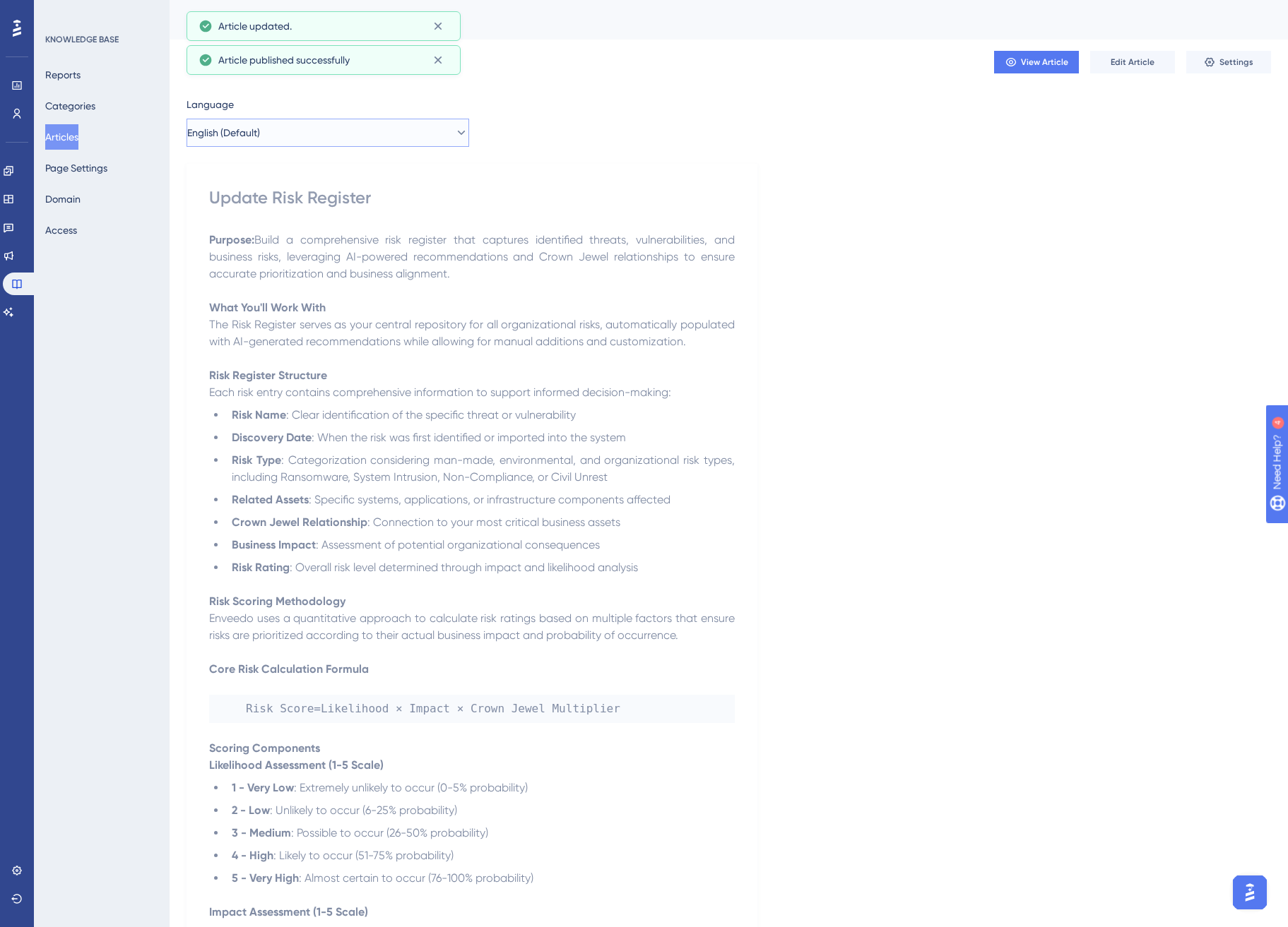
click at [283, 140] on button "English (Default)" at bounding box center [328, 133] width 282 height 29
click at [293, 200] on button "Spanish Spanish Published" at bounding box center [328, 204] width 264 height 29
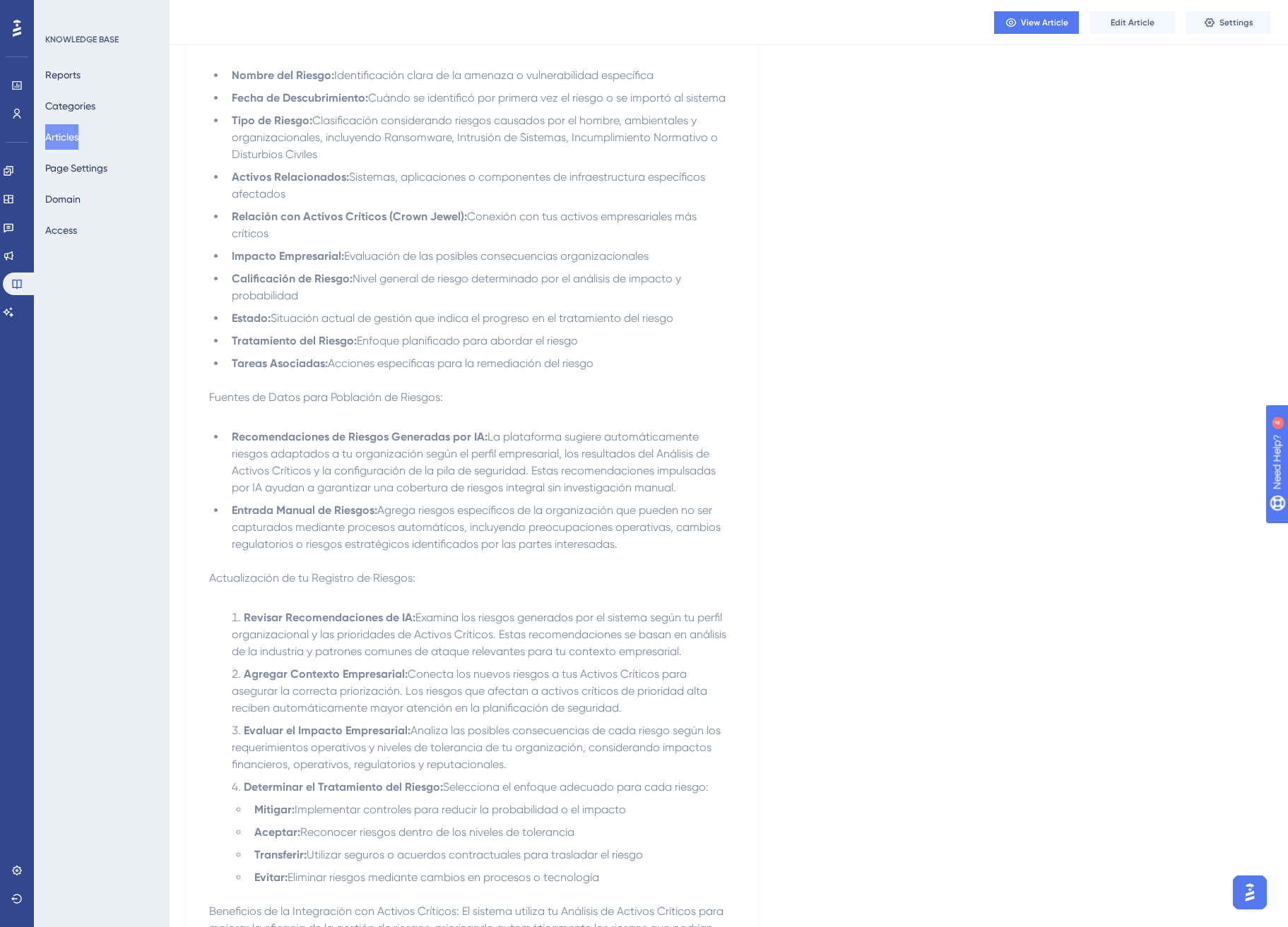
scroll to position [369, 0]
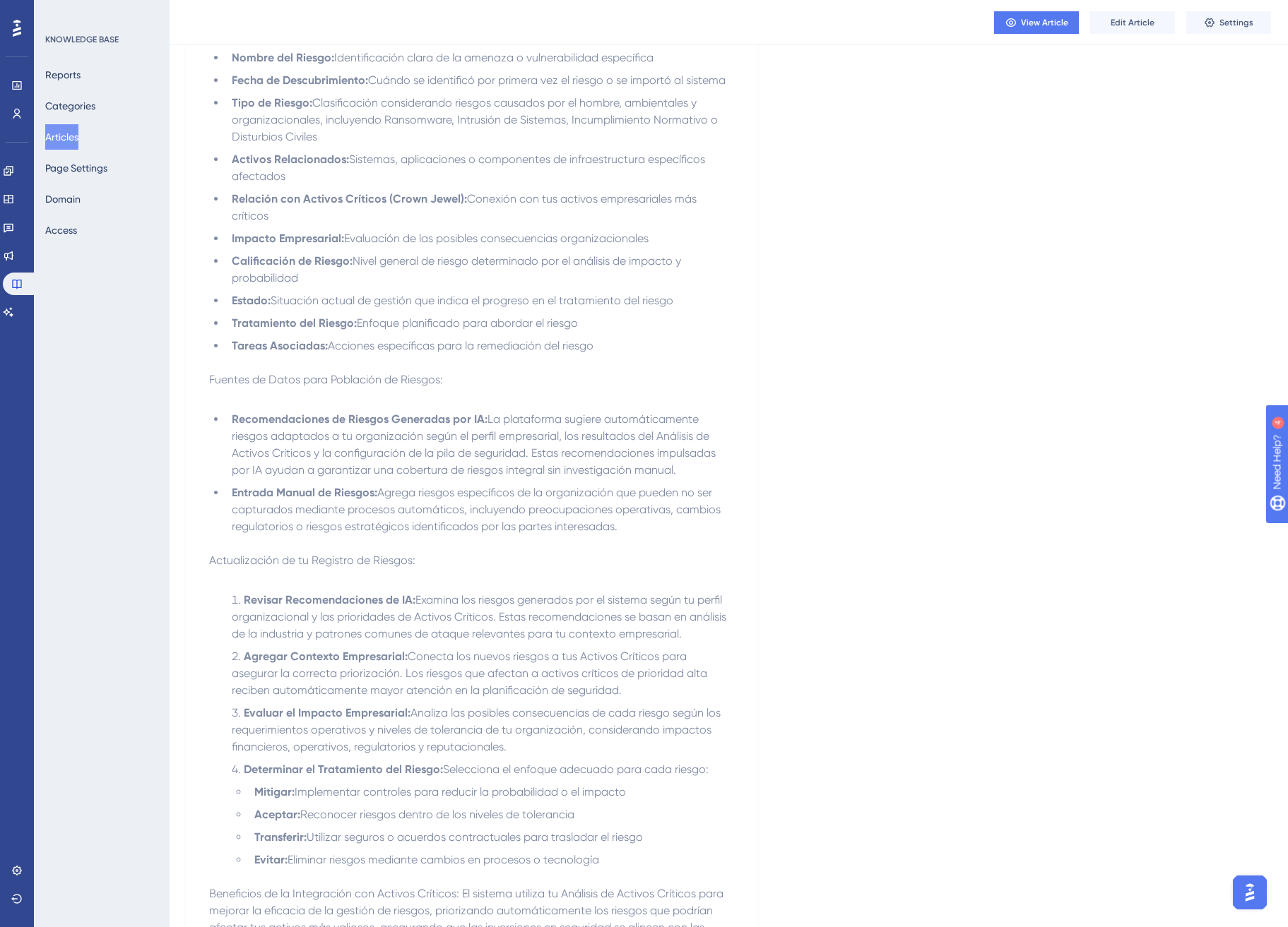
click at [1127, 28] on span "Edit Article" at bounding box center [1132, 22] width 44 height 11
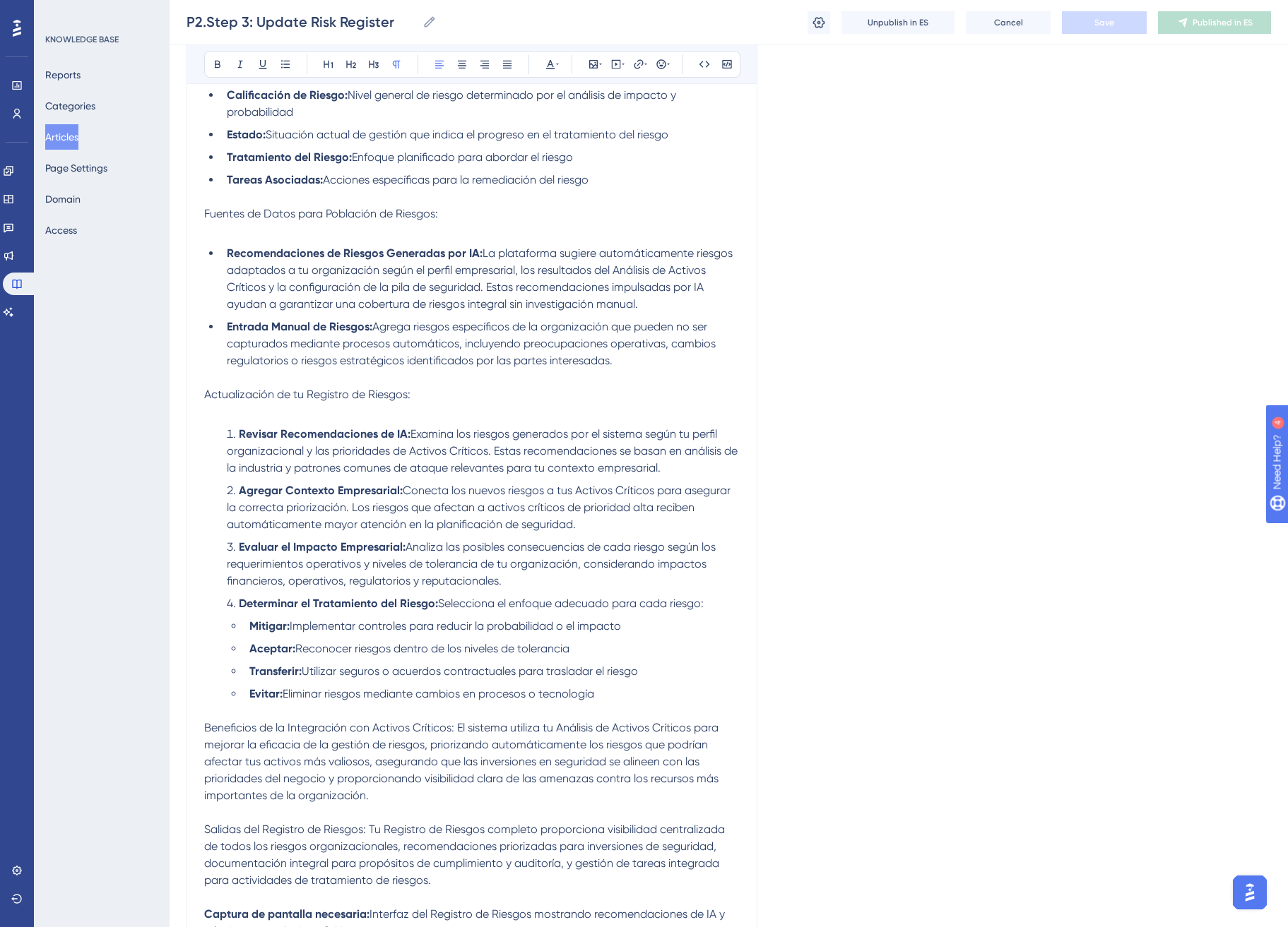
scroll to position [752, 0]
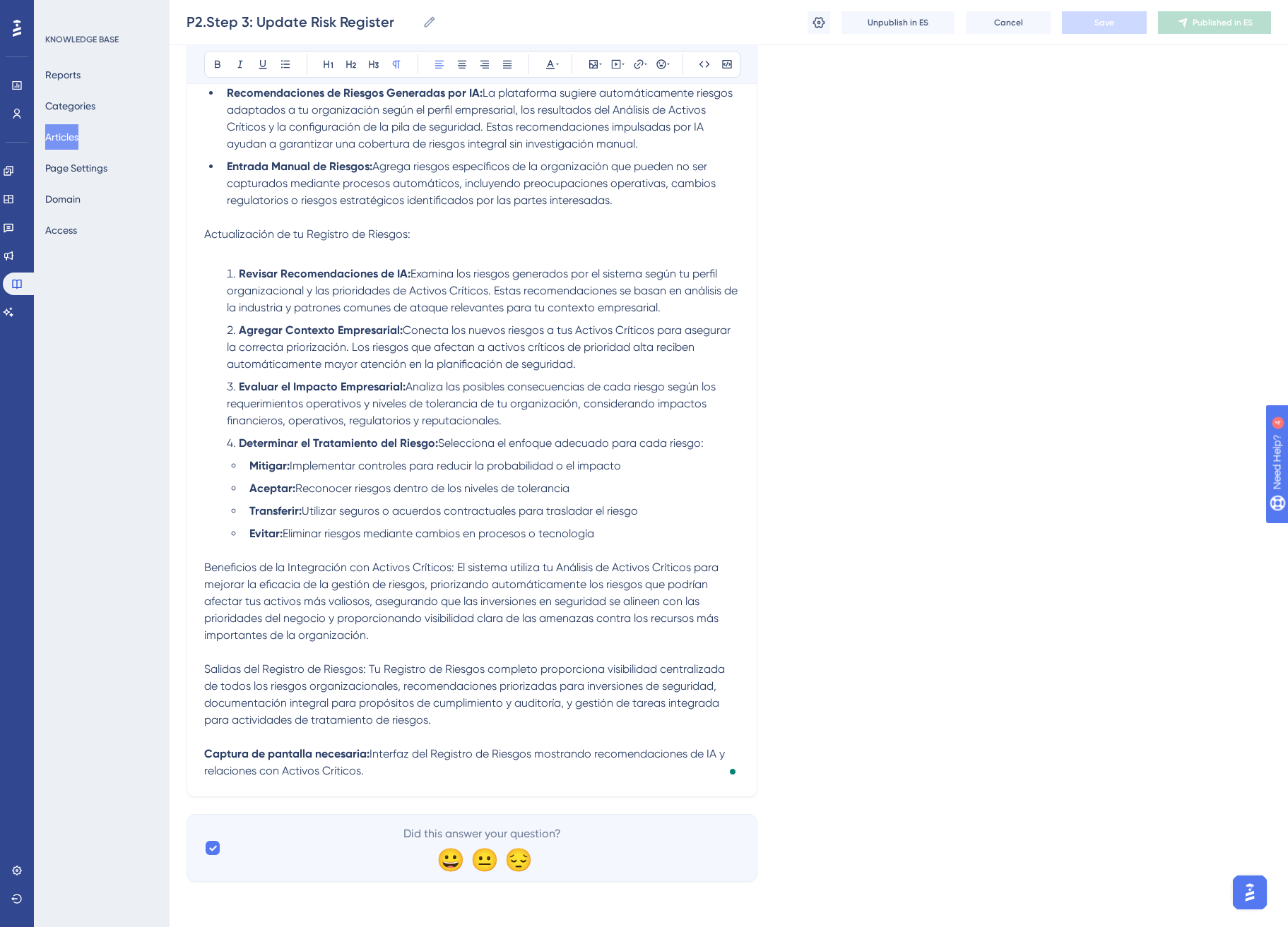
click at [680, 541] on li "Evitar: Eliminar riesgos mediante cambios en procesos o tecnología" at bounding box center [492, 534] width 496 height 17
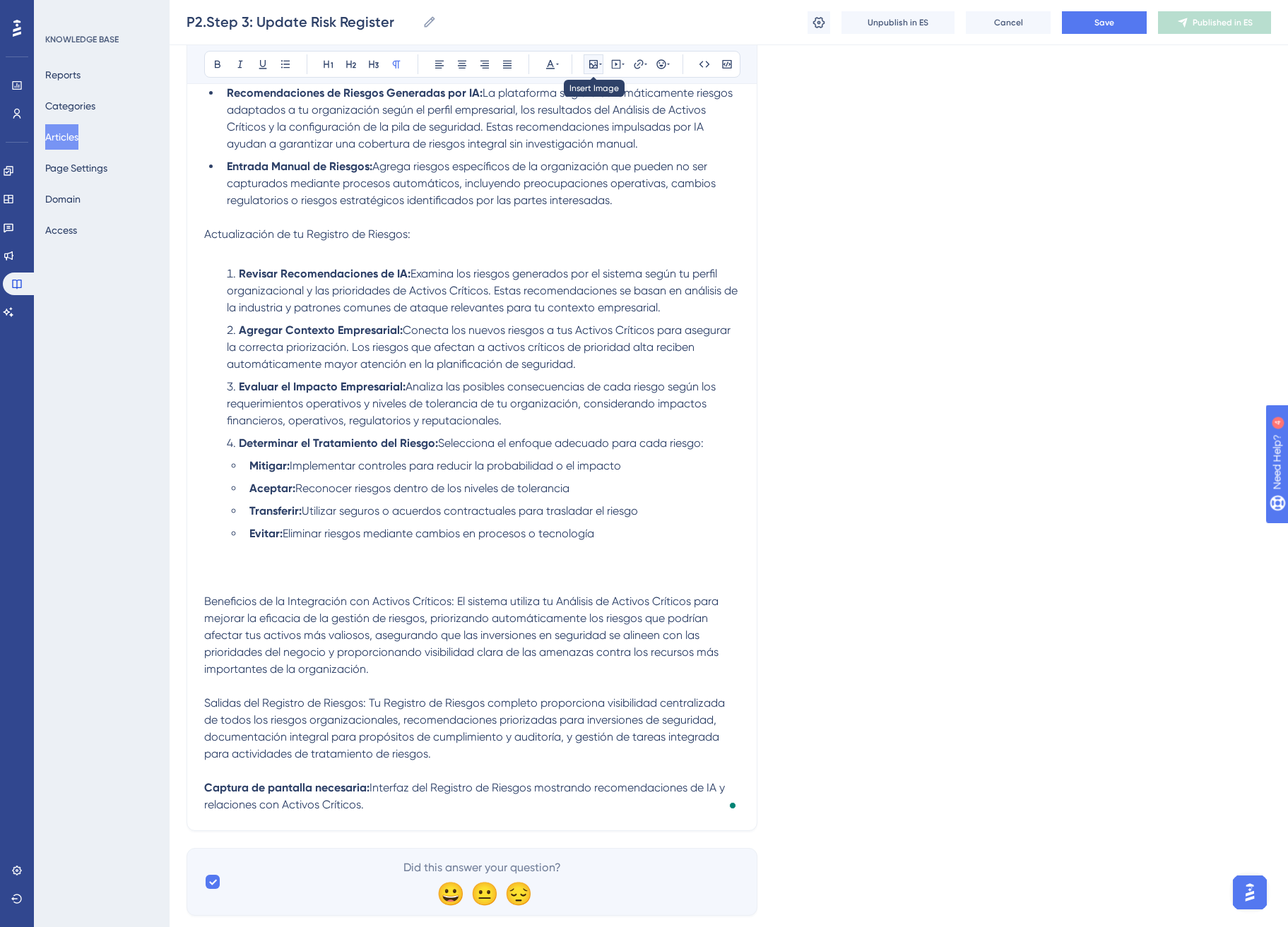
click at [600, 61] on icon at bounding box center [600, 64] width 3 height 11
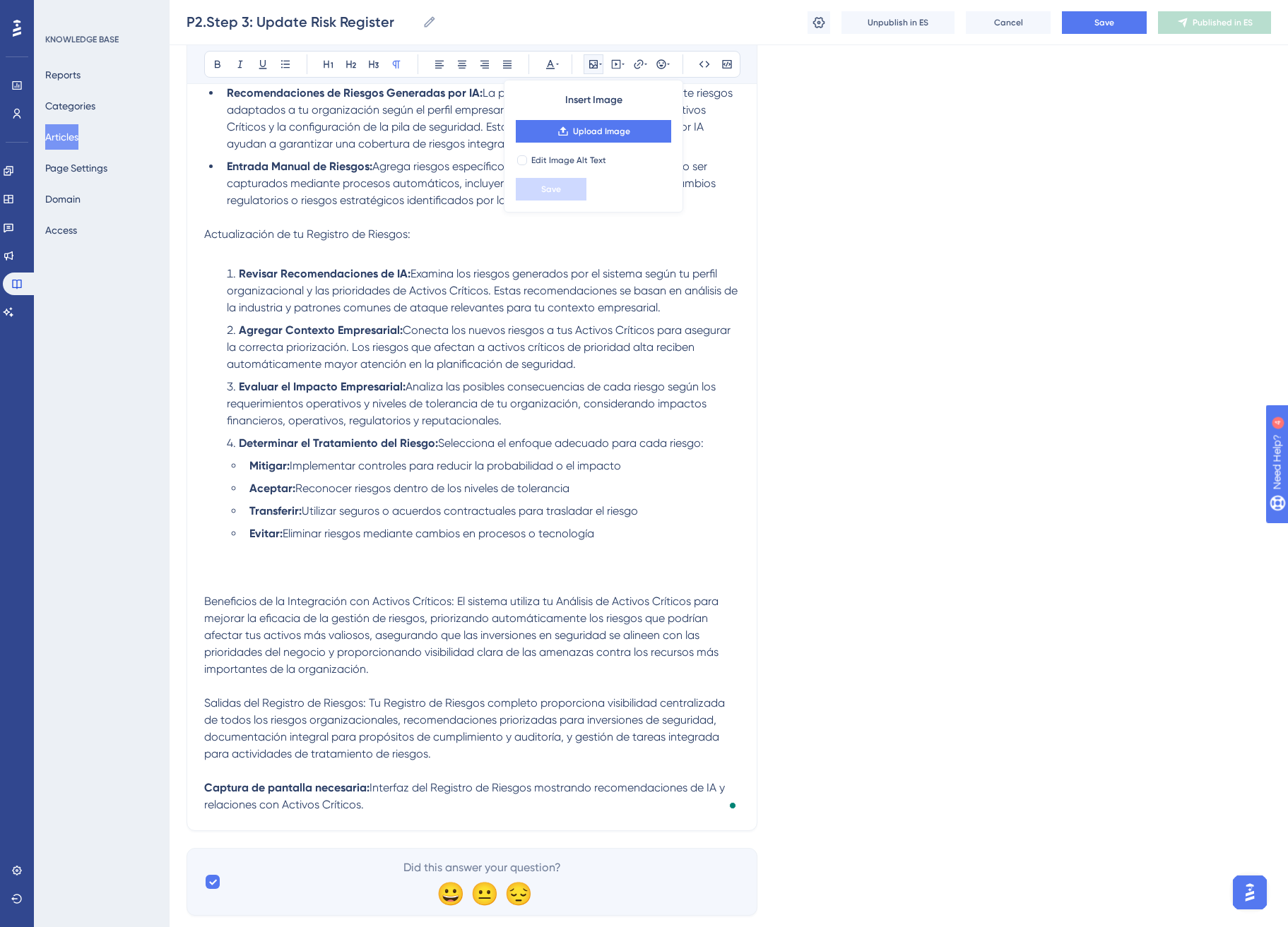
click at [616, 119] on div "Insert Image Upload Image Edit Image Alt Text Save" at bounding box center [593, 146] width 179 height 133
click at [616, 126] on span "Upload Image" at bounding box center [602, 131] width 57 height 11
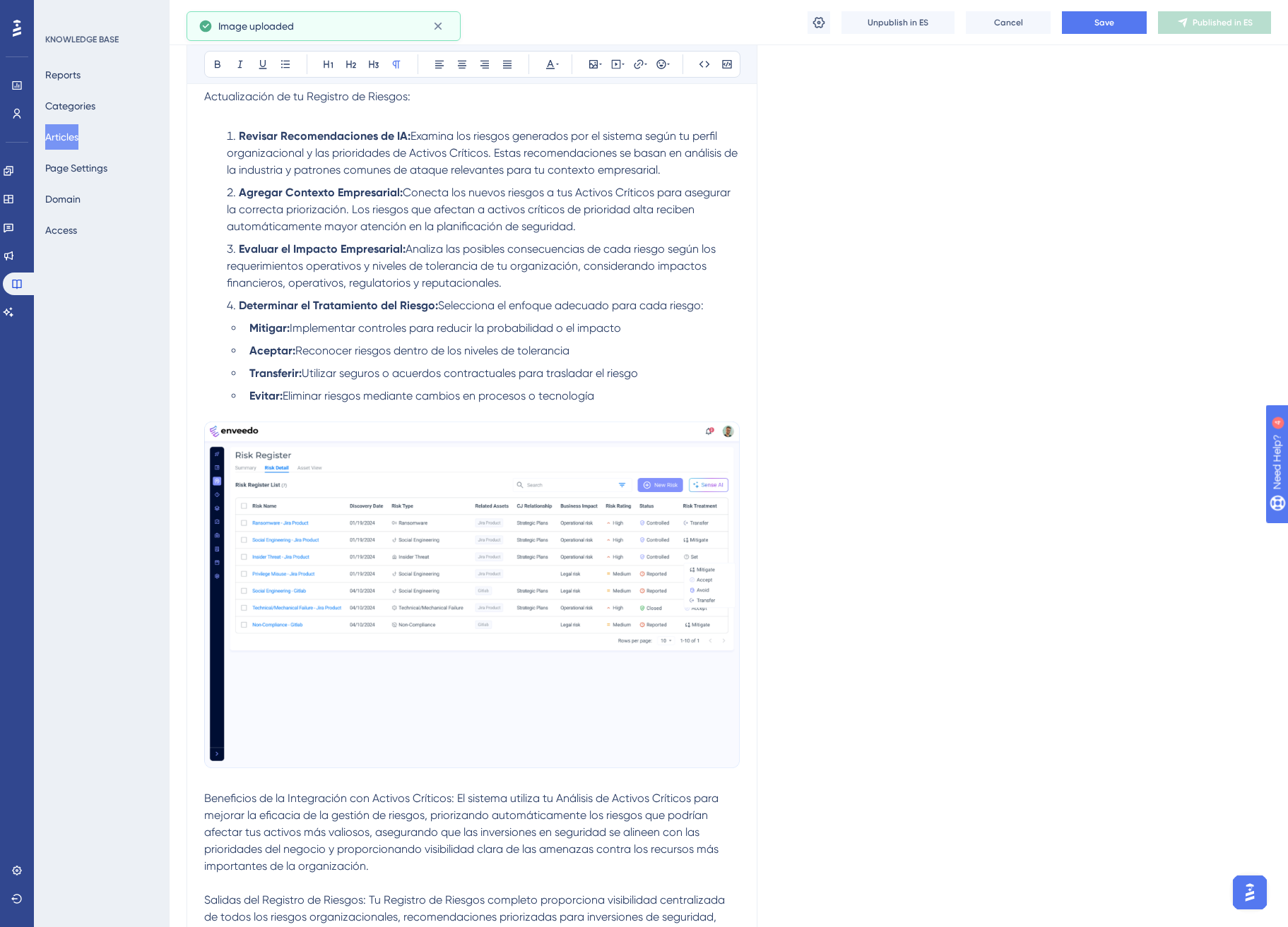
scroll to position [1121, 0]
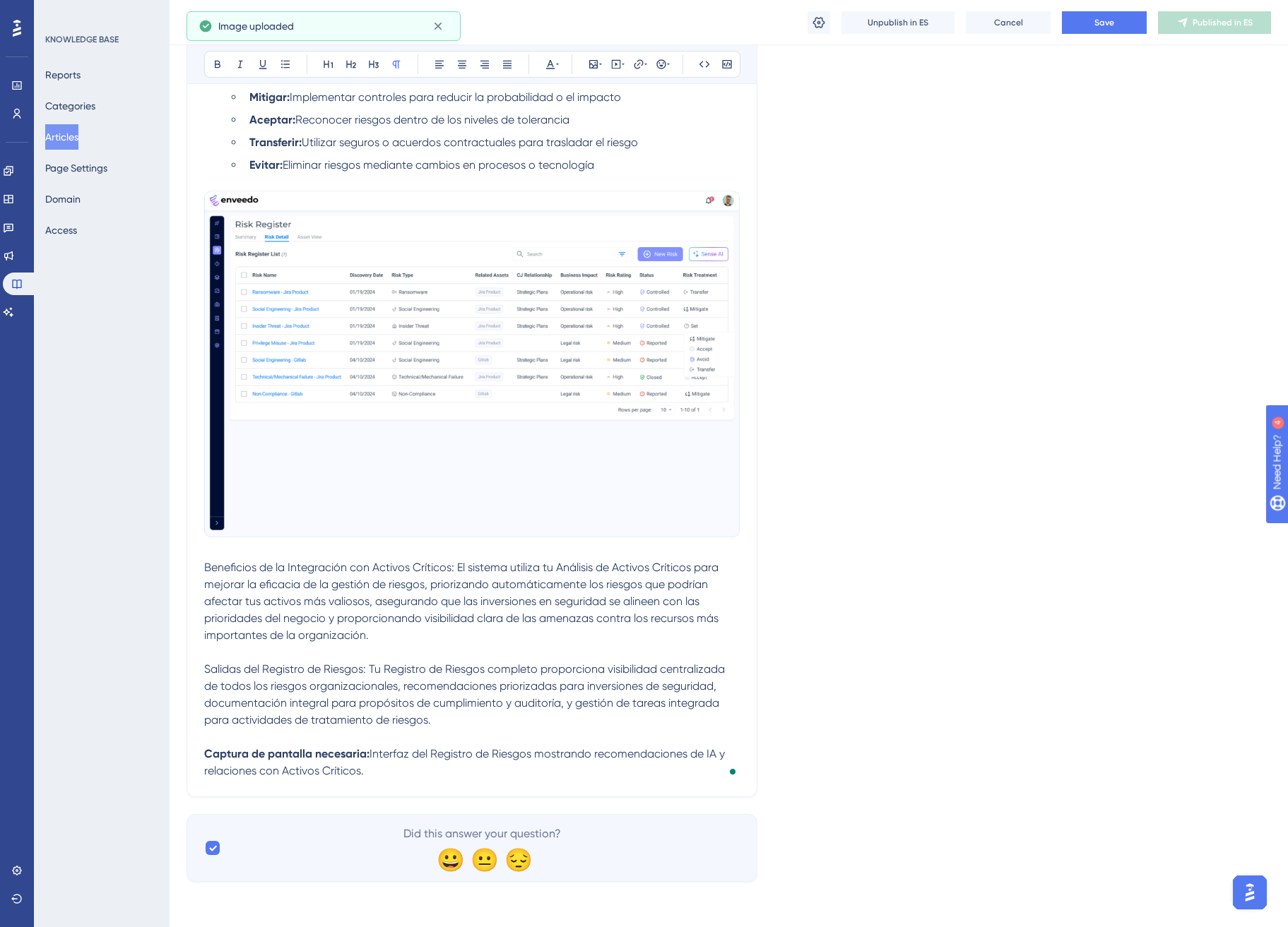
click at [410, 766] on p "Captura de pantalla necesaria: Interfaz del Registro de Riesgos mostrando recom…" at bounding box center [472, 762] width 536 height 34
drag, startPoint x: 410, startPoint y: 767, endPoint x: 183, endPoint y: 760, distance: 227.1
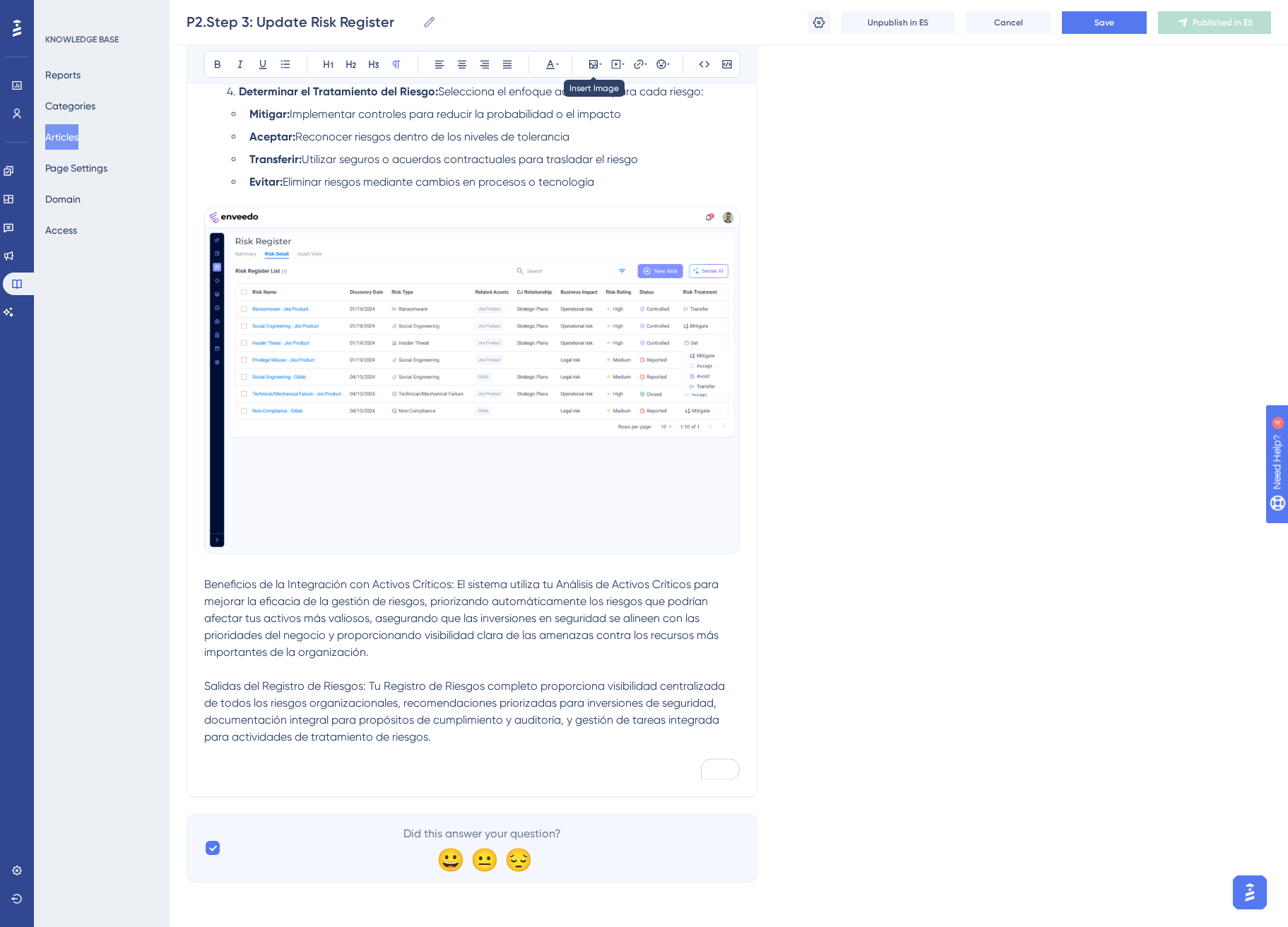
click at [598, 53] on div "Bold Italic Underline Bullet Point Heading 1 Heading 2 Heading 3 Normal Align L…" at bounding box center [472, 65] width 536 height 27
click at [588, 66] on icon at bounding box center [593, 64] width 11 height 11
click at [620, 123] on button "Upload Image" at bounding box center [593, 131] width 156 height 23
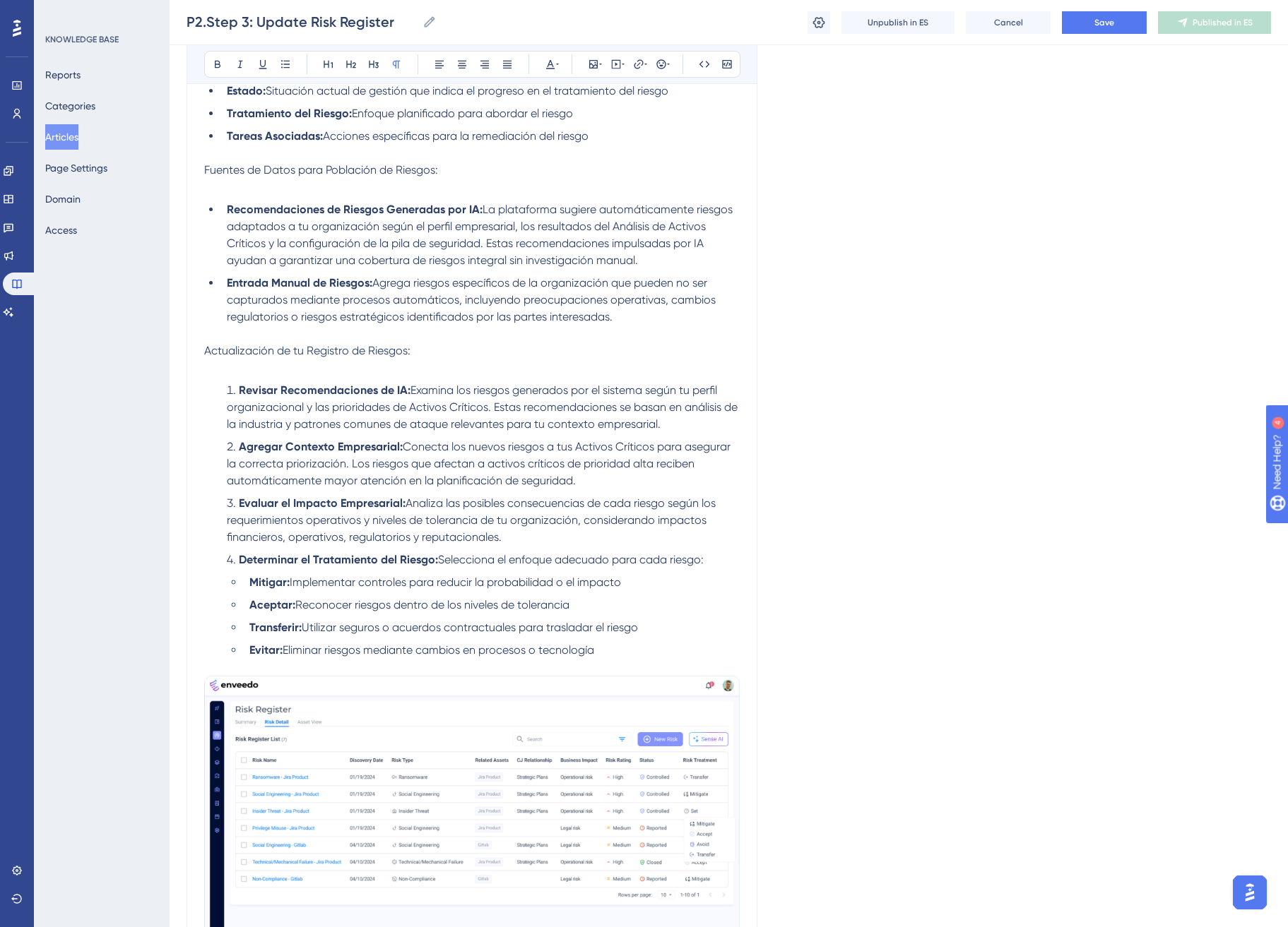
scroll to position [724, 0]
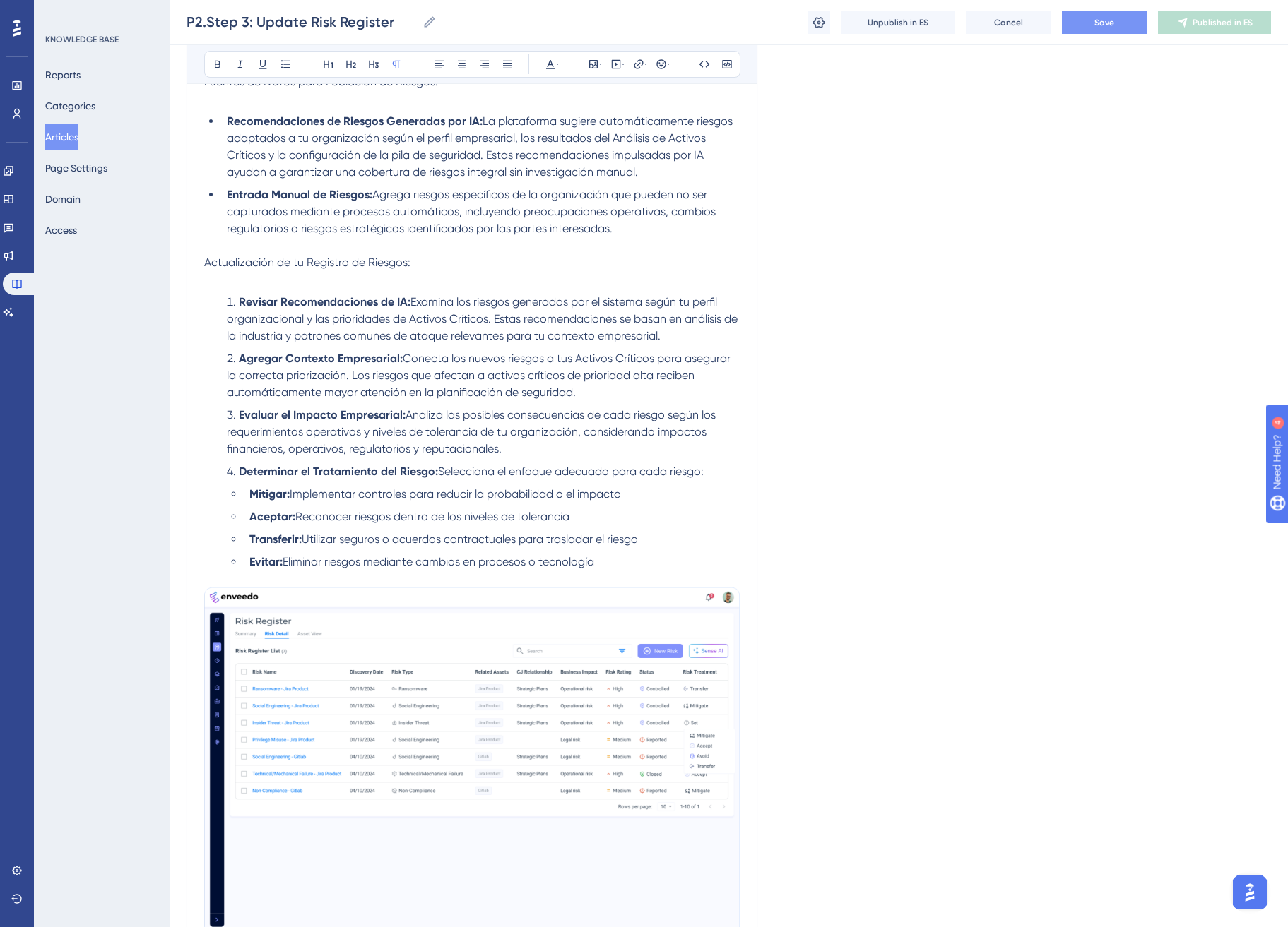
click at [1126, 19] on button "Save" at bounding box center [1104, 22] width 85 height 23
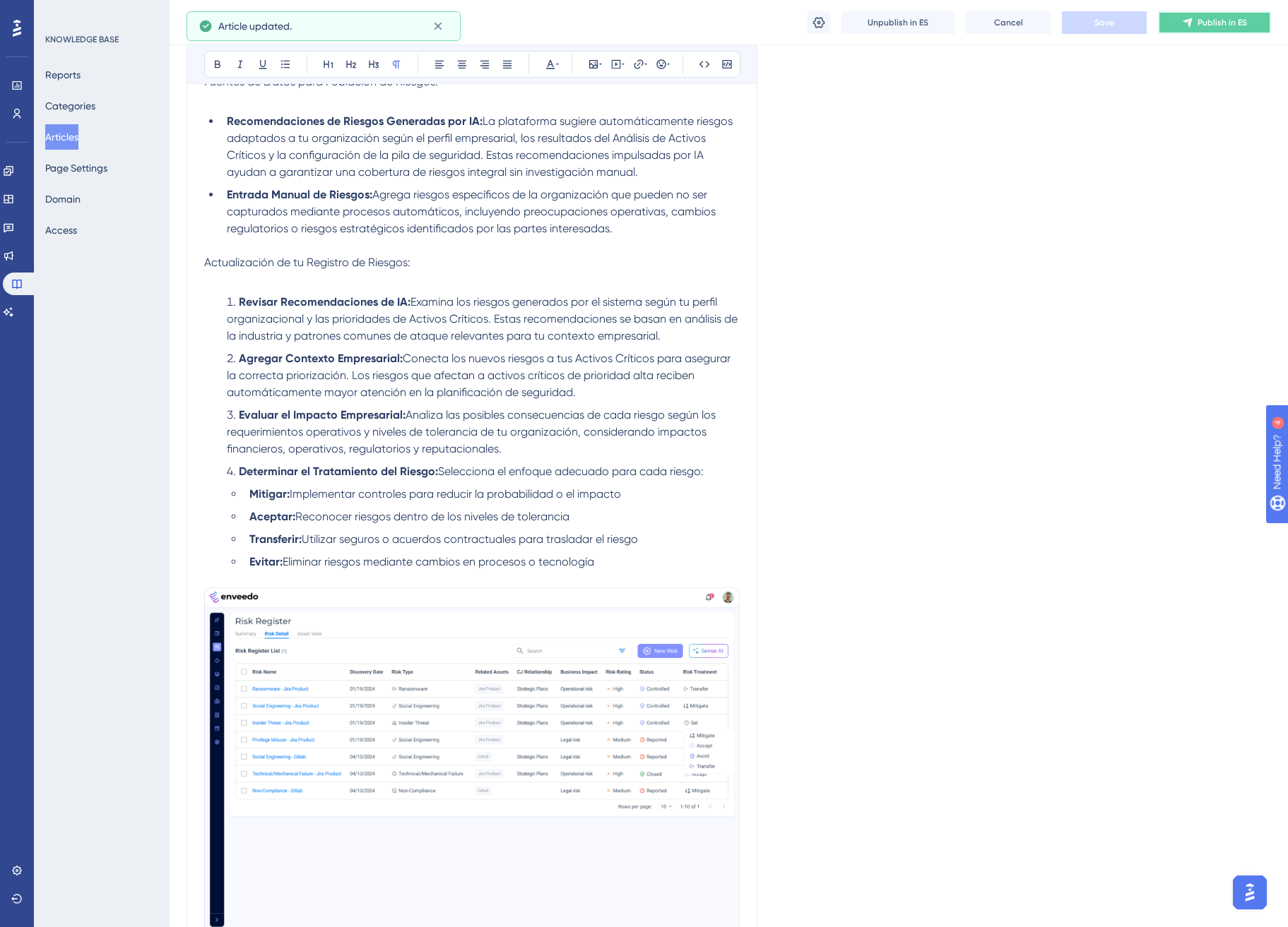
click at [1226, 29] on button "Publish in ES" at bounding box center [1214, 22] width 113 height 23
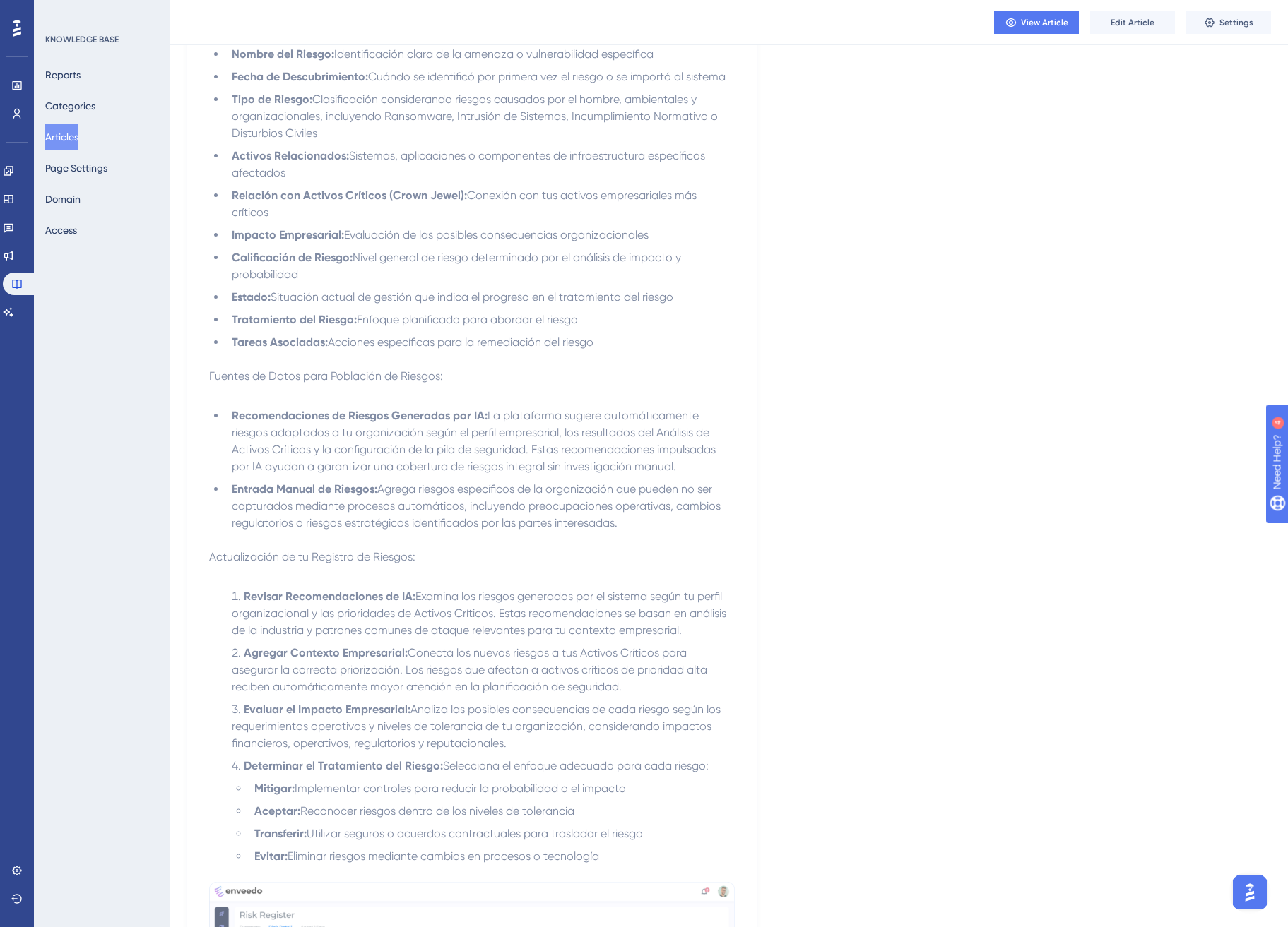
scroll to position [535, 0]
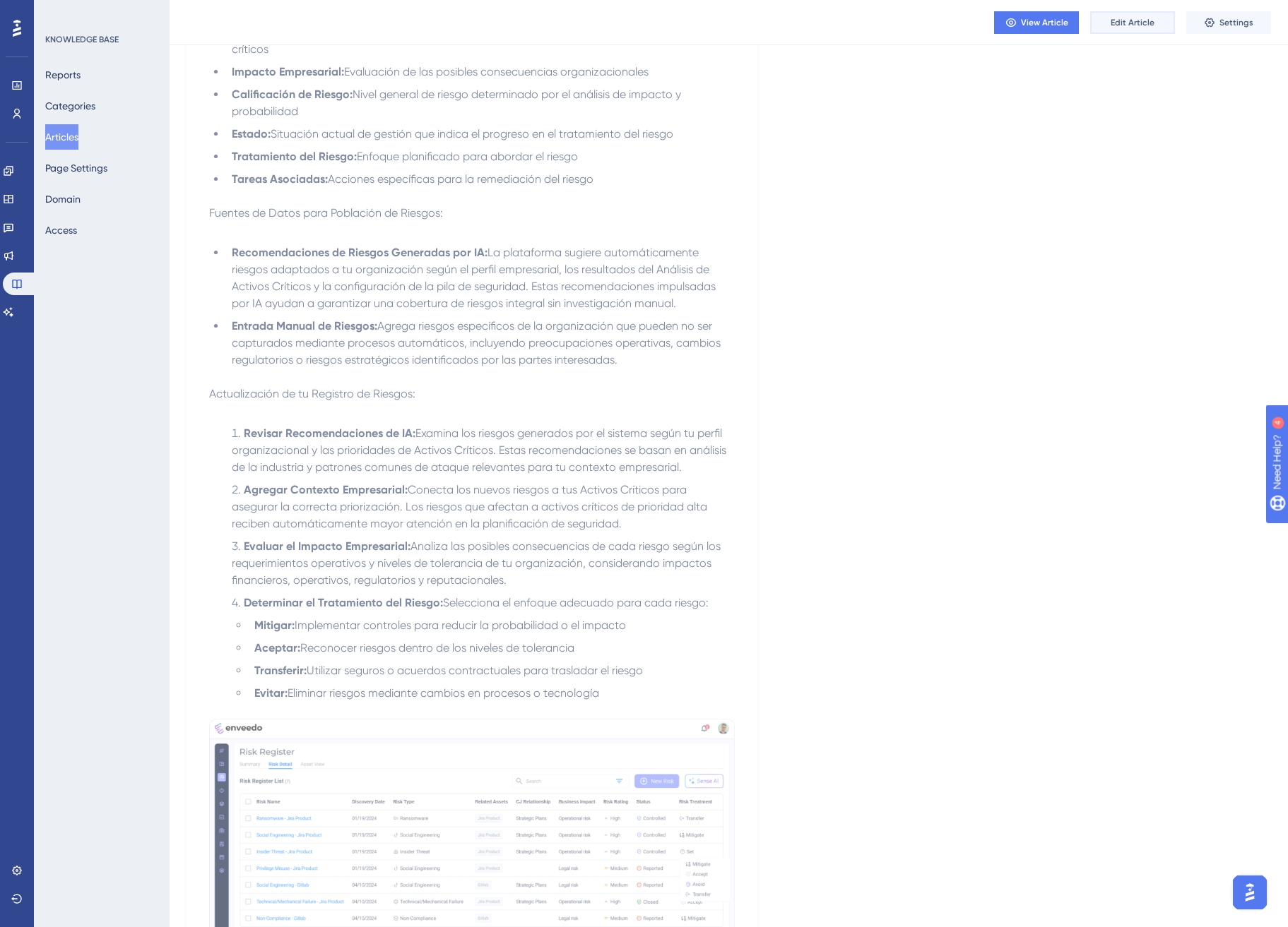
click at [1138, 23] on span "Edit Article" at bounding box center [1132, 22] width 44 height 11
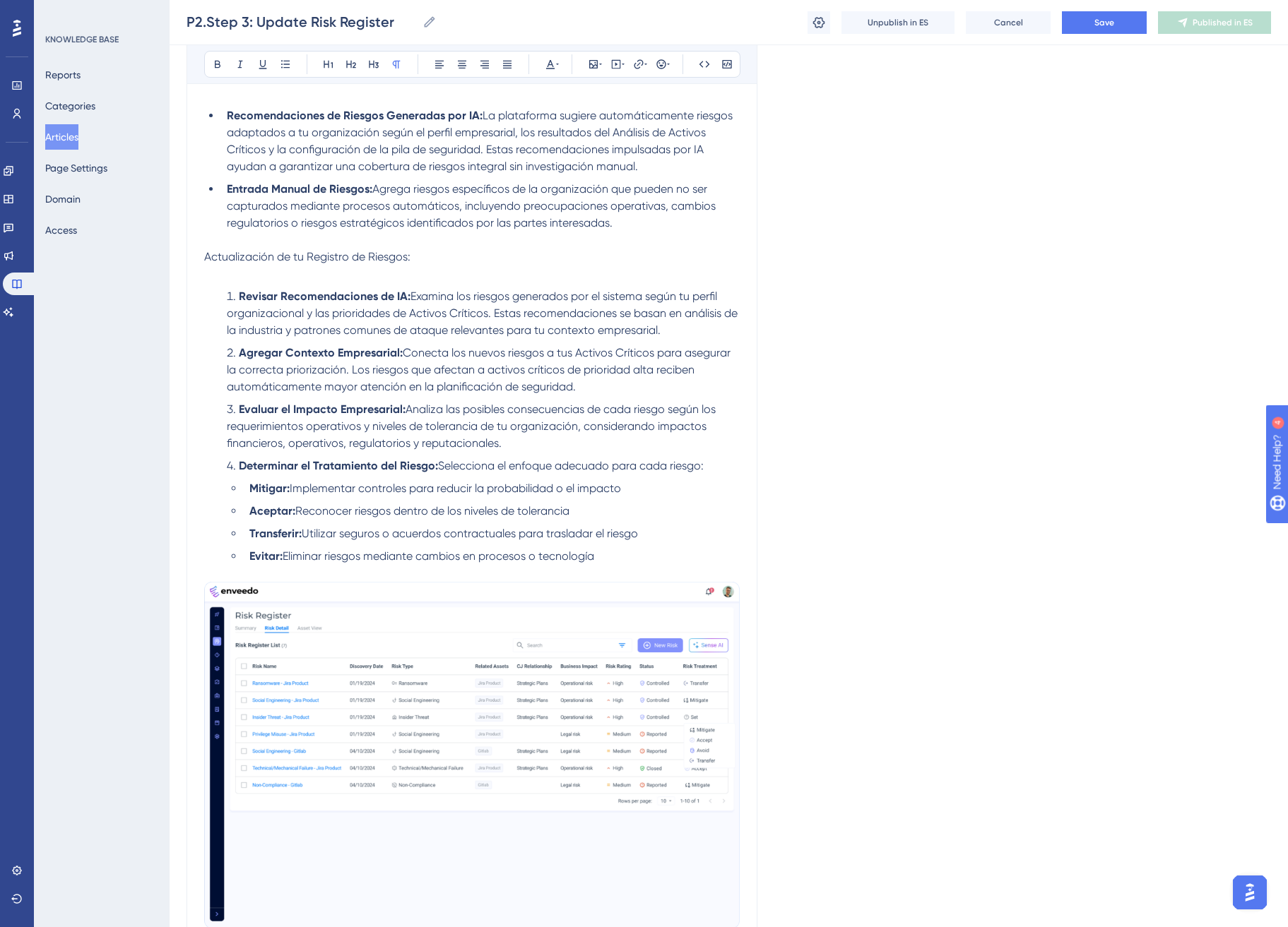
click at [525, 724] on img "To enrich screen reader interactions, please activate Accessibility in Grammarl…" at bounding box center [472, 755] width 536 height 347
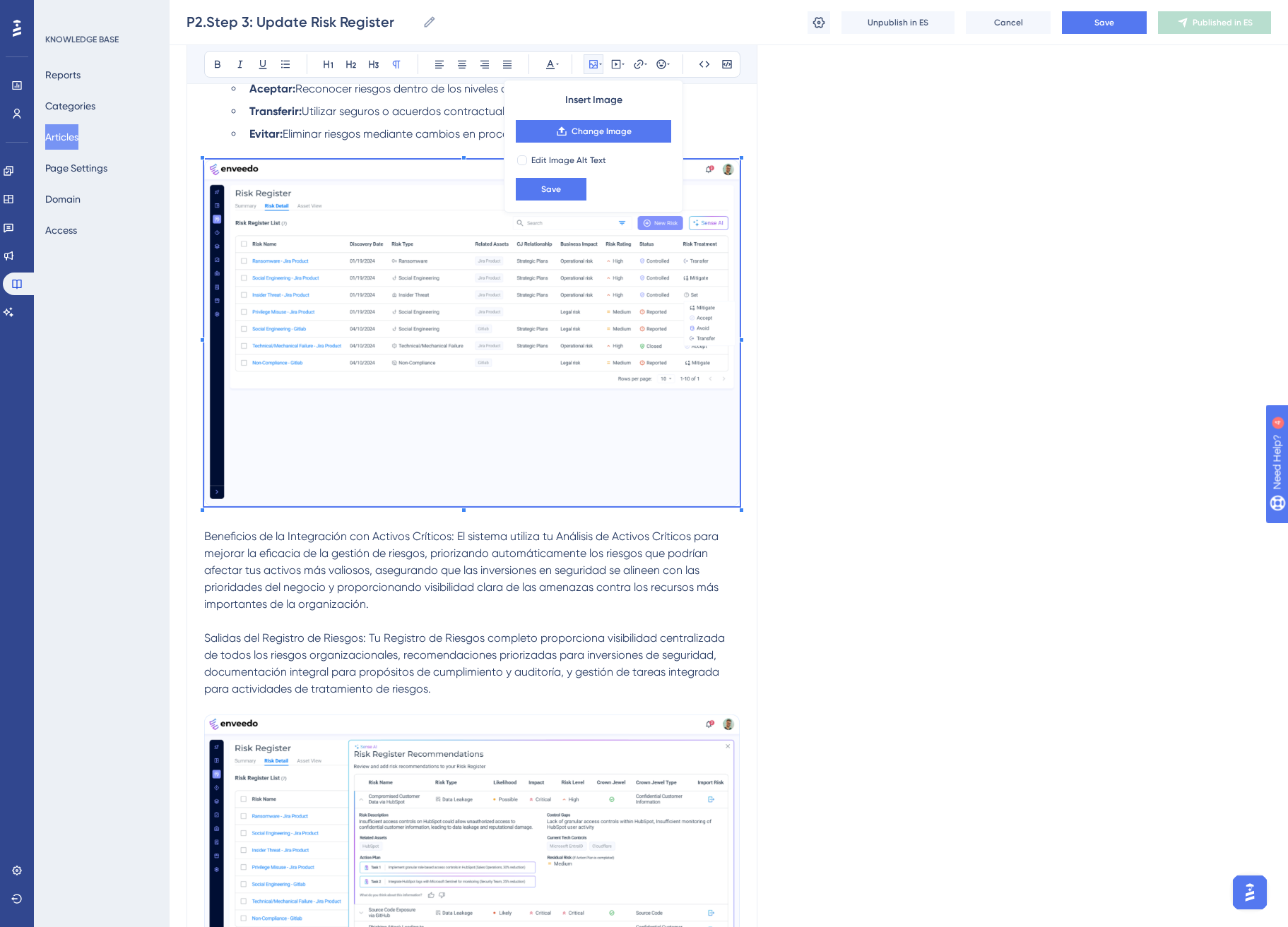
click at [561, 766] on img "To enrich screen reader interactions, please activate Accessibility in Grammarl…" at bounding box center [472, 887] width 536 height 347
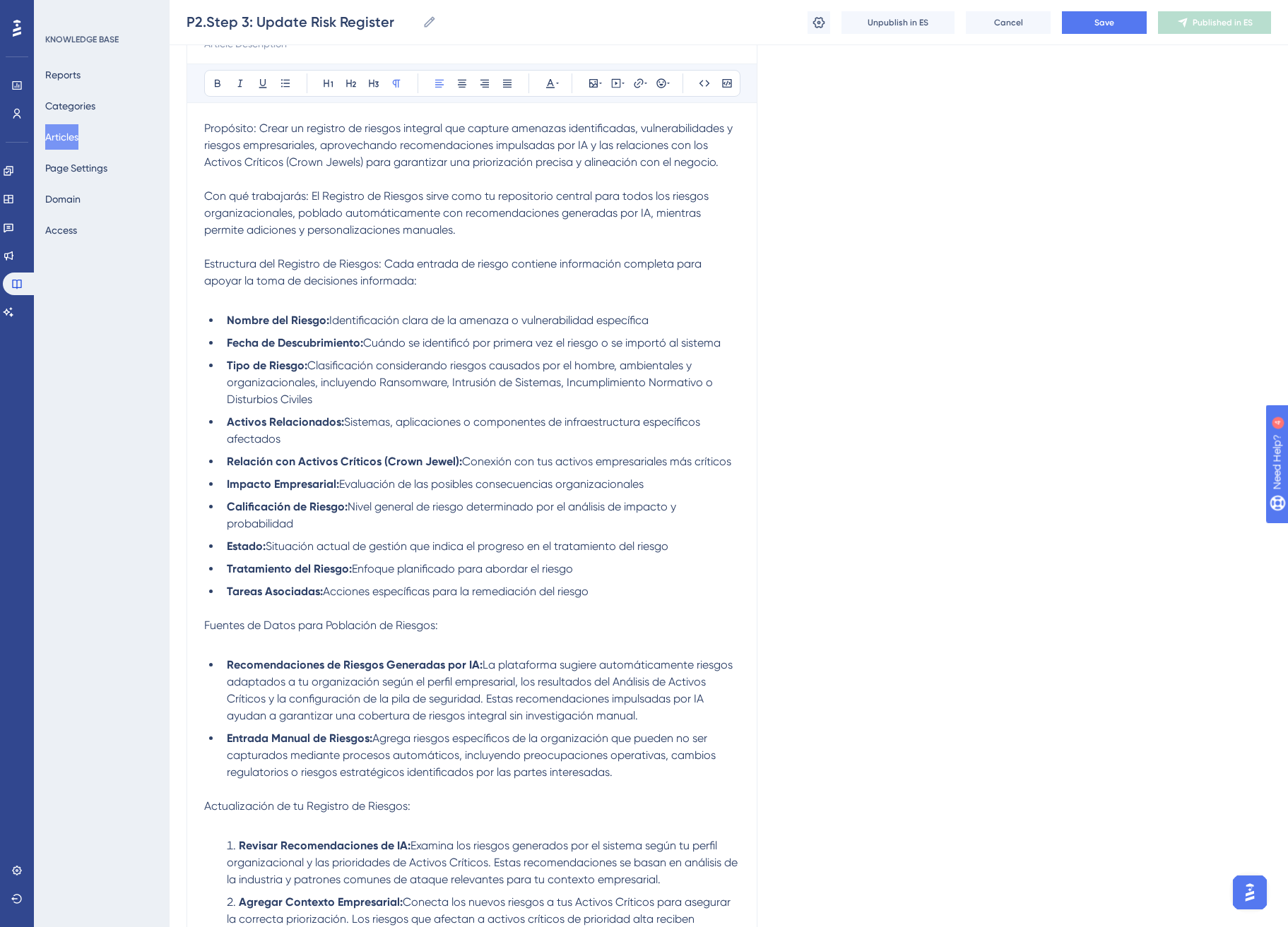
scroll to position [479, 0]
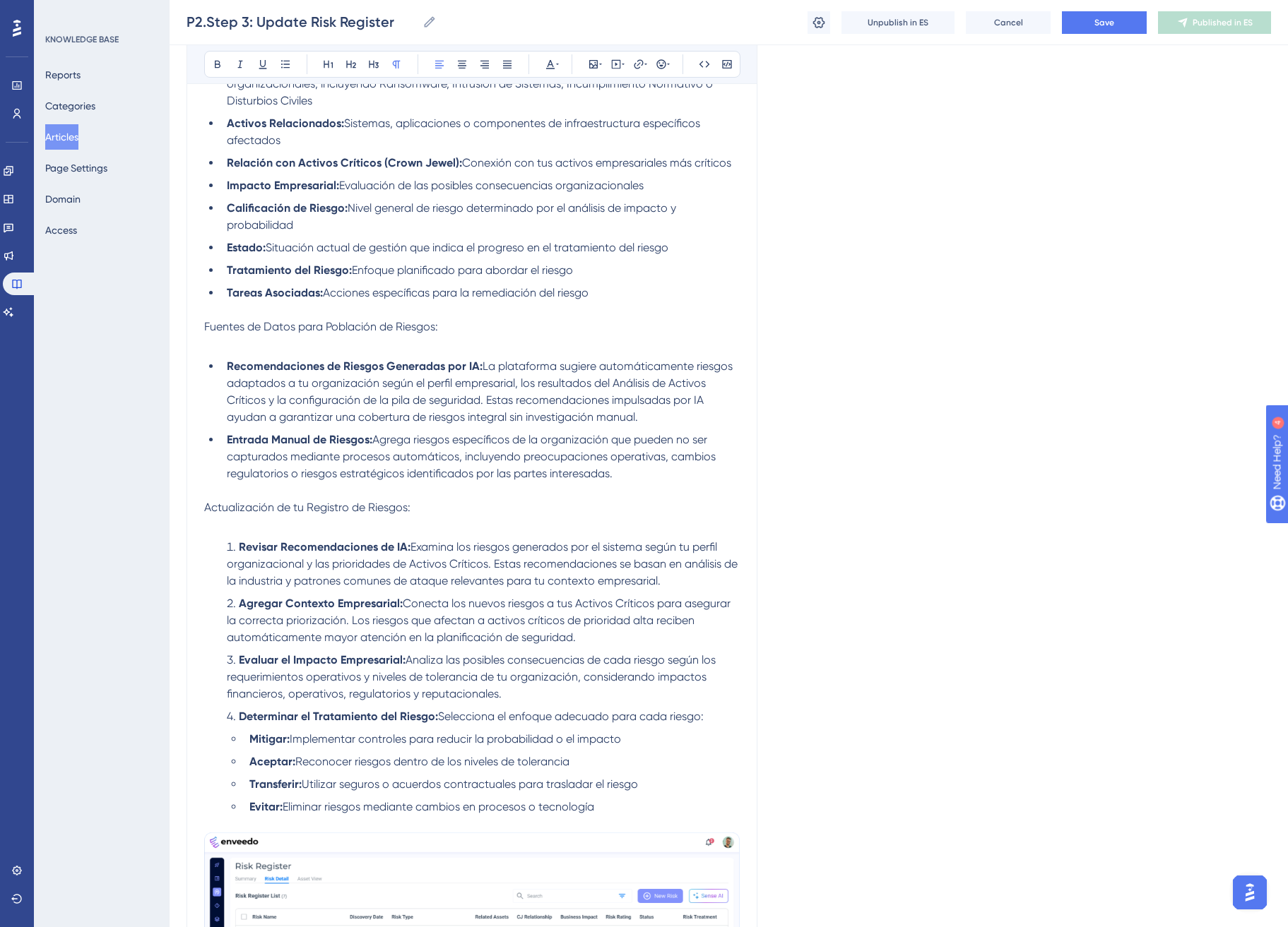
click at [678, 416] on li "Recomendaciones de Riesgos Generadas por IA: La plataforma sugiere automáticame…" at bounding box center [480, 392] width 519 height 68
